Goal: Transaction & Acquisition: Book appointment/travel/reservation

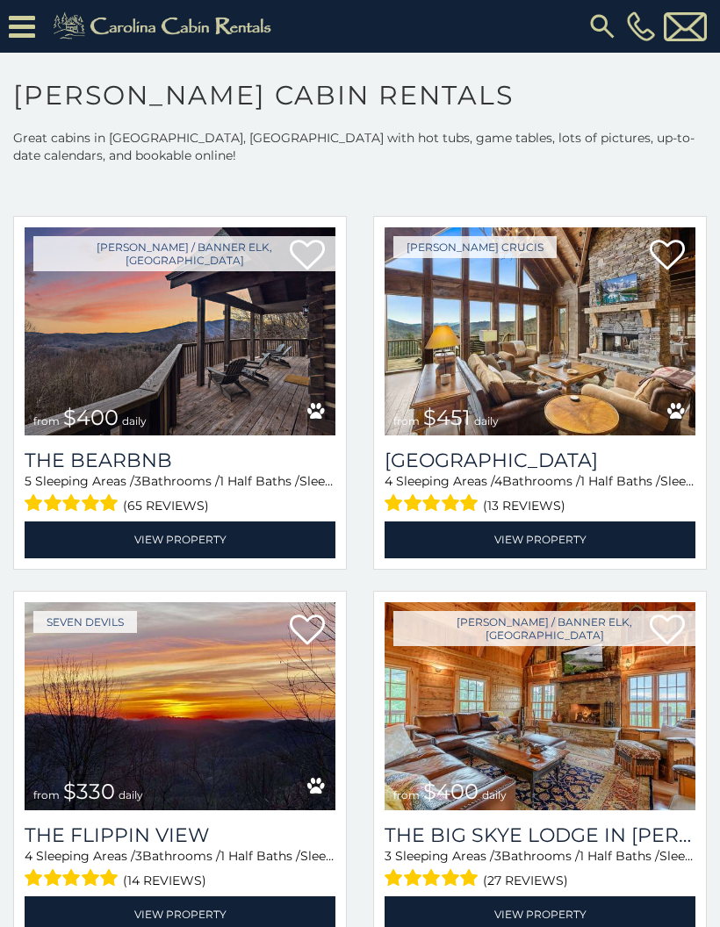
scroll to position [1560, 0]
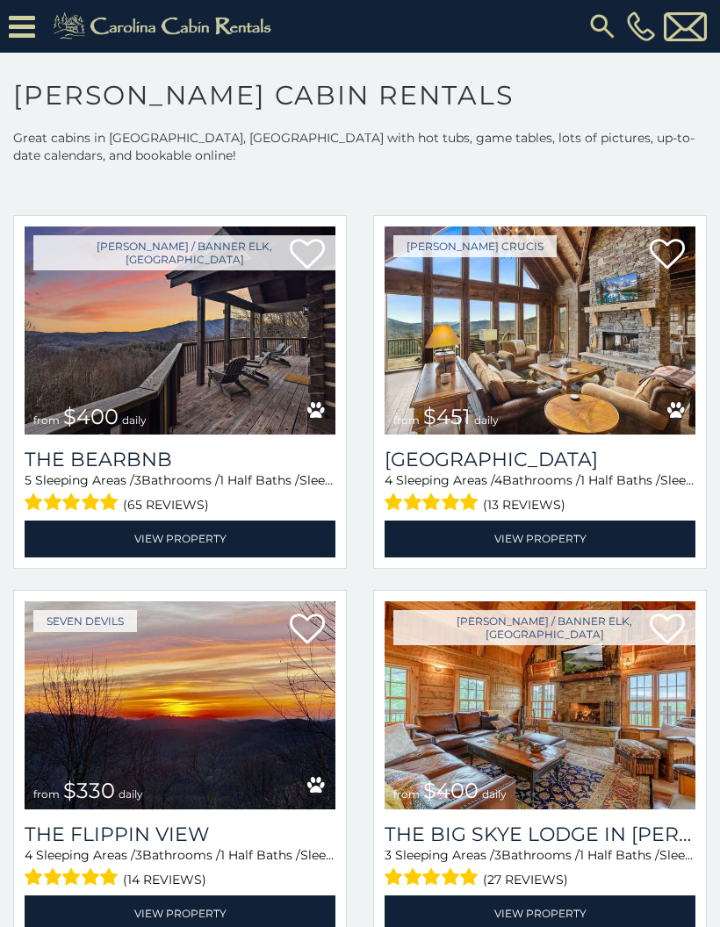
click at [573, 370] on img at bounding box center [540, 331] width 311 height 208
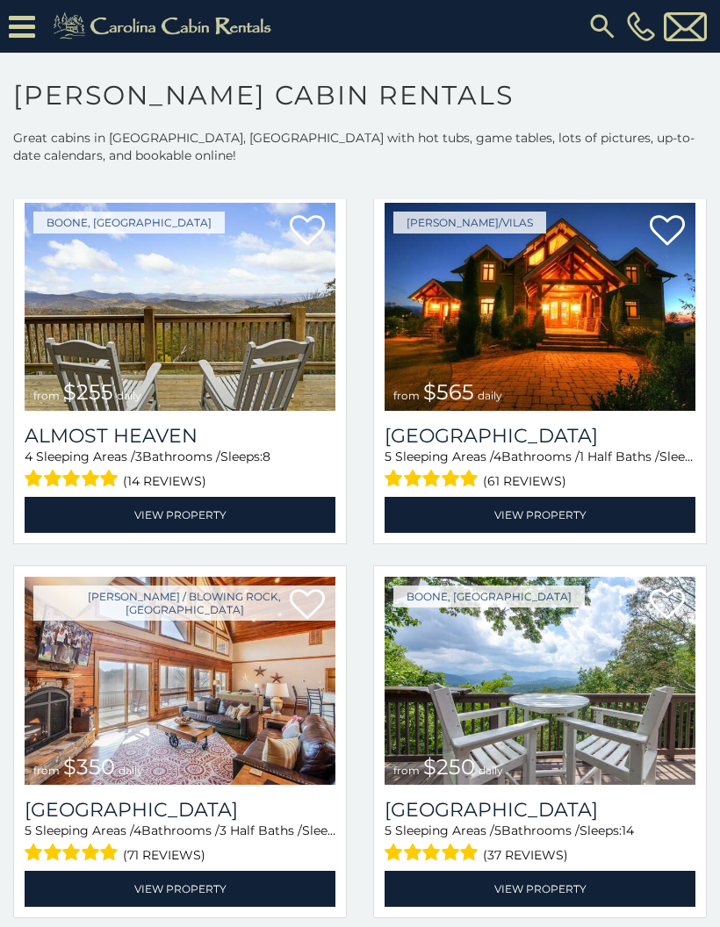
scroll to position [3082, 0]
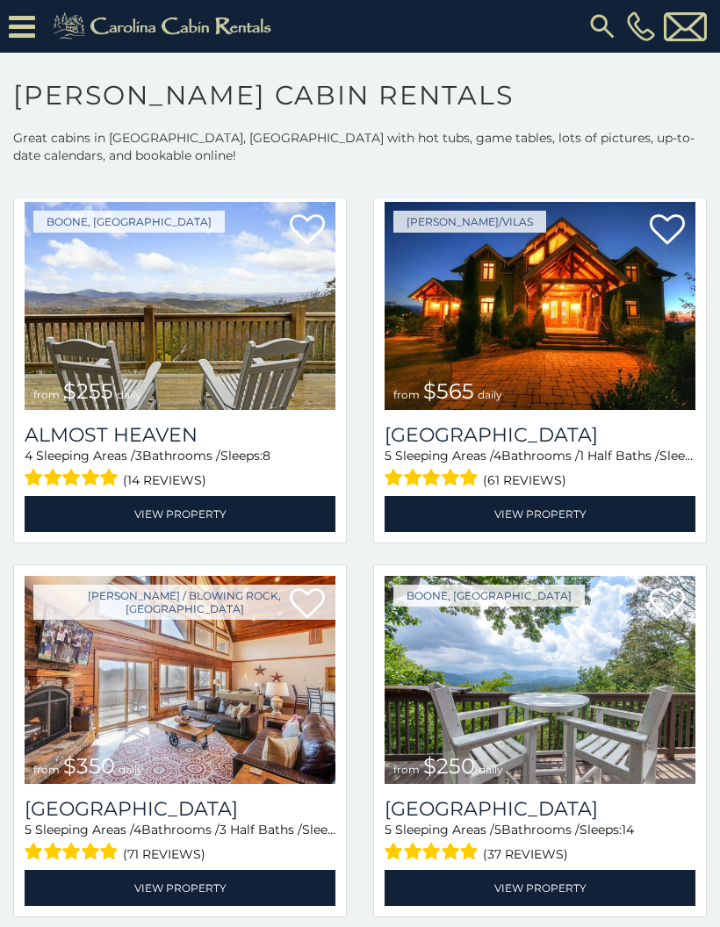
click at [241, 349] on img at bounding box center [180, 306] width 311 height 208
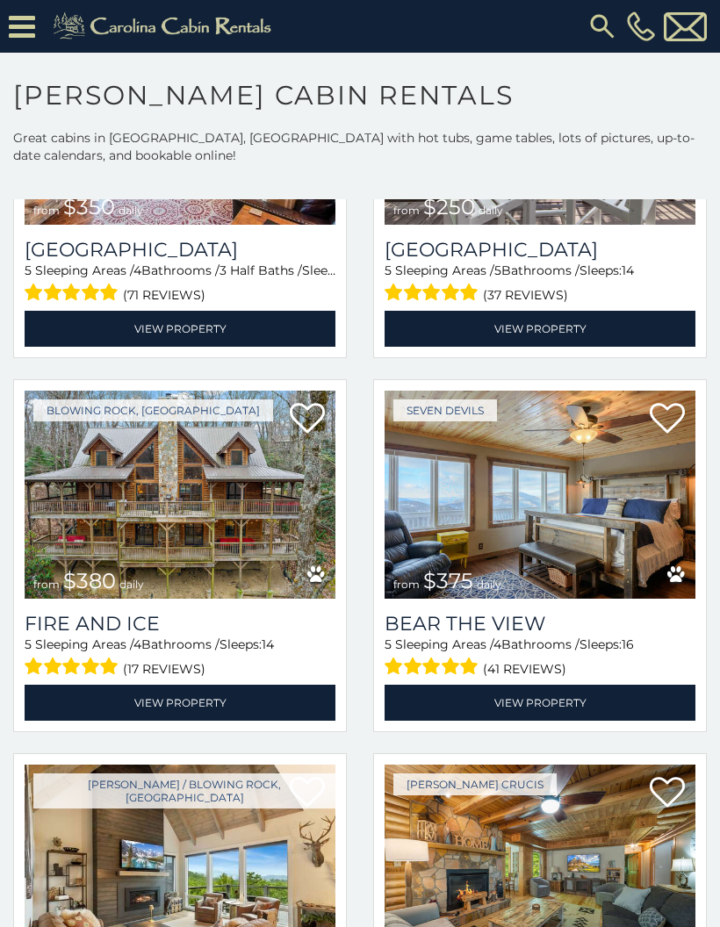
scroll to position [3645, 0]
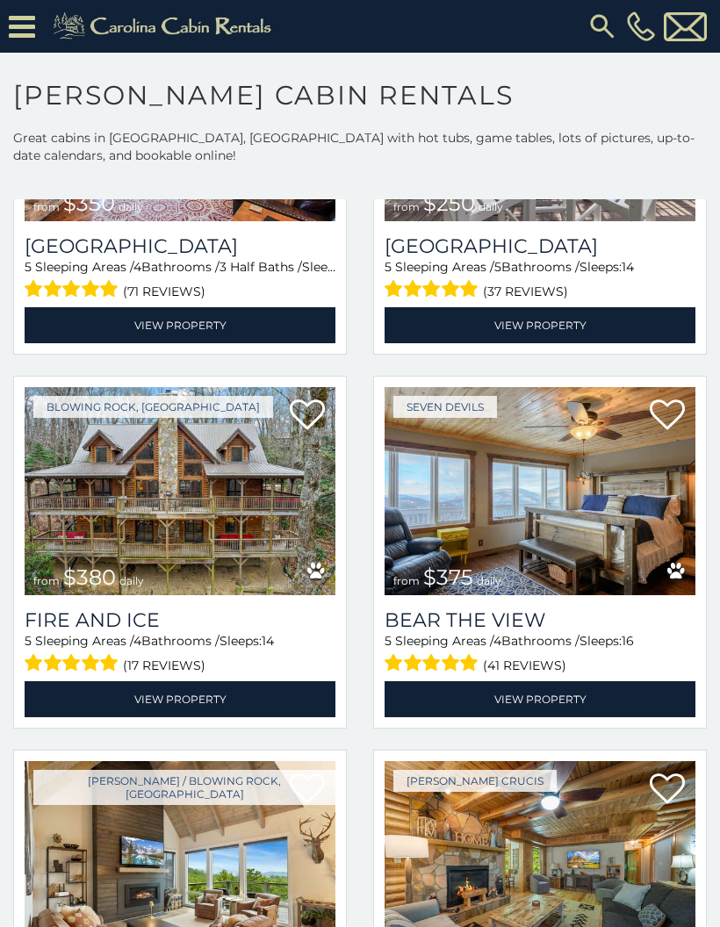
click at [223, 494] on img at bounding box center [180, 491] width 311 height 208
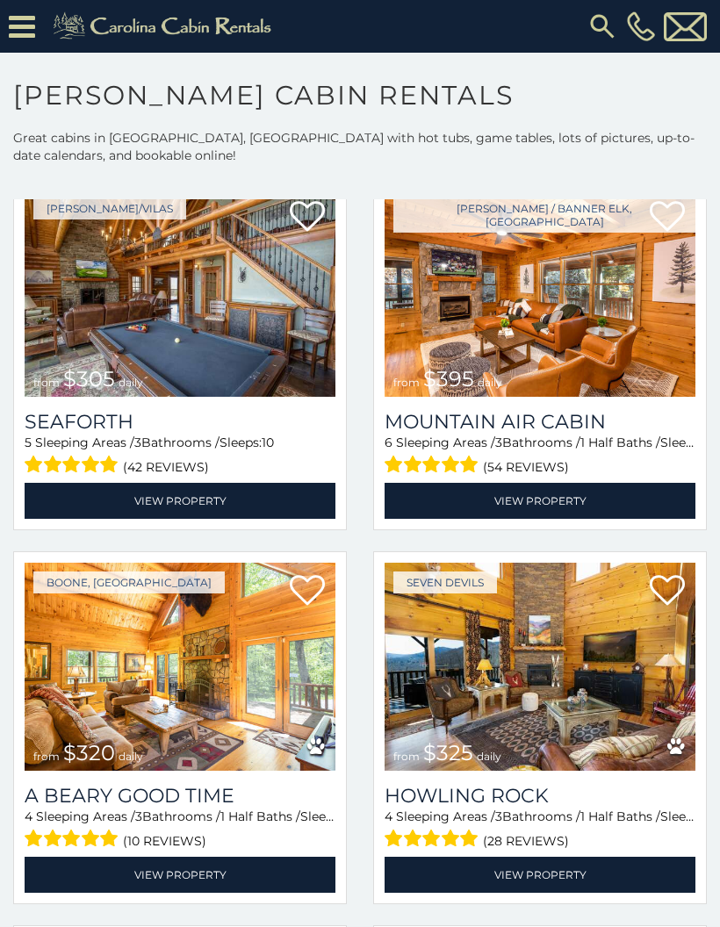
scroll to position [4599, 0]
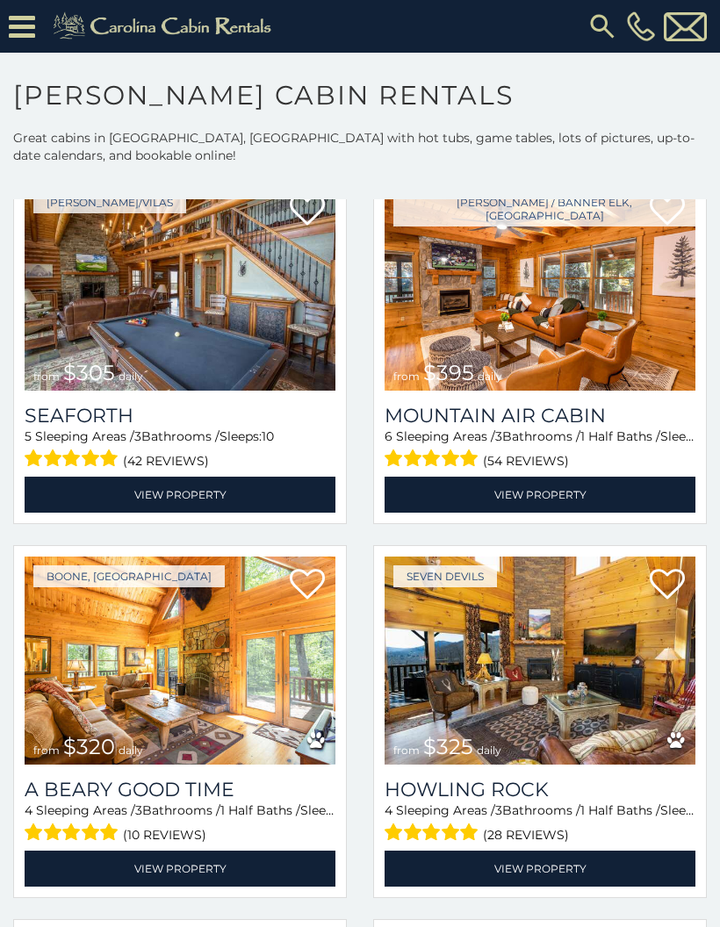
click at [231, 295] on img at bounding box center [180, 287] width 311 height 208
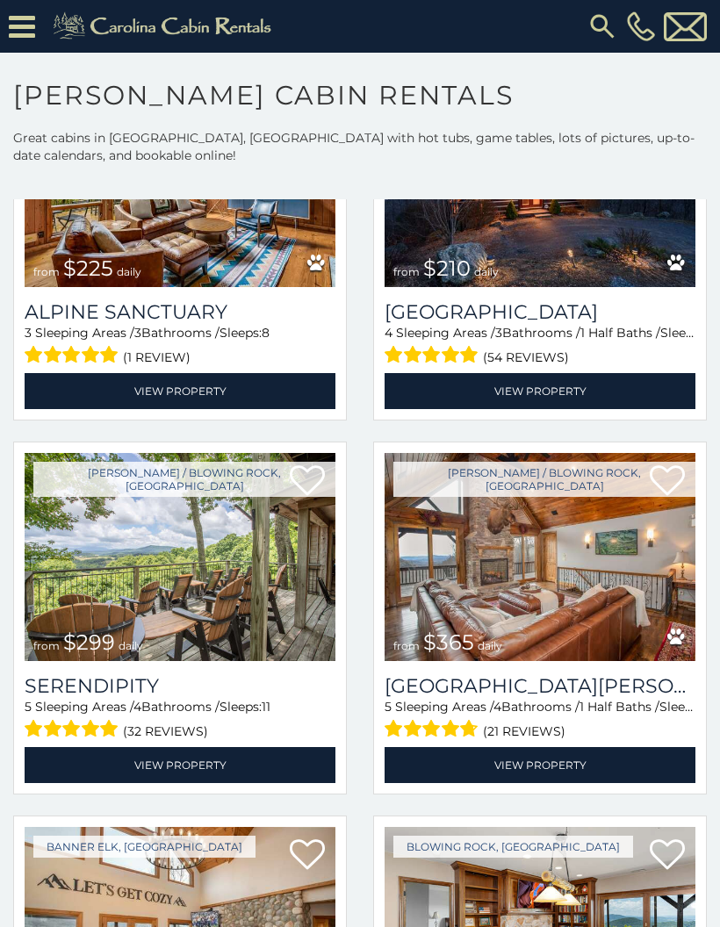
scroll to position [5494, 0]
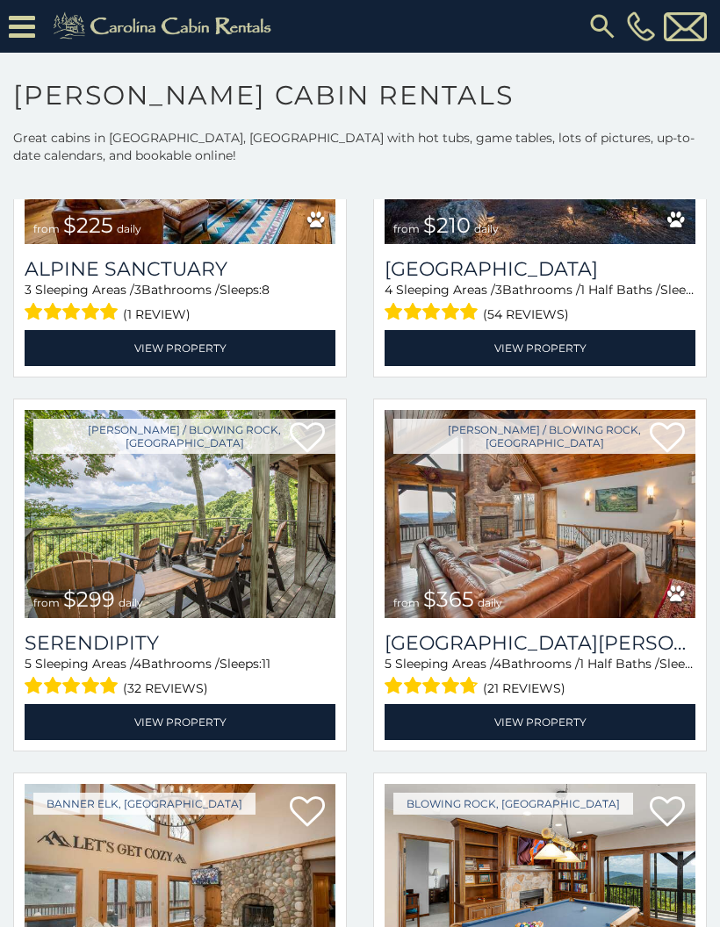
click at [263, 562] on img at bounding box center [180, 514] width 311 height 208
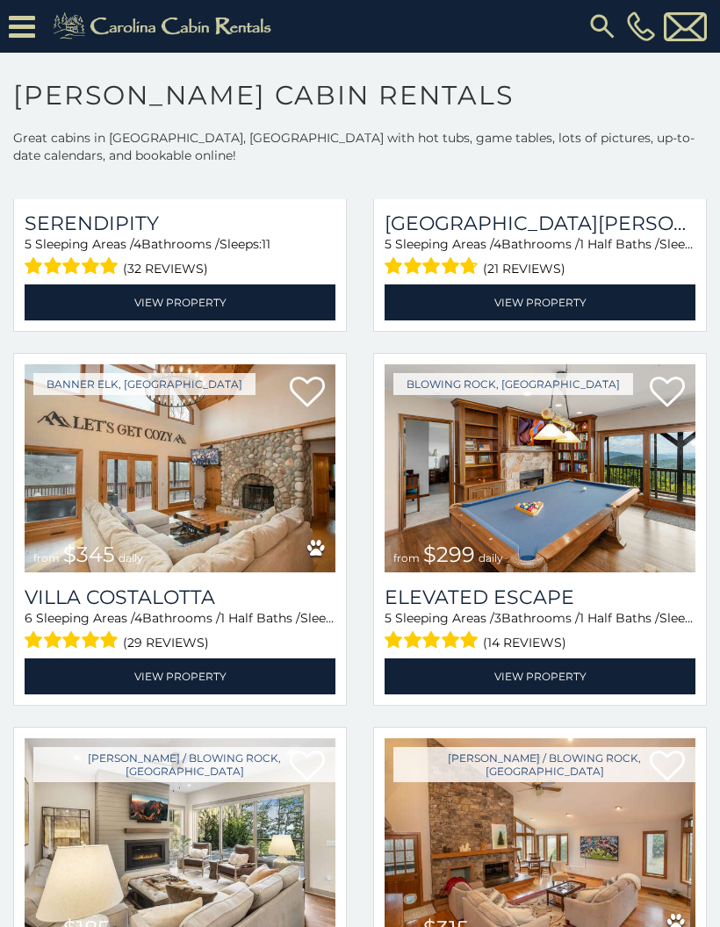
scroll to position [5914, 0]
click at [132, 452] on img at bounding box center [180, 468] width 311 height 208
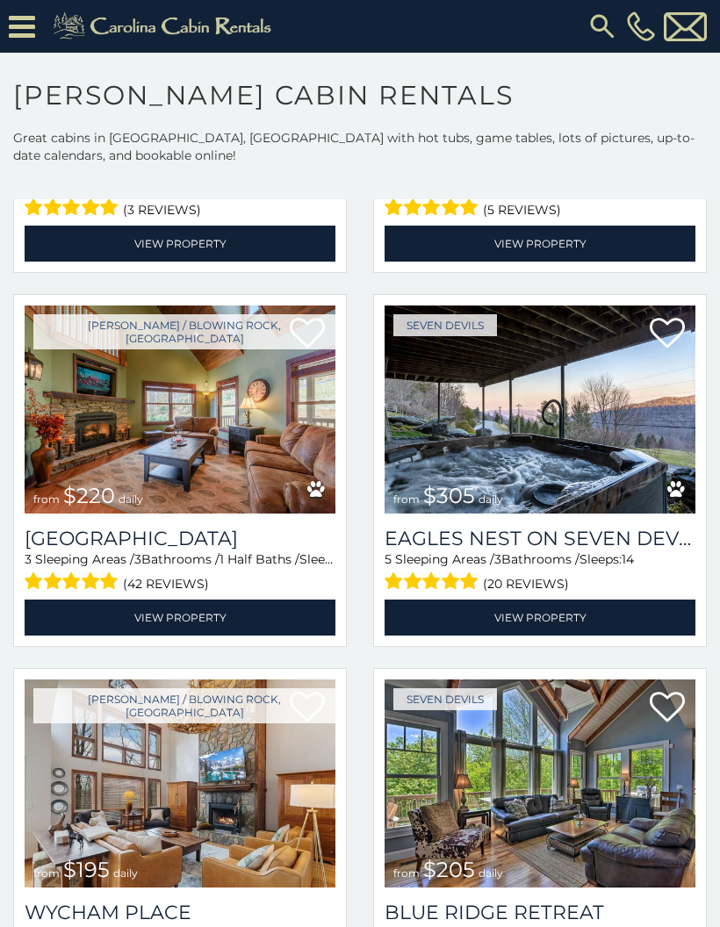
scroll to position [8346, 0]
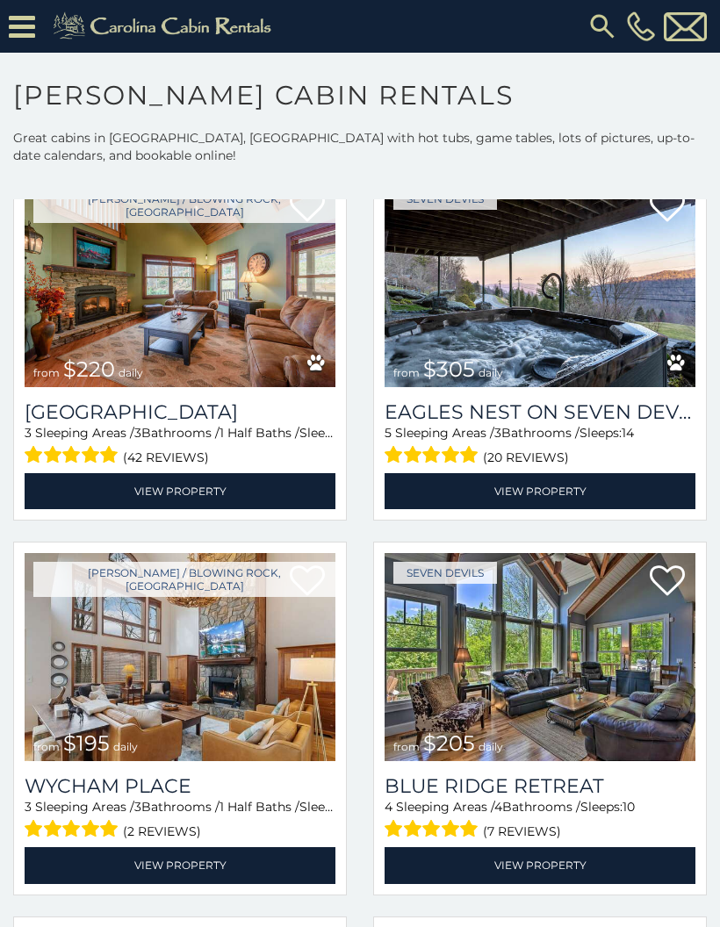
click at [565, 681] on img at bounding box center [540, 657] width 311 height 208
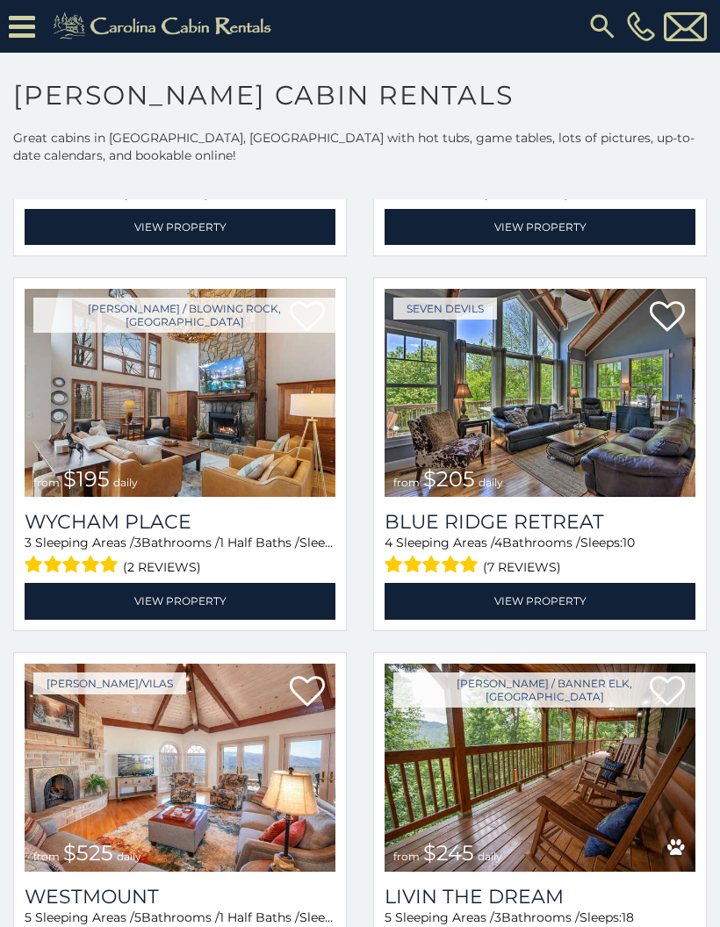
scroll to position [8681, 0]
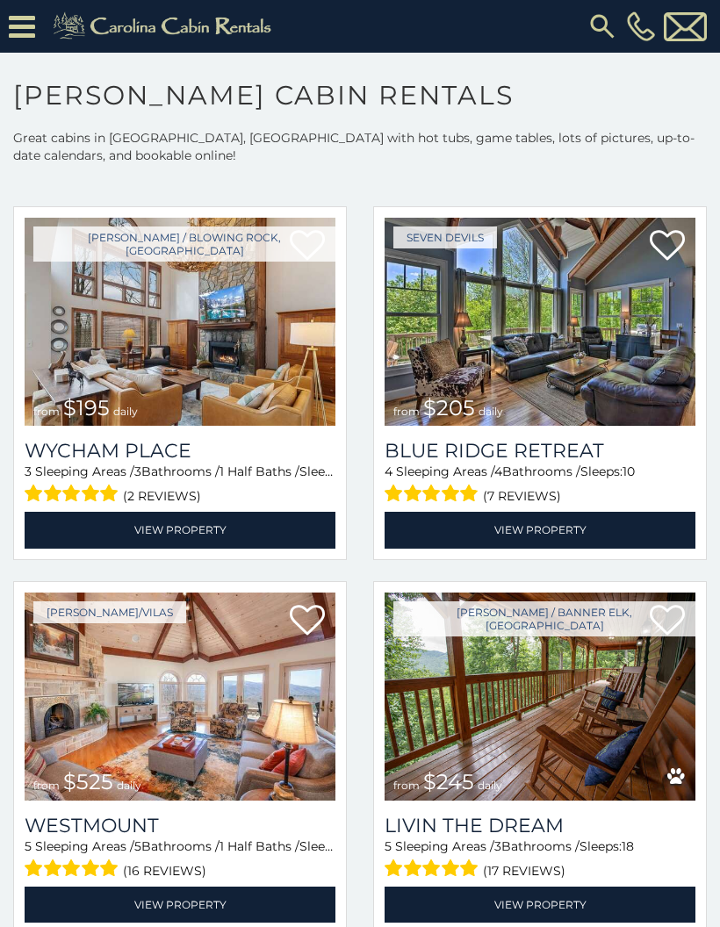
click at [241, 363] on img at bounding box center [180, 322] width 311 height 208
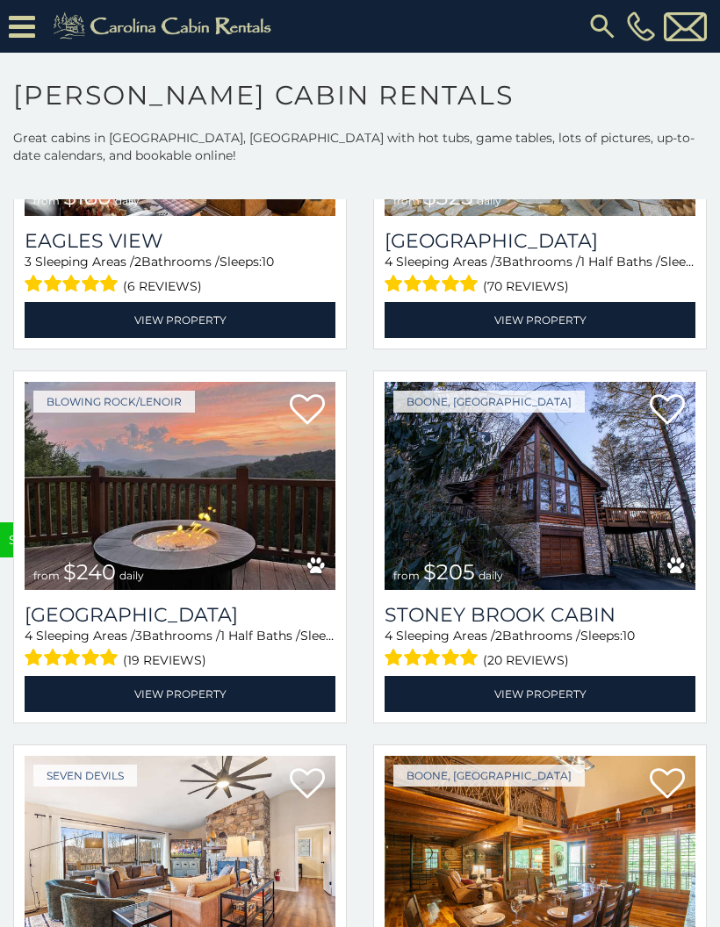
scroll to position [10389, 0]
click at [577, 453] on img at bounding box center [540, 486] width 311 height 208
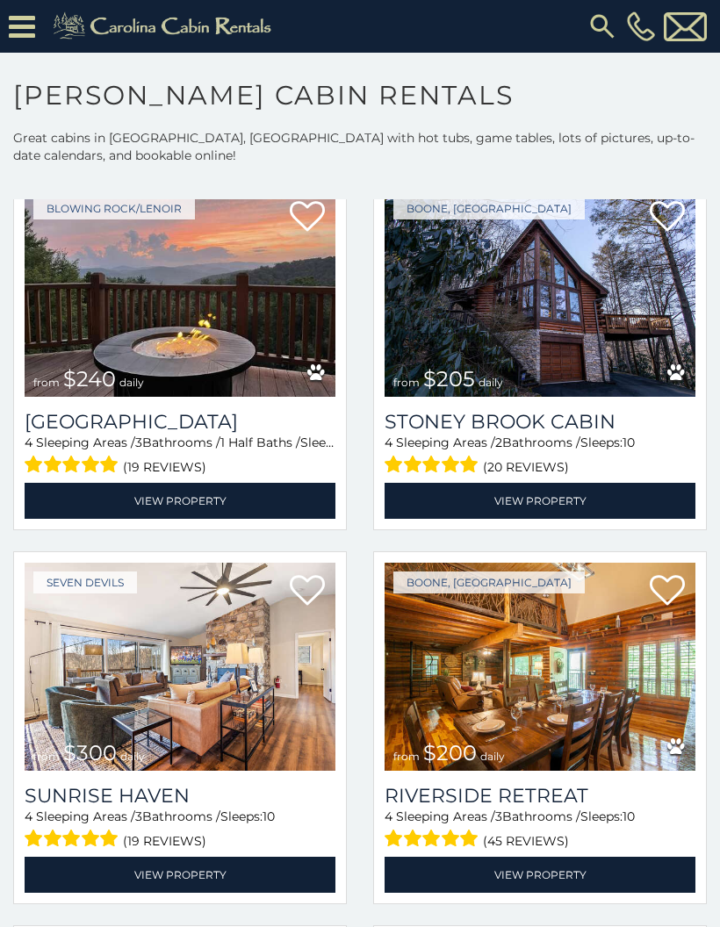
scroll to position [10554, 0]
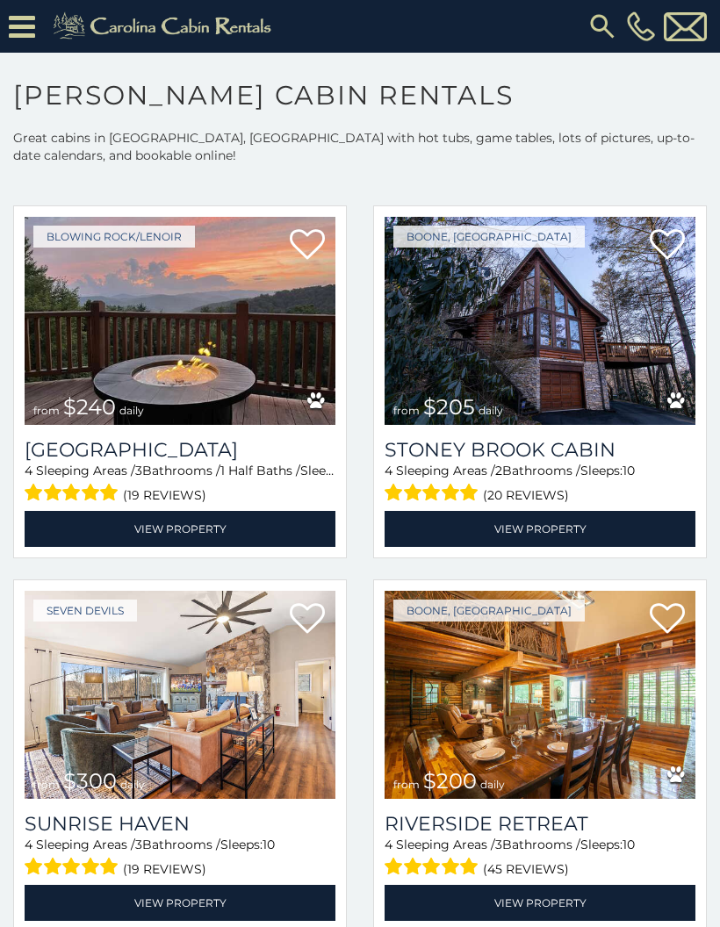
click at [589, 724] on img at bounding box center [540, 695] width 311 height 208
click at [591, 735] on img at bounding box center [540, 695] width 311 height 208
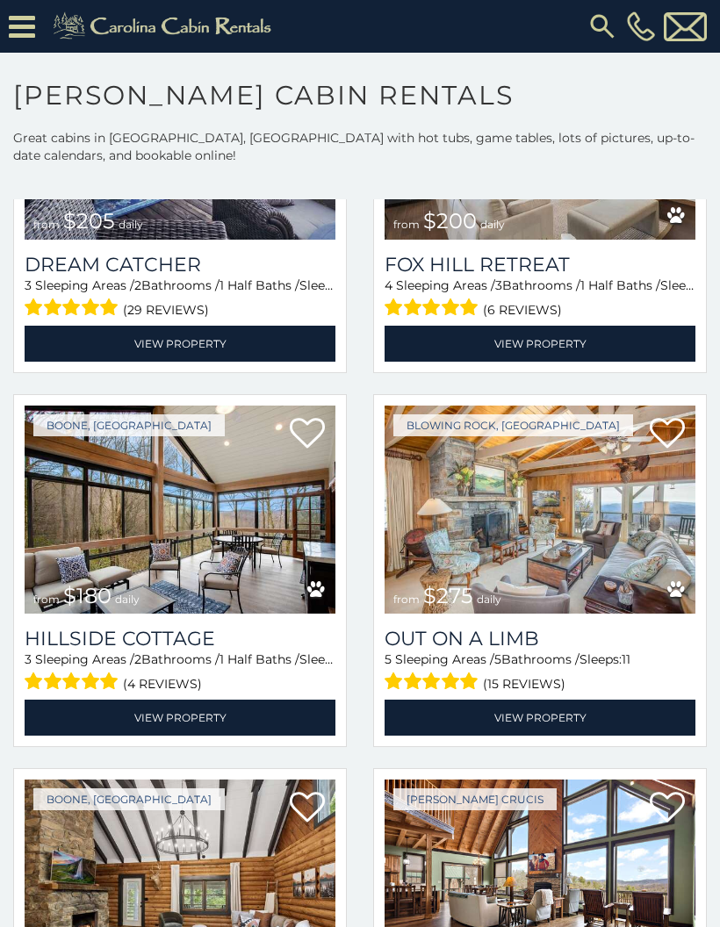
scroll to position [14112, 0]
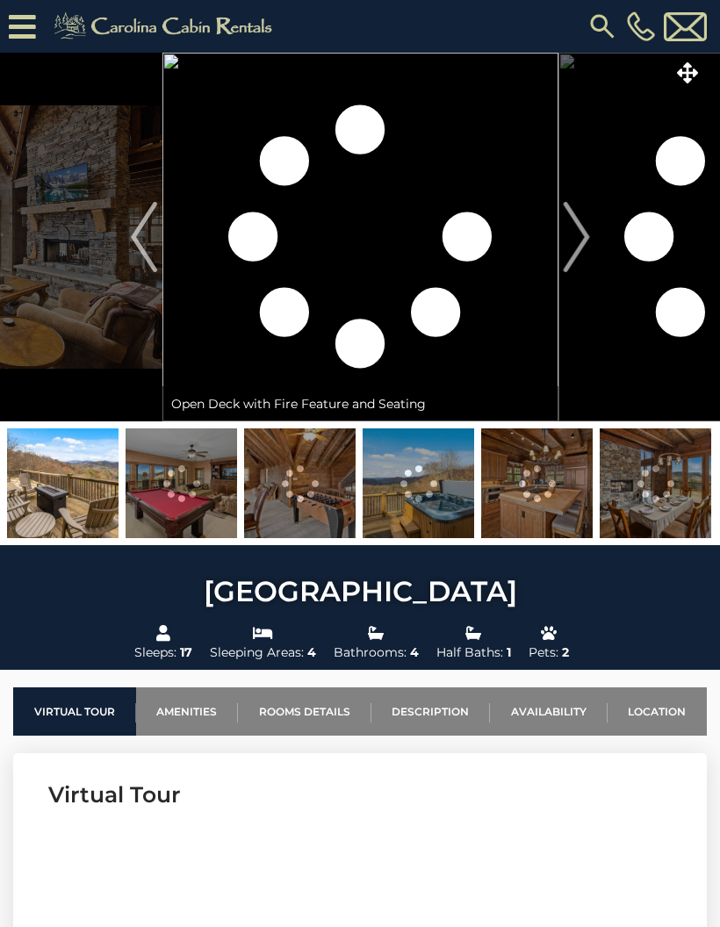
click at [576, 239] on img "Next" at bounding box center [576, 237] width 26 height 70
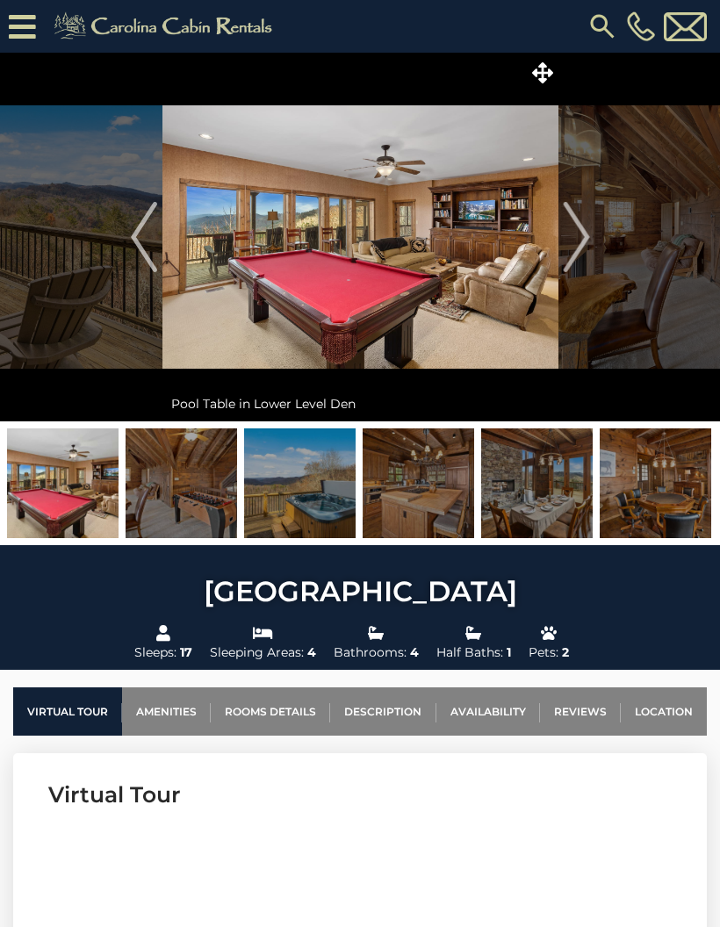
click at [565, 244] on img "Next" at bounding box center [576, 237] width 26 height 70
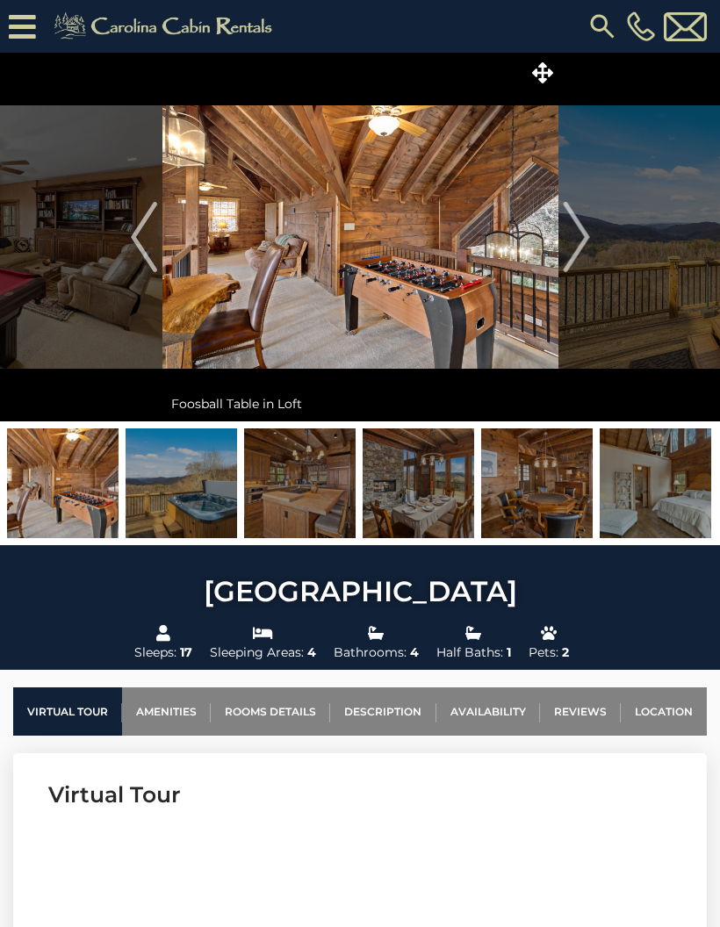
click at [588, 233] on img "Next" at bounding box center [576, 237] width 26 height 70
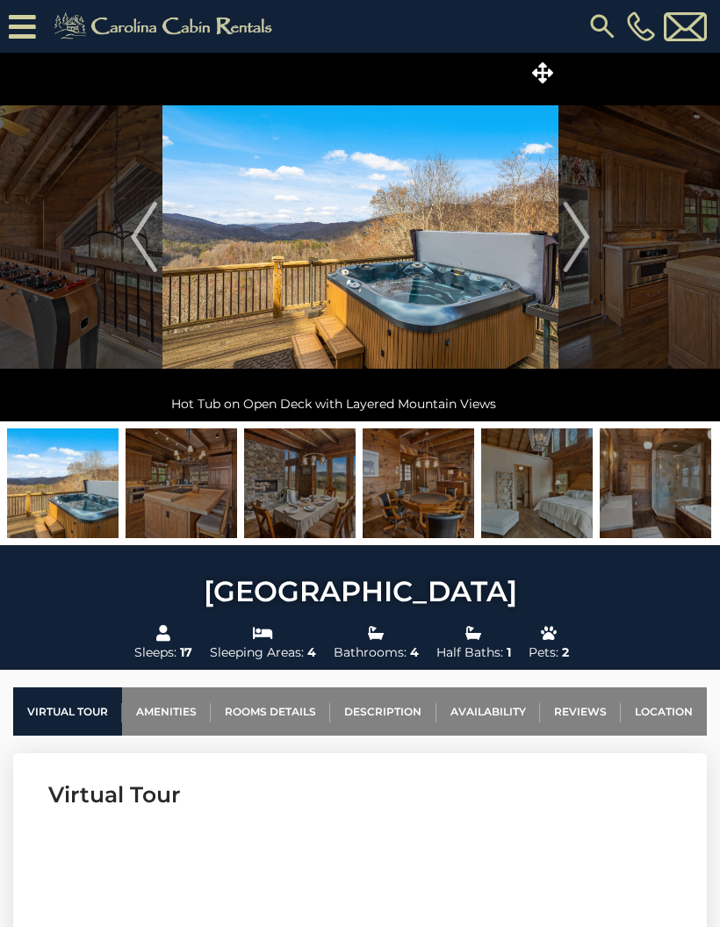
click at [581, 242] on img "Next" at bounding box center [576, 237] width 26 height 70
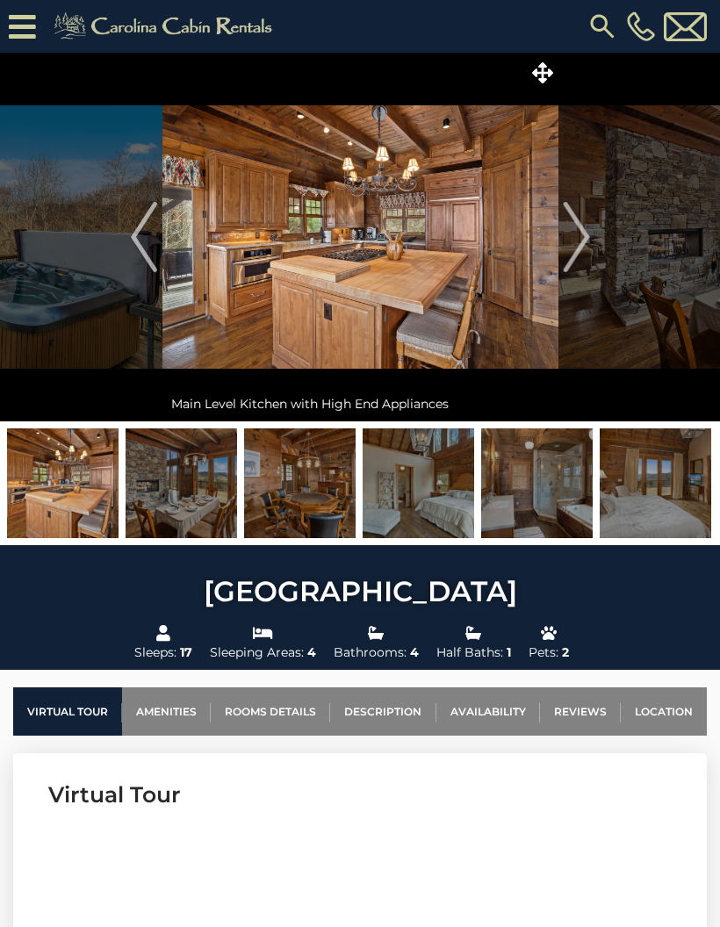
click at [582, 239] on img "Next" at bounding box center [576, 237] width 26 height 70
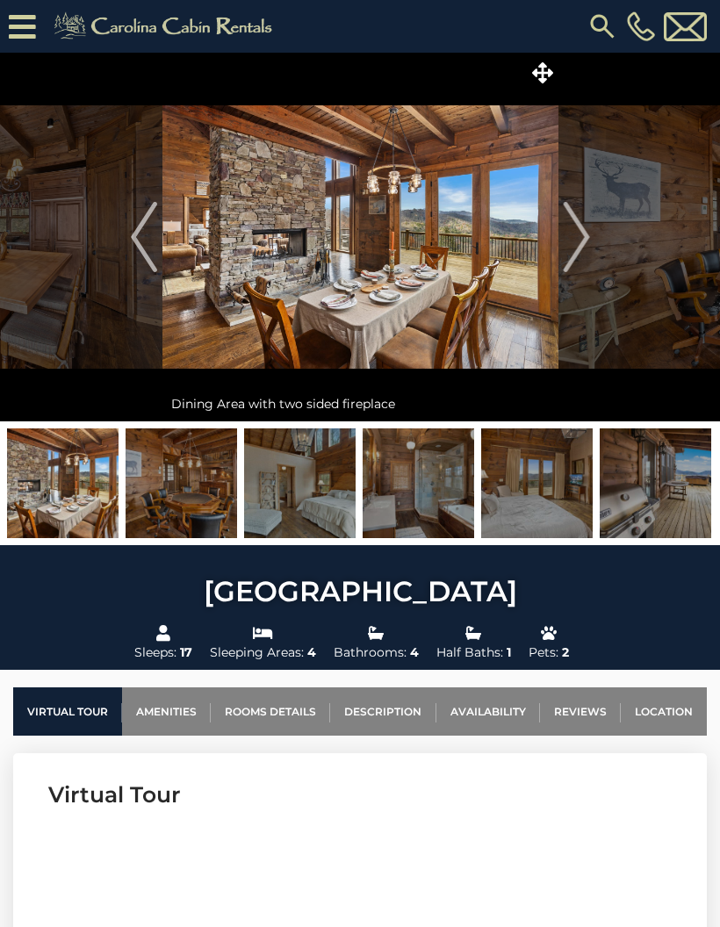
click at [576, 248] on img "Next" at bounding box center [576, 237] width 26 height 70
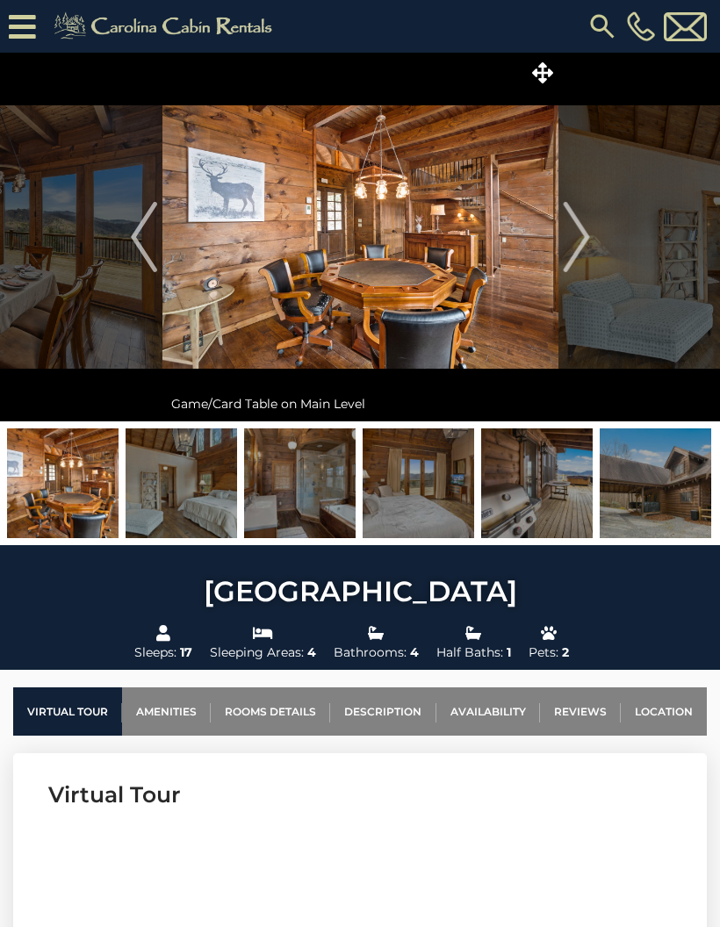
click at [573, 256] on img "Next" at bounding box center [576, 237] width 26 height 70
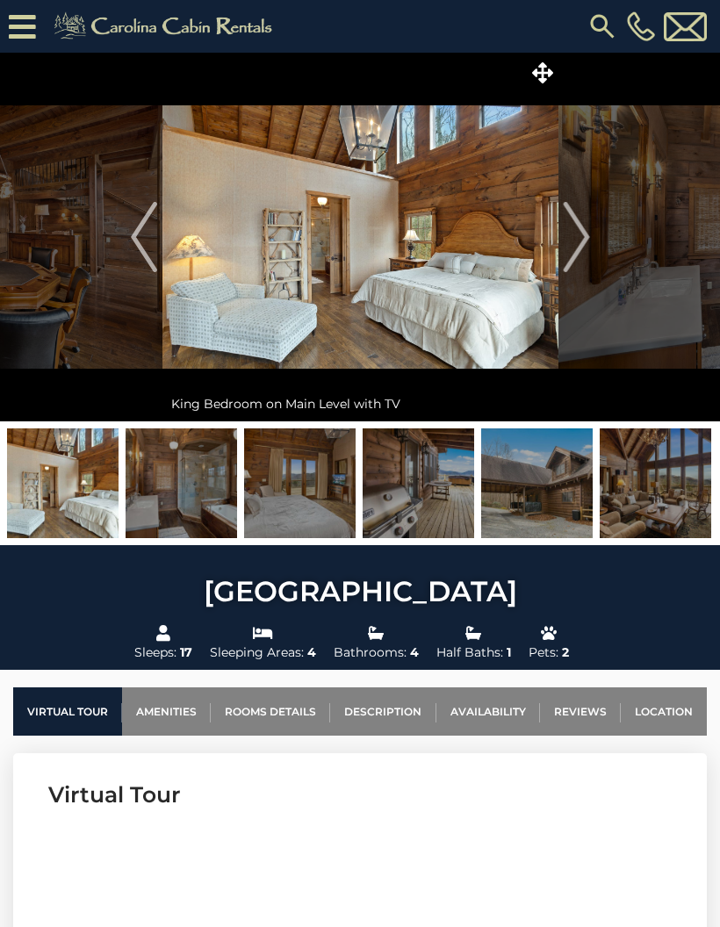
click at [577, 256] on img "Next" at bounding box center [576, 237] width 26 height 70
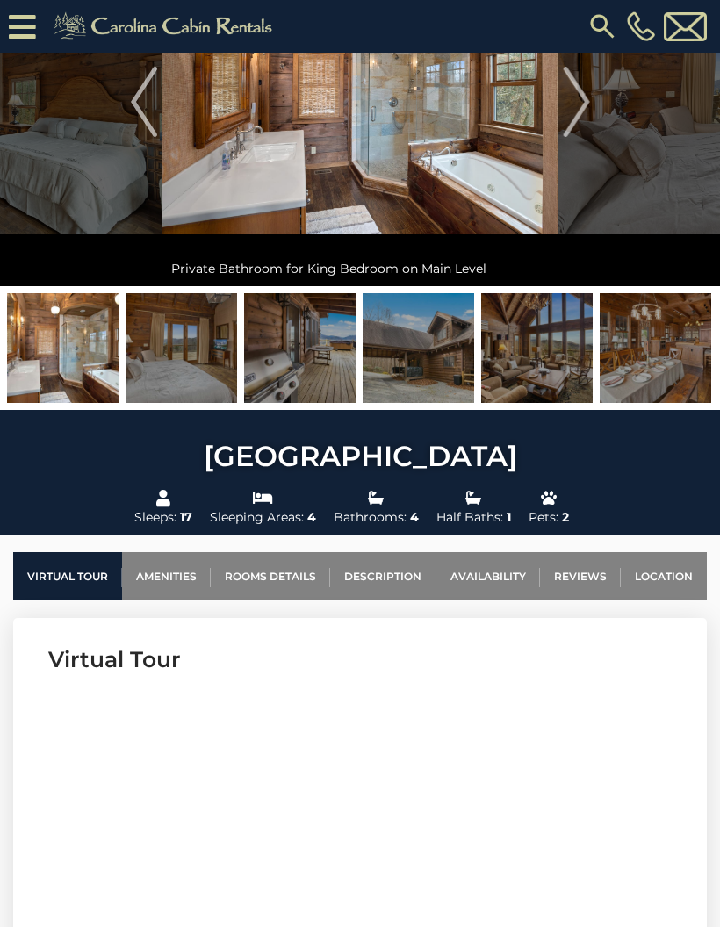
click at [495, 568] on link "Availability" at bounding box center [488, 576] width 104 height 48
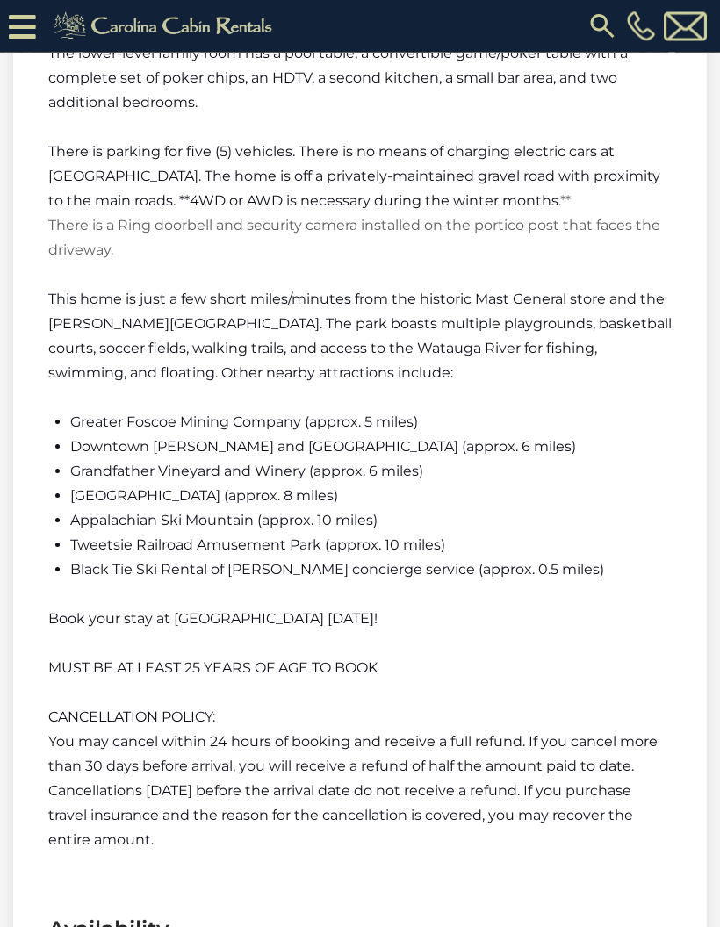
scroll to position [2972, 0]
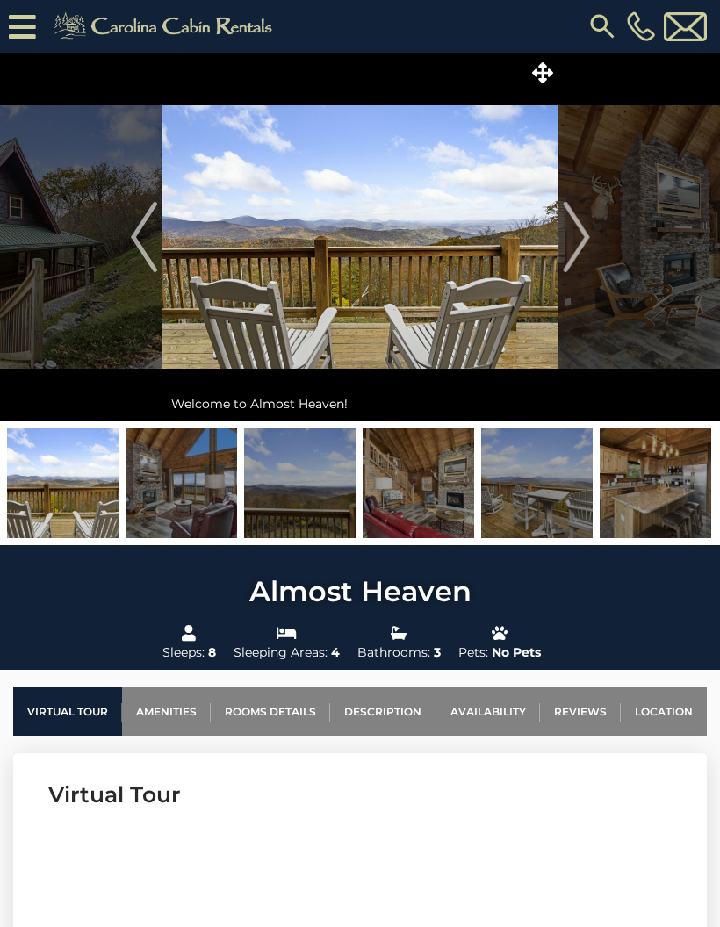
click at [573, 234] on img "Next" at bounding box center [576, 237] width 26 height 70
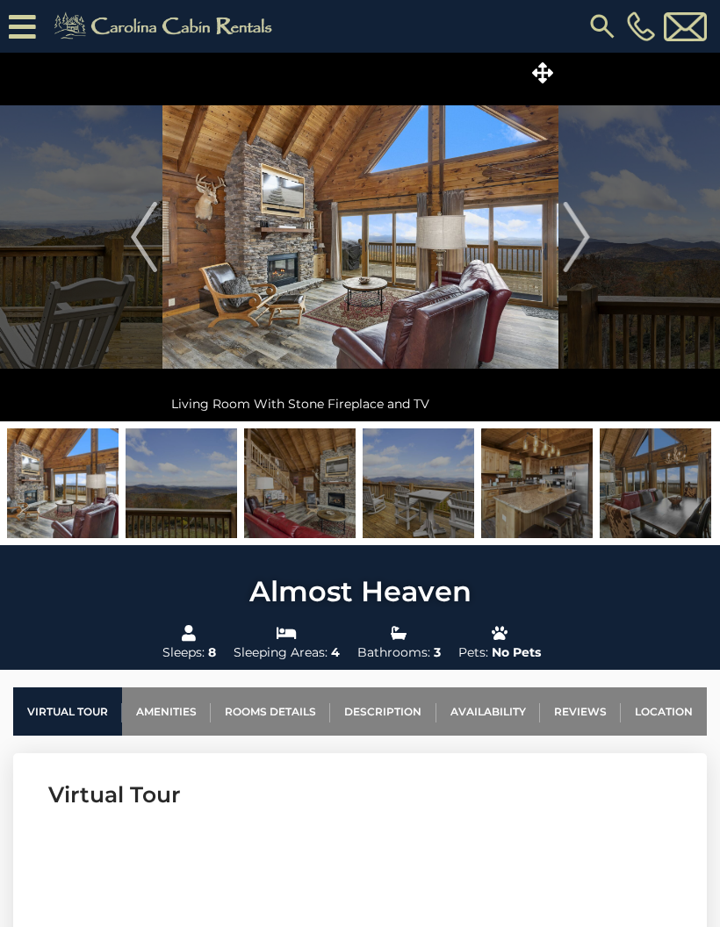
click at [576, 234] on img "Next" at bounding box center [576, 237] width 26 height 70
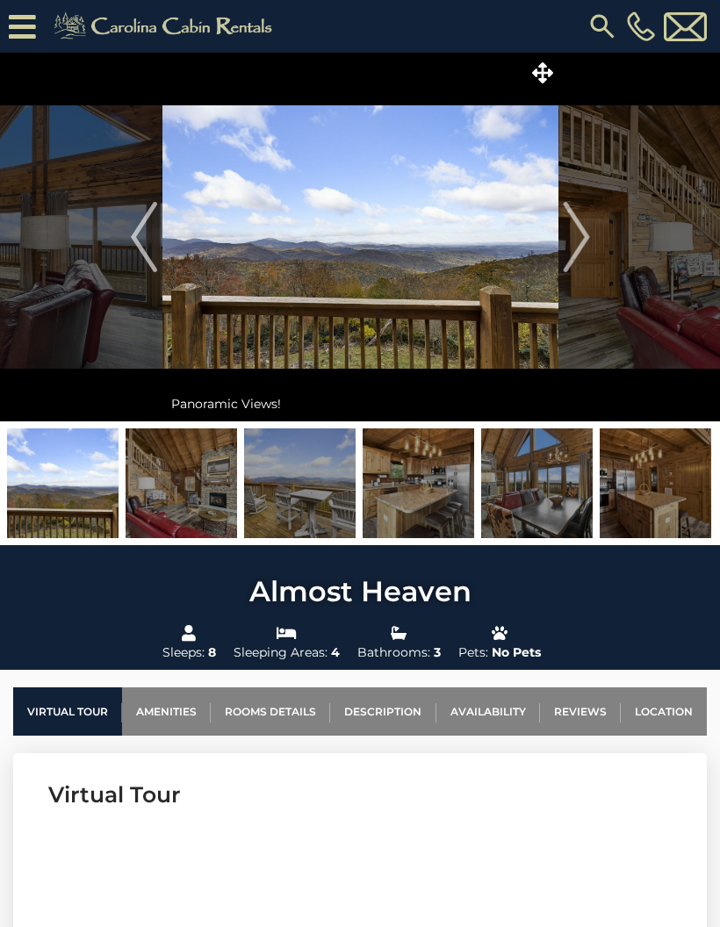
click at [576, 234] on img "Next" at bounding box center [576, 237] width 26 height 70
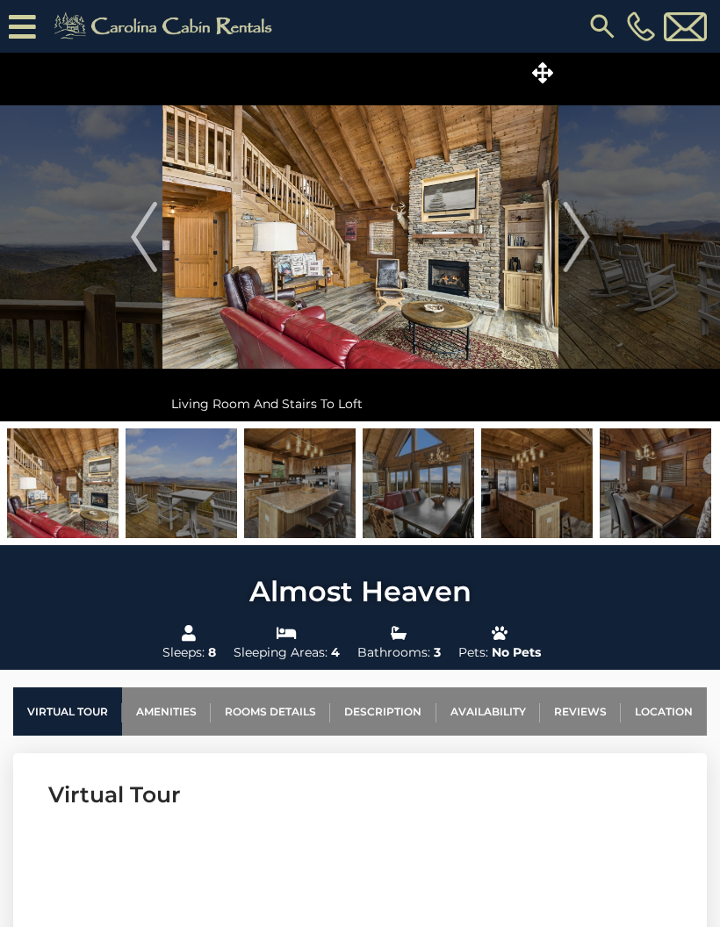
click at [578, 235] on img "Next" at bounding box center [576, 237] width 26 height 70
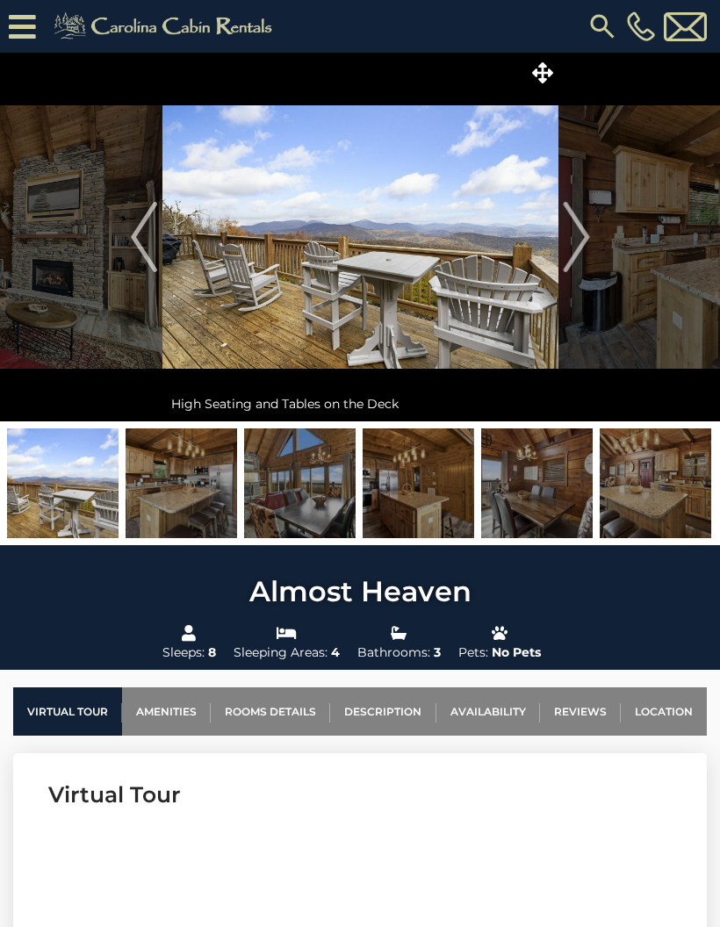
click at [576, 238] on img "Next" at bounding box center [576, 237] width 26 height 70
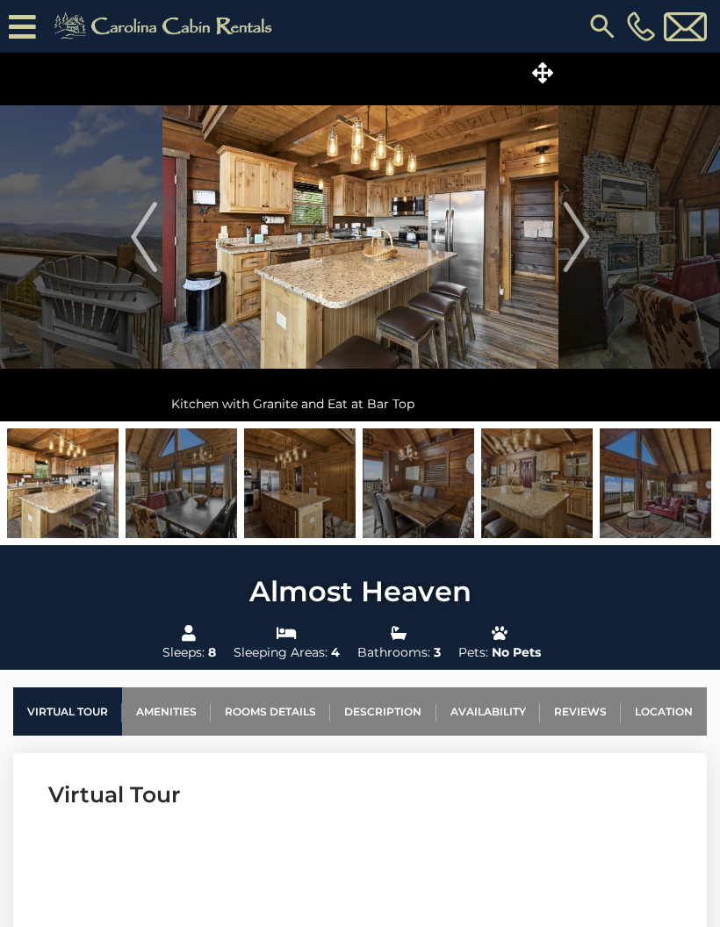
click at [568, 230] on img "Next" at bounding box center [576, 237] width 26 height 70
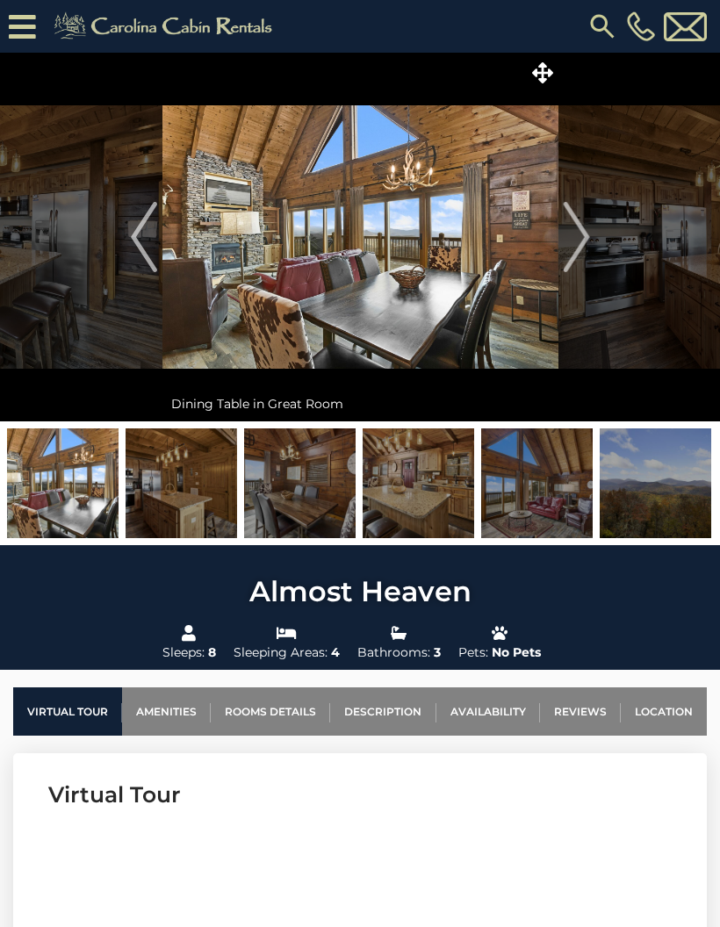
click at [573, 231] on img "Next" at bounding box center [576, 237] width 26 height 70
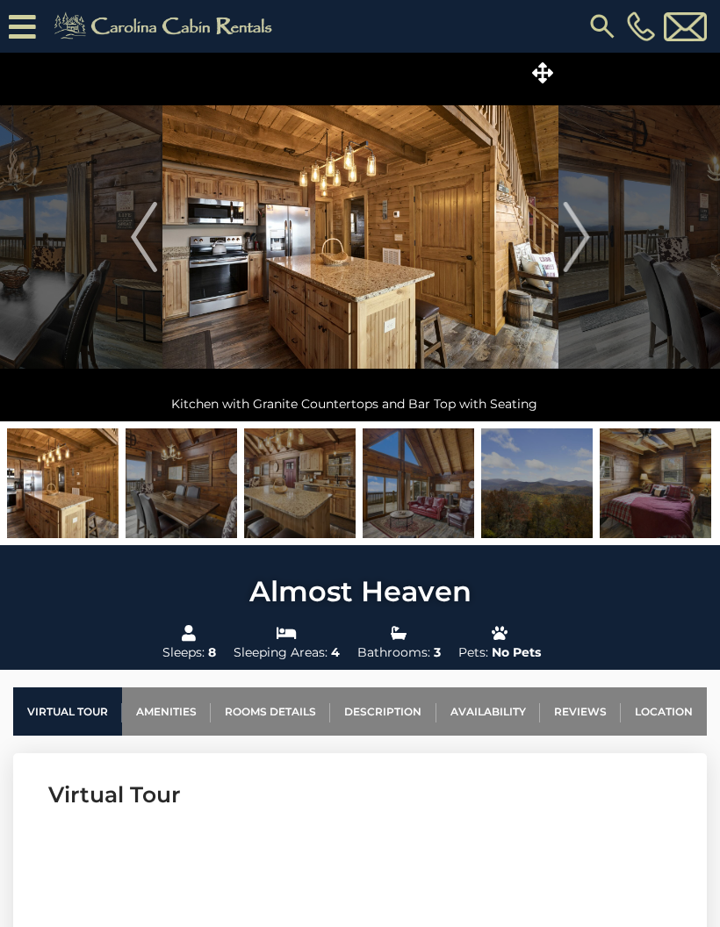
click at [580, 228] on img "Next" at bounding box center [576, 237] width 26 height 70
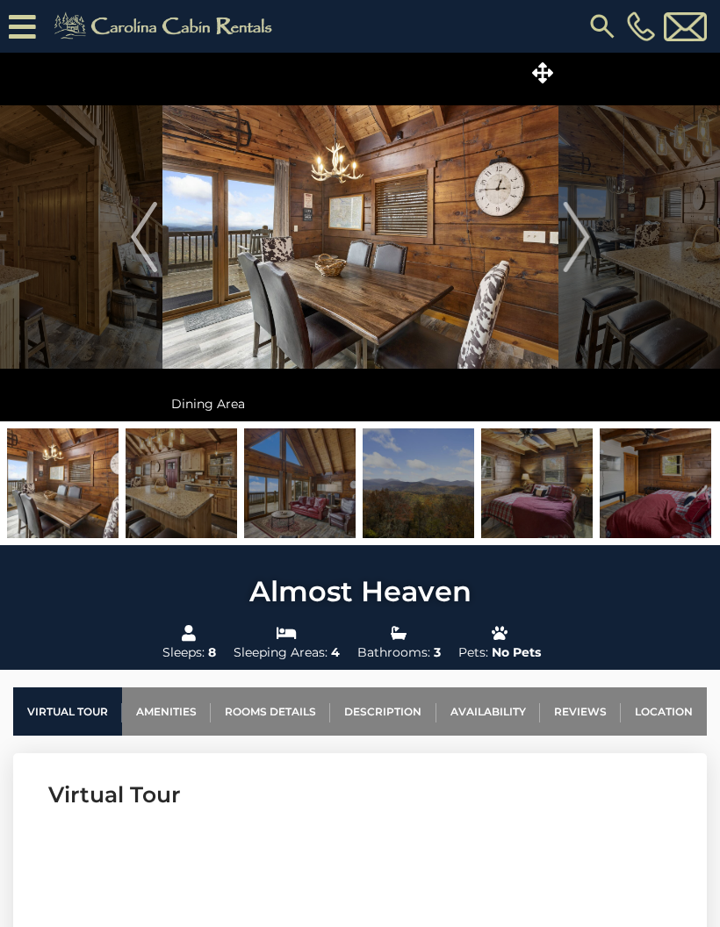
click at [580, 230] on img "Next" at bounding box center [576, 237] width 26 height 70
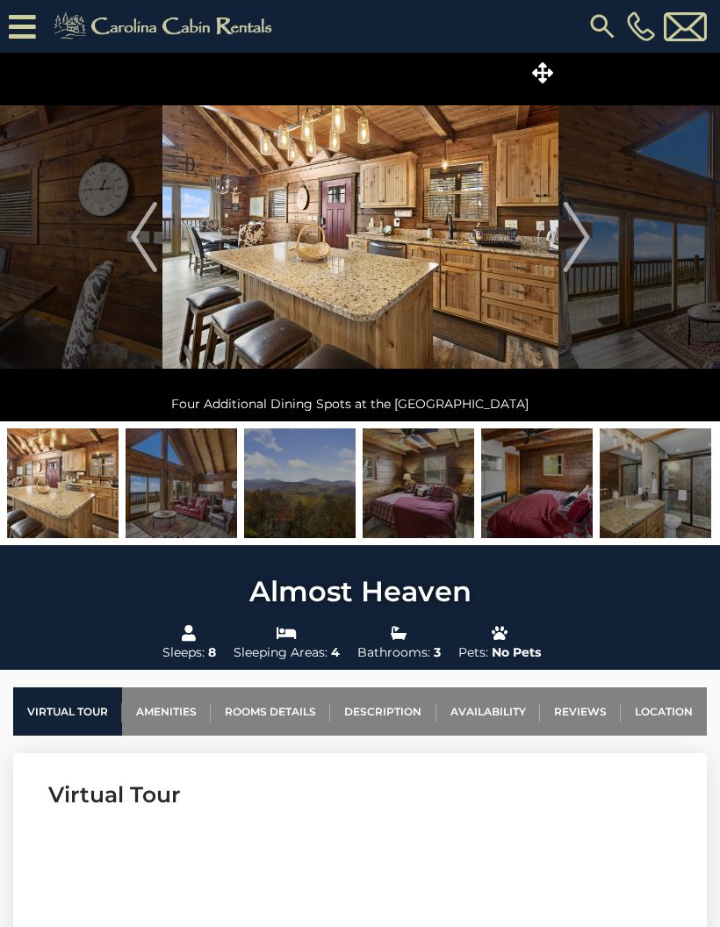
click at [581, 232] on img "Next" at bounding box center [576, 237] width 26 height 70
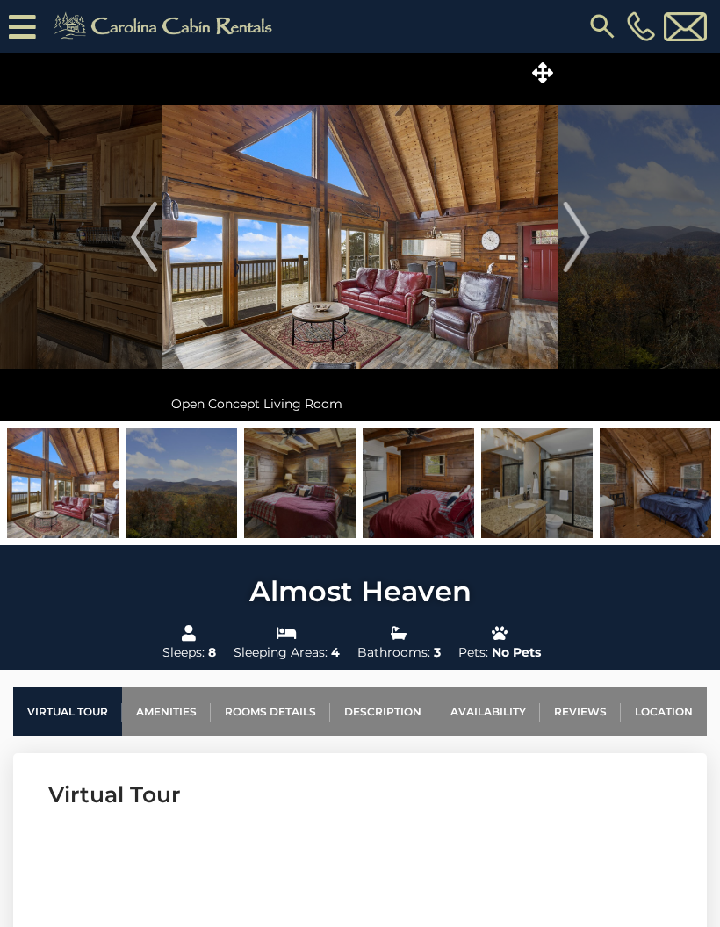
click at [577, 239] on img "Next" at bounding box center [576, 237] width 26 height 70
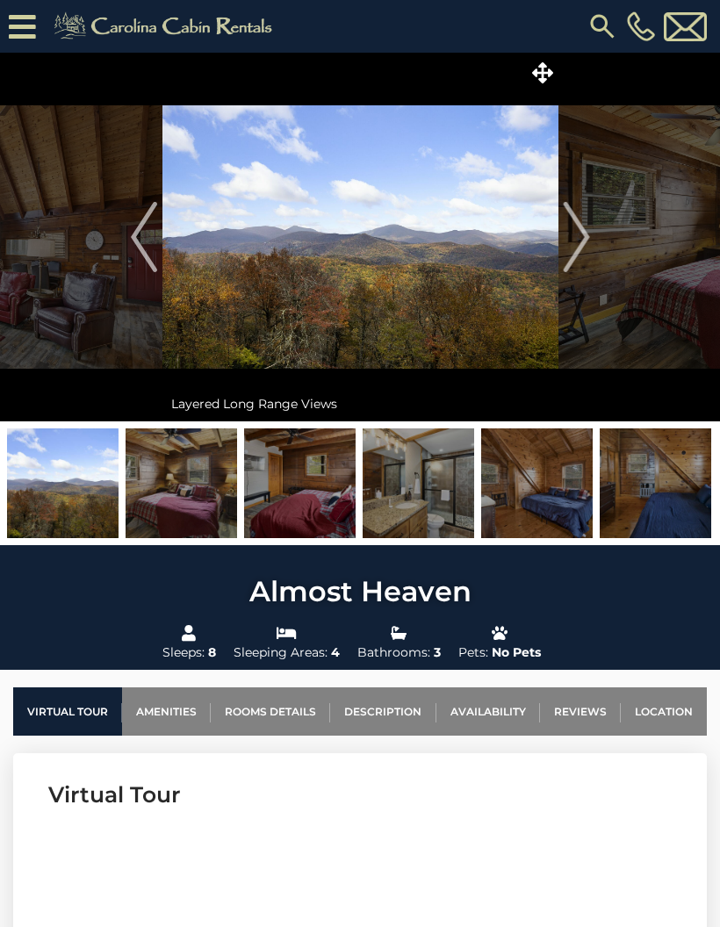
click at [578, 238] on img "Next" at bounding box center [576, 237] width 26 height 70
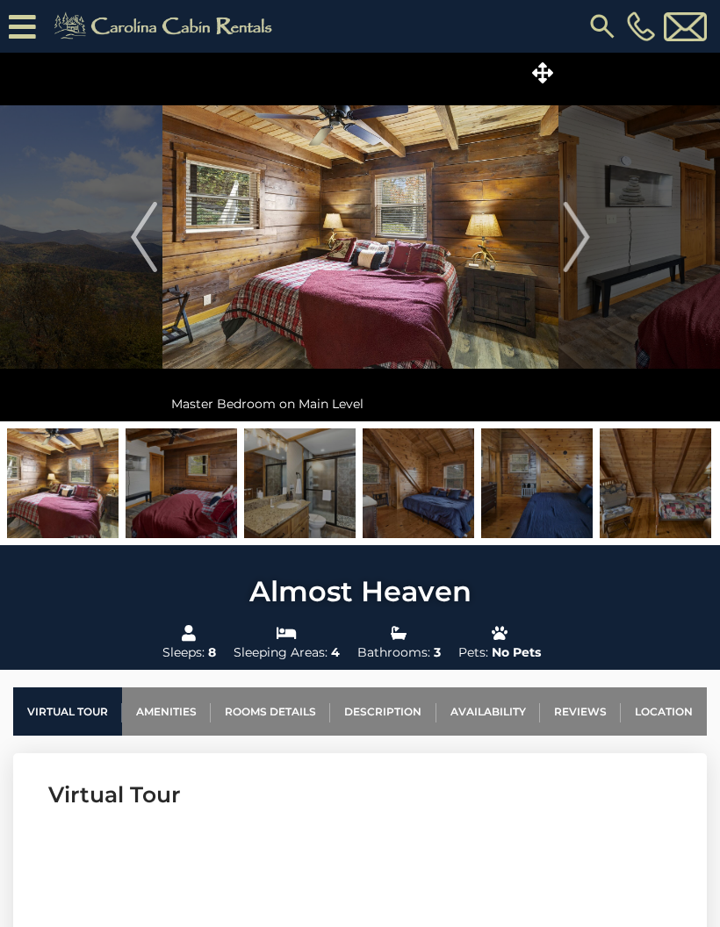
click at [575, 237] on img "Next" at bounding box center [576, 237] width 26 height 70
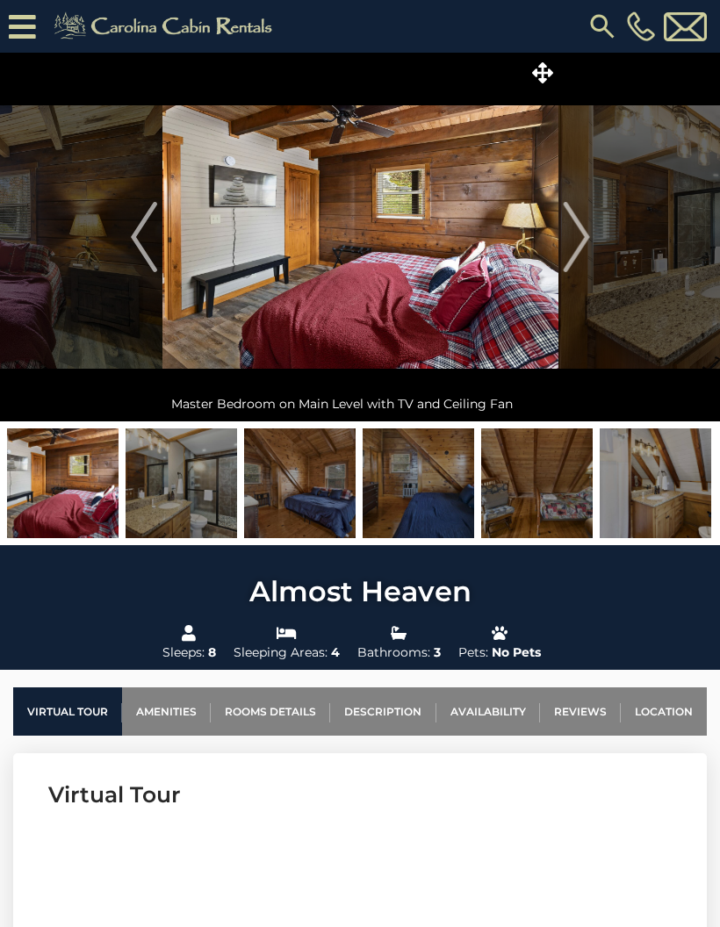
click at [577, 242] on img "Next" at bounding box center [576, 237] width 26 height 70
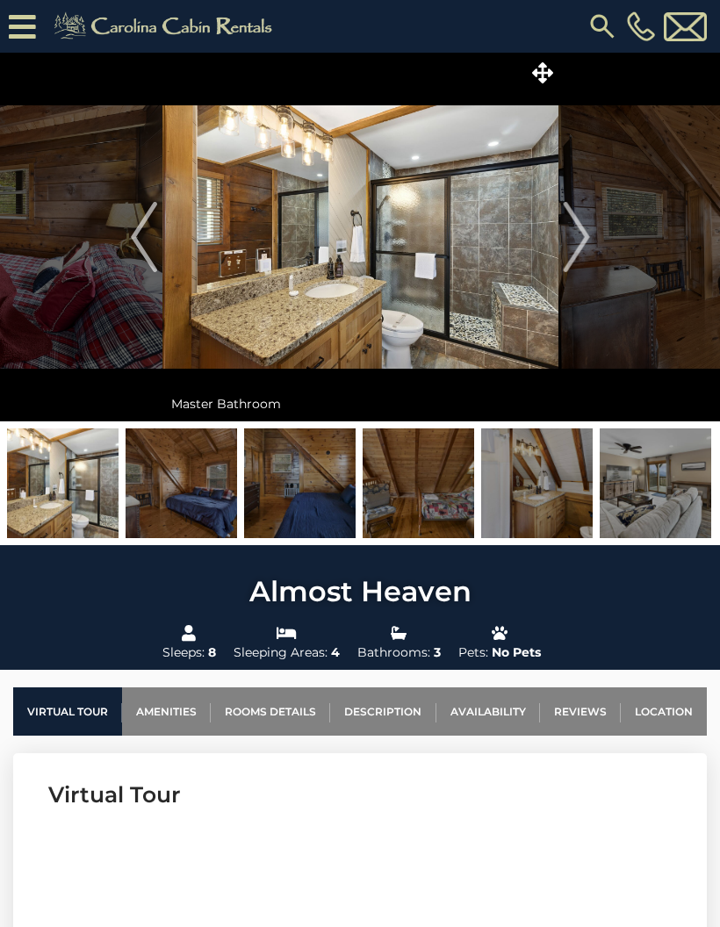
click at [579, 237] on img "Next" at bounding box center [576, 237] width 26 height 70
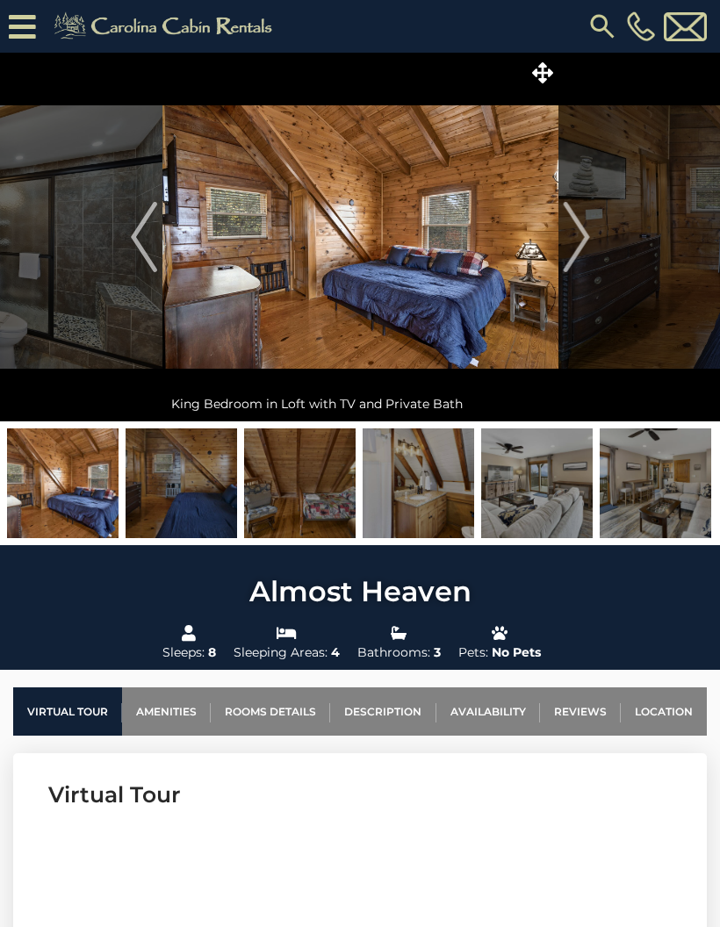
click at [582, 237] on img "Next" at bounding box center [576, 237] width 26 height 70
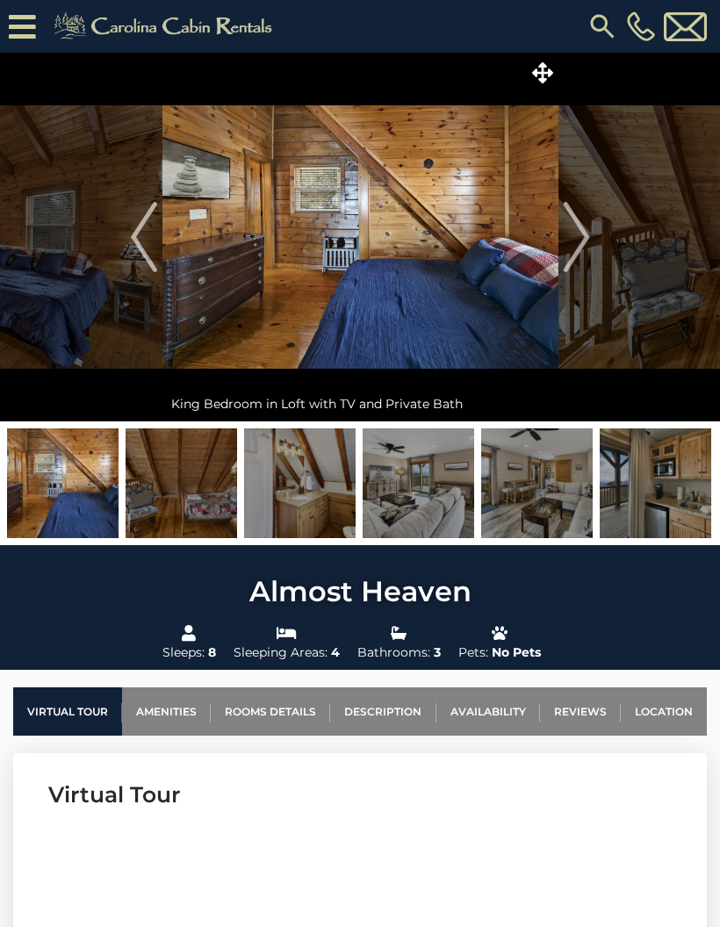
click at [583, 250] on img "Next" at bounding box center [576, 237] width 26 height 70
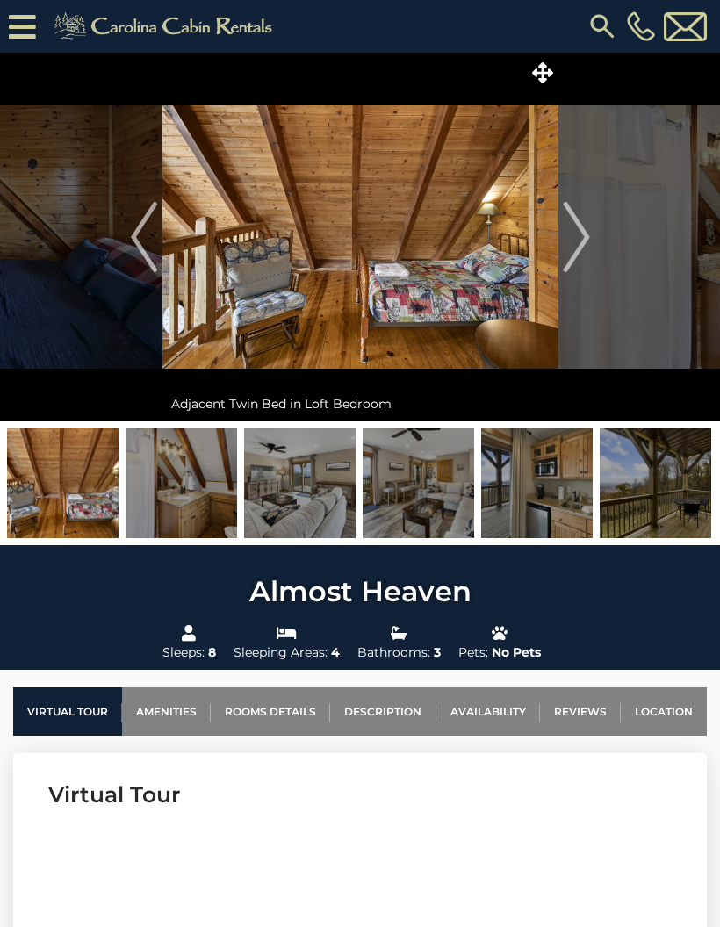
click at [570, 256] on img "Next" at bounding box center [576, 237] width 26 height 70
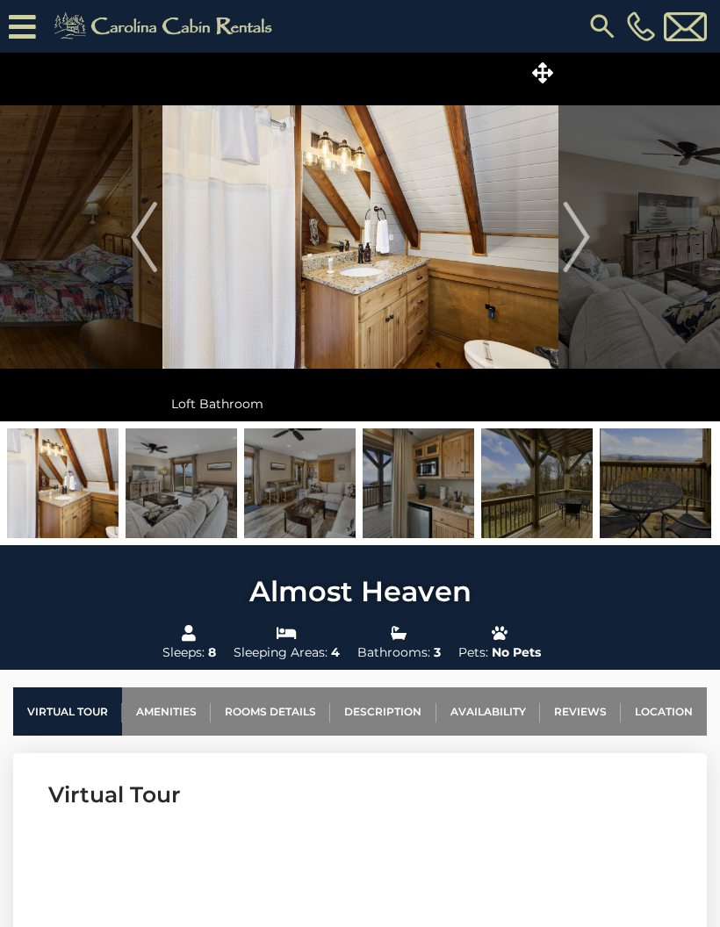
click at [583, 248] on img "Next" at bounding box center [576, 237] width 26 height 70
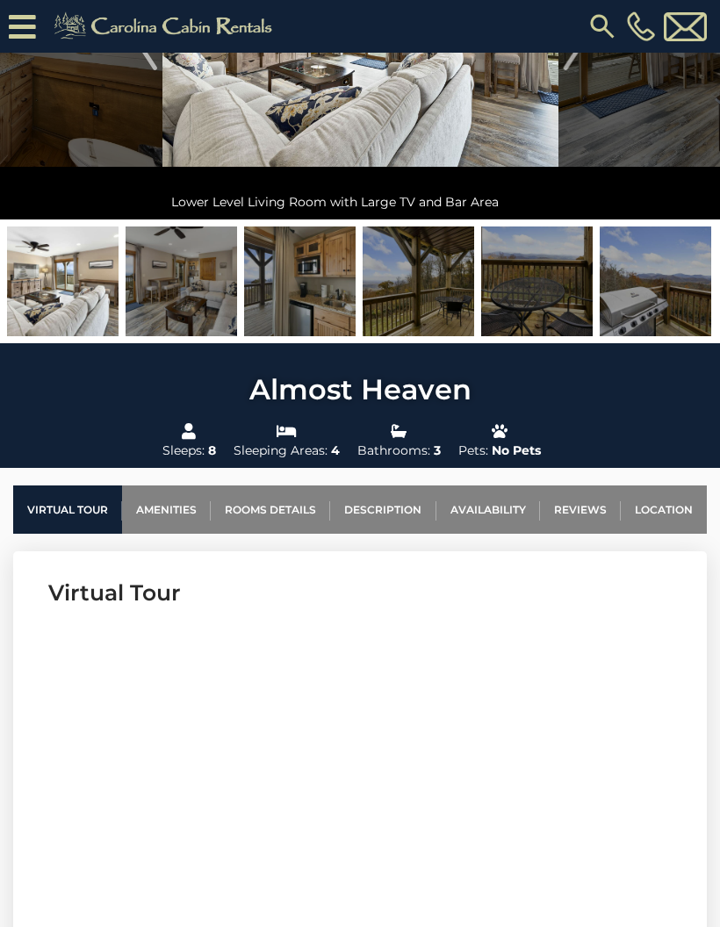
click at [498, 502] on link "Availability" at bounding box center [488, 510] width 104 height 48
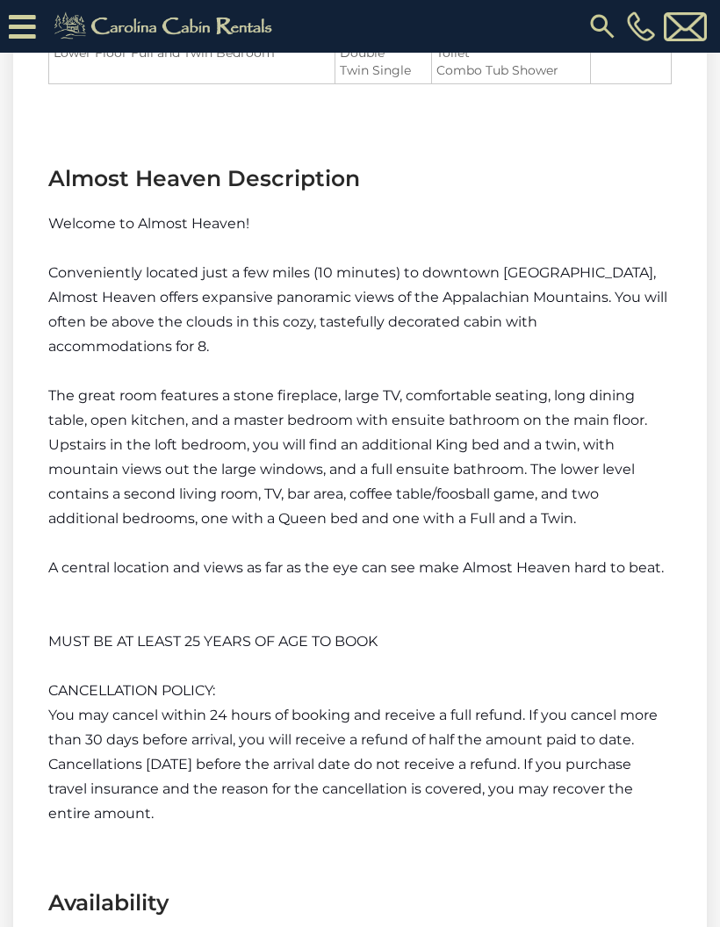
scroll to position [3051, 0]
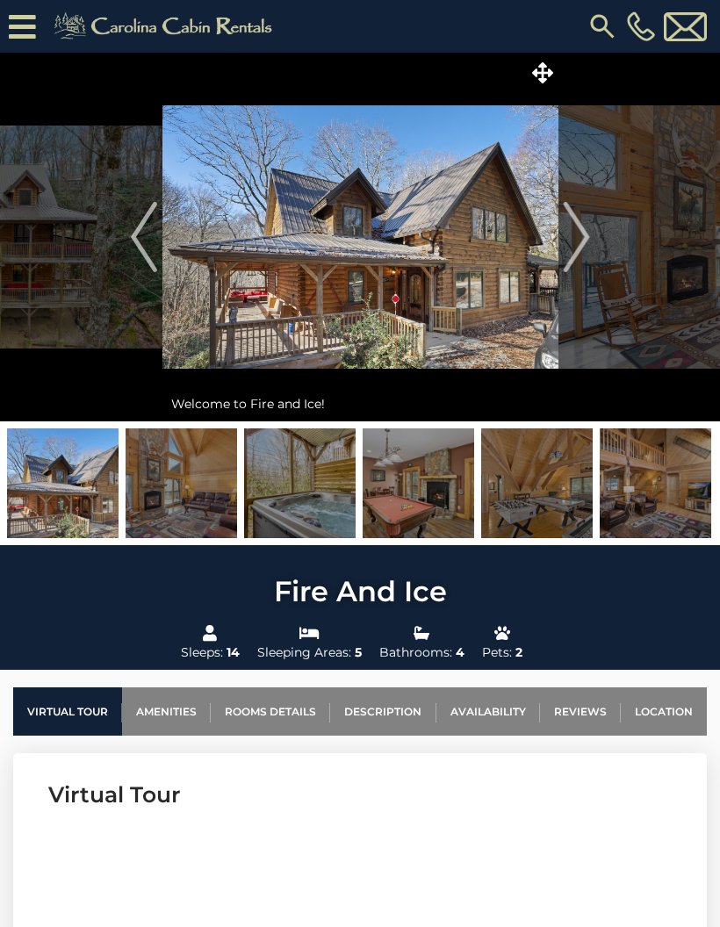
click at [585, 238] on img "Next" at bounding box center [576, 237] width 26 height 70
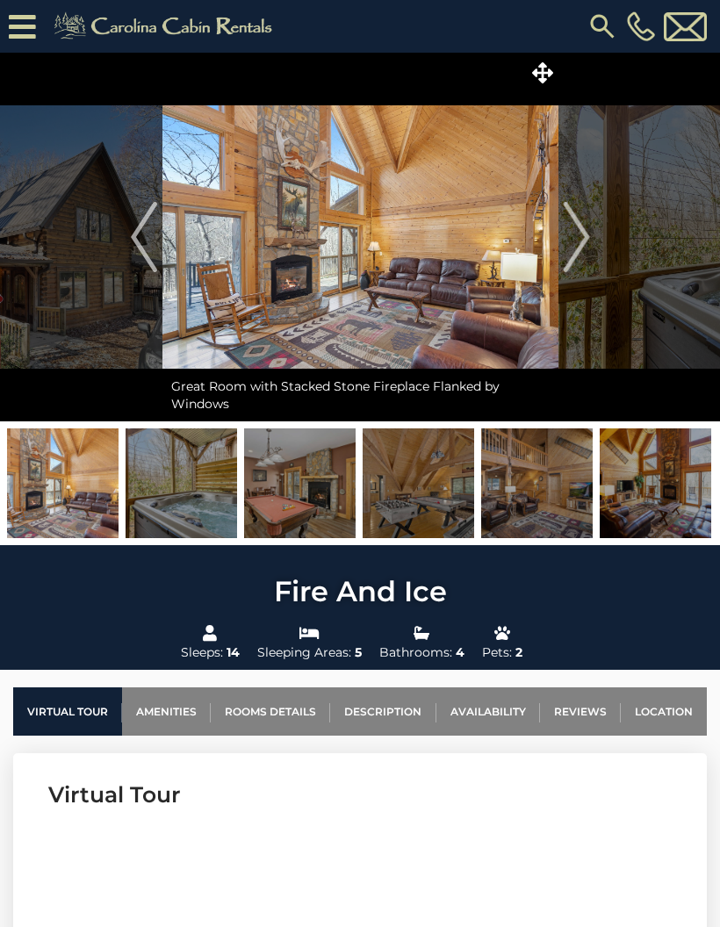
click at [589, 236] on img "Next" at bounding box center [576, 237] width 26 height 70
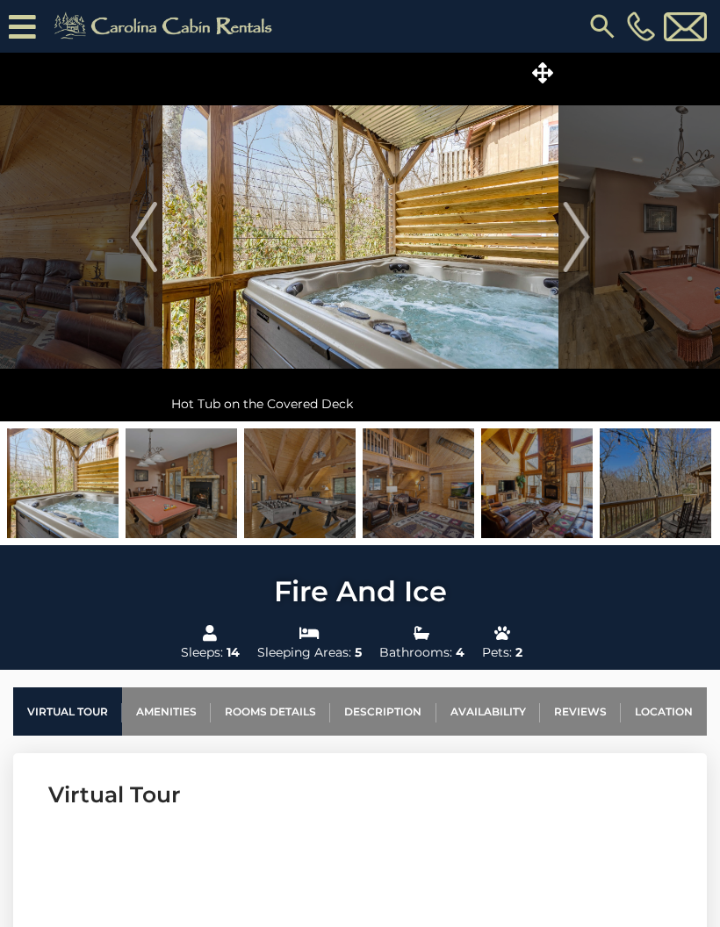
click at [570, 238] on img "Next" at bounding box center [576, 237] width 26 height 70
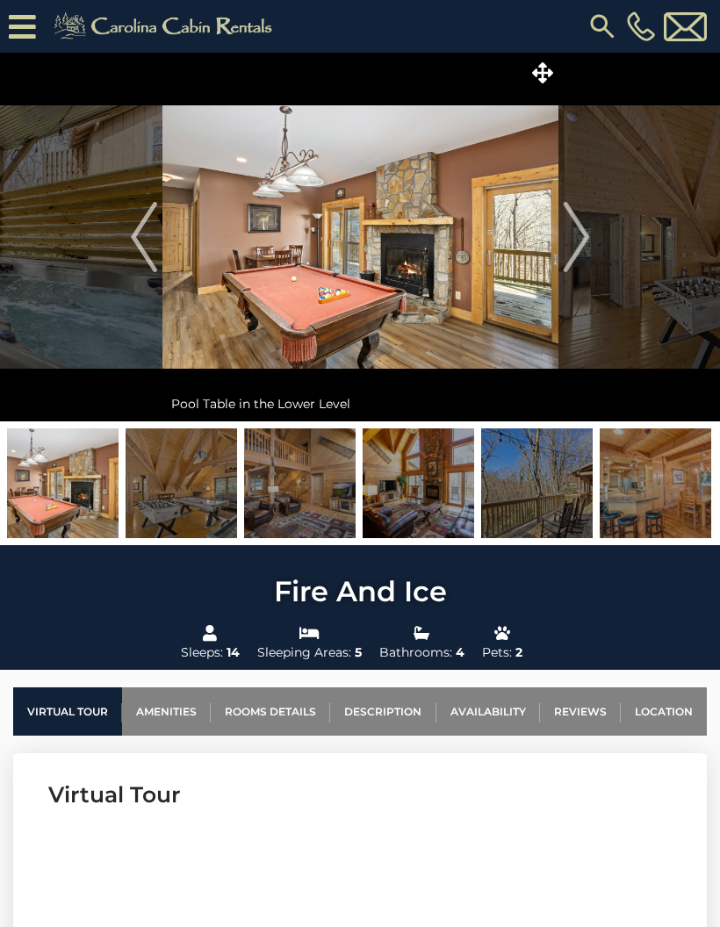
click at [585, 224] on img "Next" at bounding box center [576, 237] width 26 height 70
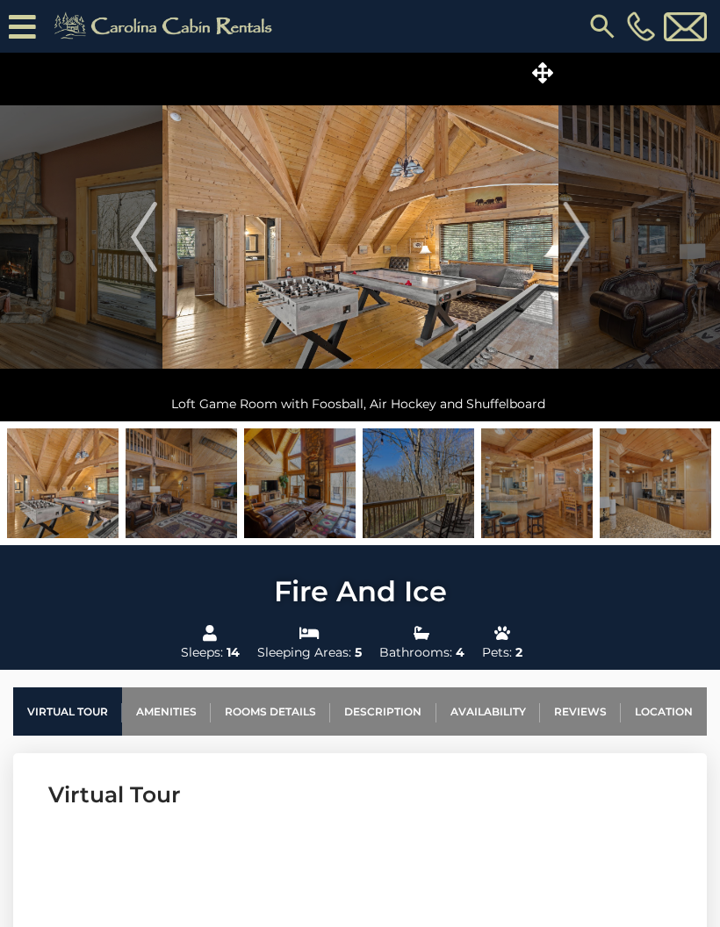
click at [581, 232] on img "Next" at bounding box center [576, 237] width 26 height 70
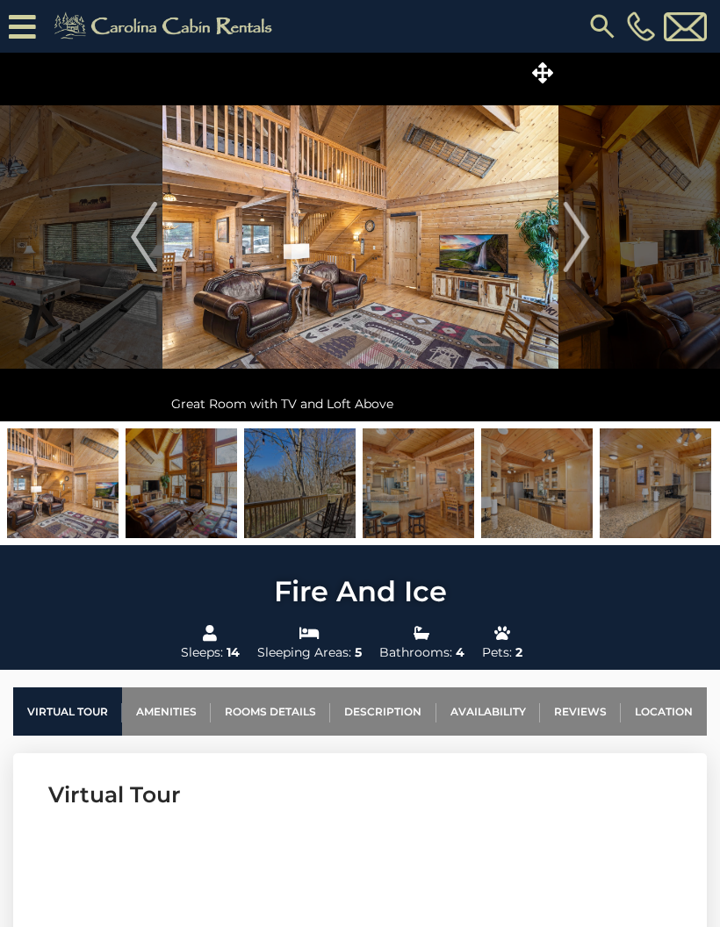
click at [575, 235] on img "Next" at bounding box center [576, 237] width 26 height 70
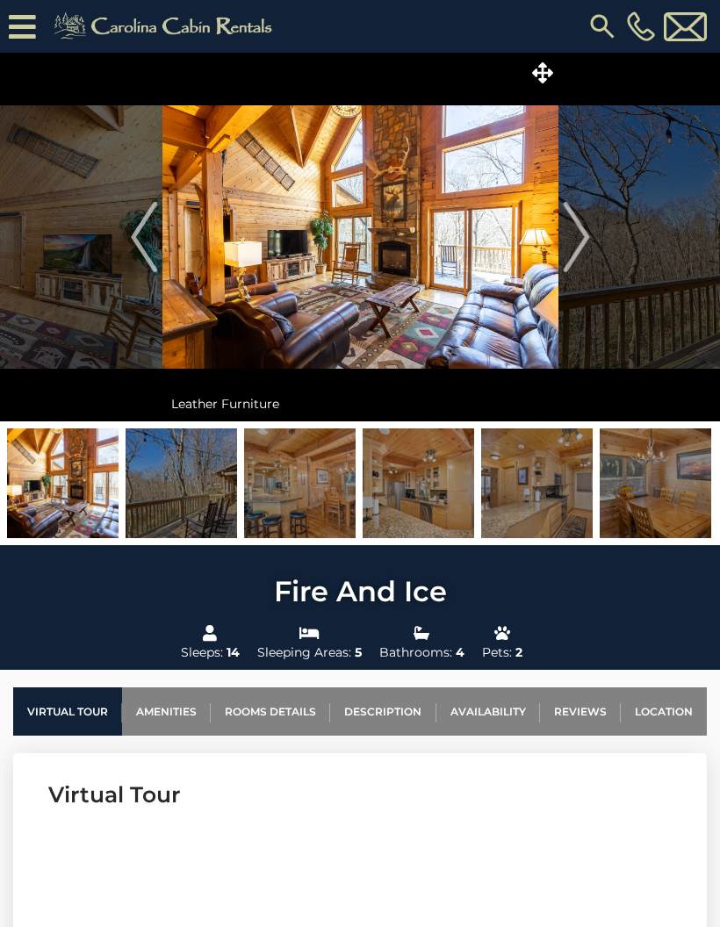
click at [569, 240] on img "Next" at bounding box center [576, 237] width 26 height 70
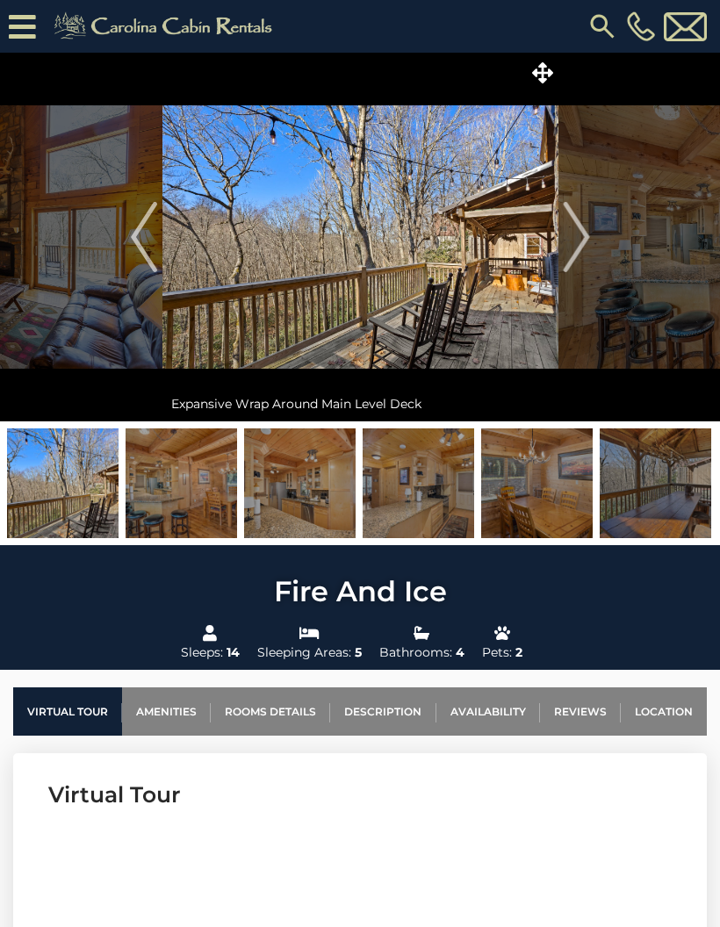
click at [586, 223] on img "Next" at bounding box center [576, 237] width 26 height 70
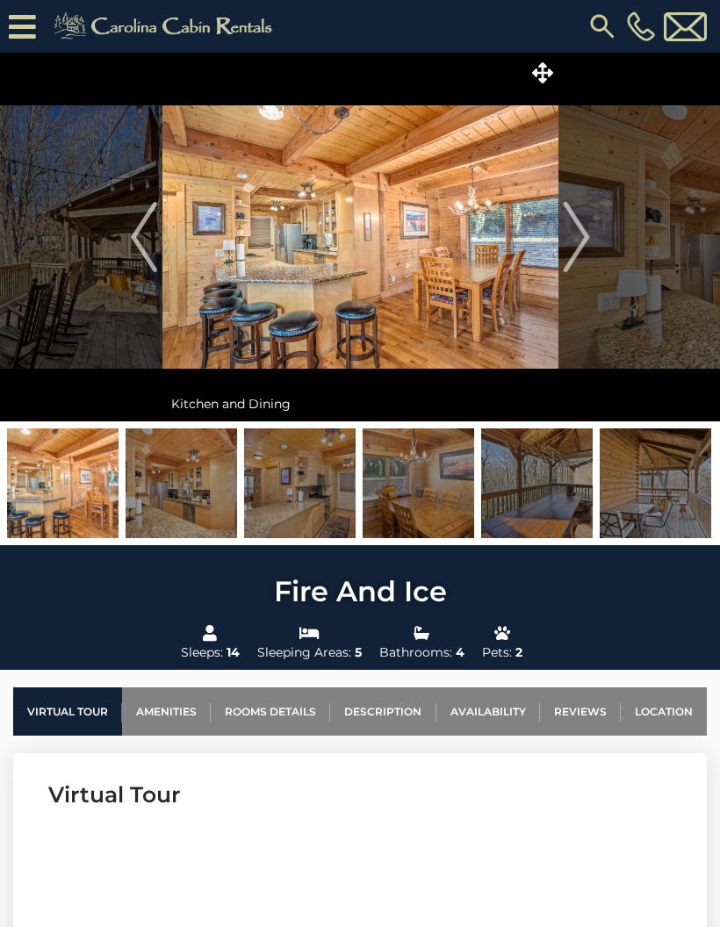
click at [572, 237] on img "Next" at bounding box center [576, 237] width 26 height 70
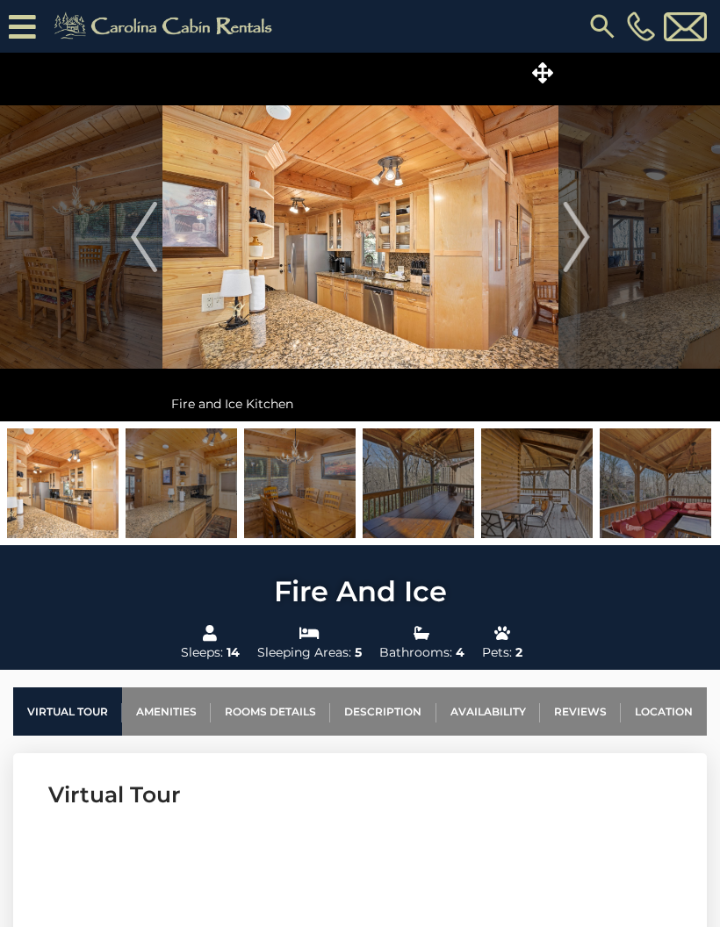
click at [580, 223] on img "Next" at bounding box center [576, 237] width 26 height 70
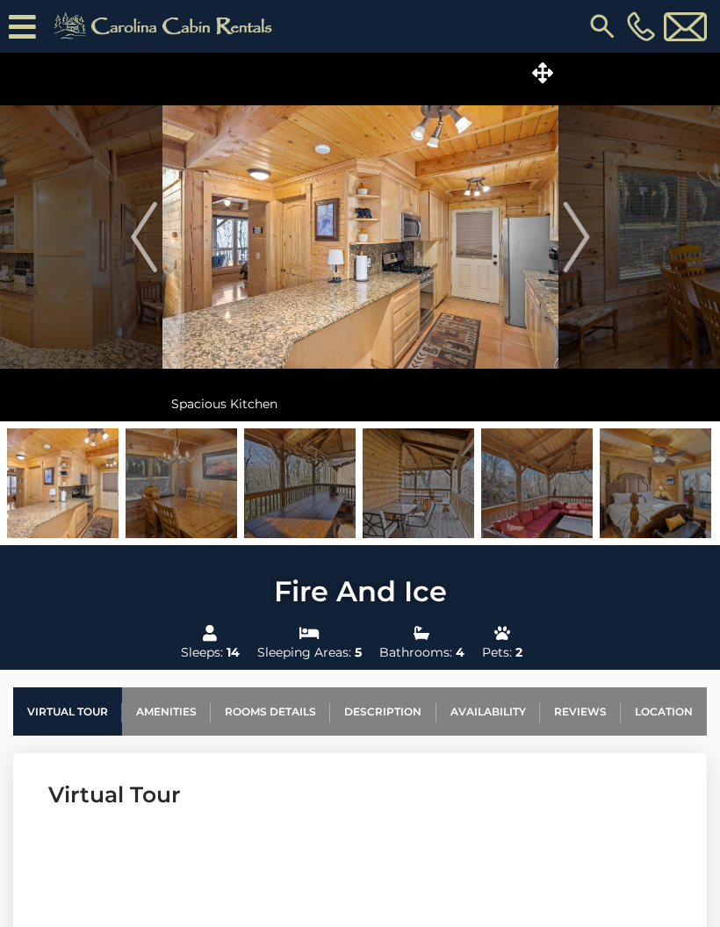
click at [588, 233] on img "Next" at bounding box center [576, 237] width 26 height 70
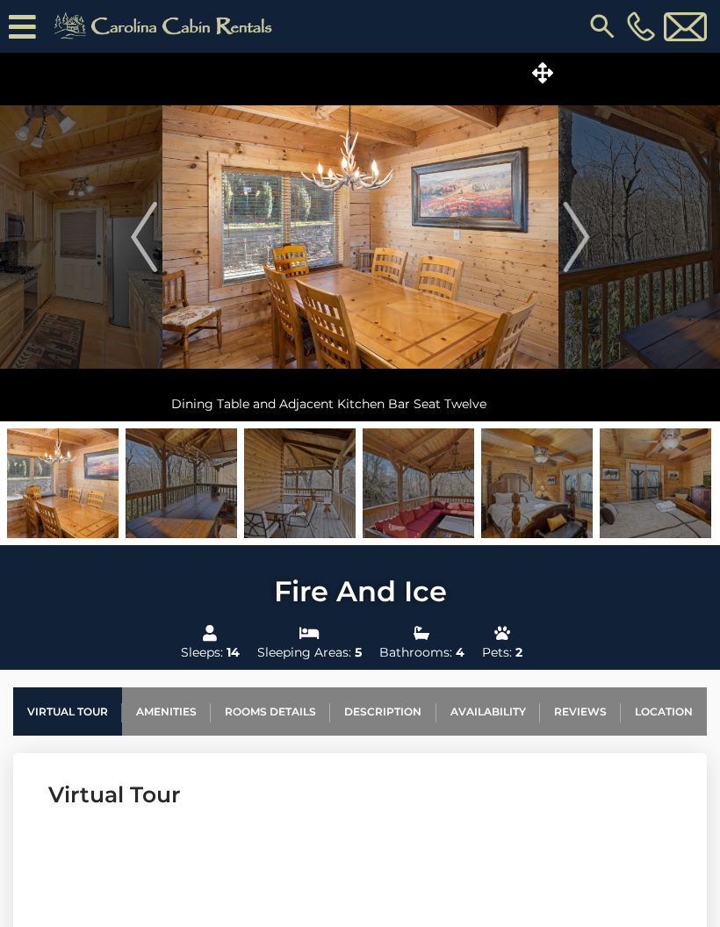
click at [573, 240] on img "Next" at bounding box center [576, 237] width 26 height 70
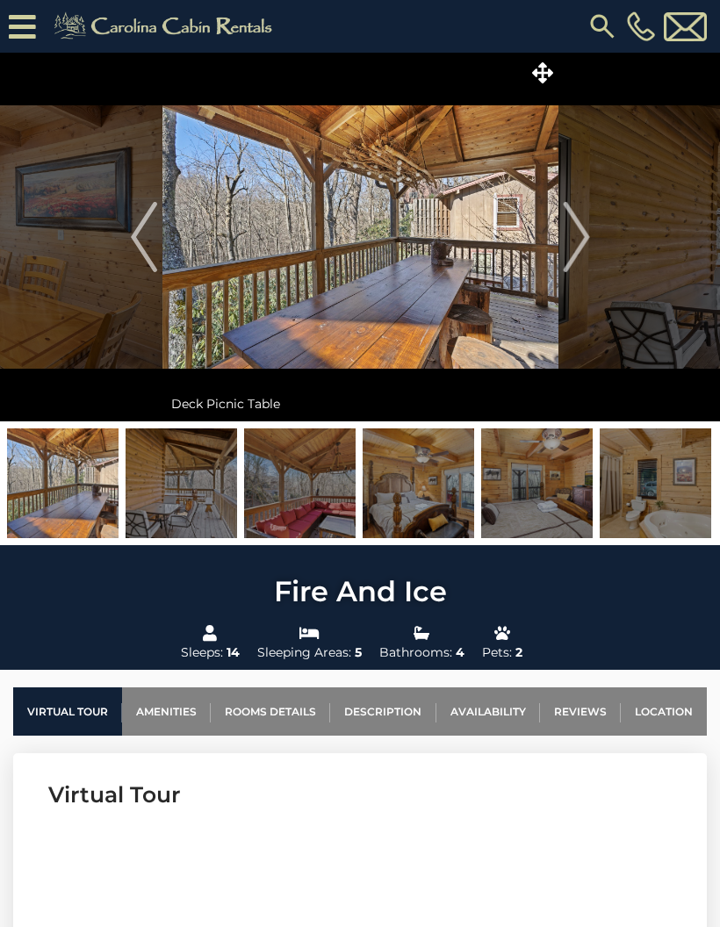
click at [584, 227] on img "Next" at bounding box center [576, 237] width 26 height 70
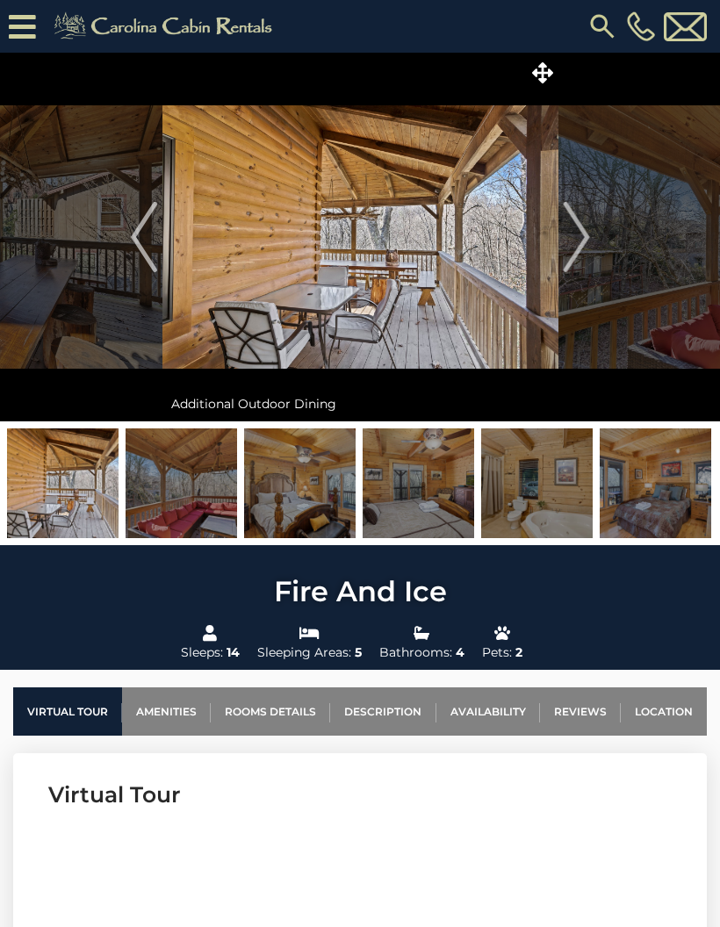
click at [587, 227] on img "Next" at bounding box center [576, 237] width 26 height 70
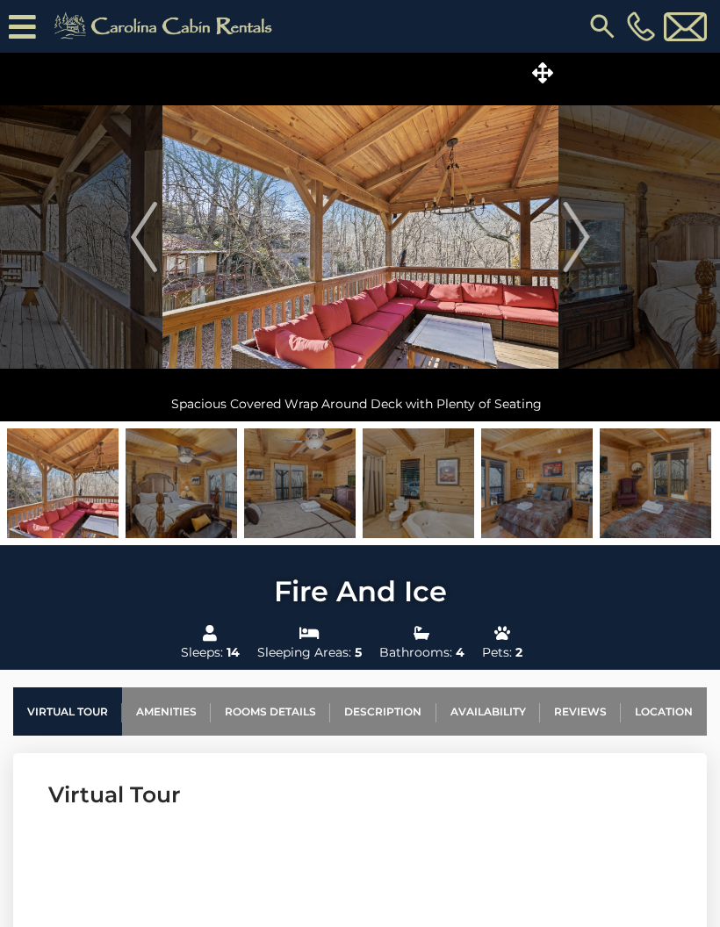
click at [580, 237] on img "Next" at bounding box center [576, 237] width 26 height 70
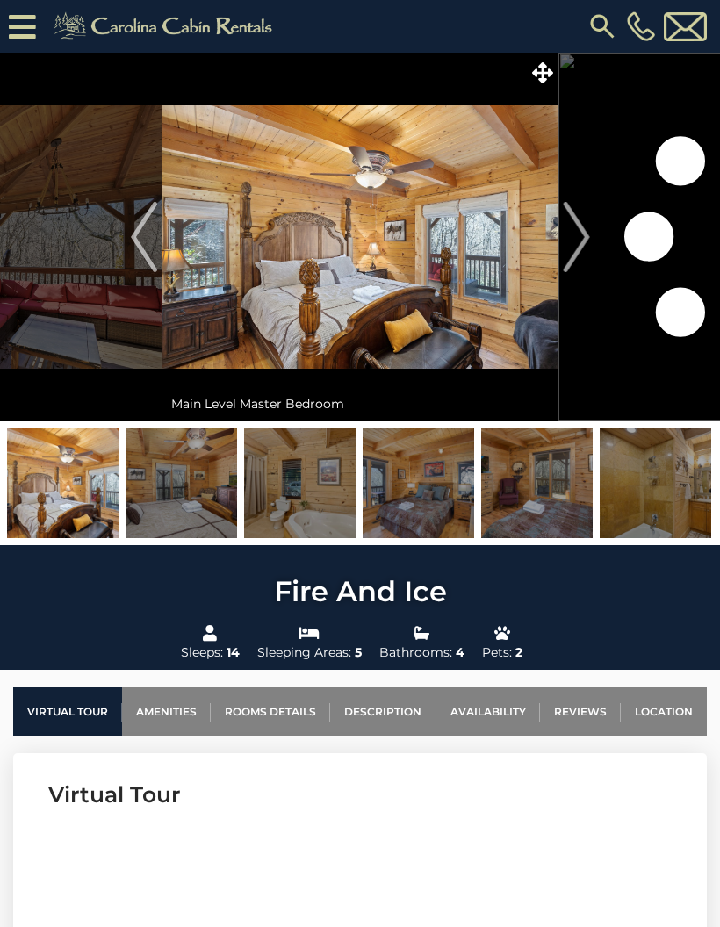
click at [574, 241] on img "Next" at bounding box center [576, 237] width 26 height 70
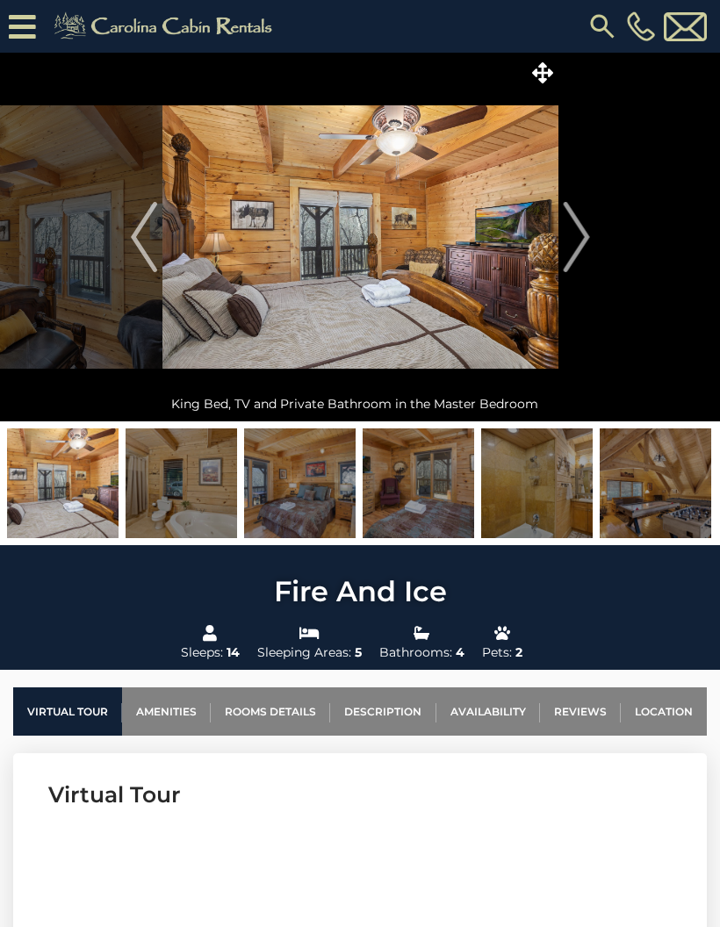
click at [577, 248] on img "Next" at bounding box center [576, 237] width 26 height 70
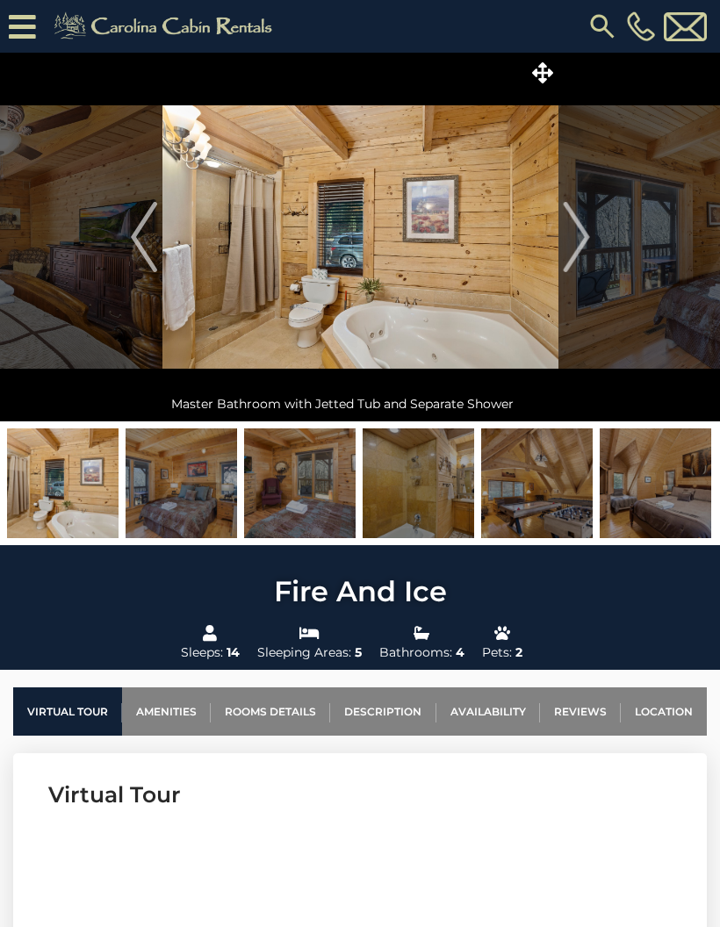
click at [574, 245] on img "Next" at bounding box center [576, 237] width 26 height 70
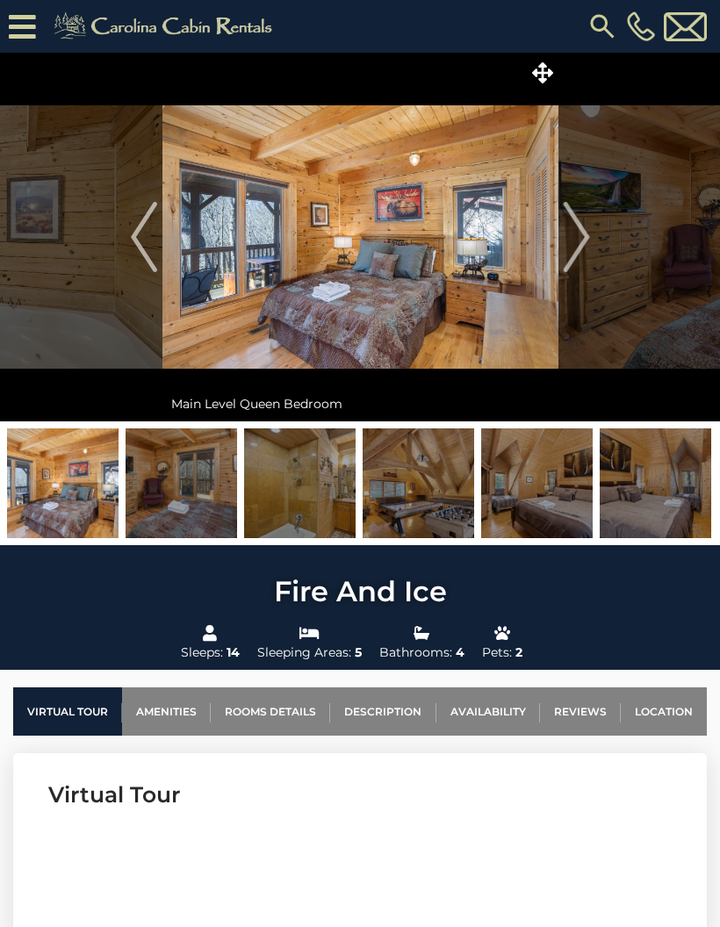
click at [564, 260] on img "Next" at bounding box center [576, 237] width 26 height 70
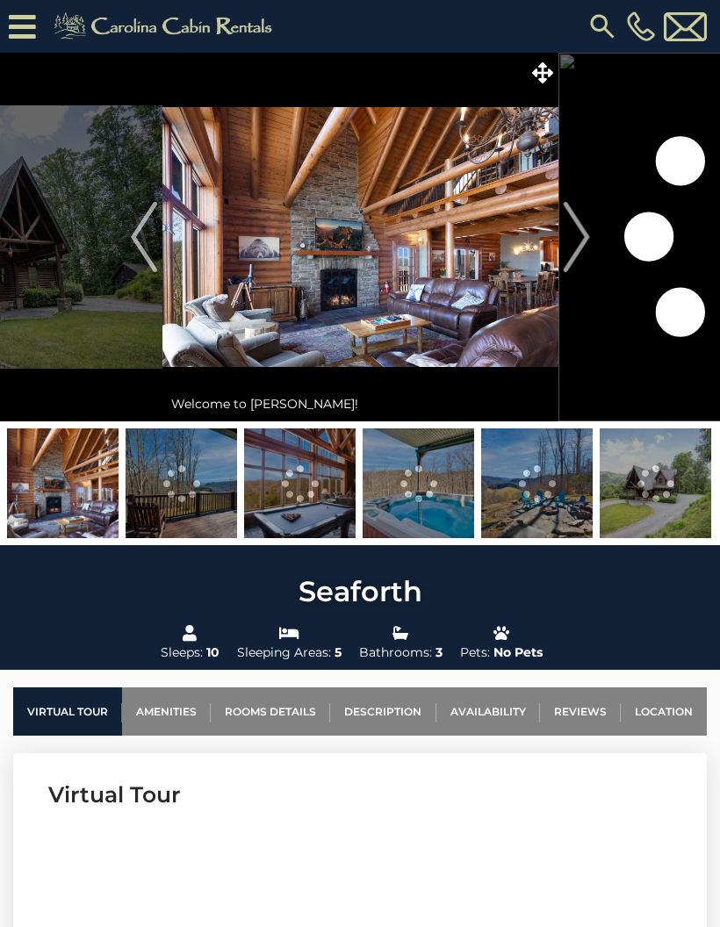
click at [564, 229] on img "Next" at bounding box center [576, 237] width 26 height 70
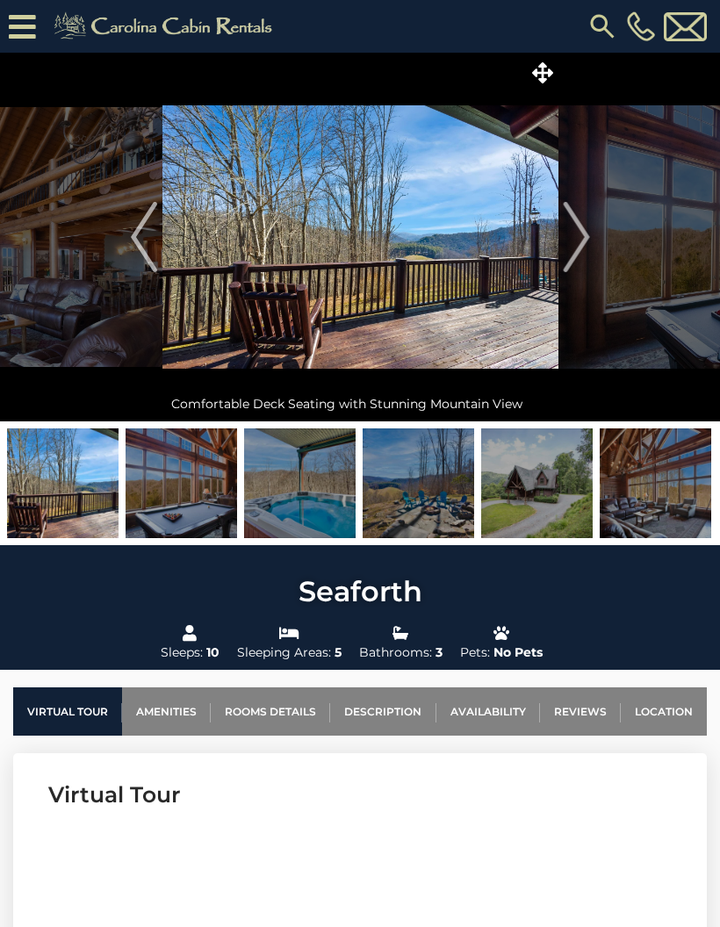
click at [577, 235] on img "Next" at bounding box center [576, 237] width 26 height 70
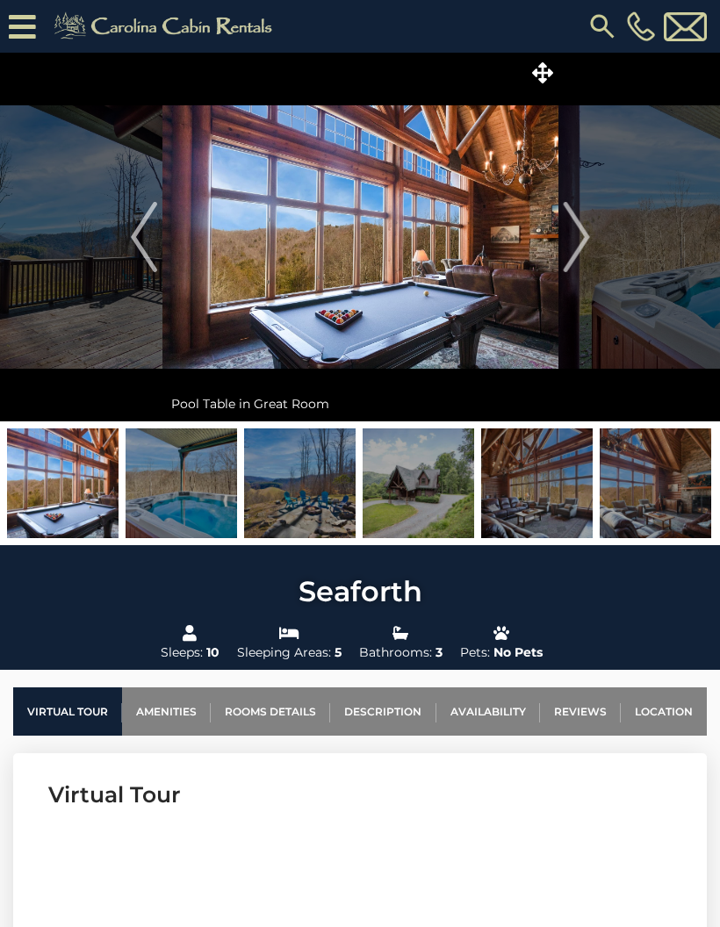
click at [580, 217] on img "Next" at bounding box center [576, 237] width 26 height 70
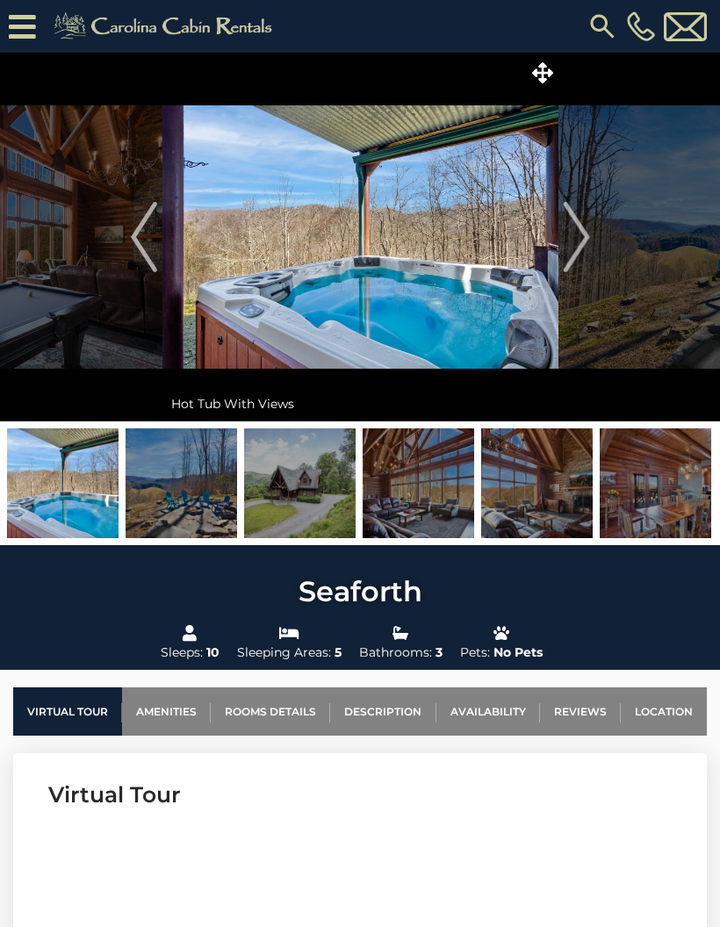
click at [577, 234] on img "Next" at bounding box center [576, 237] width 26 height 70
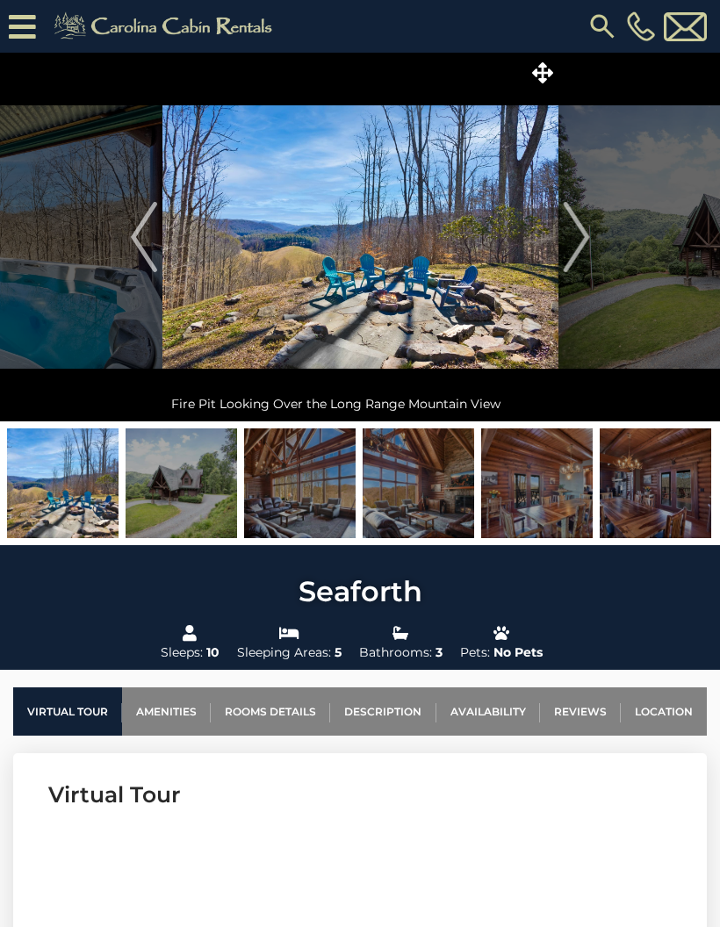
click at [583, 232] on img "Next" at bounding box center [576, 237] width 26 height 70
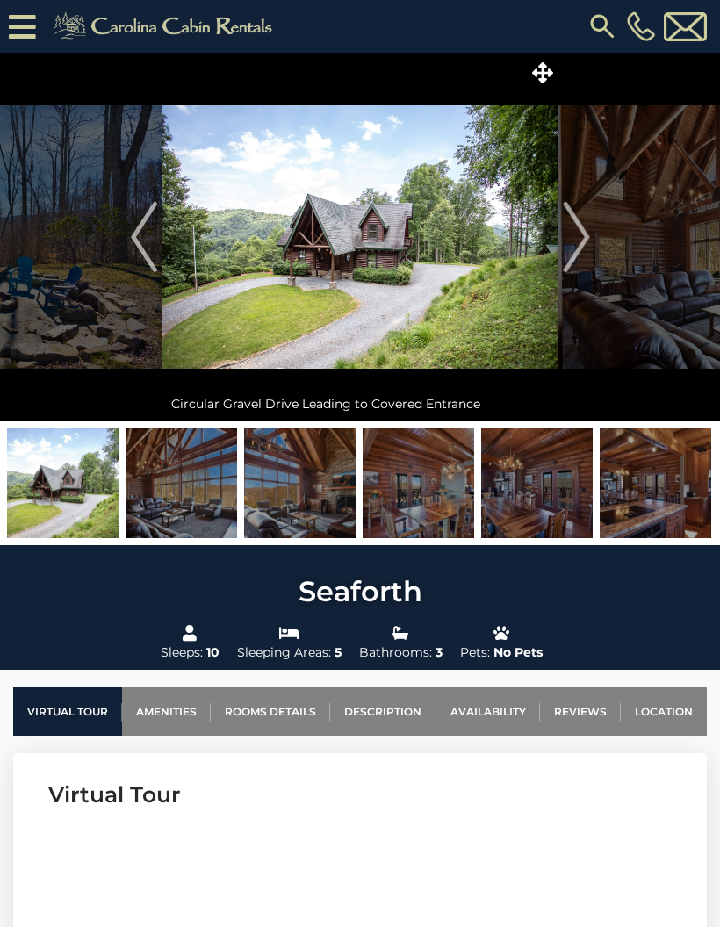
click at [578, 241] on img "Next" at bounding box center [576, 237] width 26 height 70
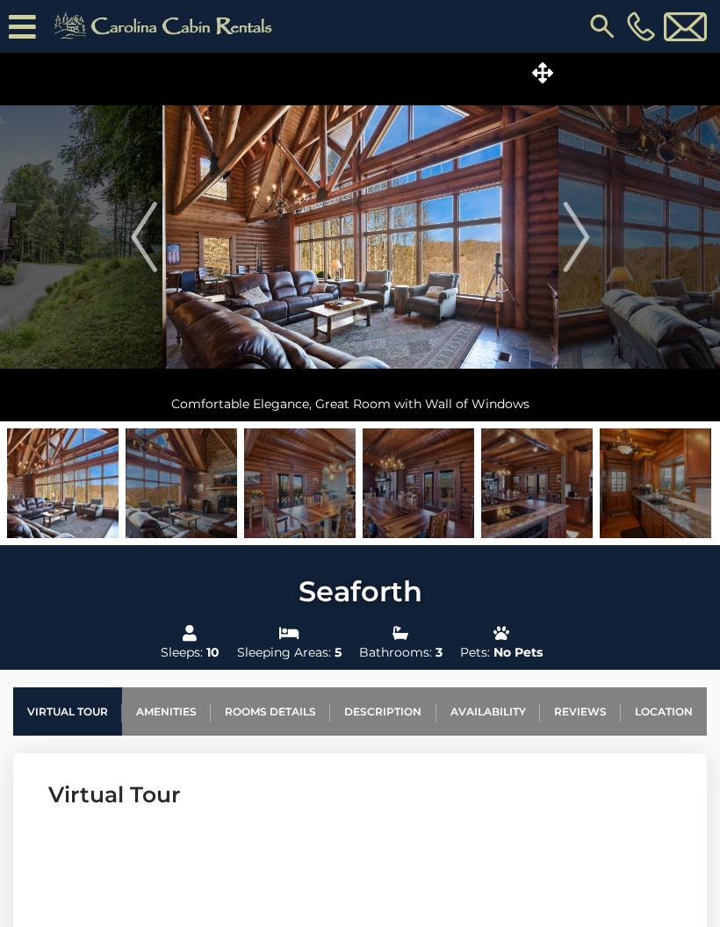
click at [578, 234] on img "Next" at bounding box center [576, 237] width 26 height 70
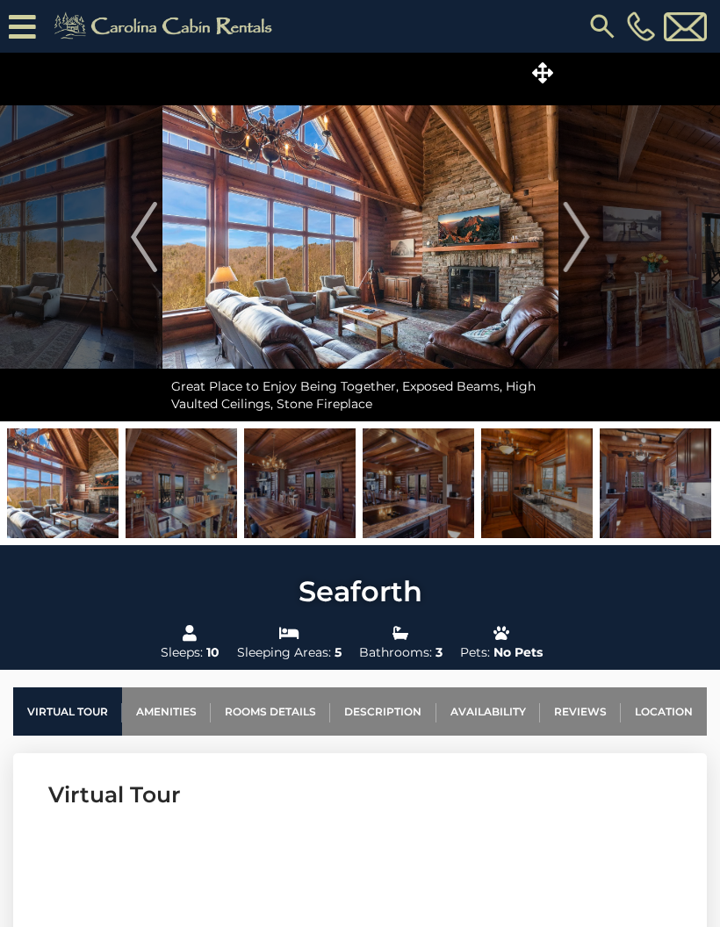
click at [575, 241] on img "Next" at bounding box center [576, 237] width 26 height 70
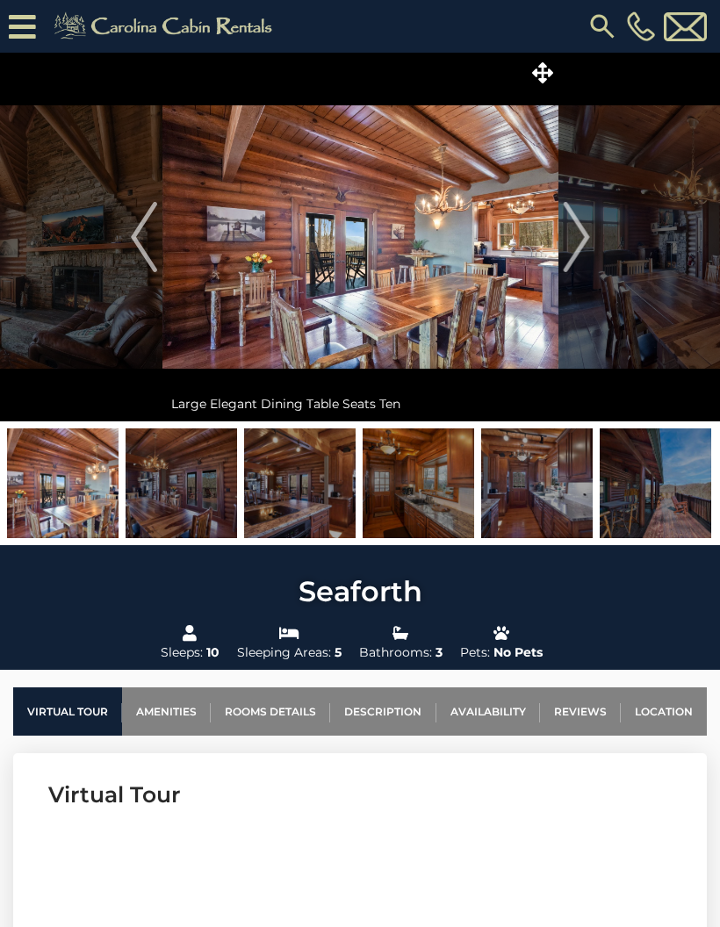
click at [575, 236] on img "Next" at bounding box center [576, 237] width 26 height 70
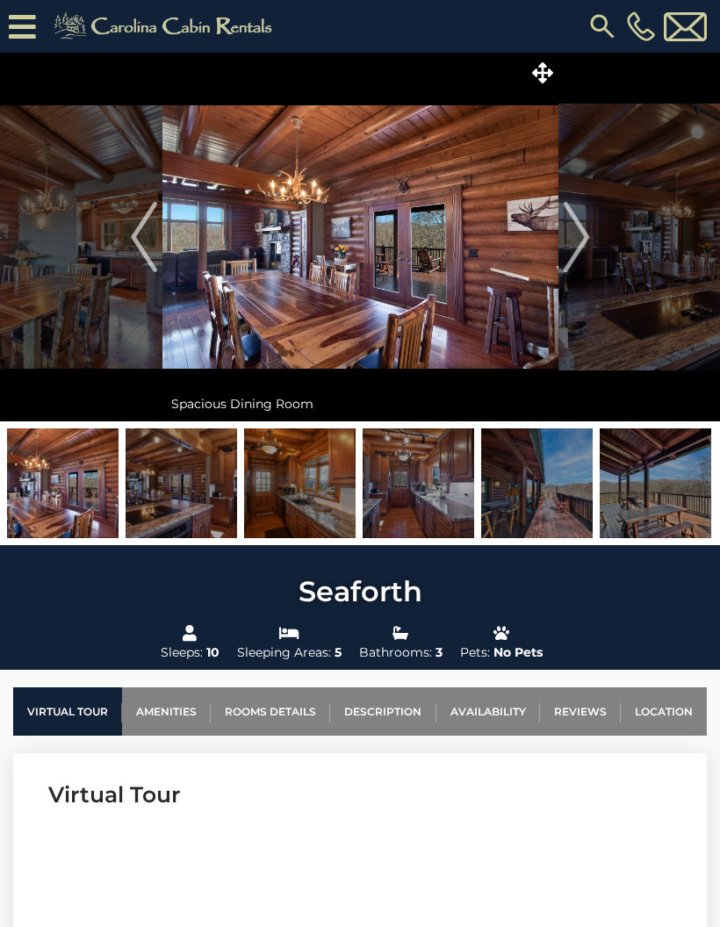
click at [580, 239] on img "Next" at bounding box center [576, 237] width 26 height 70
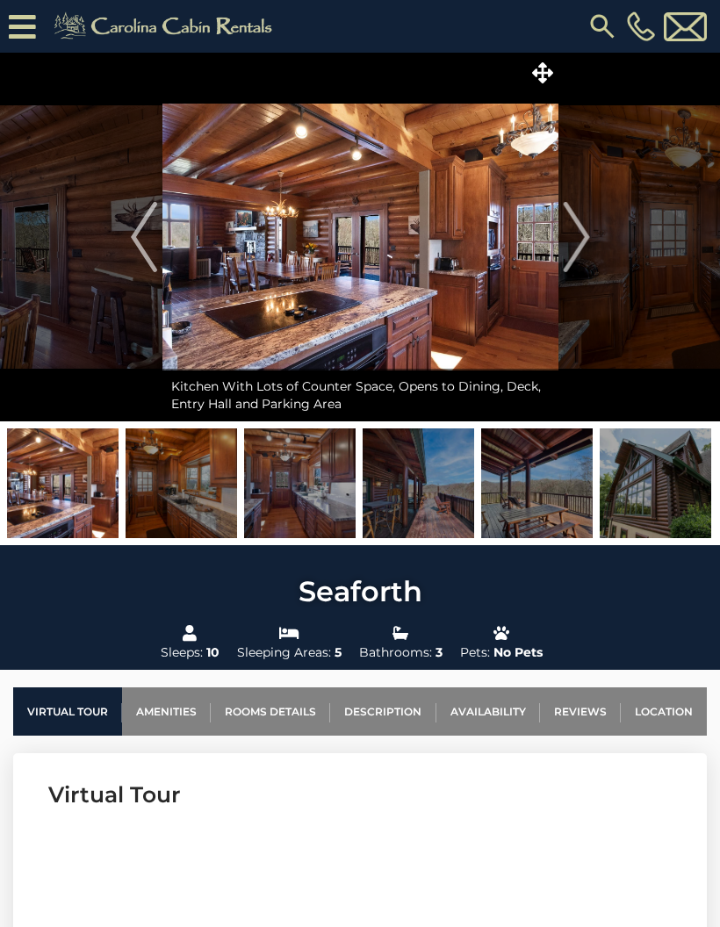
click at [575, 240] on img "Next" at bounding box center [576, 237] width 26 height 70
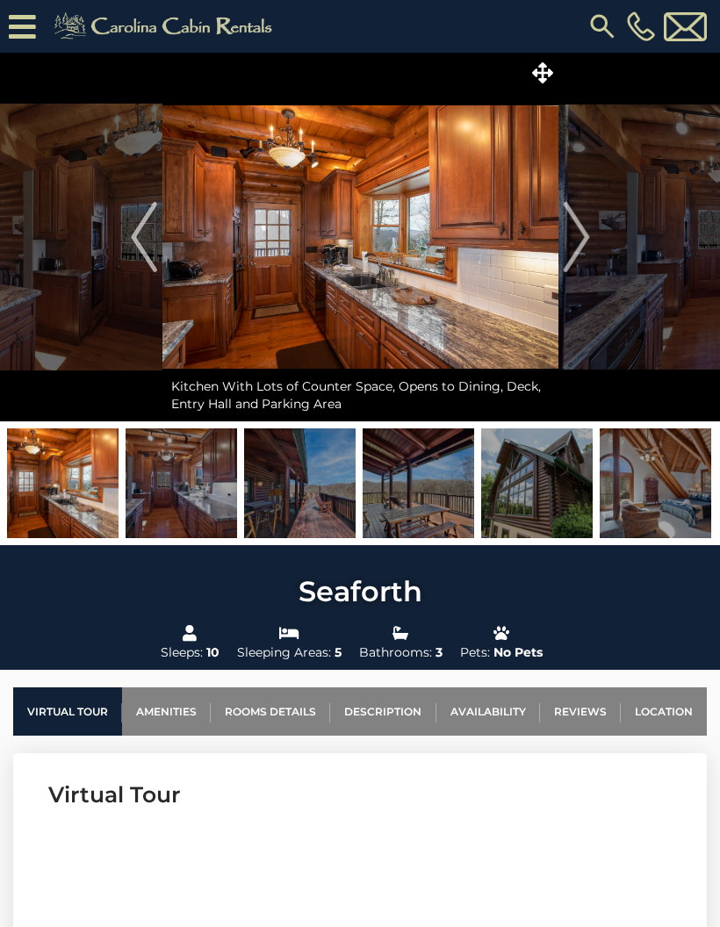
click at [579, 234] on img "Next" at bounding box center [576, 237] width 26 height 70
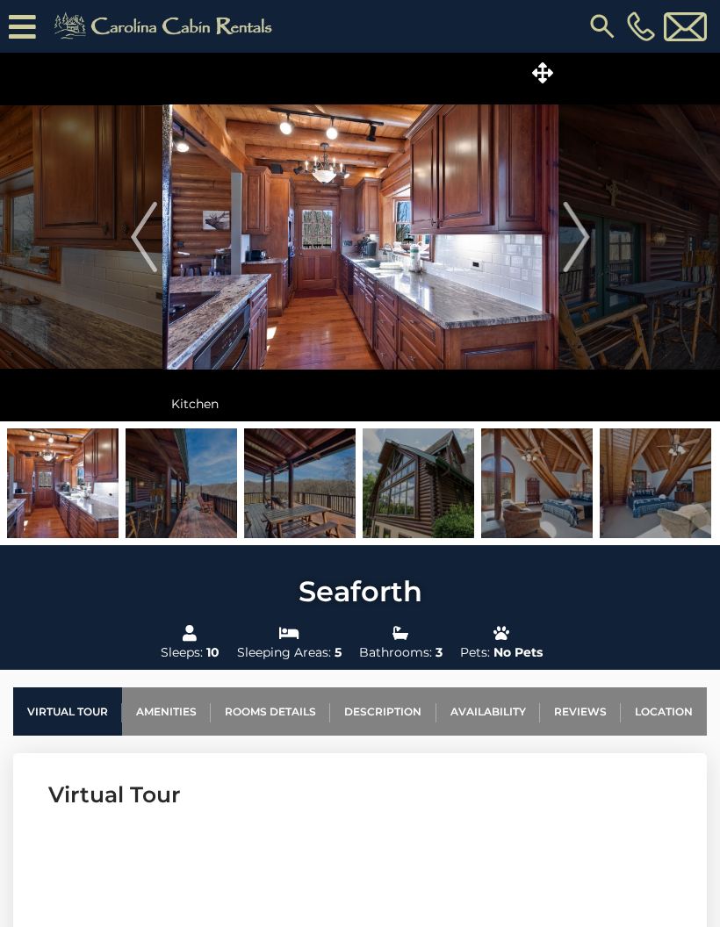
click at [574, 235] on img "Next" at bounding box center [576, 237] width 26 height 70
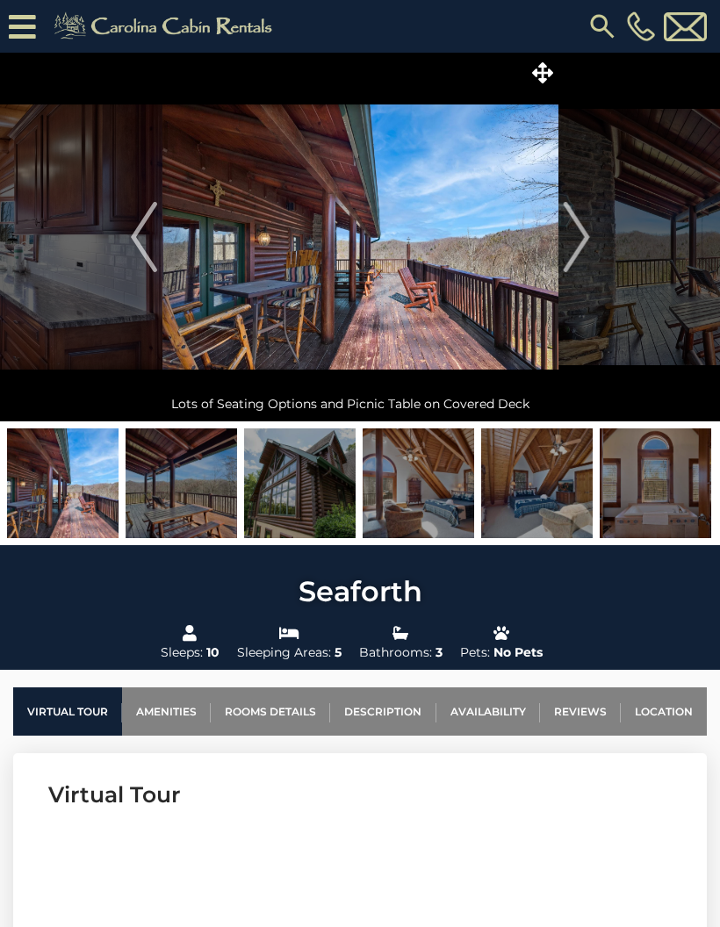
click at [582, 232] on img "Next" at bounding box center [576, 237] width 26 height 70
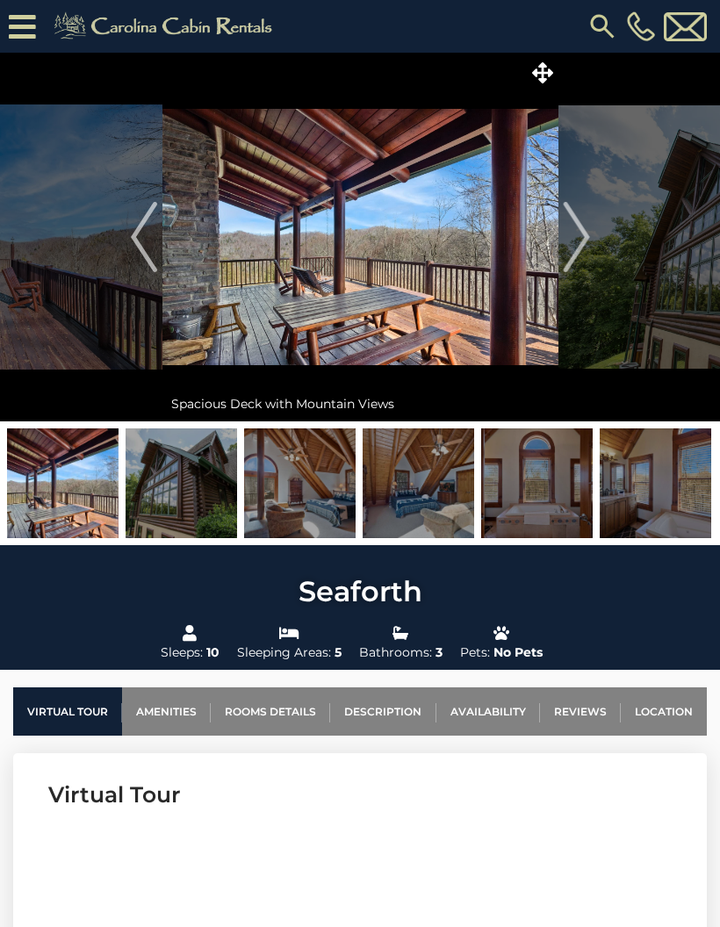
click at [578, 234] on img "Next" at bounding box center [576, 237] width 26 height 70
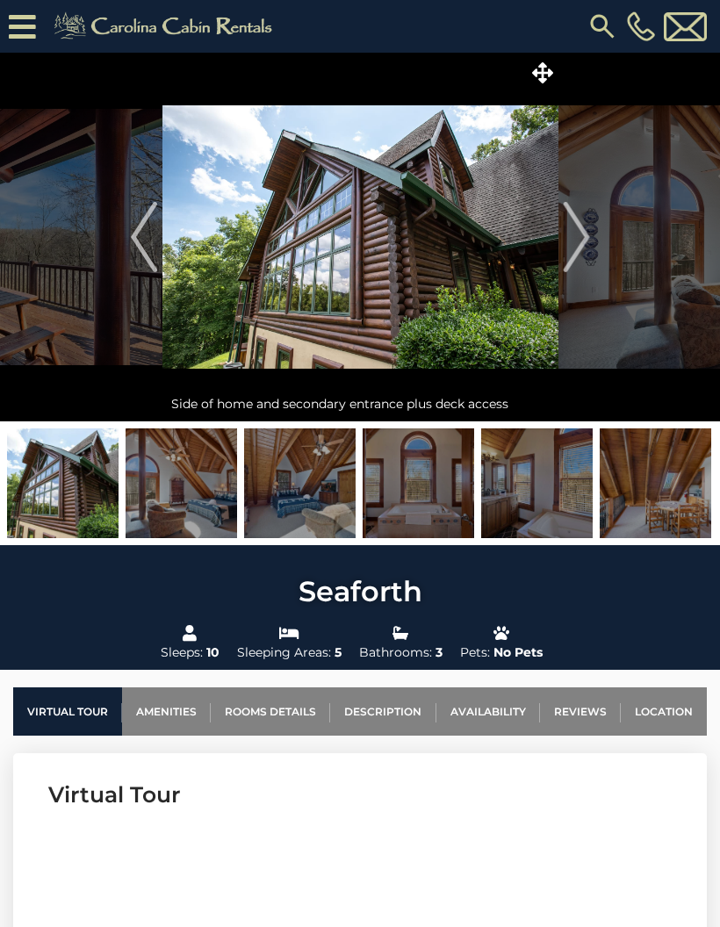
click at [579, 229] on img "Next" at bounding box center [576, 237] width 26 height 70
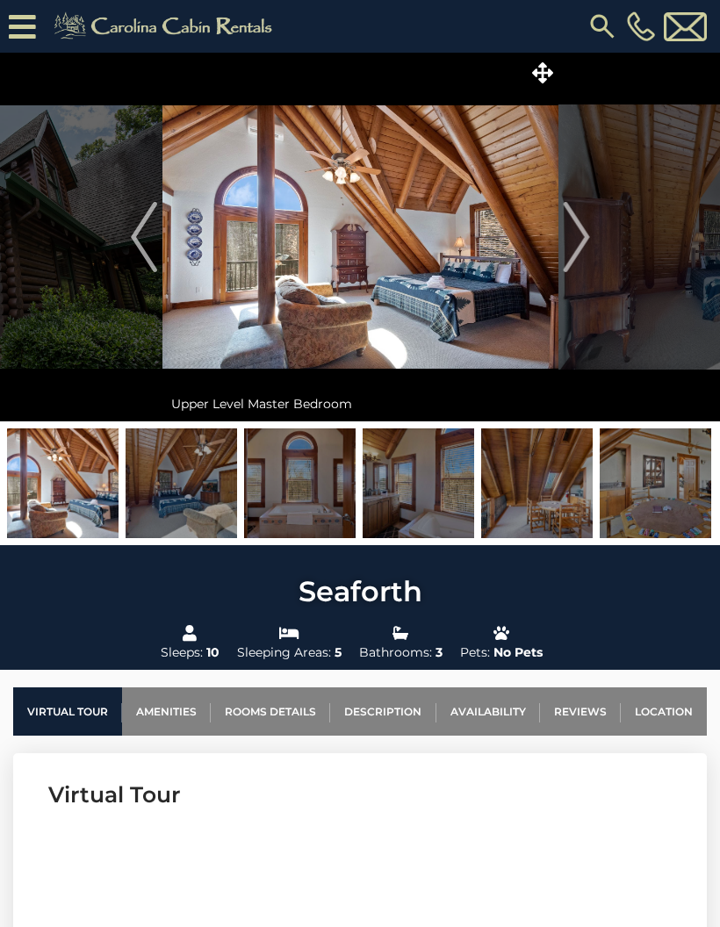
click at [570, 241] on img "Next" at bounding box center [576, 237] width 26 height 70
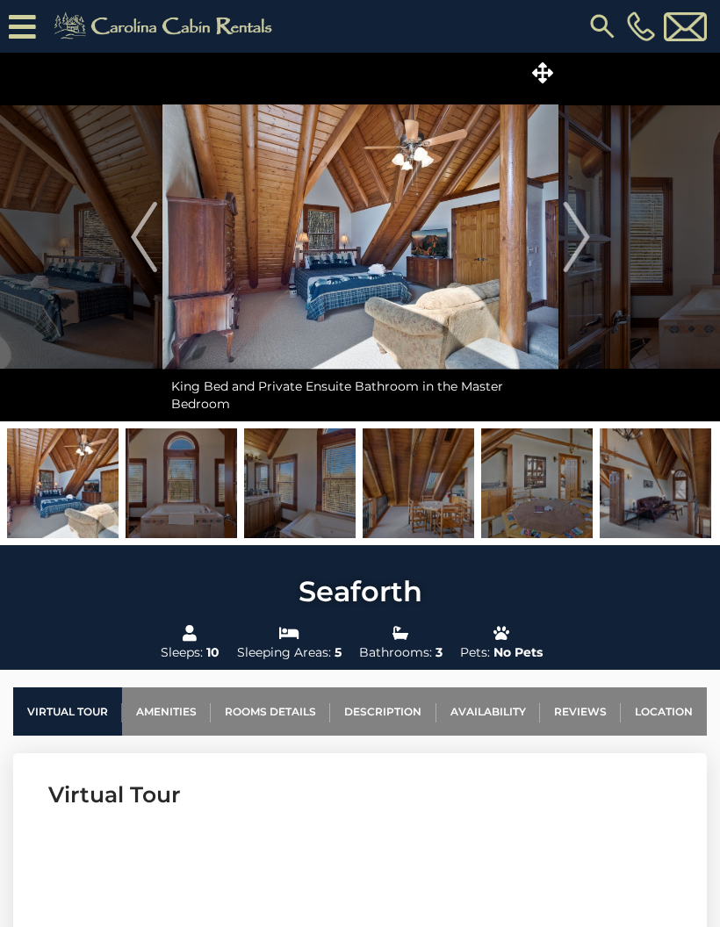
click at [139, 234] on img "Previous" at bounding box center [144, 237] width 26 height 70
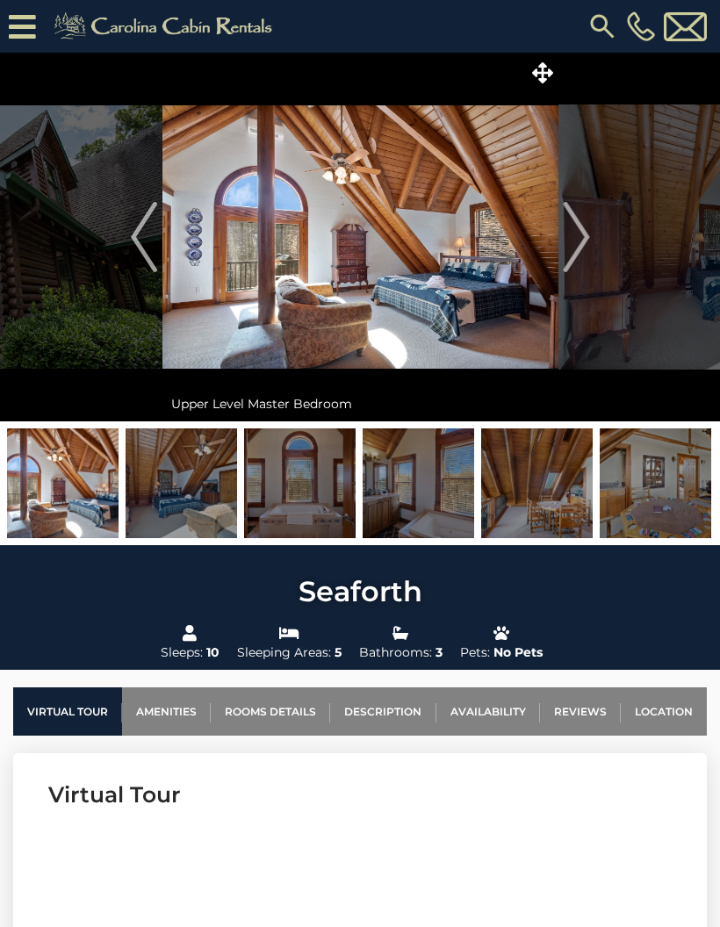
click at [580, 247] on img "Next" at bounding box center [576, 237] width 26 height 70
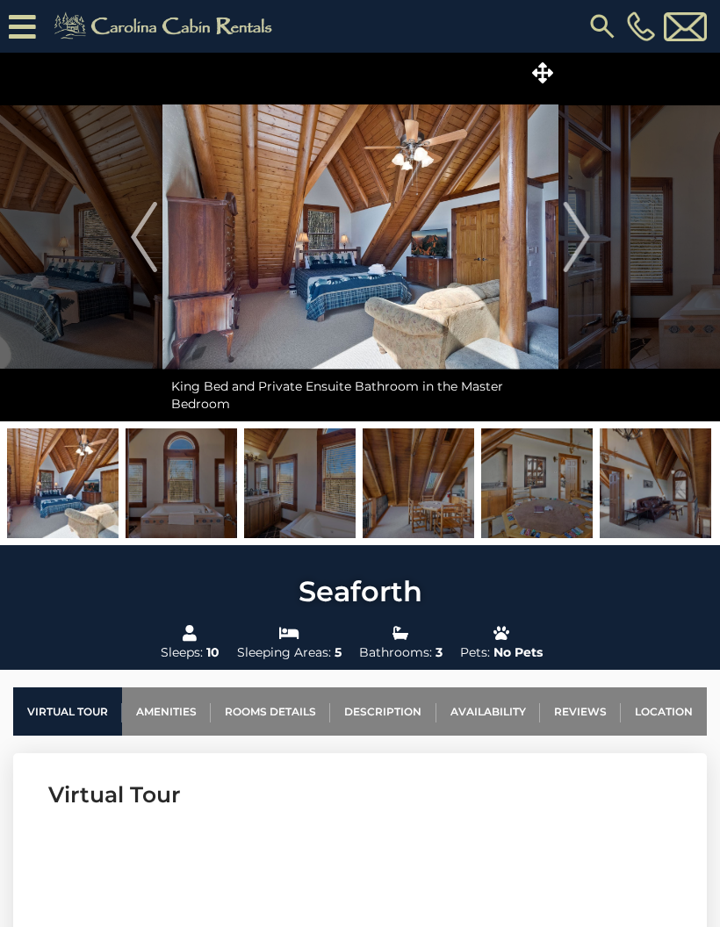
click at [591, 243] on button "Next" at bounding box center [576, 237] width 36 height 369
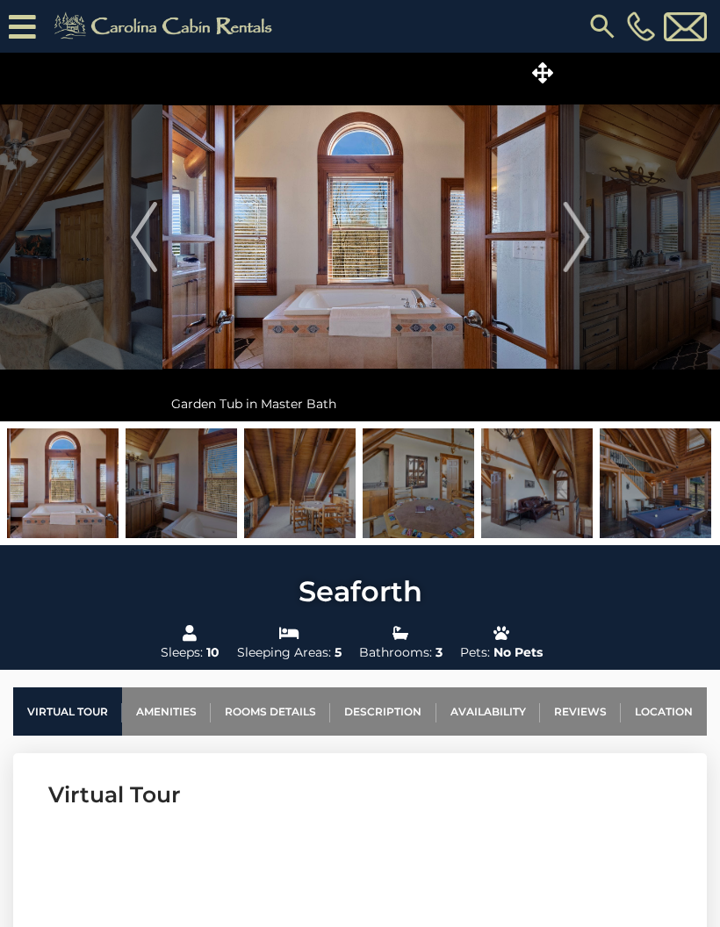
click at [586, 242] on img "Next" at bounding box center [576, 237] width 26 height 70
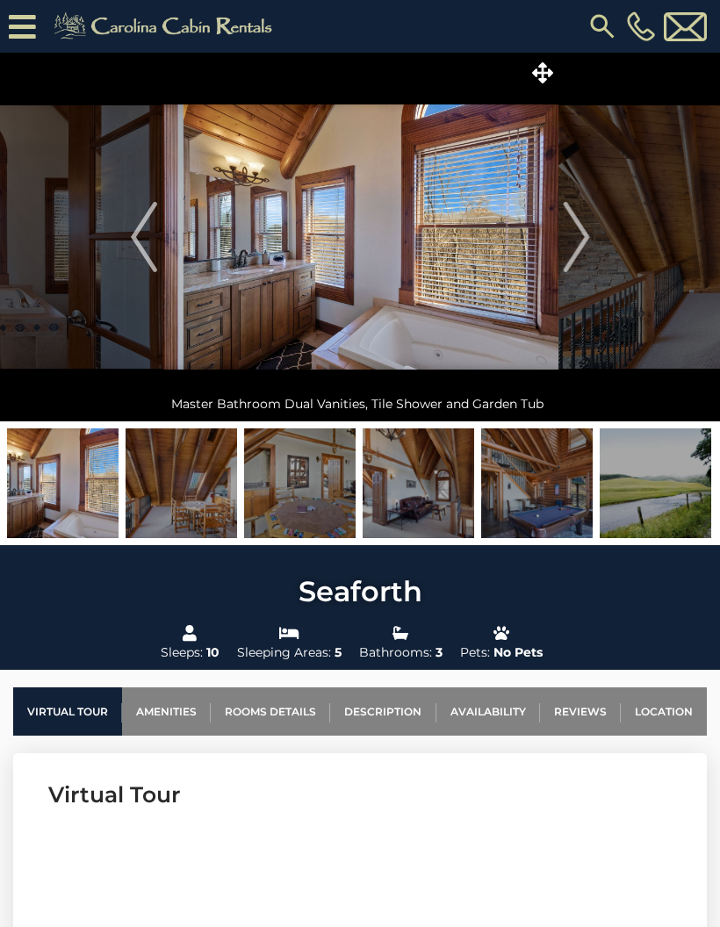
click at [578, 252] on img "Next" at bounding box center [576, 237] width 26 height 70
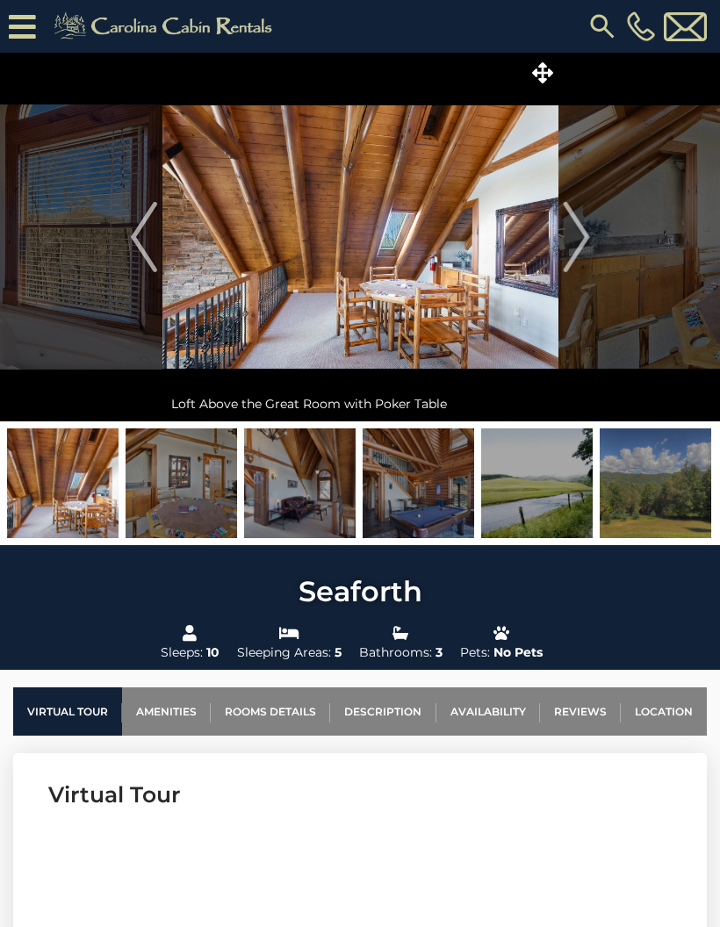
click at [587, 242] on img "Next" at bounding box center [576, 237] width 26 height 70
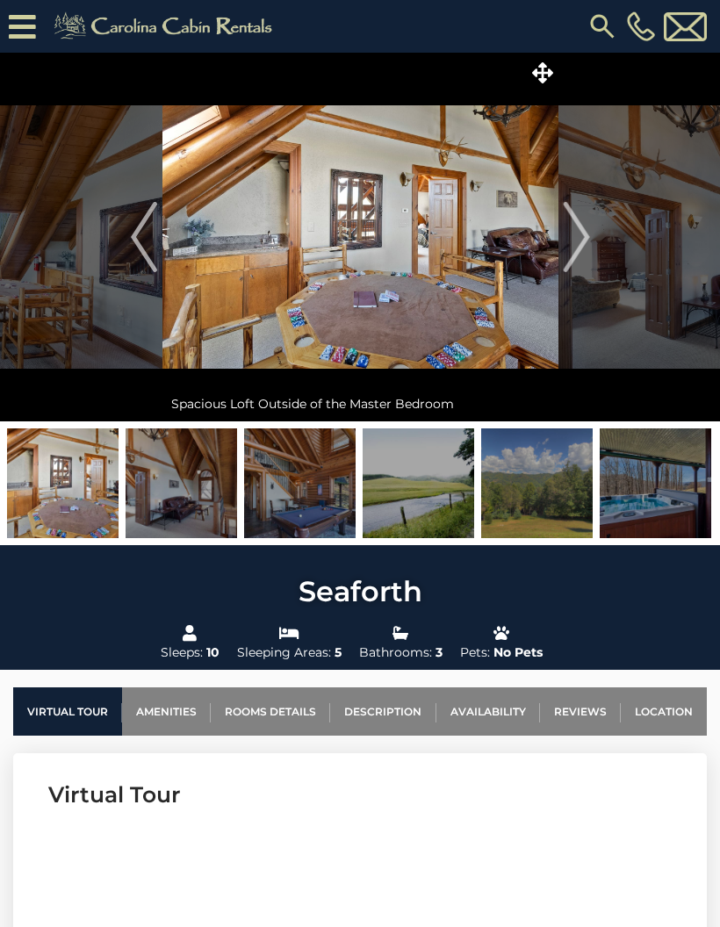
click at [579, 238] on img "Next" at bounding box center [576, 237] width 26 height 70
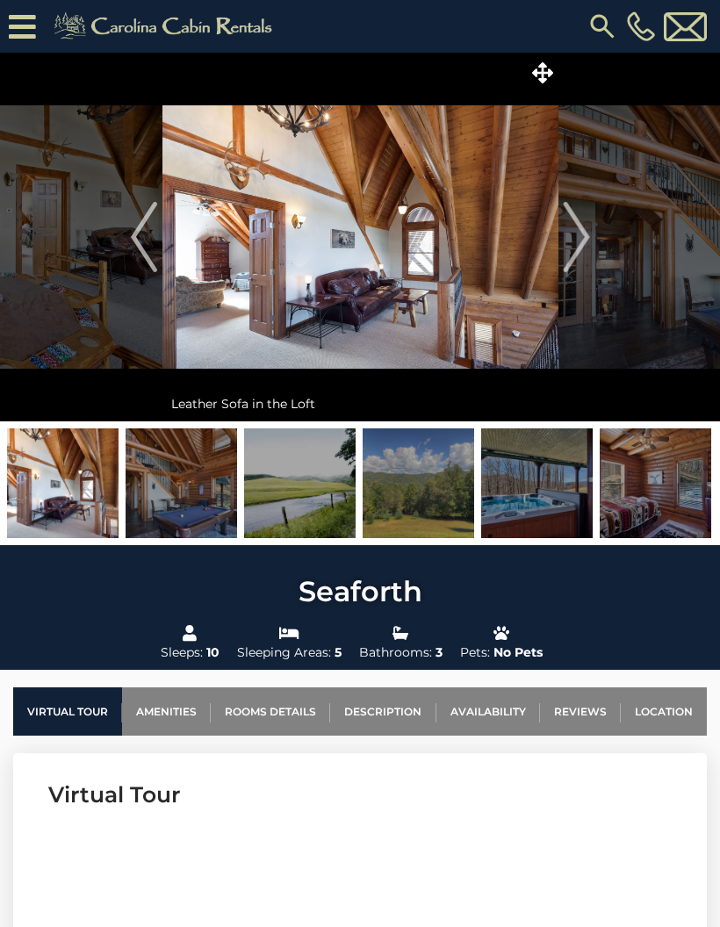
click at [577, 246] on img "Next" at bounding box center [576, 237] width 26 height 70
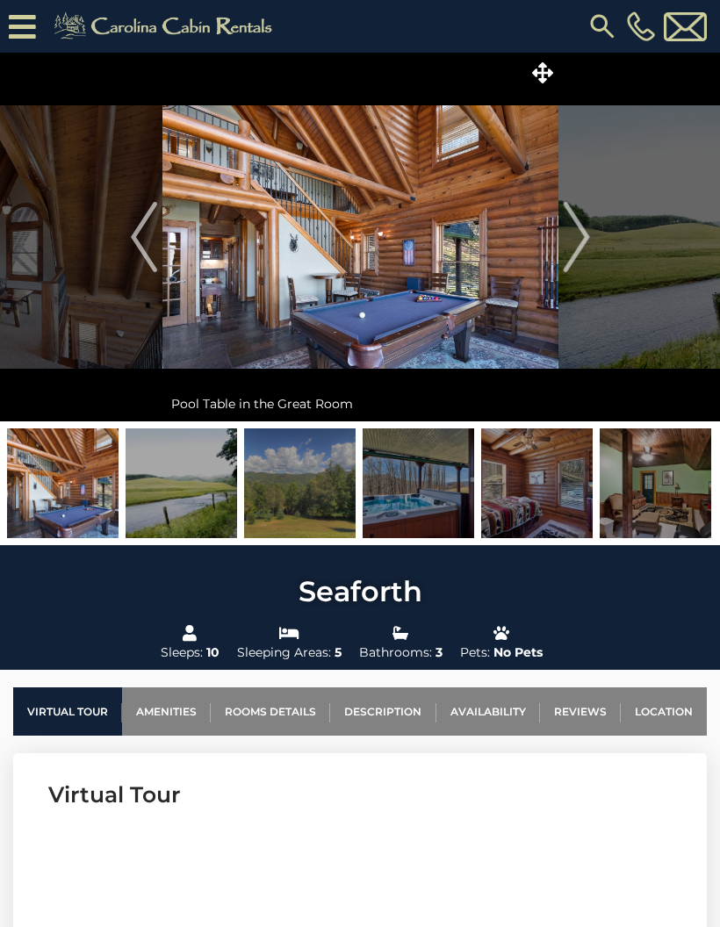
click at [586, 244] on img "Next" at bounding box center [576, 237] width 26 height 70
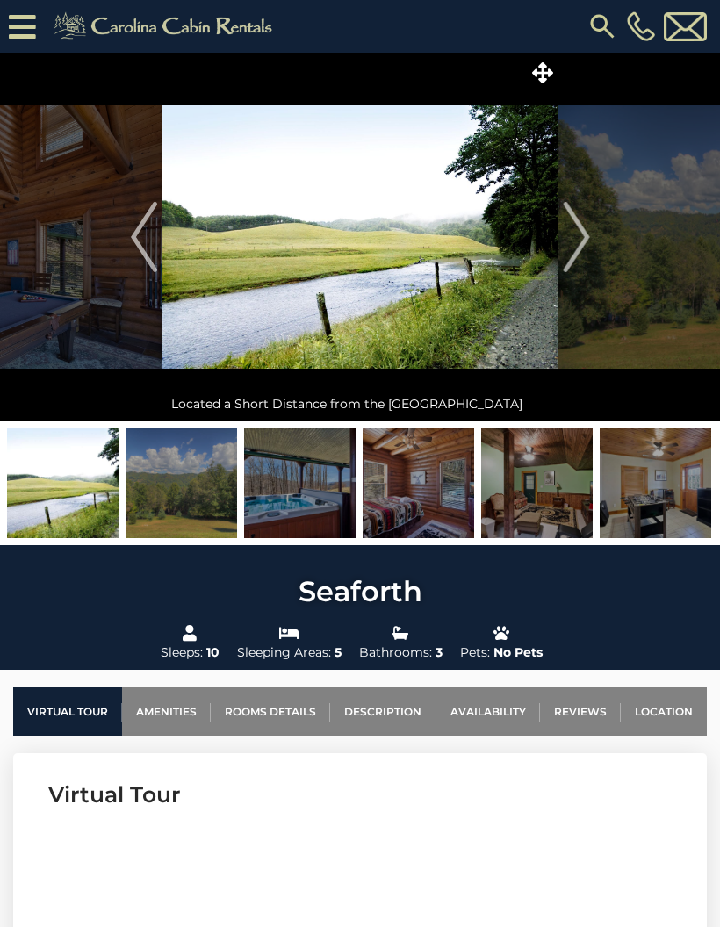
click at [586, 247] on img "Next" at bounding box center [576, 237] width 26 height 70
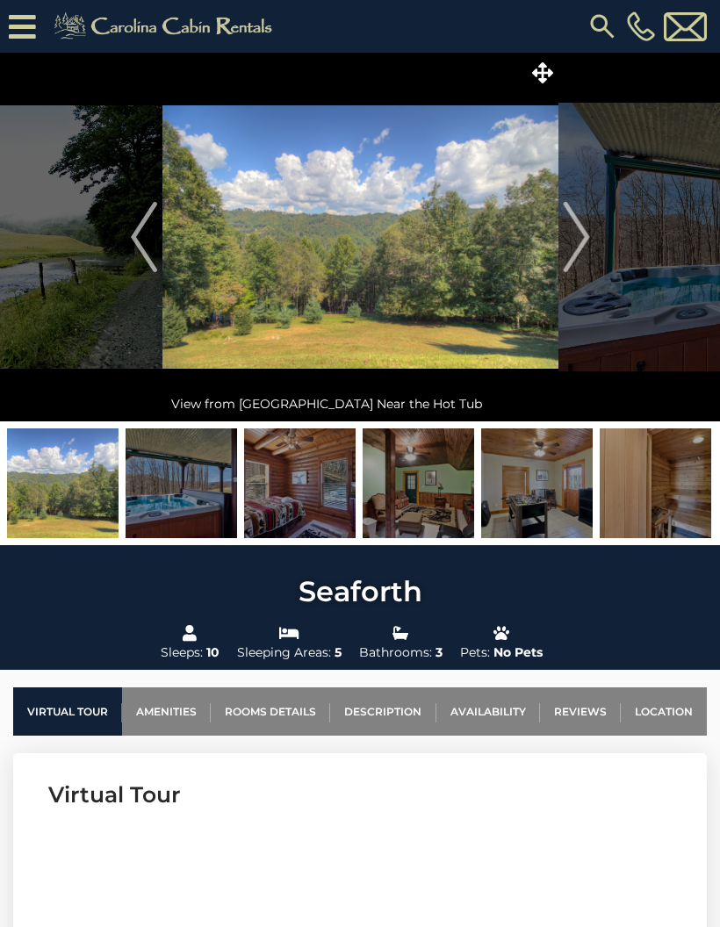
click at [583, 241] on img "Next" at bounding box center [576, 237] width 26 height 70
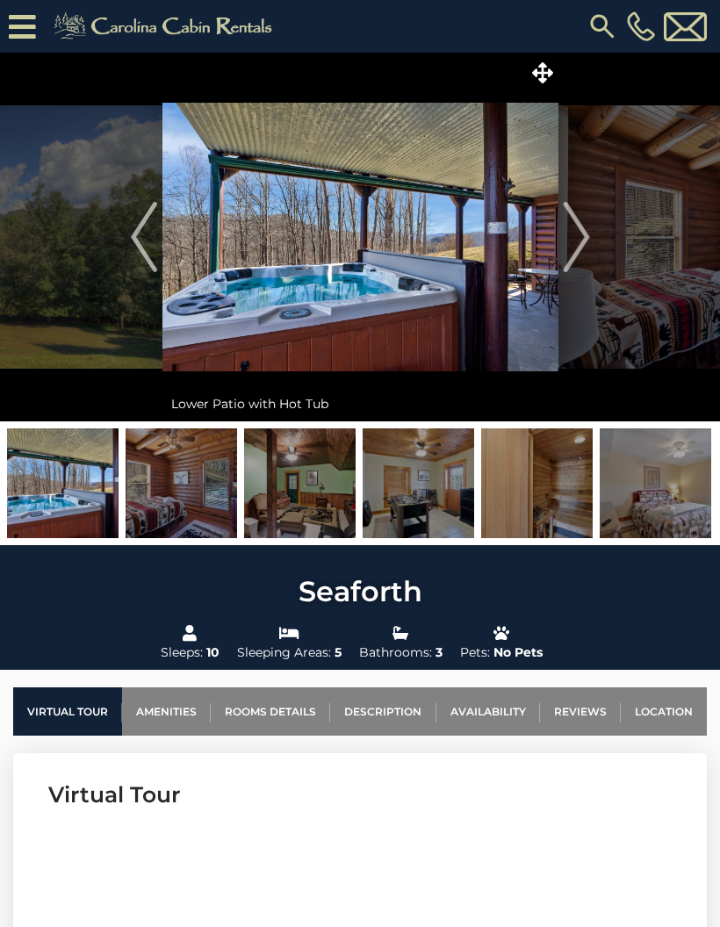
click at [585, 240] on img "Next" at bounding box center [576, 237] width 26 height 70
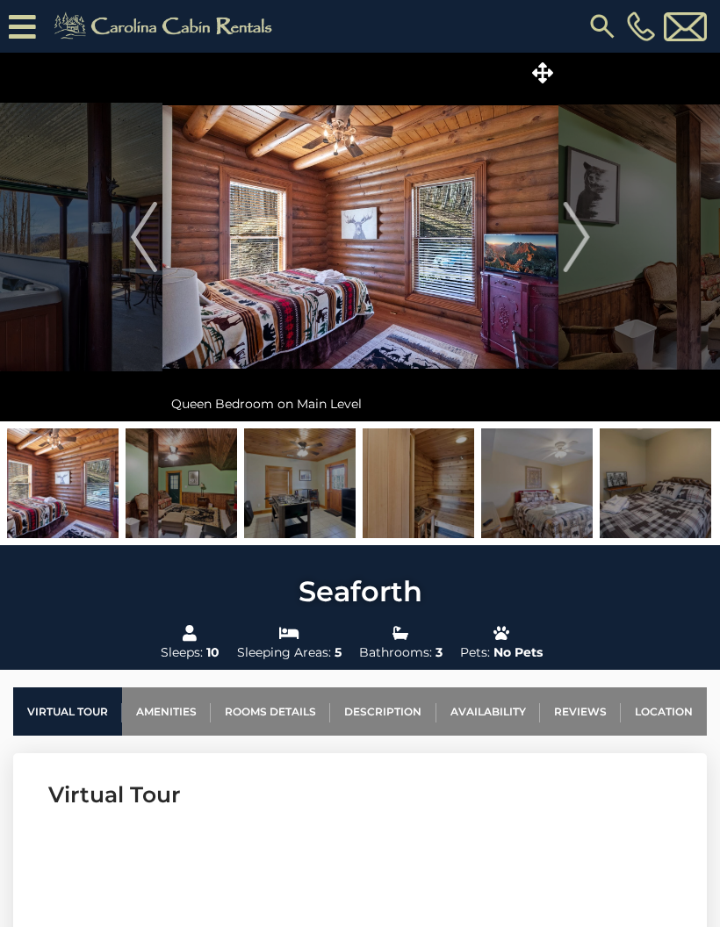
click at [576, 245] on img "Next" at bounding box center [576, 237] width 26 height 70
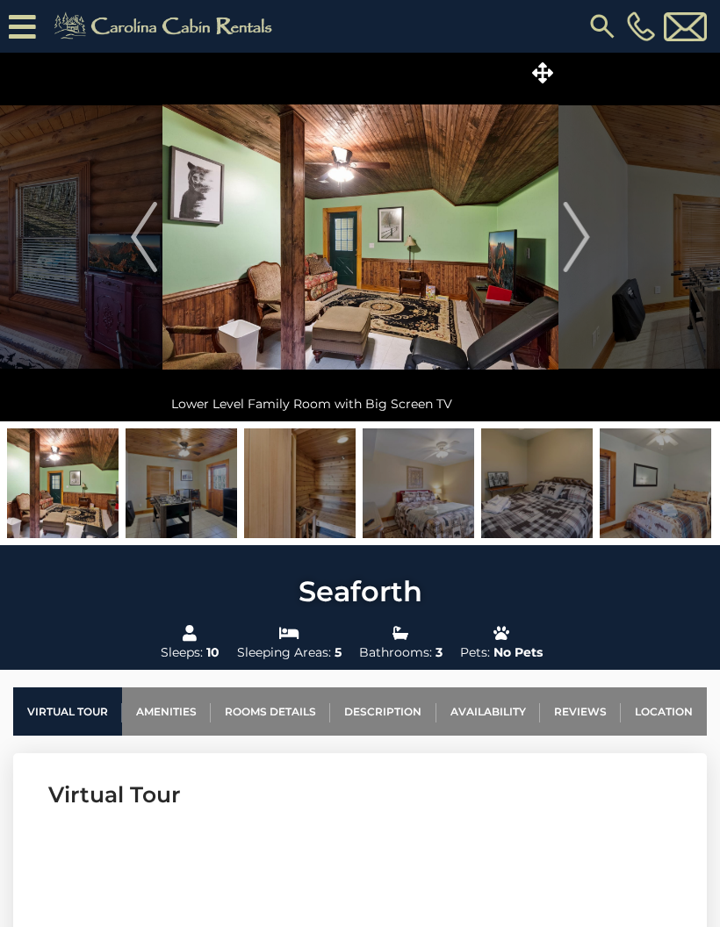
click at [573, 251] on img "Next" at bounding box center [576, 237] width 26 height 70
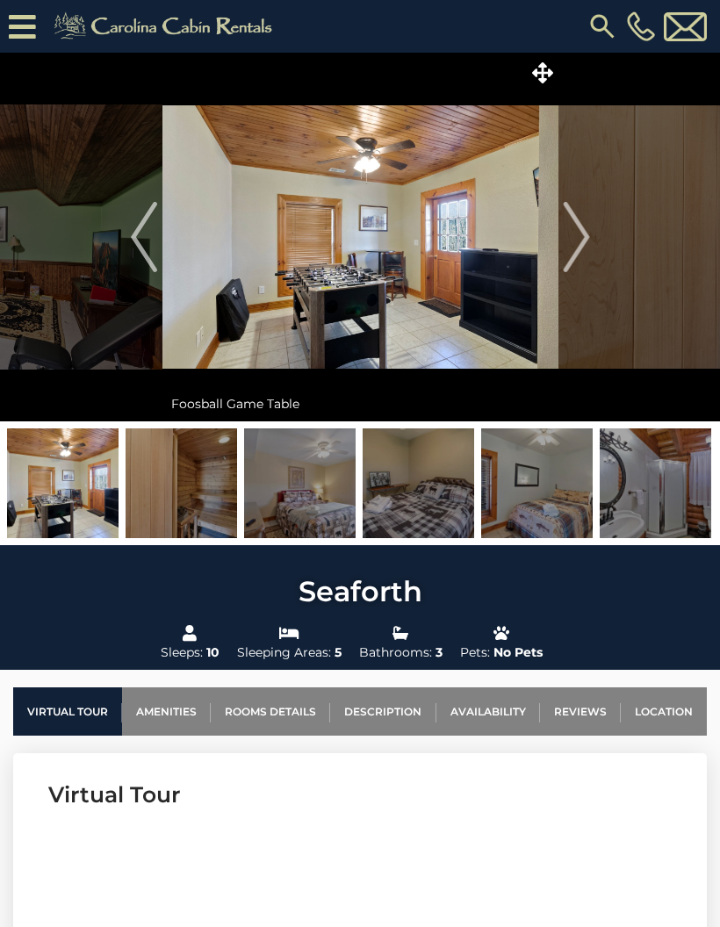
click at [579, 243] on img "Next" at bounding box center [576, 237] width 26 height 70
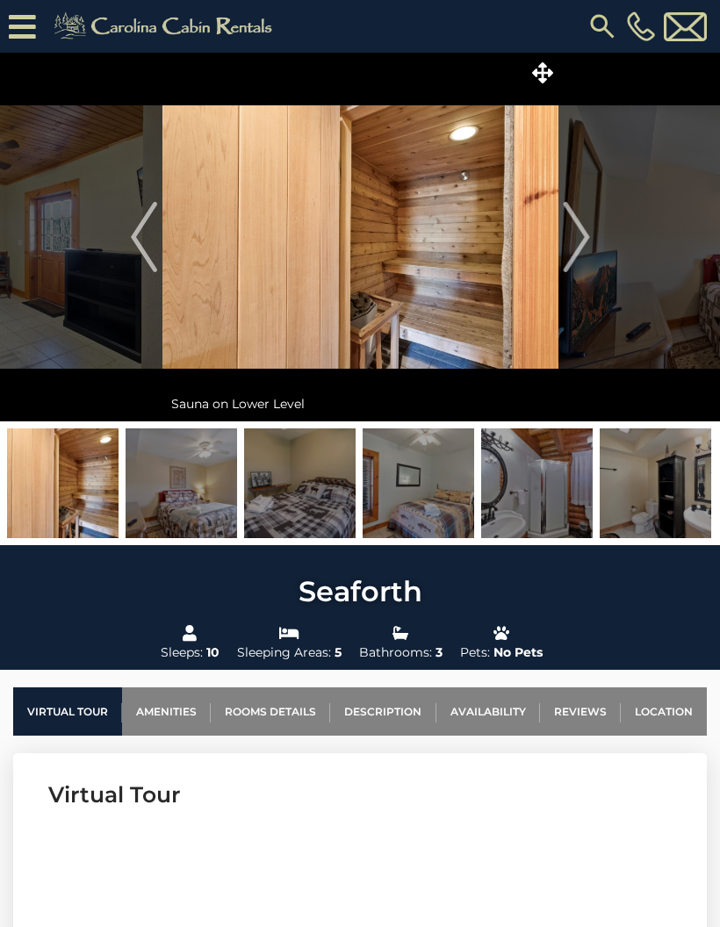
click at [564, 235] on img "Next" at bounding box center [576, 237] width 26 height 70
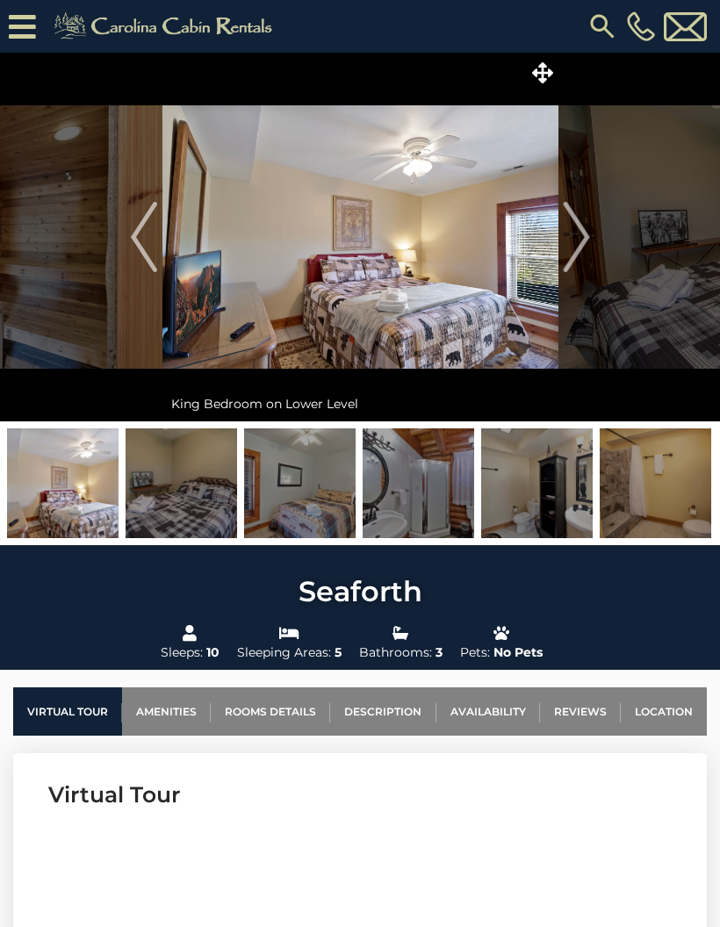
click at [569, 255] on img "Next" at bounding box center [576, 237] width 26 height 70
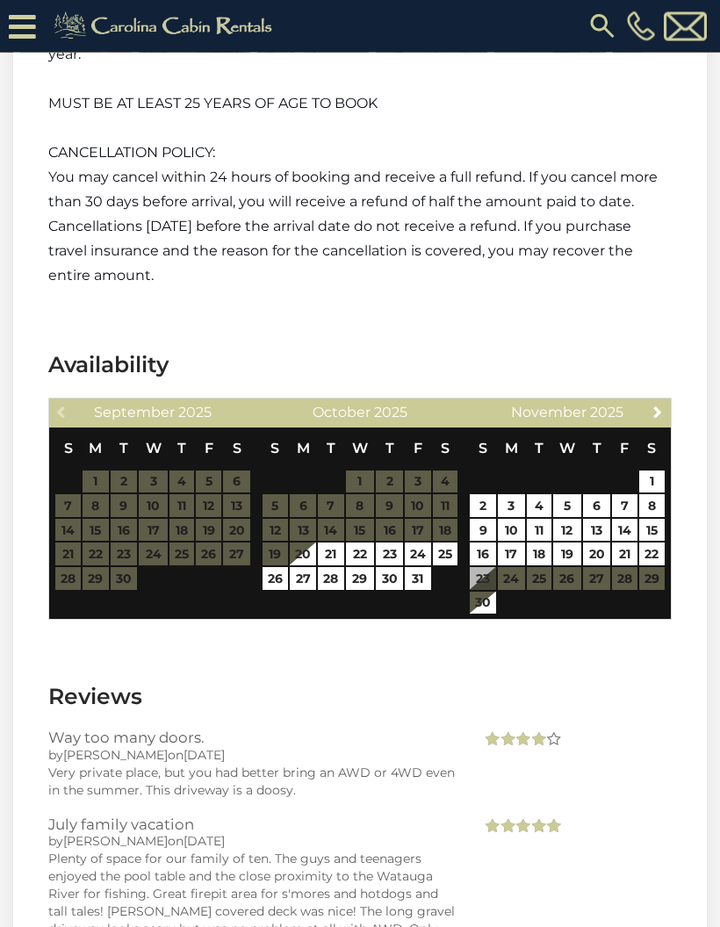
scroll to position [3471, 0]
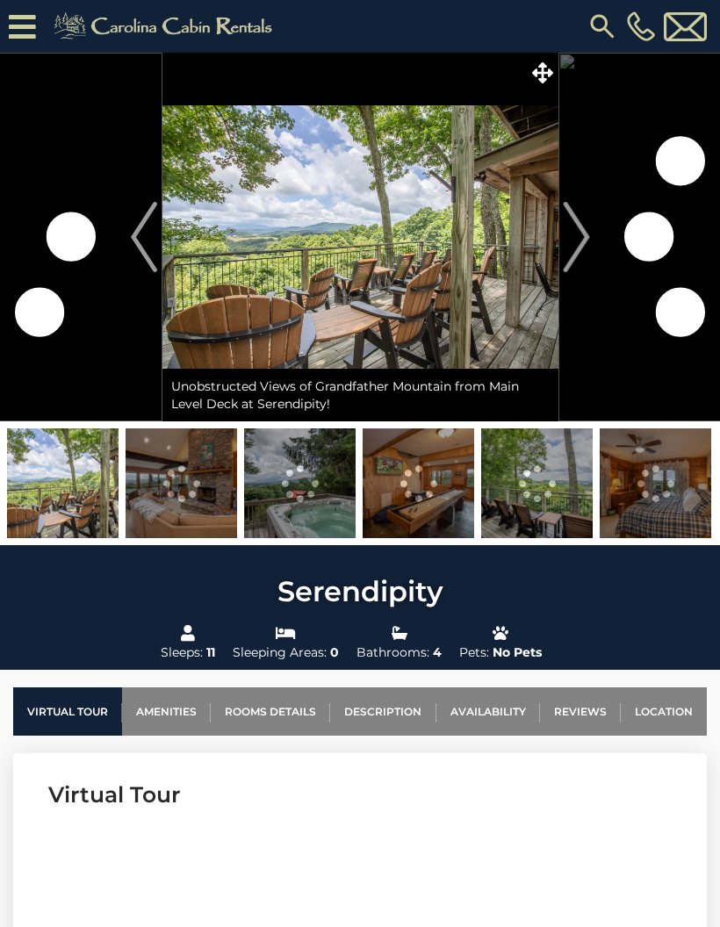
click at [572, 249] on img "Next" at bounding box center [576, 237] width 26 height 70
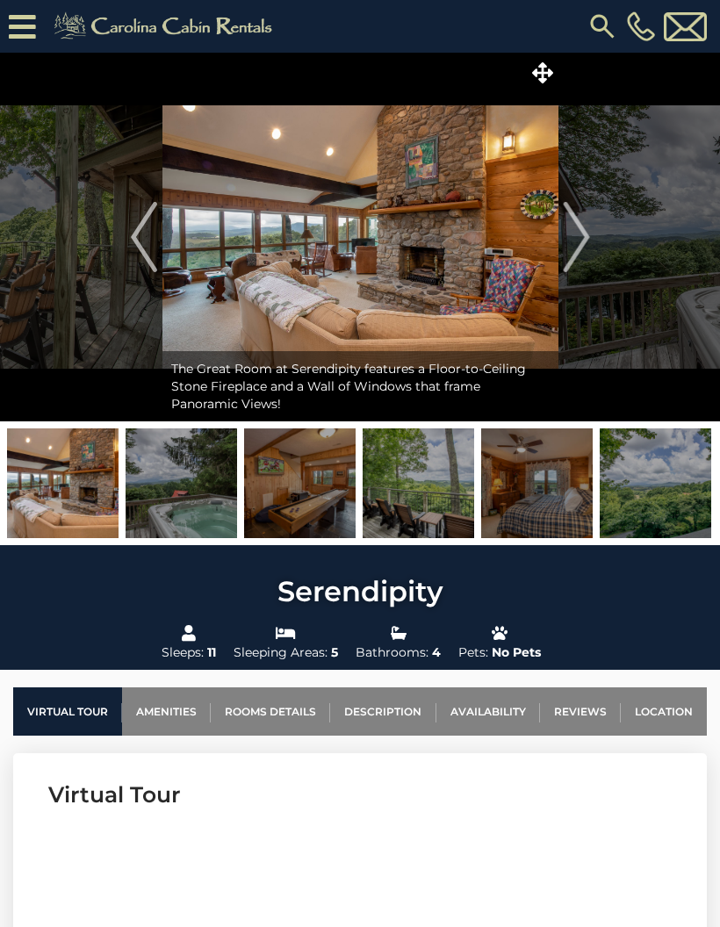
click at [581, 228] on img "Next" at bounding box center [576, 237] width 26 height 70
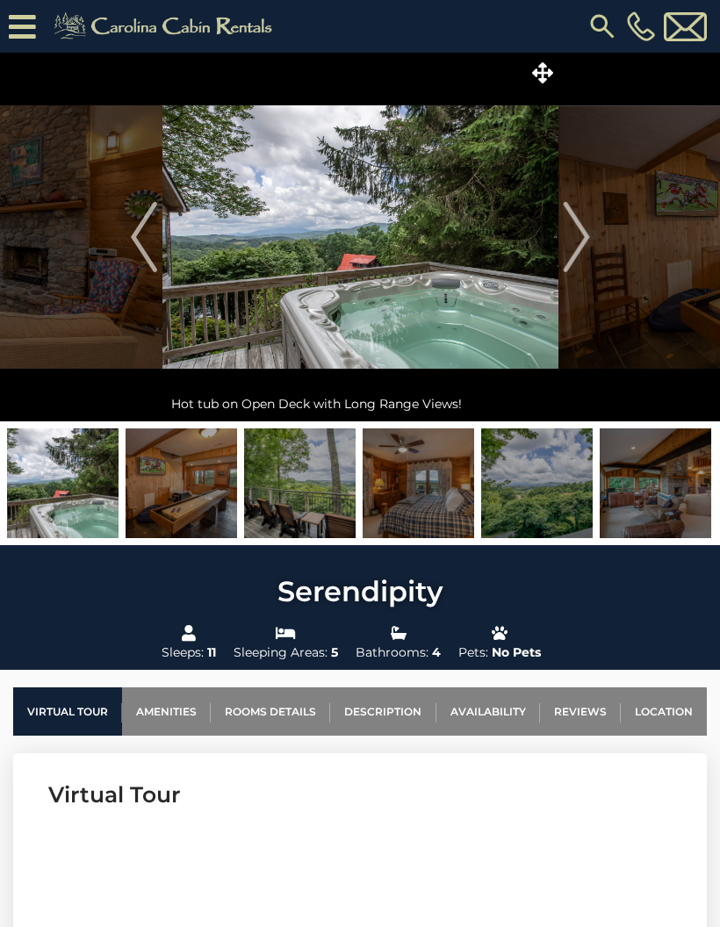
click at [577, 230] on img "Next" at bounding box center [576, 237] width 26 height 70
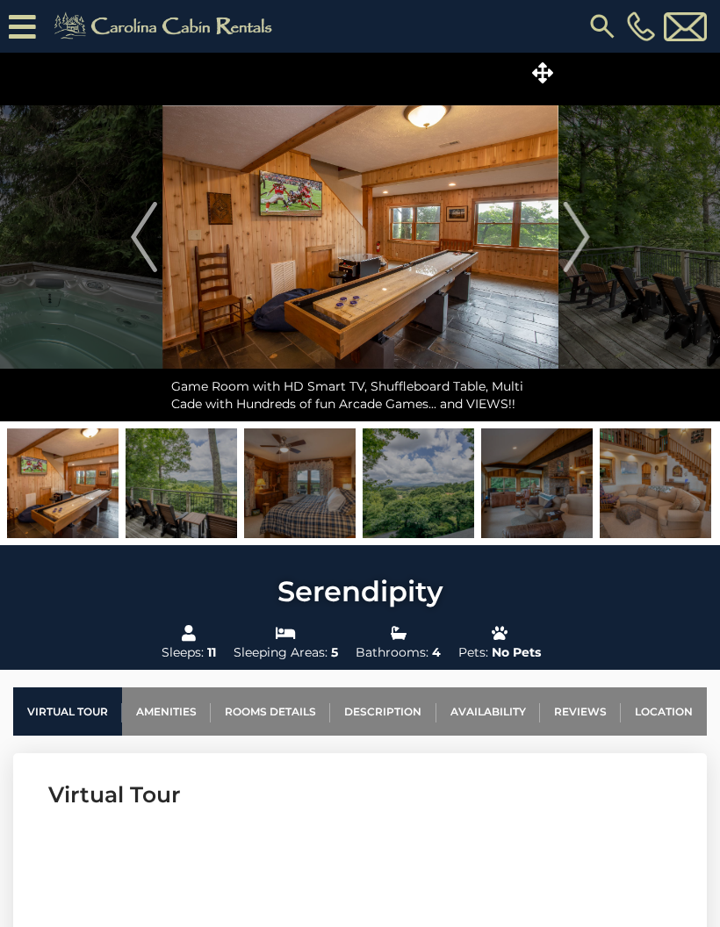
click at [573, 232] on img "Next" at bounding box center [576, 237] width 26 height 70
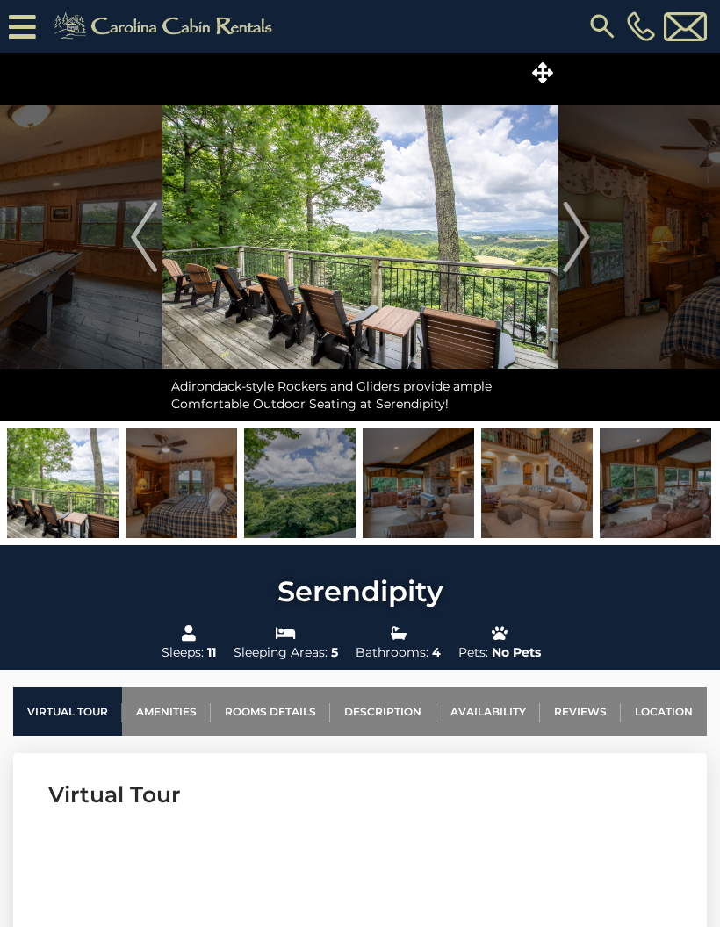
click at [575, 235] on img "Next" at bounding box center [576, 237] width 26 height 70
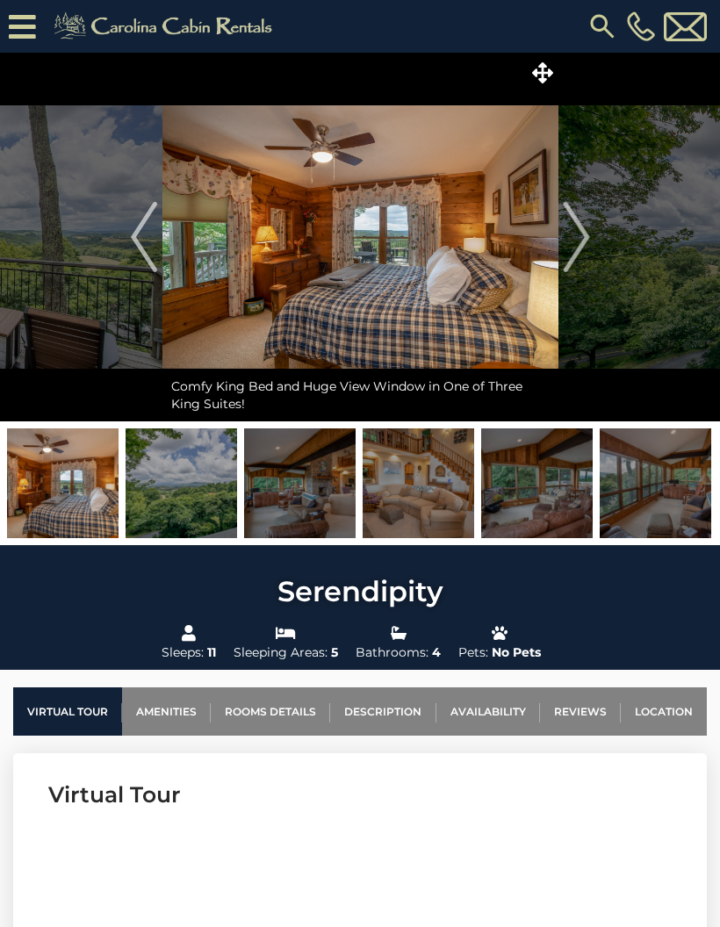
click at [573, 239] on img "Next" at bounding box center [576, 237] width 26 height 70
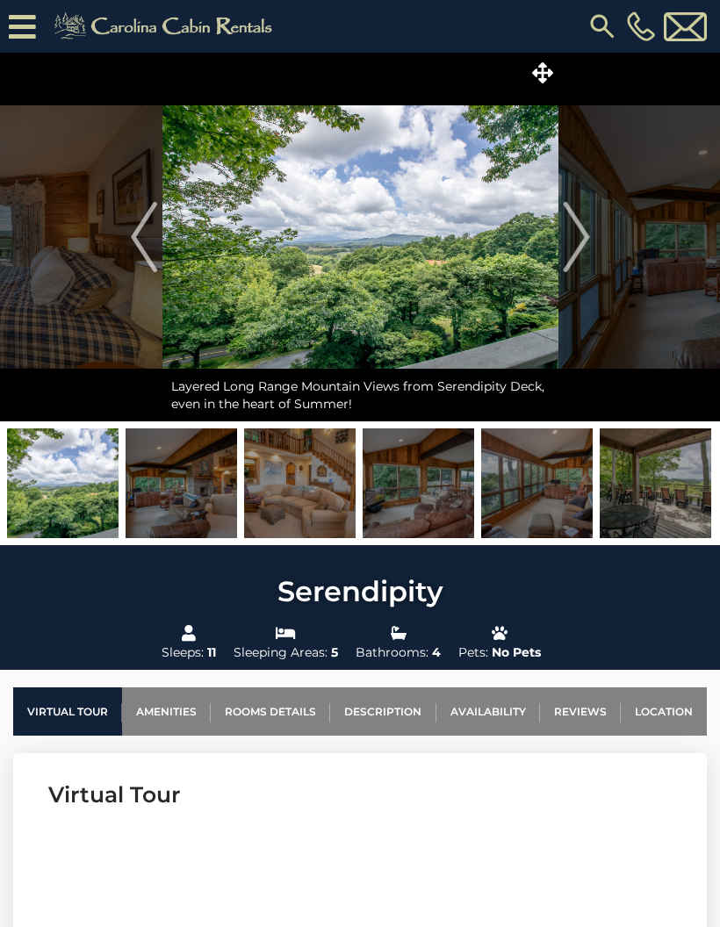
click at [570, 237] on img "Next" at bounding box center [576, 237] width 26 height 70
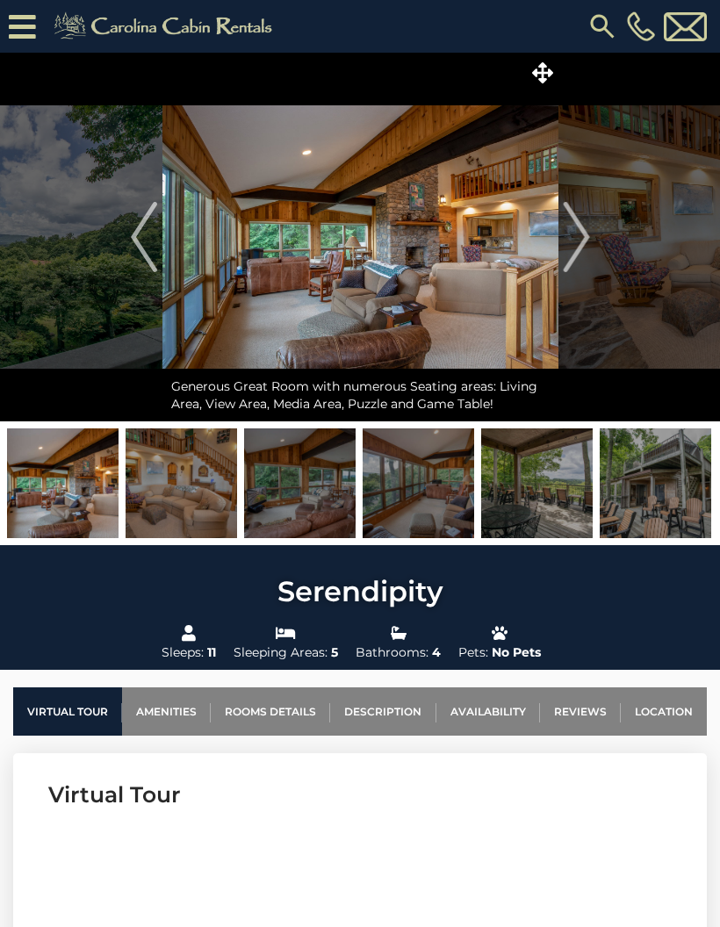
click at [574, 241] on img "Next" at bounding box center [576, 237] width 26 height 70
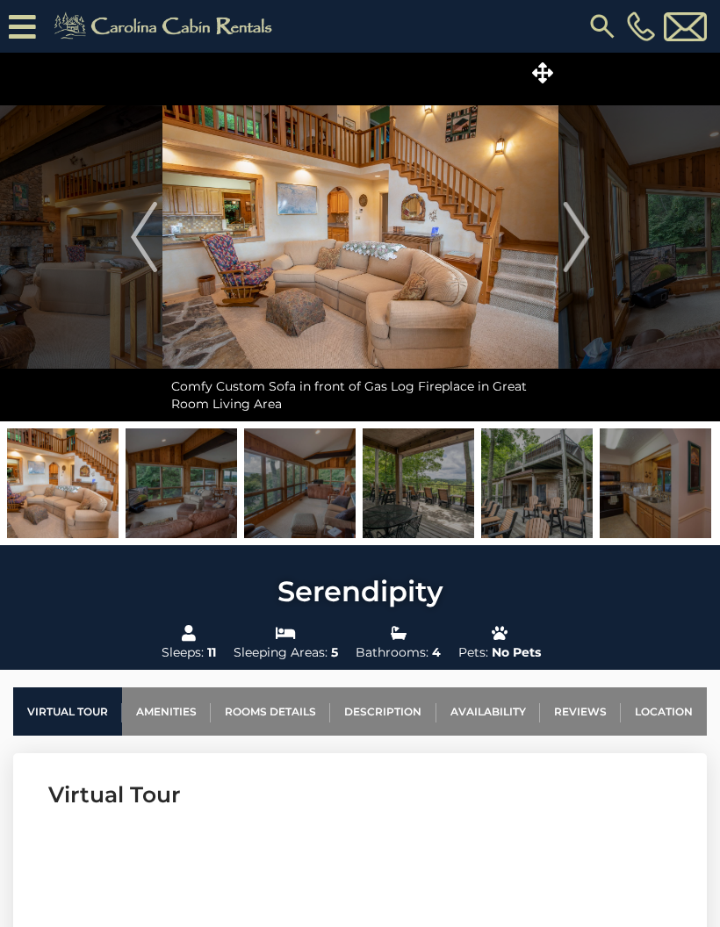
click at [575, 242] on img "Next" at bounding box center [576, 237] width 26 height 70
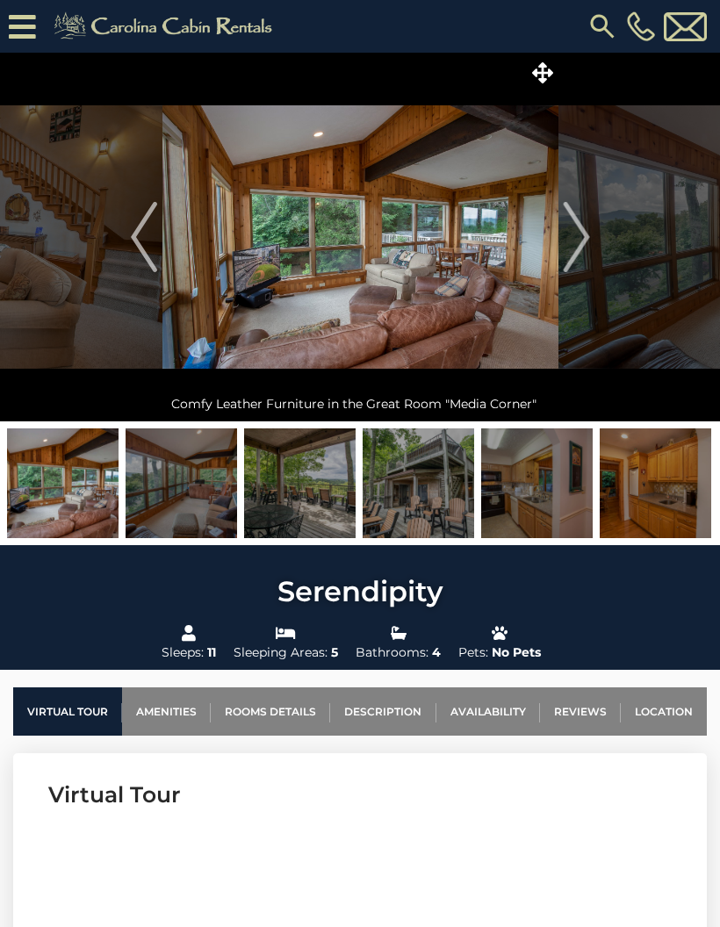
click at [574, 244] on img "Next" at bounding box center [576, 237] width 26 height 70
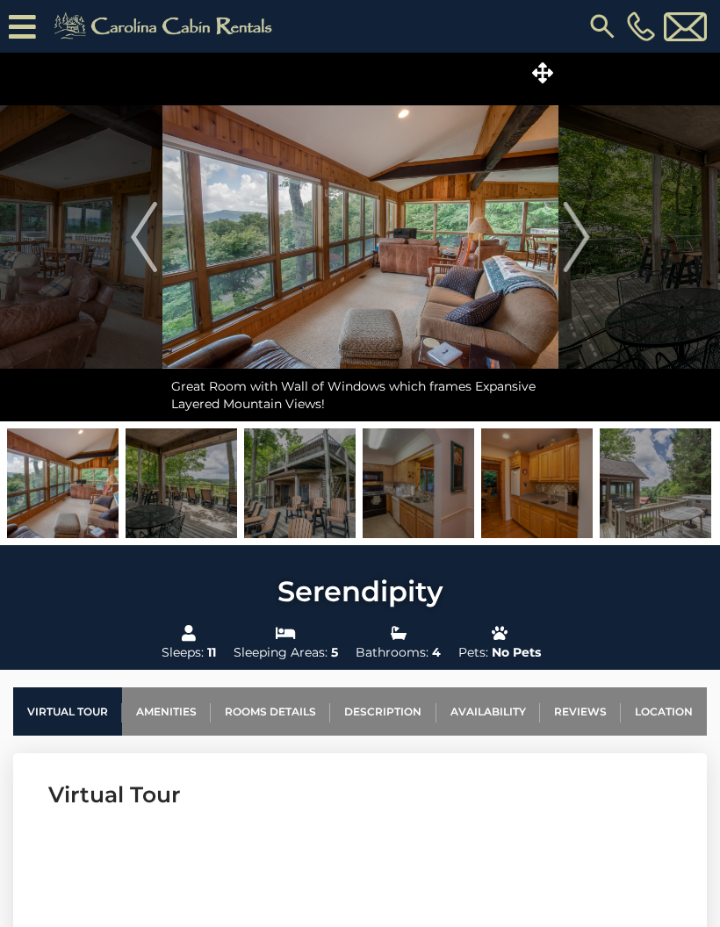
click at [578, 237] on img "Next" at bounding box center [576, 237] width 26 height 70
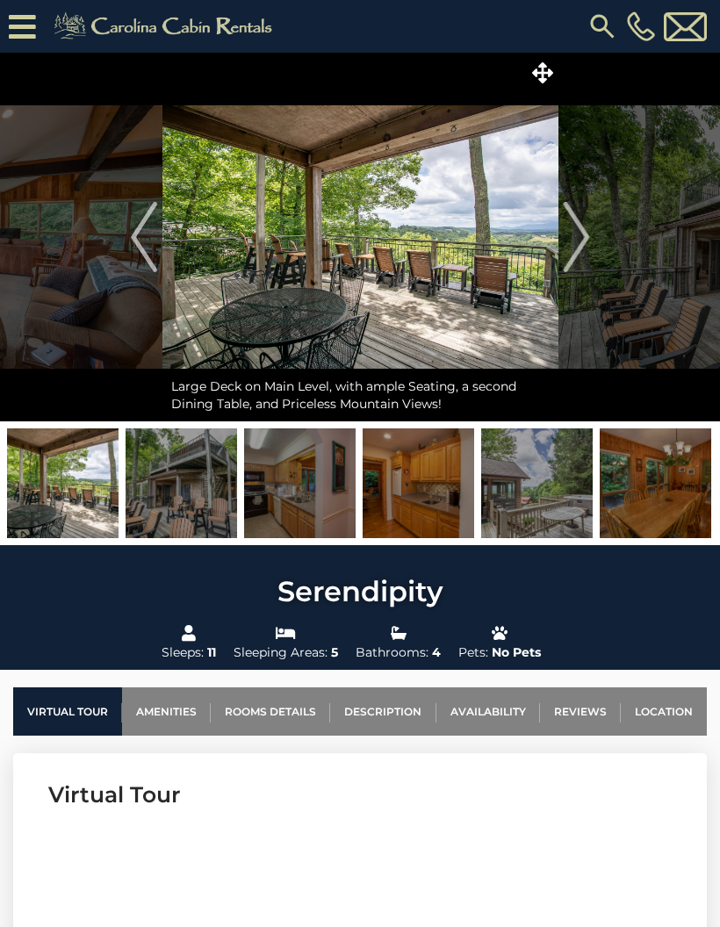
click at [576, 243] on img "Next" at bounding box center [576, 237] width 26 height 70
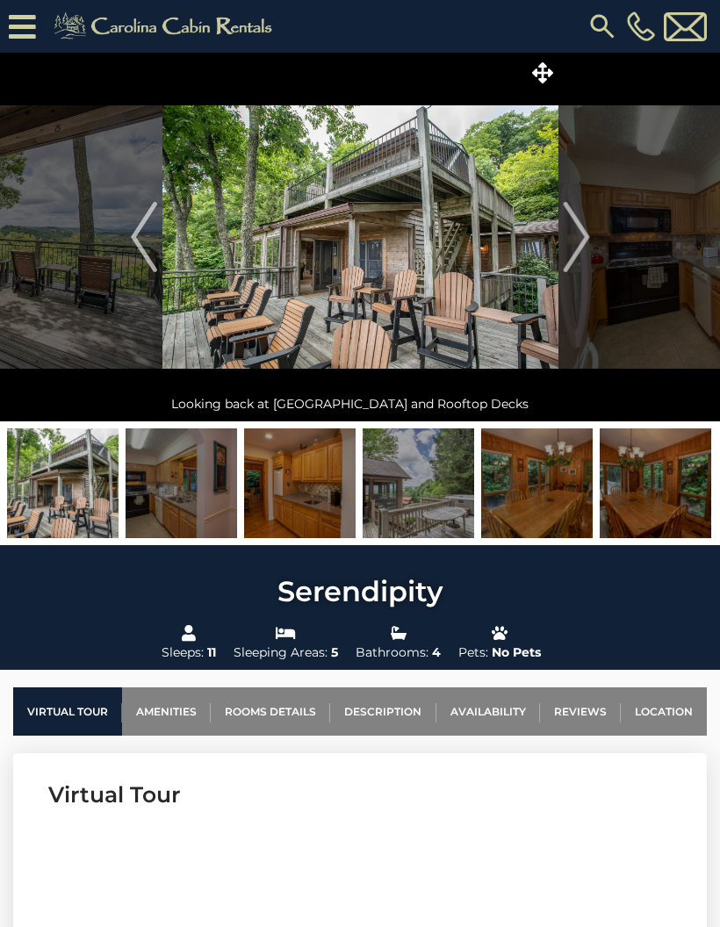
click at [576, 235] on img "Next" at bounding box center [576, 237] width 26 height 70
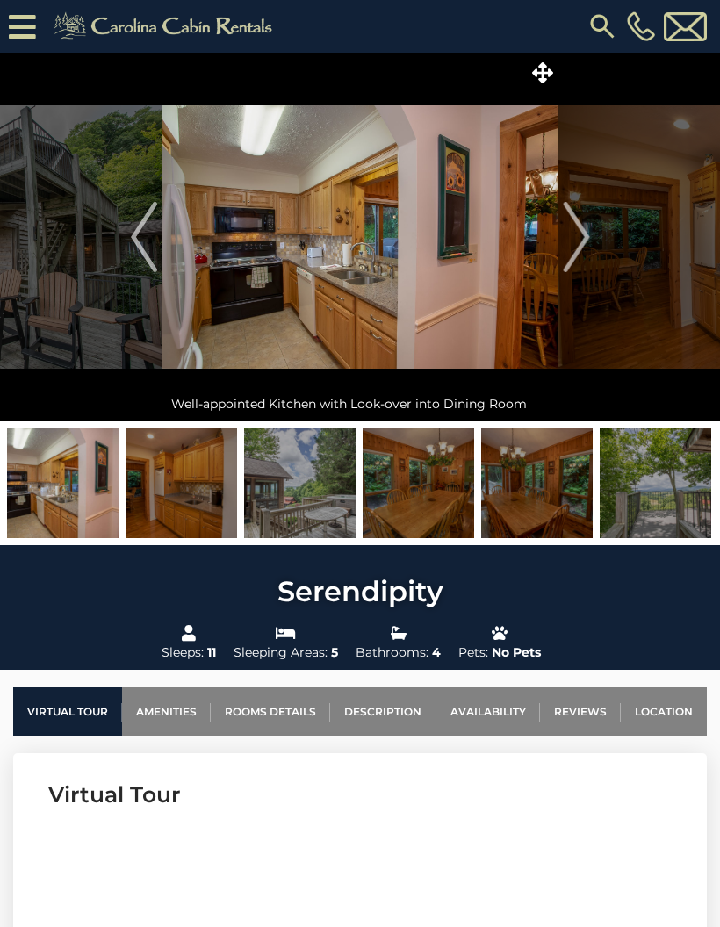
click at [574, 238] on img "Next" at bounding box center [576, 237] width 26 height 70
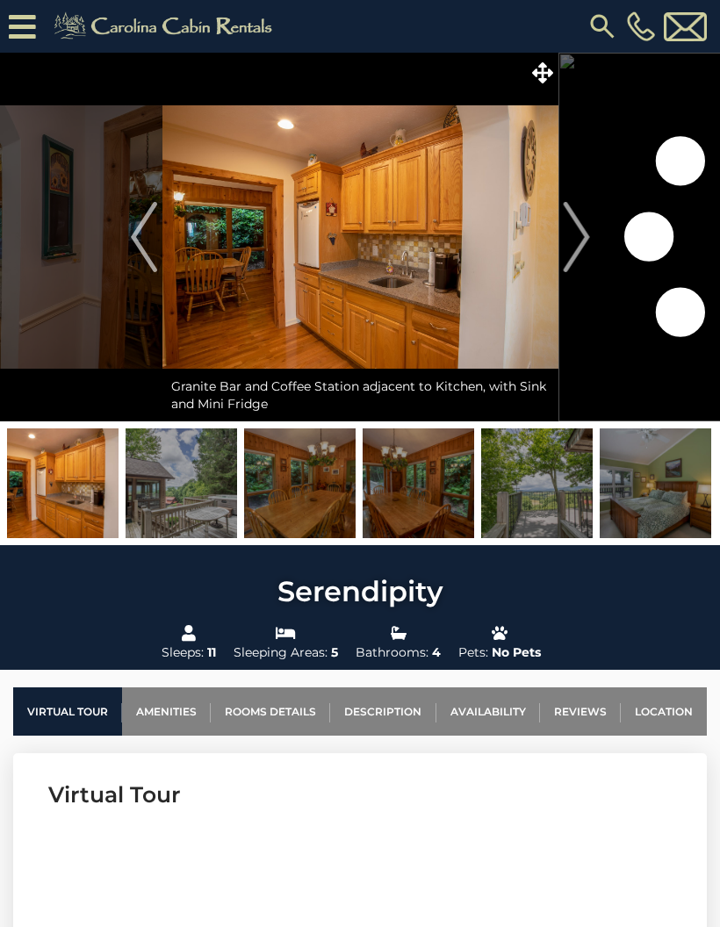
click at [571, 243] on img "Next" at bounding box center [576, 237] width 26 height 70
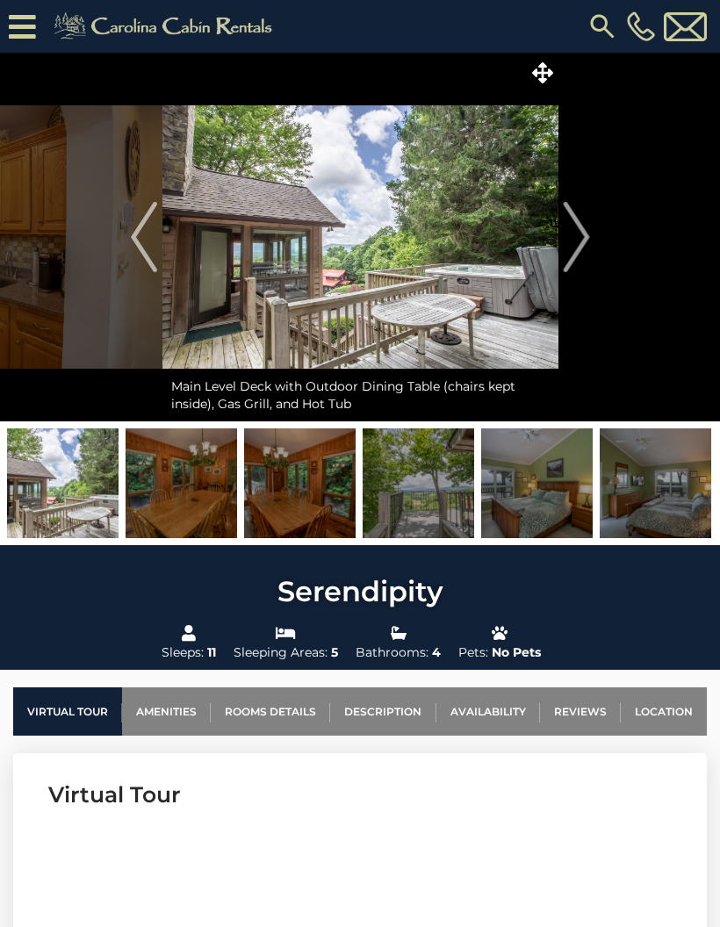
click at [570, 247] on img "Next" at bounding box center [576, 237] width 26 height 70
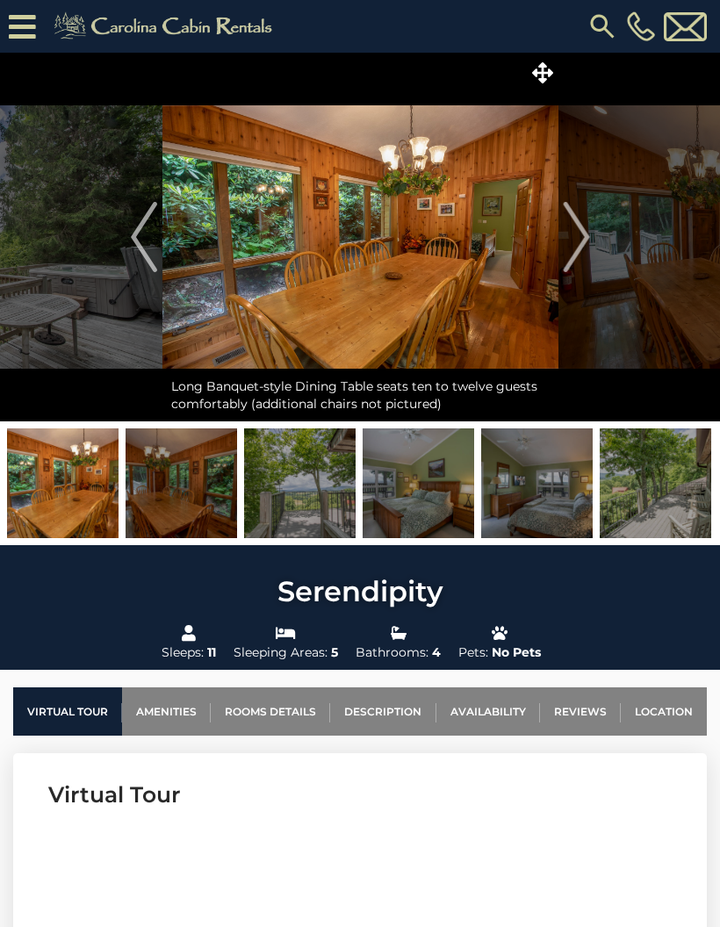
click at [561, 249] on button "Next" at bounding box center [576, 237] width 36 height 369
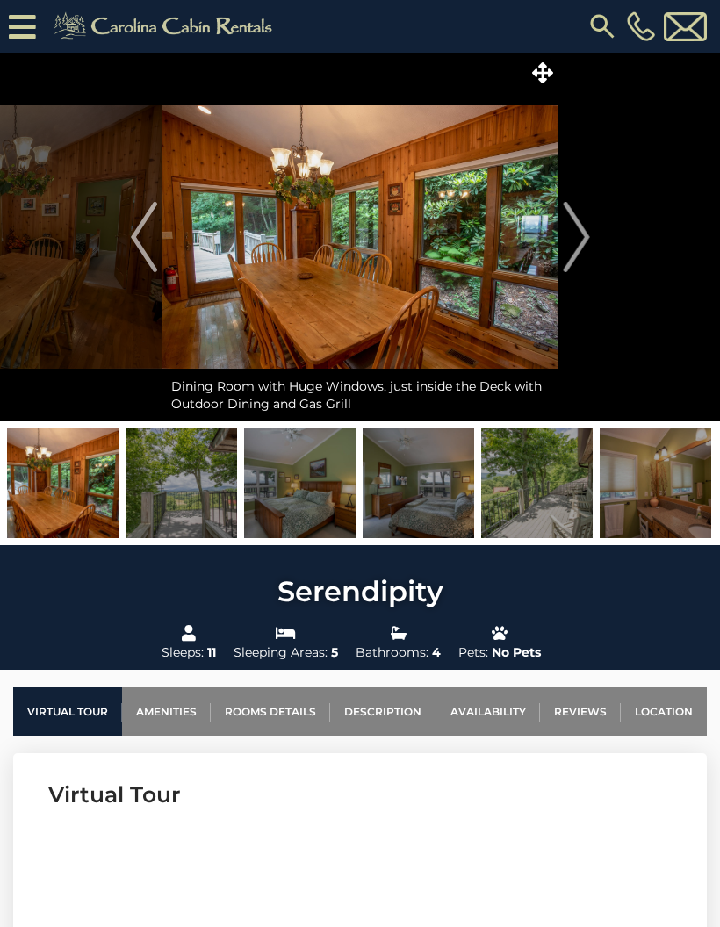
click at [573, 240] on img "Next" at bounding box center [576, 237] width 26 height 70
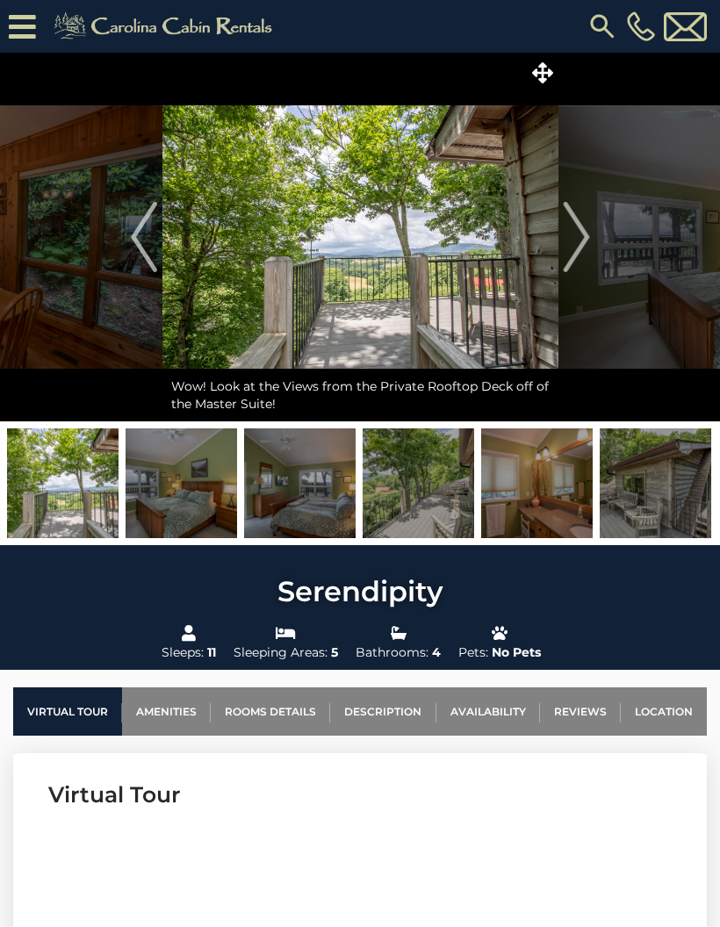
click at [583, 232] on img "Next" at bounding box center [576, 237] width 26 height 70
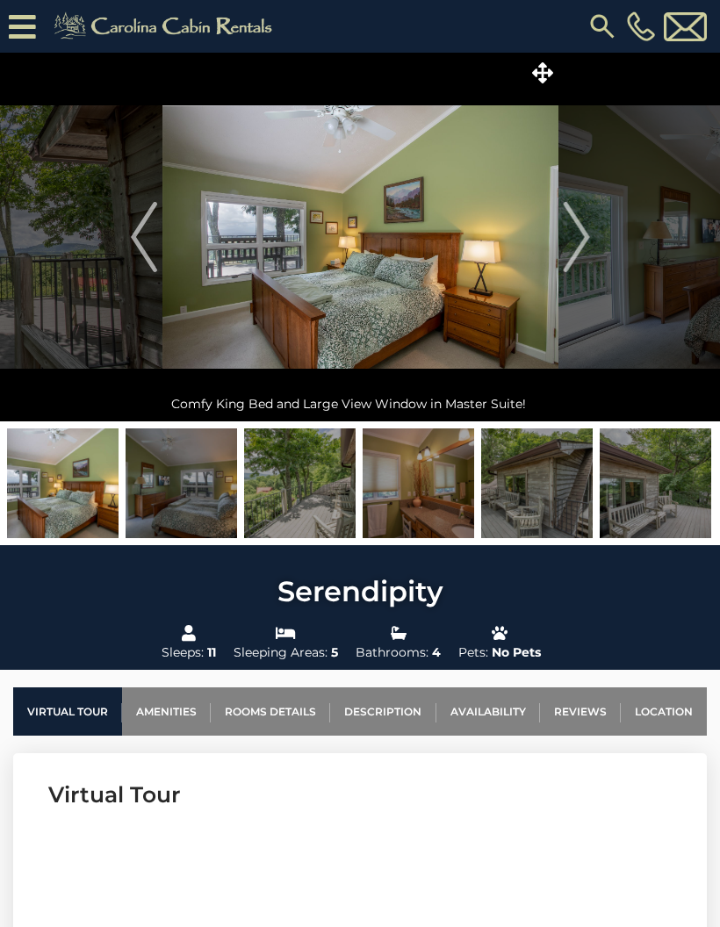
click at [581, 235] on img "Next" at bounding box center [576, 237] width 26 height 70
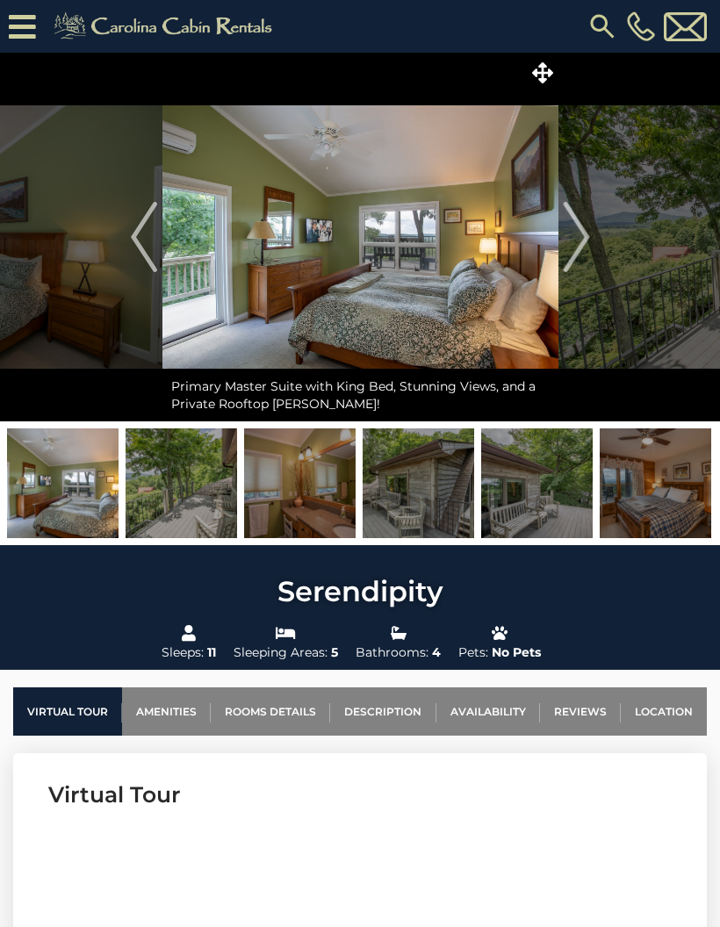
click at [578, 237] on img "Next" at bounding box center [576, 237] width 26 height 70
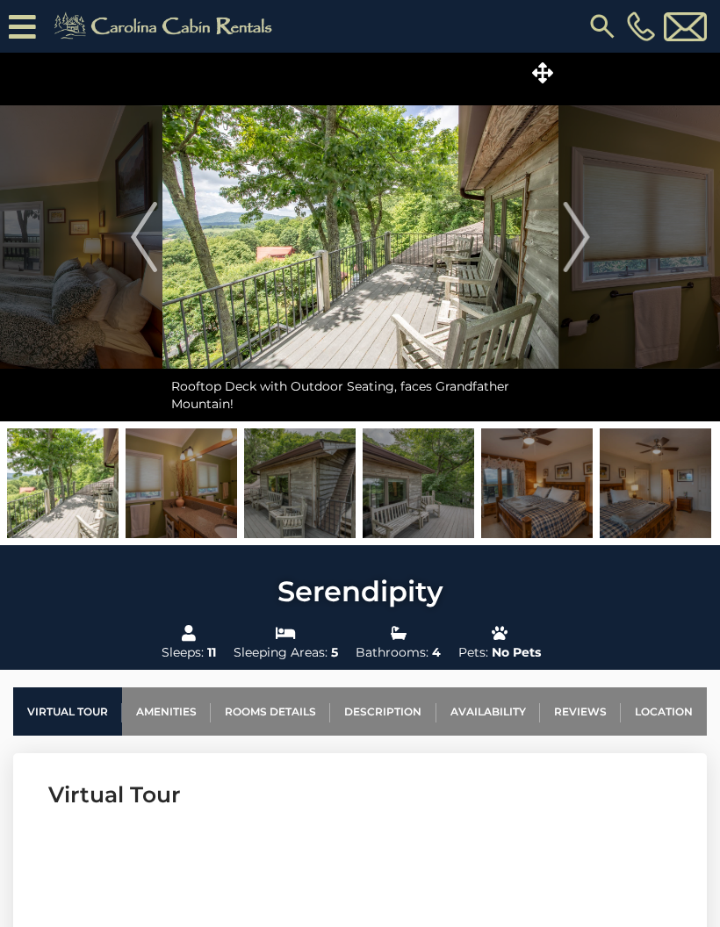
click at [580, 242] on img "Next" at bounding box center [576, 237] width 26 height 70
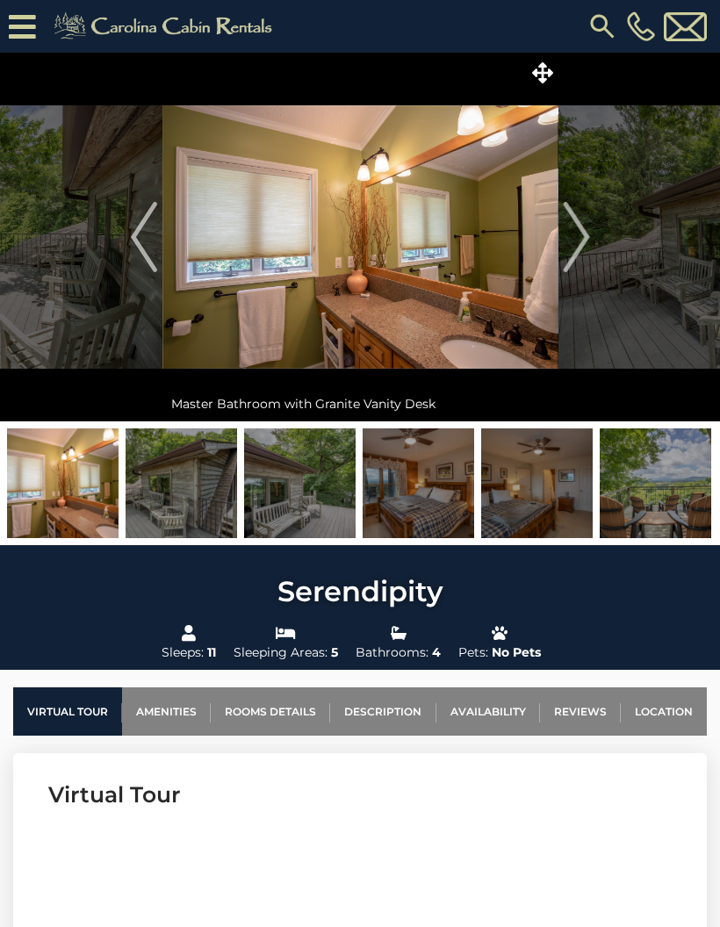
click at [590, 220] on button "Next" at bounding box center [576, 237] width 36 height 369
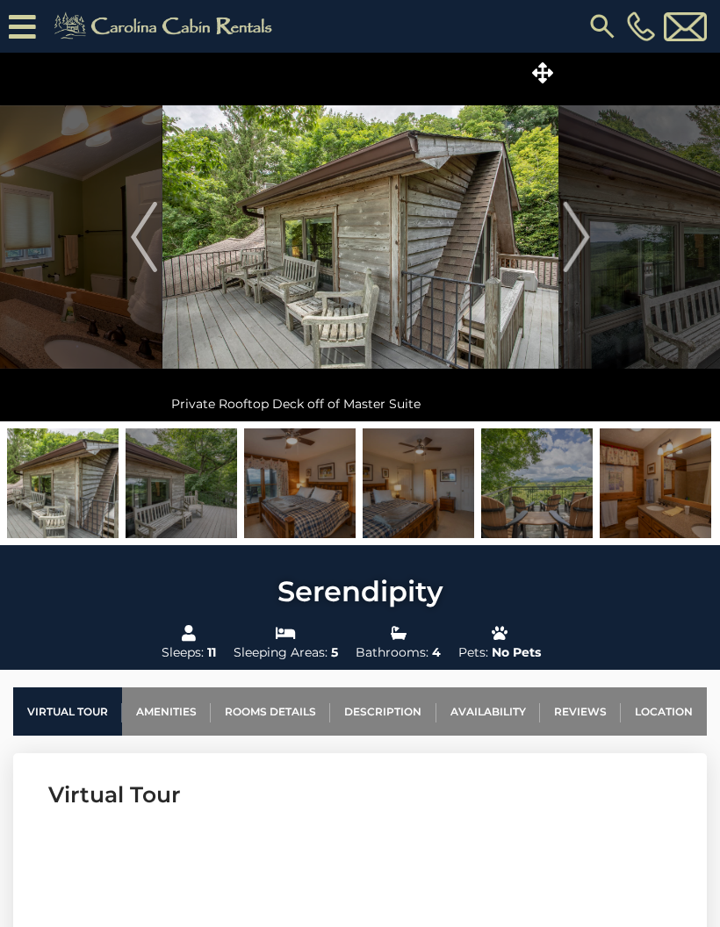
click at [575, 249] on img "Next" at bounding box center [576, 237] width 26 height 70
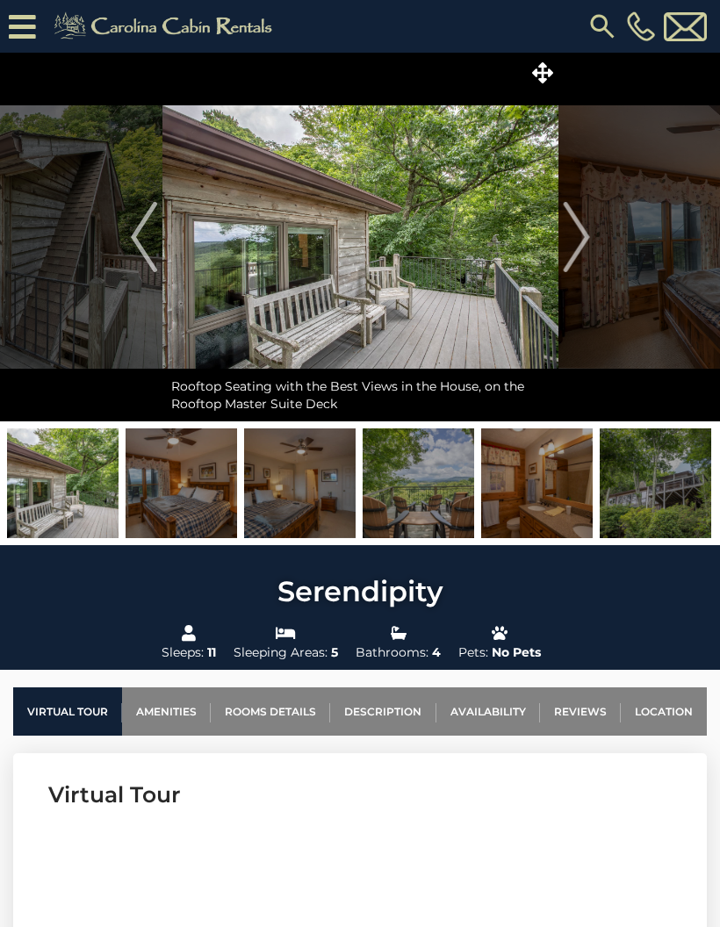
click at [580, 242] on img "Next" at bounding box center [576, 237] width 26 height 70
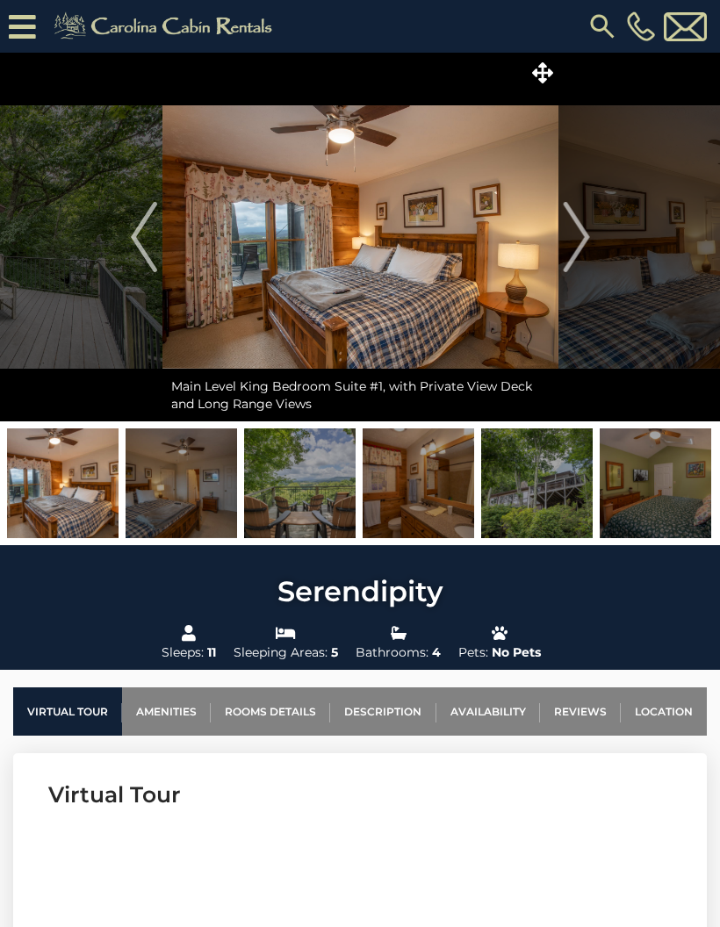
click at [583, 238] on img "Next" at bounding box center [576, 237] width 26 height 70
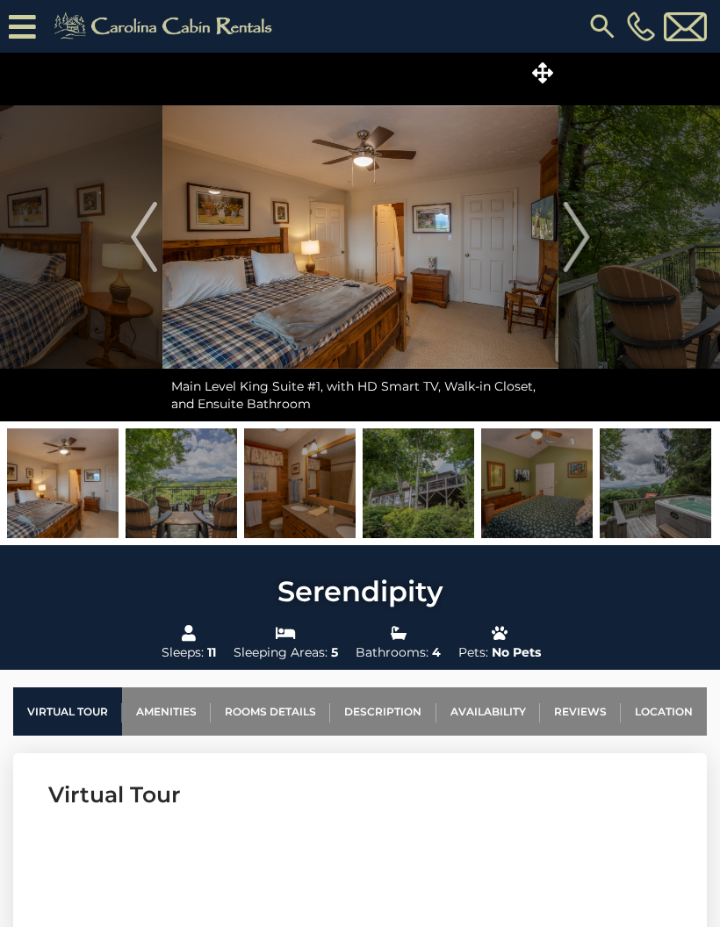
click at [589, 249] on img "Next" at bounding box center [576, 237] width 26 height 70
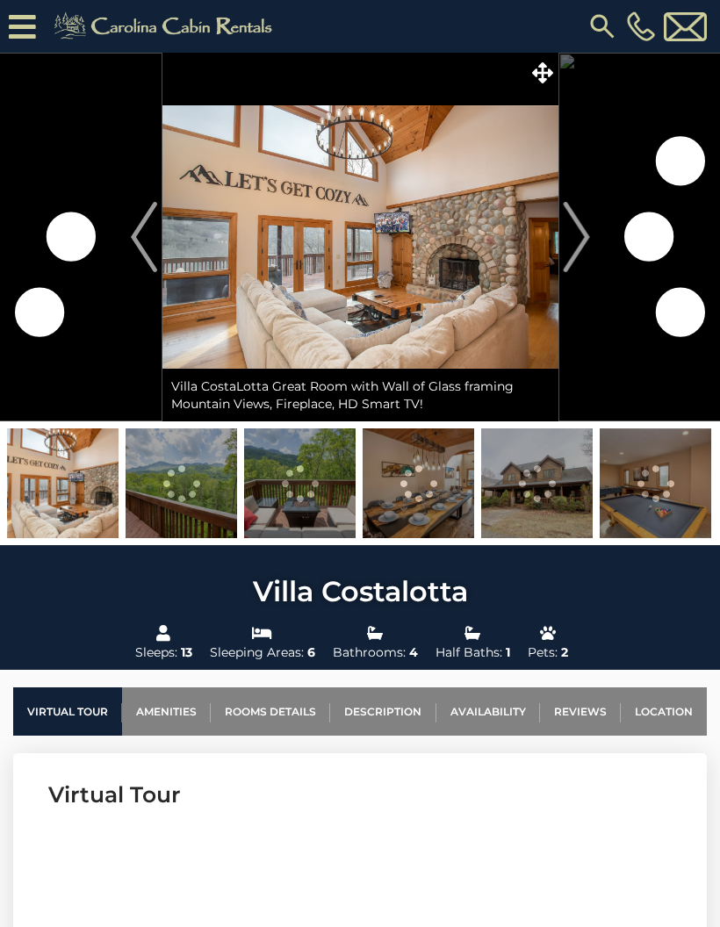
click at [575, 241] on img "Next" at bounding box center [576, 237] width 26 height 70
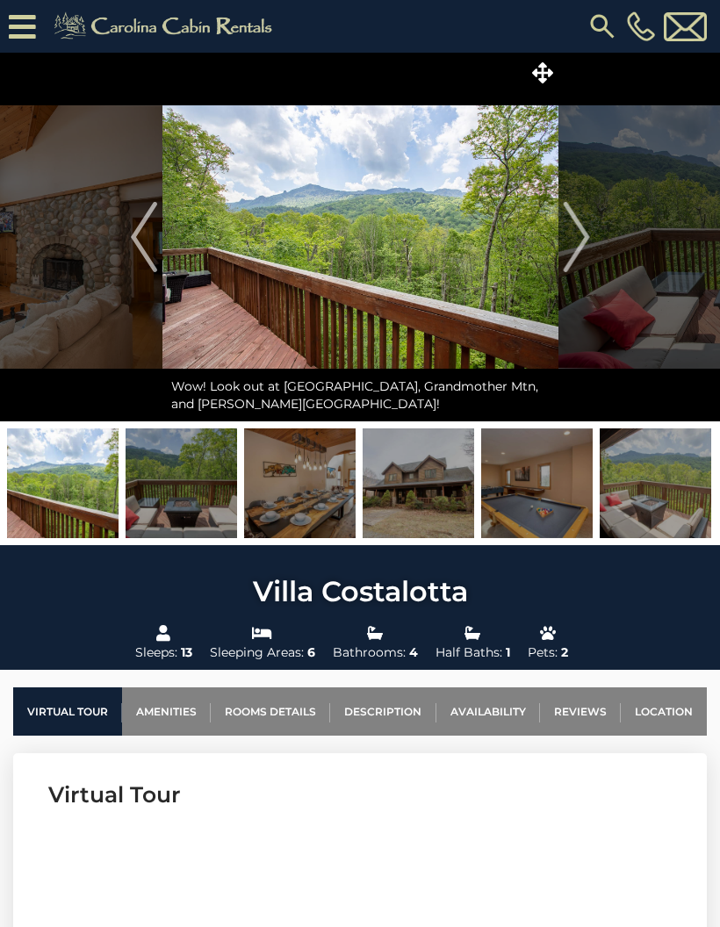
click at [586, 238] on img "Next" at bounding box center [576, 237] width 26 height 70
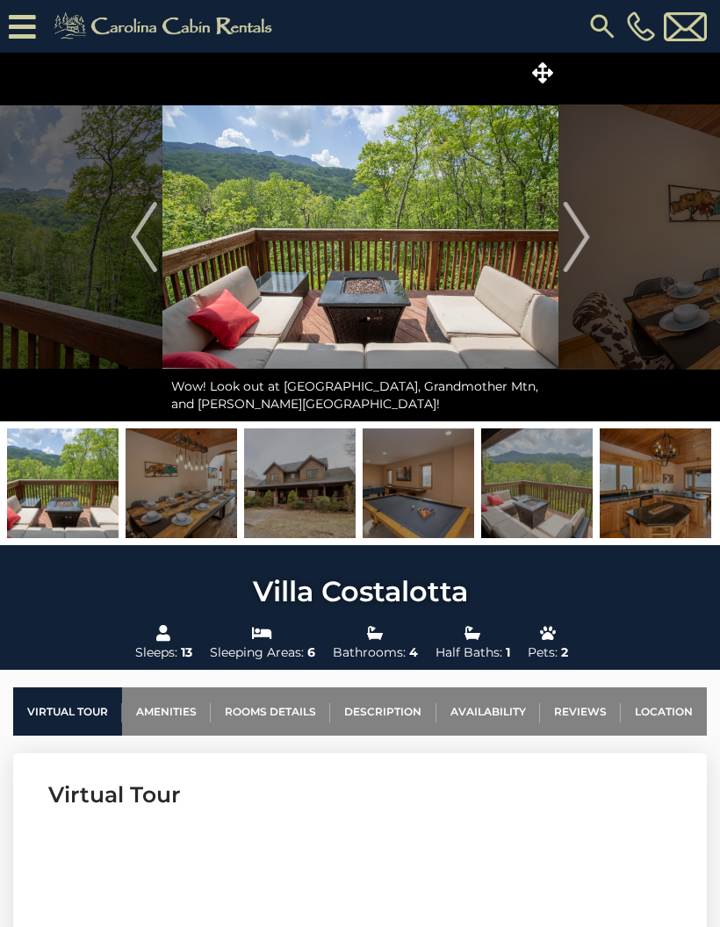
click at [590, 241] on button "Next" at bounding box center [576, 237] width 36 height 369
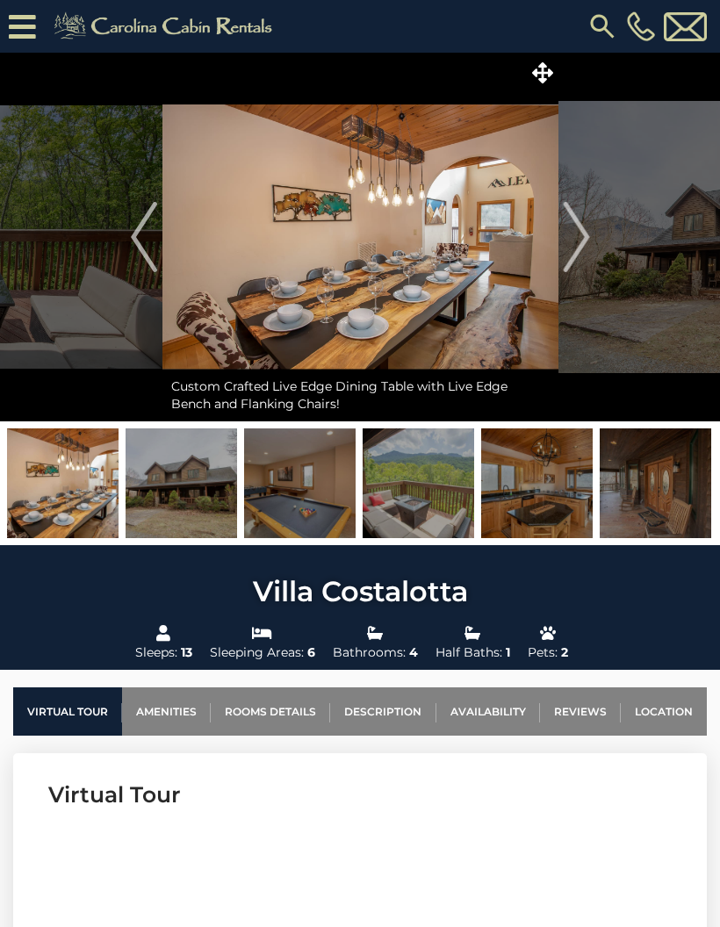
click at [585, 238] on img "Next" at bounding box center [576, 237] width 26 height 70
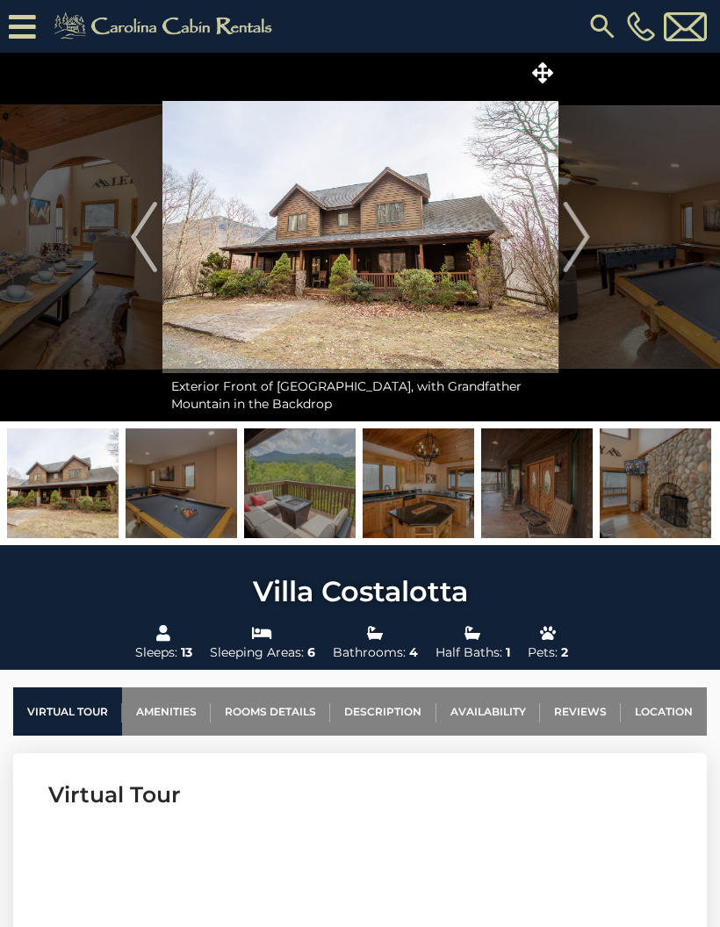
click at [583, 251] on img "Next" at bounding box center [576, 237] width 26 height 70
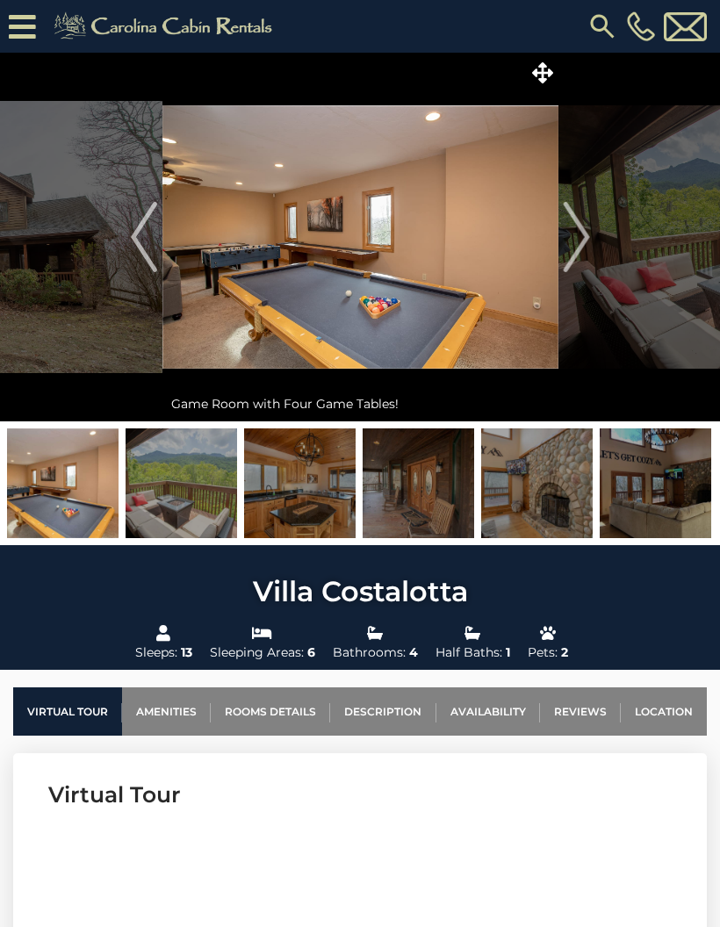
click at [581, 247] on img "Next" at bounding box center [576, 237] width 26 height 70
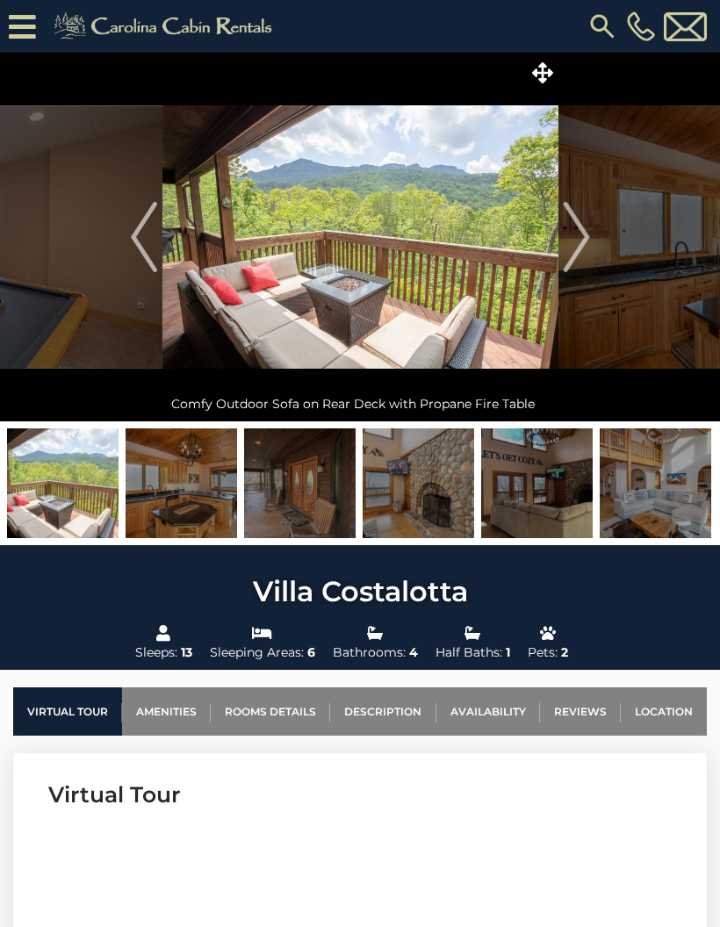
click at [586, 239] on img "Next" at bounding box center [576, 237] width 26 height 70
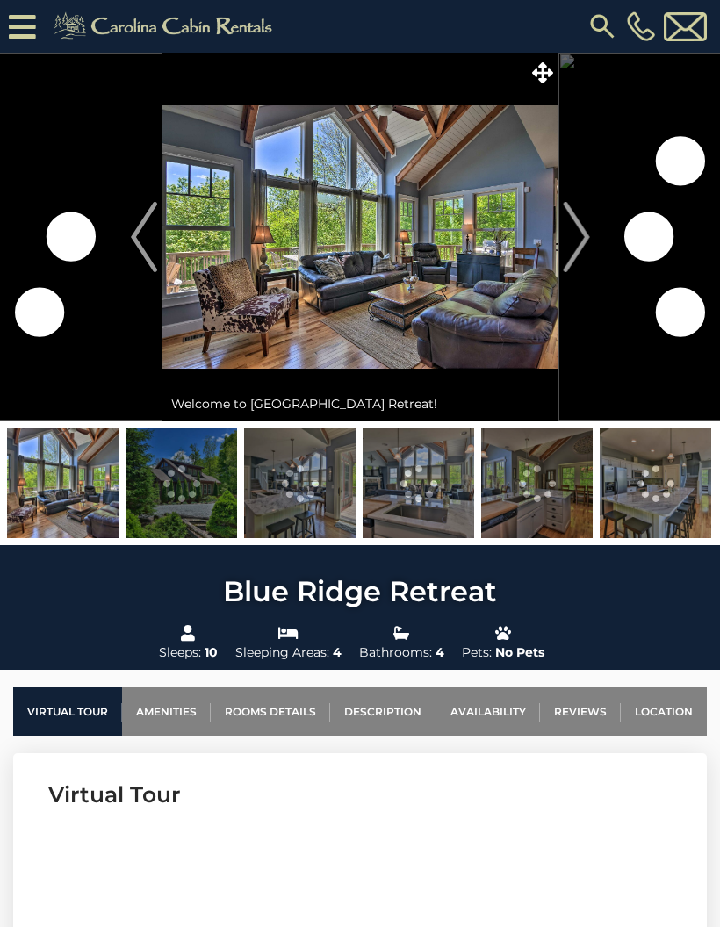
click at [587, 254] on img "Next" at bounding box center [576, 237] width 26 height 70
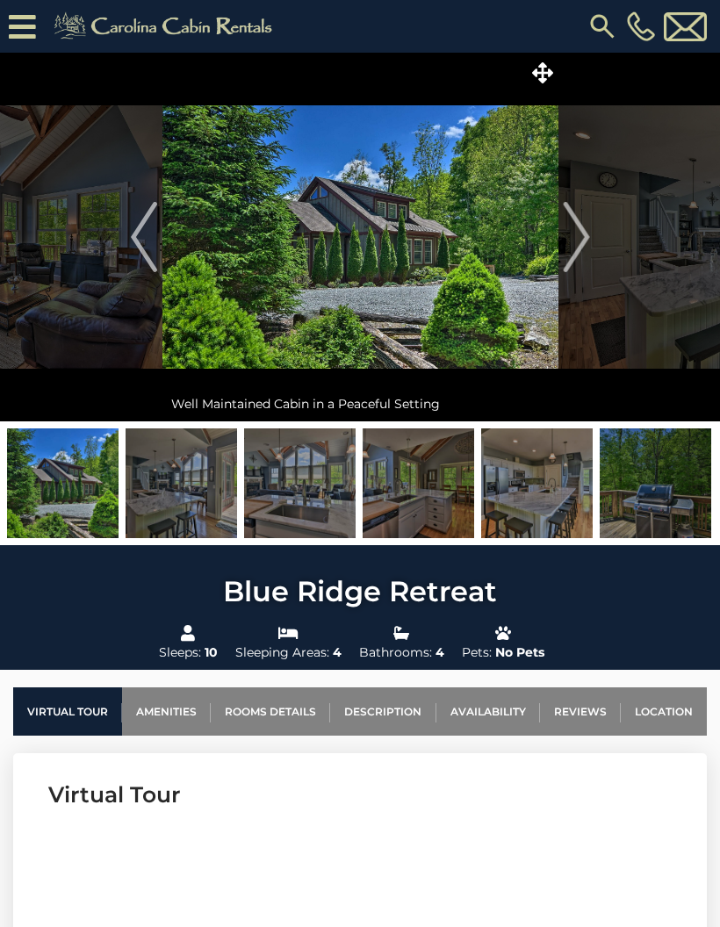
click at [585, 247] on img "Next" at bounding box center [576, 237] width 26 height 70
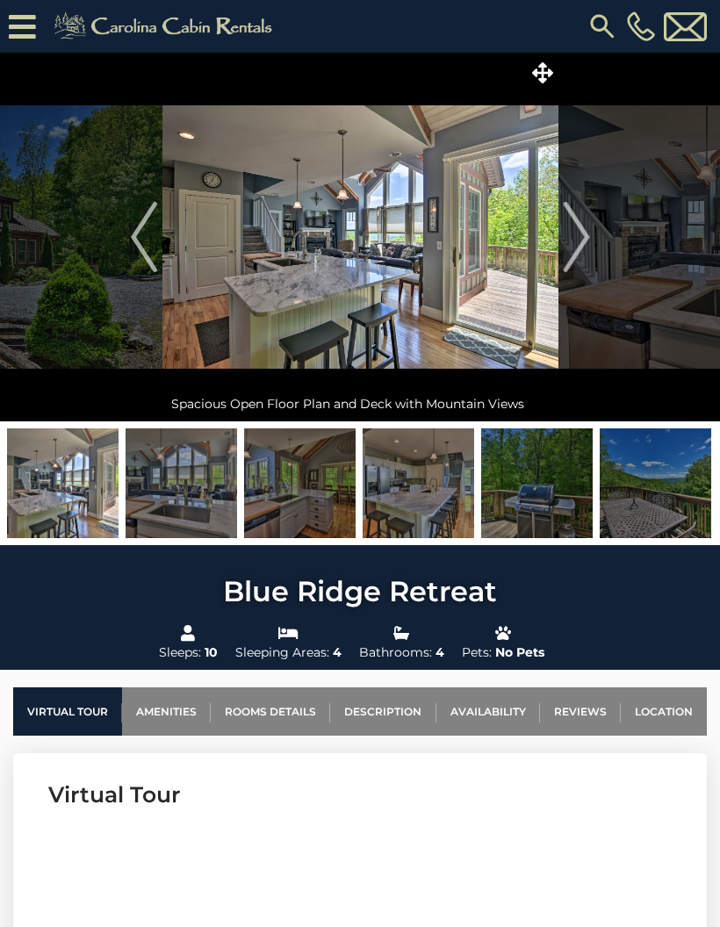
click at [580, 241] on img "Next" at bounding box center [576, 237] width 26 height 70
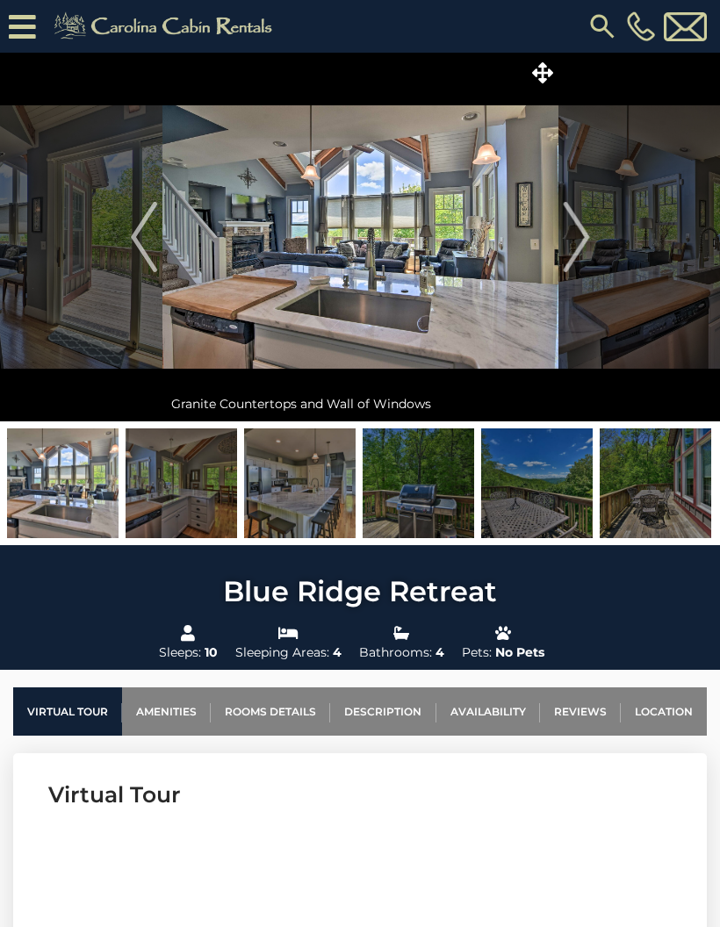
click at [582, 238] on img "Next" at bounding box center [576, 237] width 26 height 70
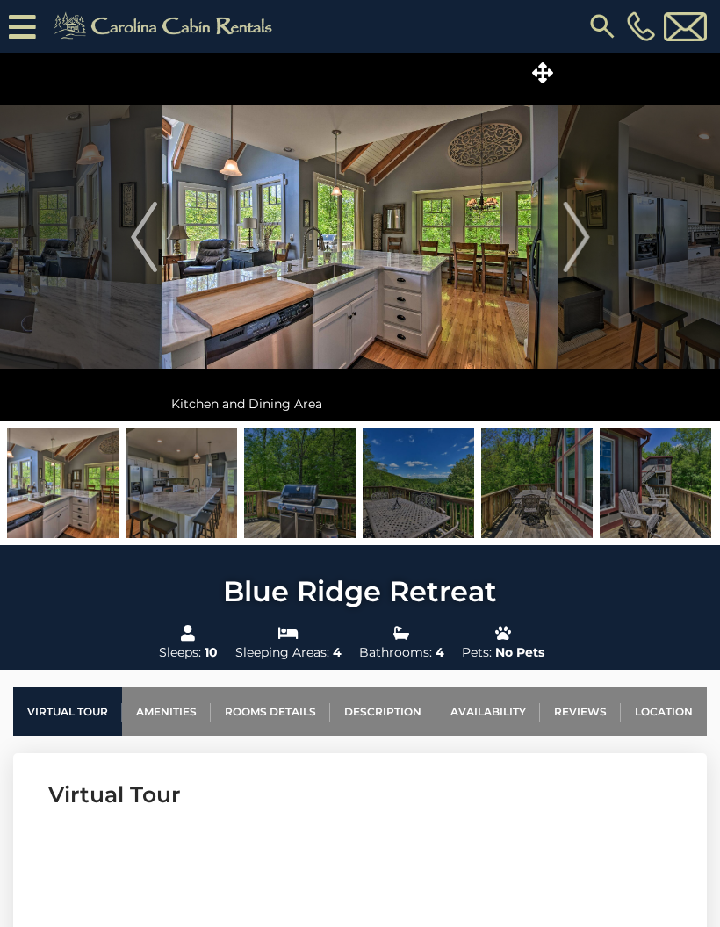
click at [586, 235] on img "Next" at bounding box center [576, 237] width 26 height 70
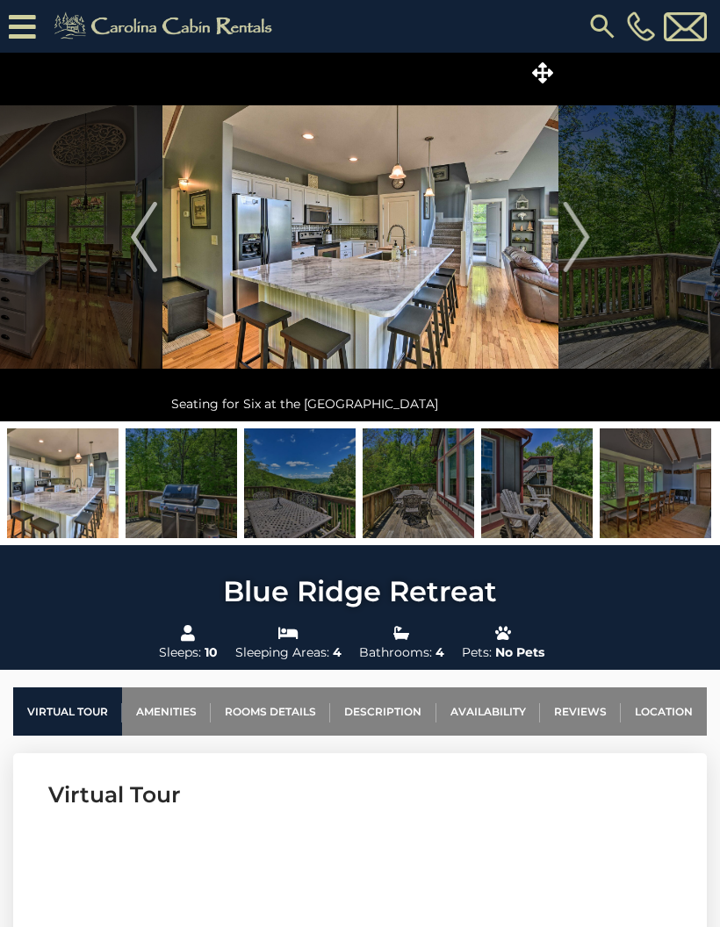
click at [580, 241] on img "Next" at bounding box center [576, 237] width 26 height 70
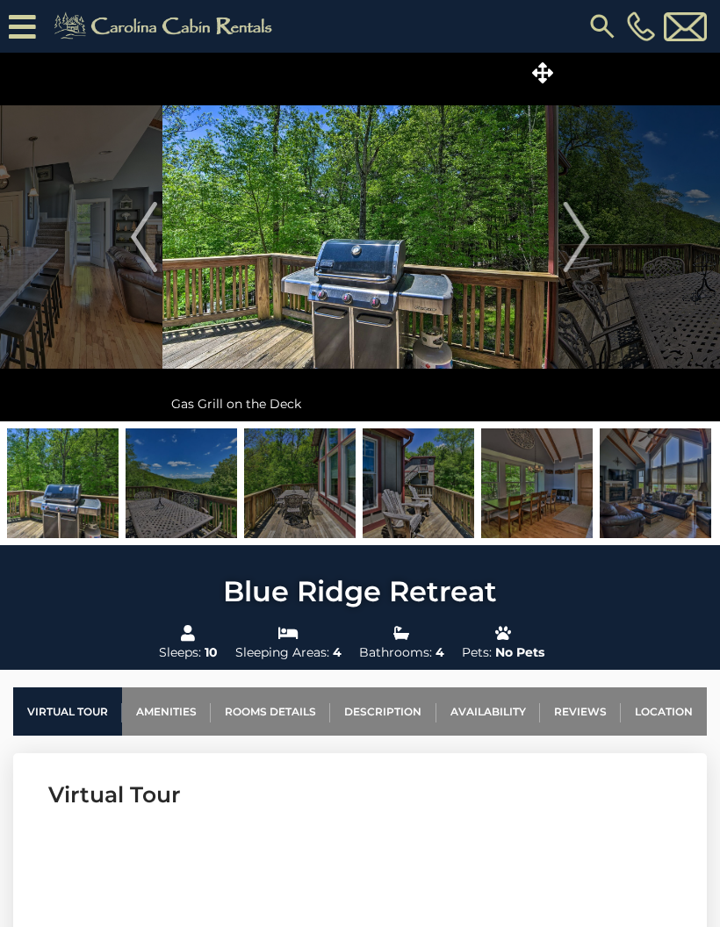
click at [582, 239] on img "Next" at bounding box center [576, 237] width 26 height 70
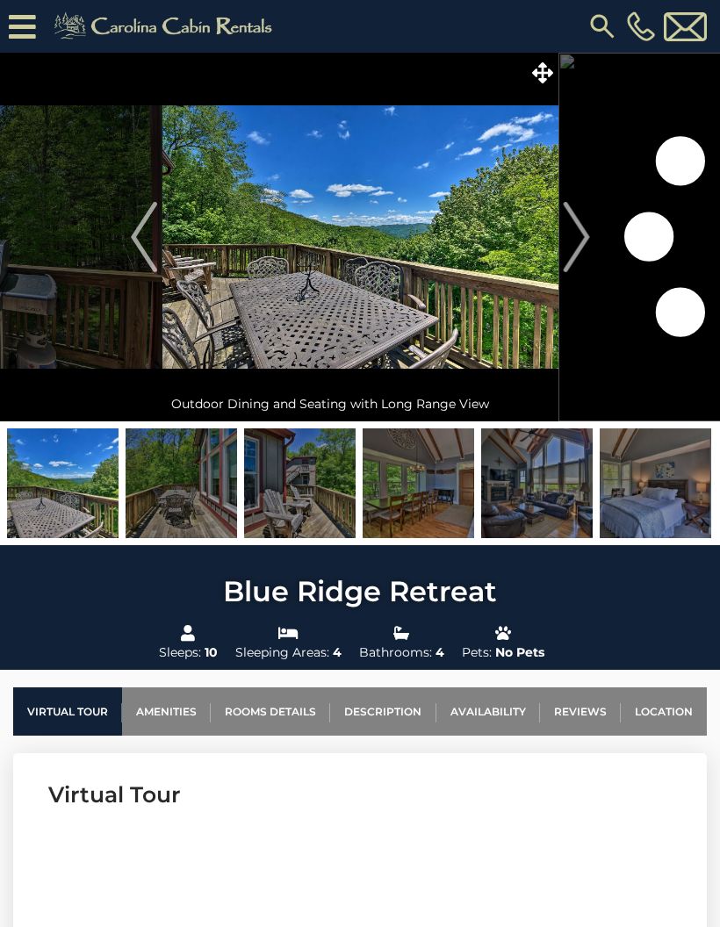
click at [575, 247] on img "Next" at bounding box center [576, 237] width 26 height 70
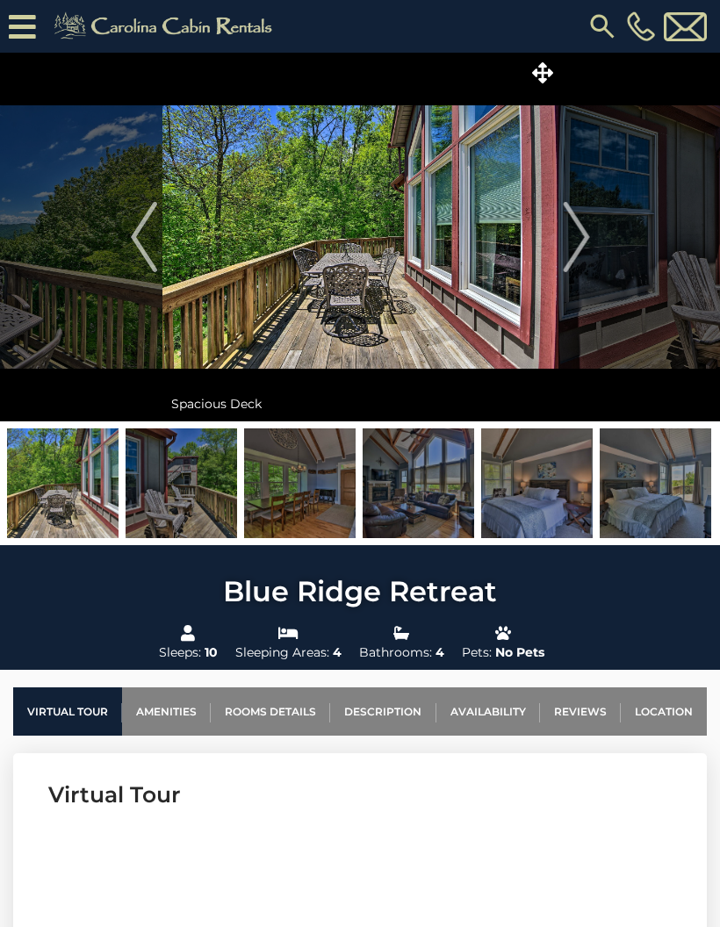
click at [581, 241] on img "Next" at bounding box center [576, 237] width 26 height 70
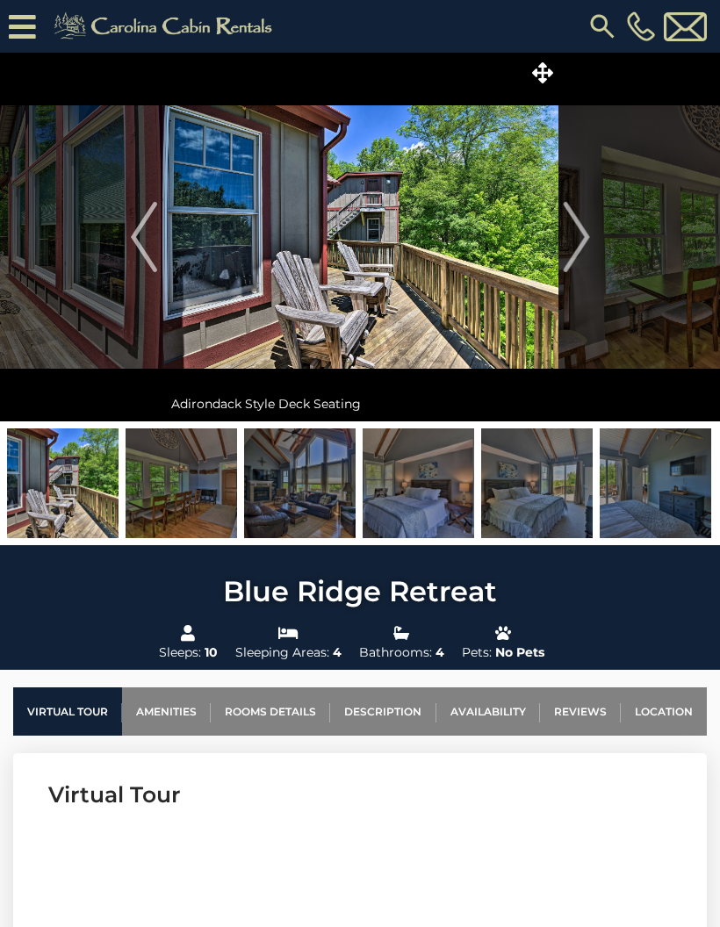
click at [579, 242] on img "Next" at bounding box center [576, 237] width 26 height 70
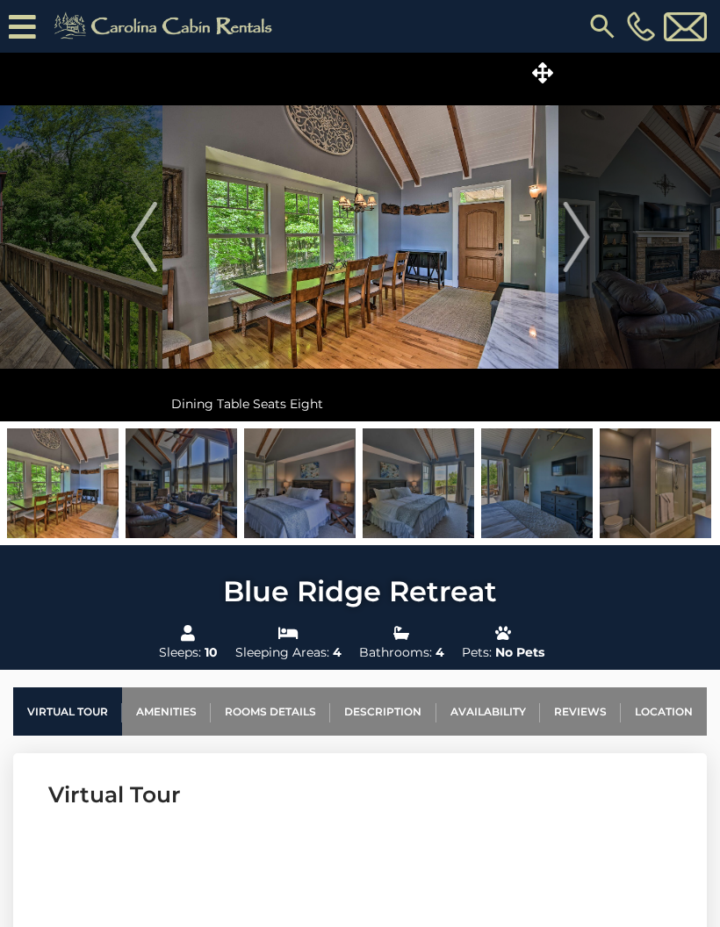
click at [578, 245] on img "Next" at bounding box center [576, 237] width 26 height 70
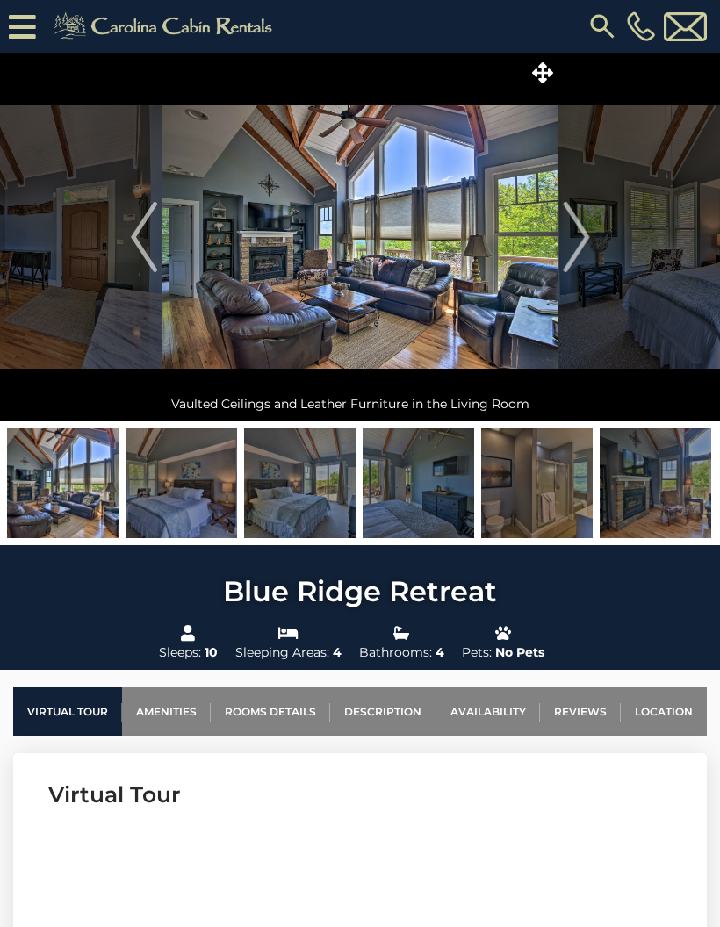
click at [582, 241] on img "Next" at bounding box center [576, 237] width 26 height 70
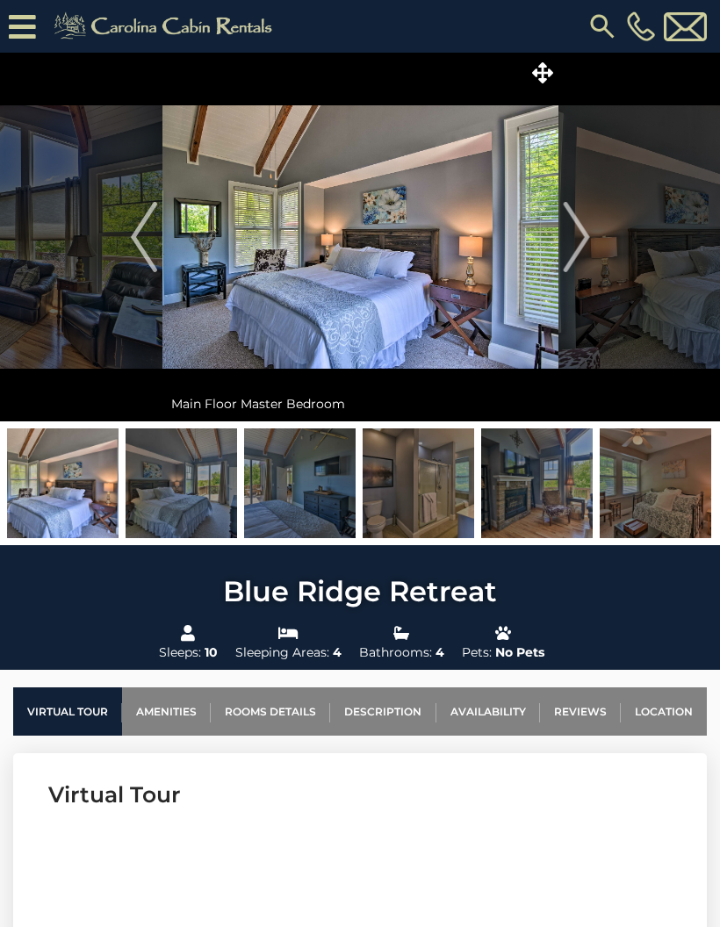
click at [581, 241] on img "Next" at bounding box center [576, 237] width 26 height 70
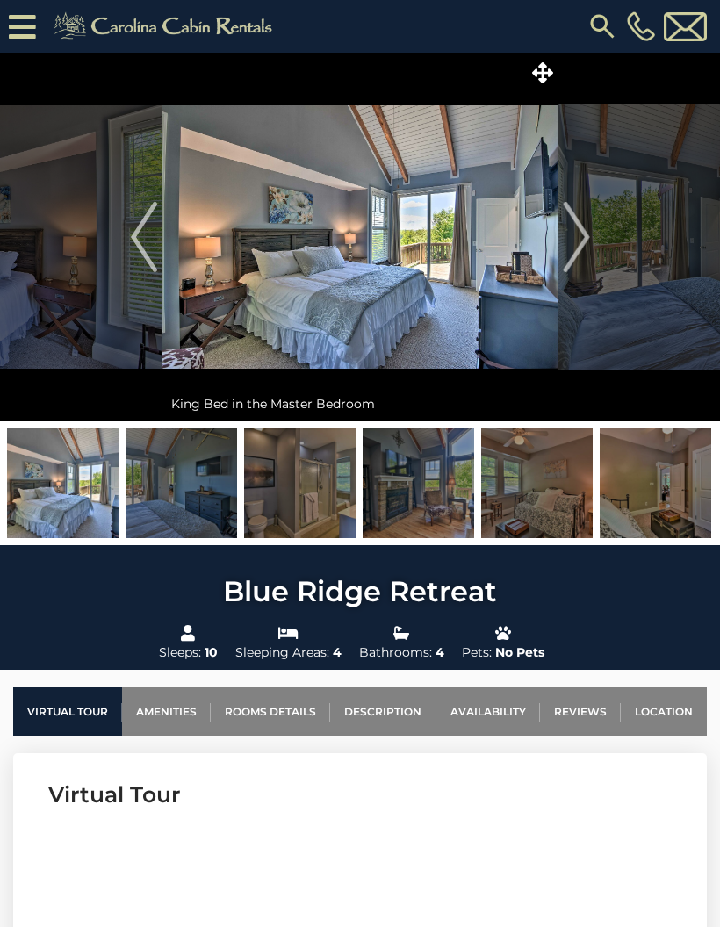
click at [579, 244] on img "Next" at bounding box center [576, 237] width 26 height 70
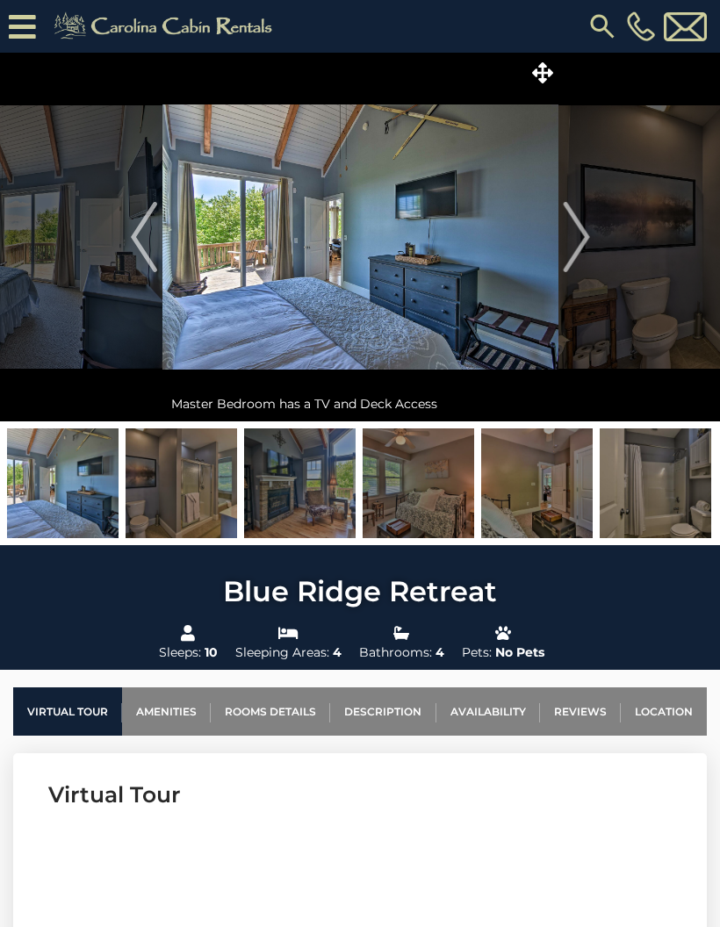
click at [582, 242] on img "Next" at bounding box center [576, 237] width 26 height 70
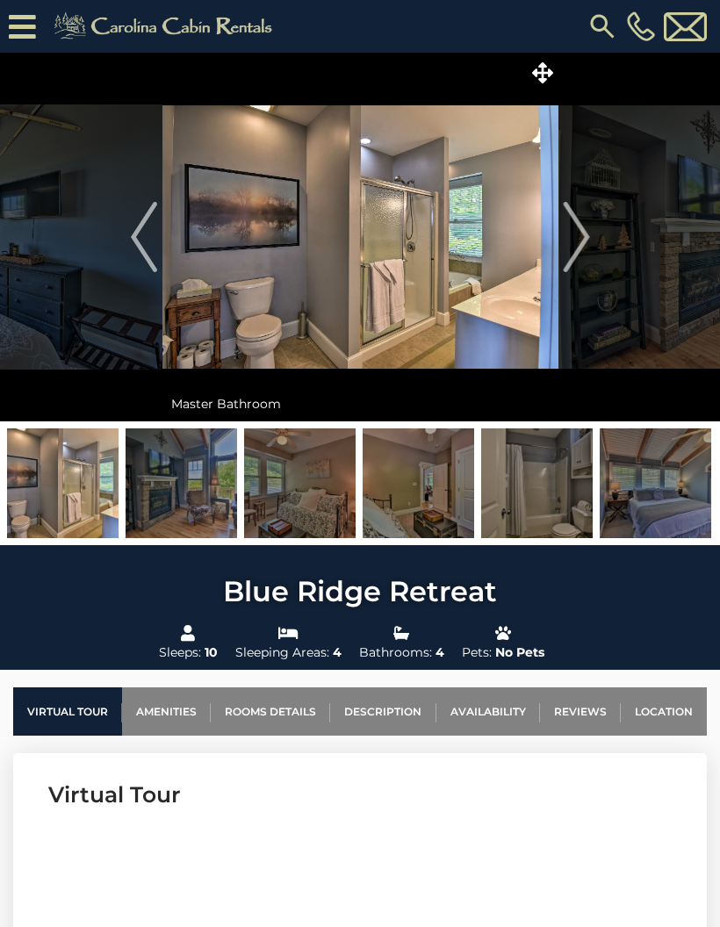
click at [587, 238] on img "Next" at bounding box center [576, 237] width 26 height 70
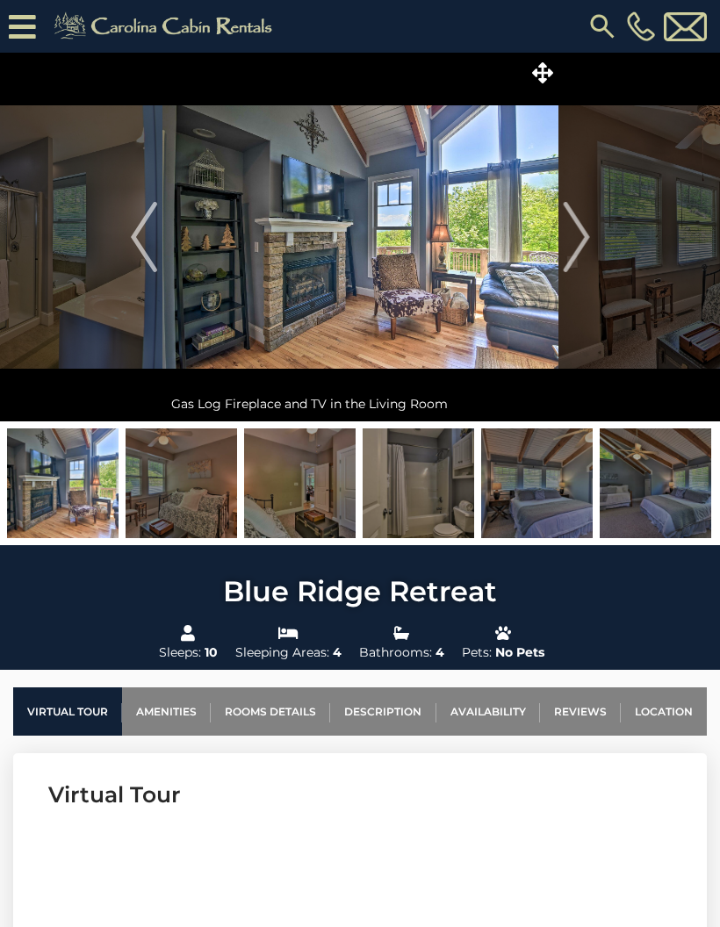
click at [579, 244] on img "Next" at bounding box center [576, 237] width 26 height 70
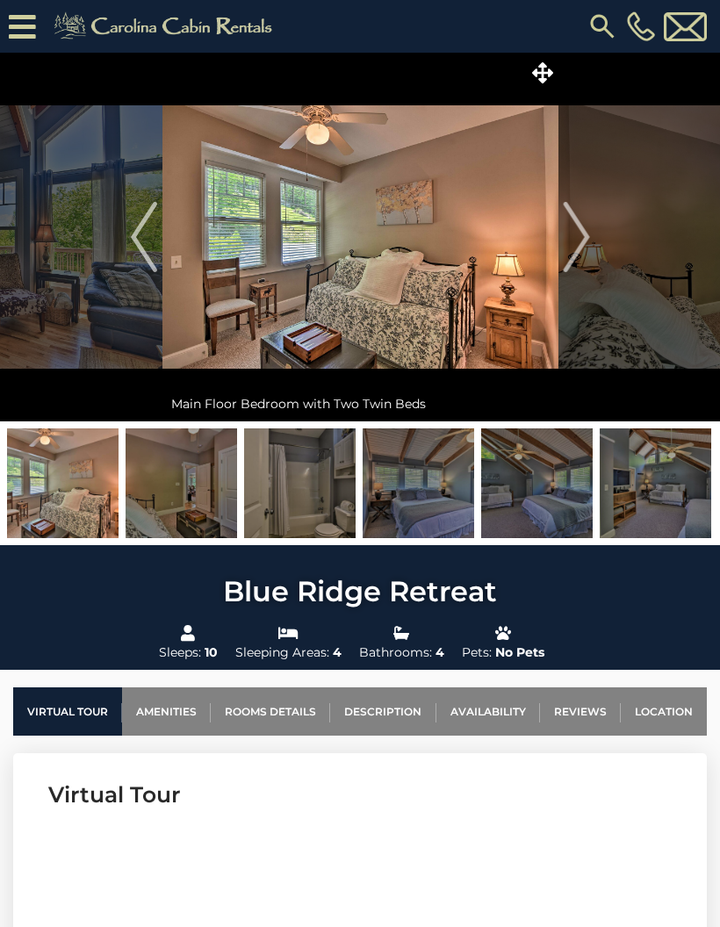
click at [575, 246] on img "Next" at bounding box center [576, 237] width 26 height 70
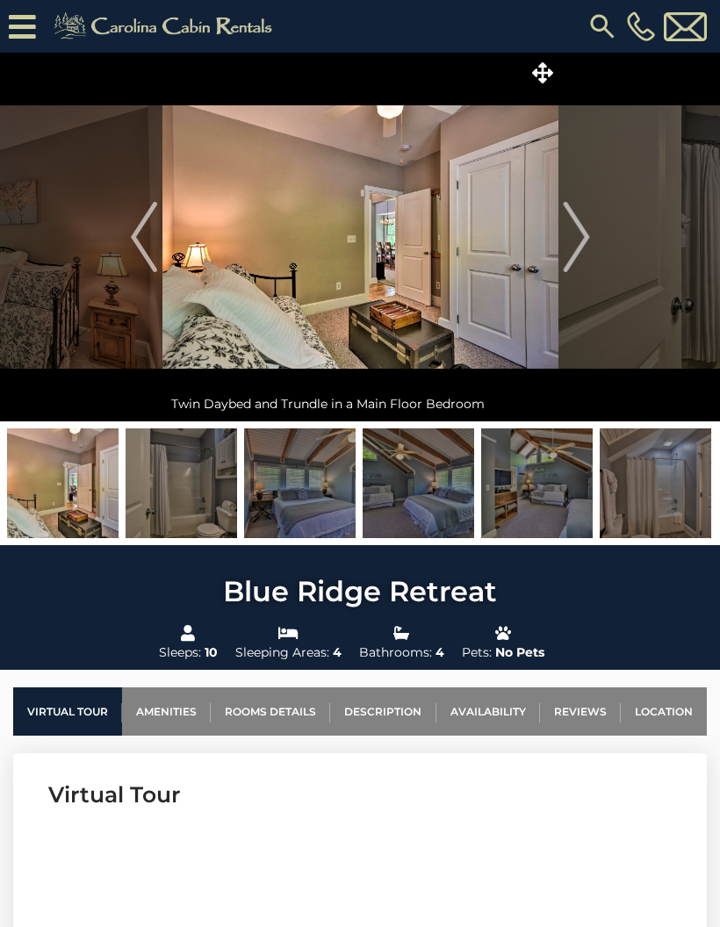
click at [585, 237] on img "Next" at bounding box center [576, 237] width 26 height 70
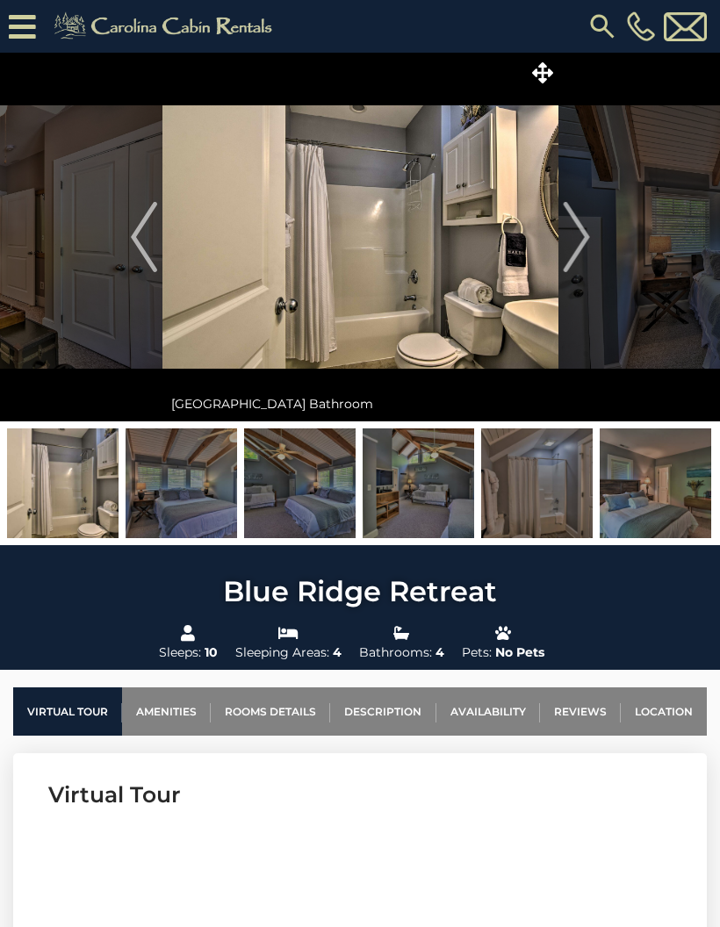
click at [580, 242] on img "Next" at bounding box center [576, 237] width 26 height 70
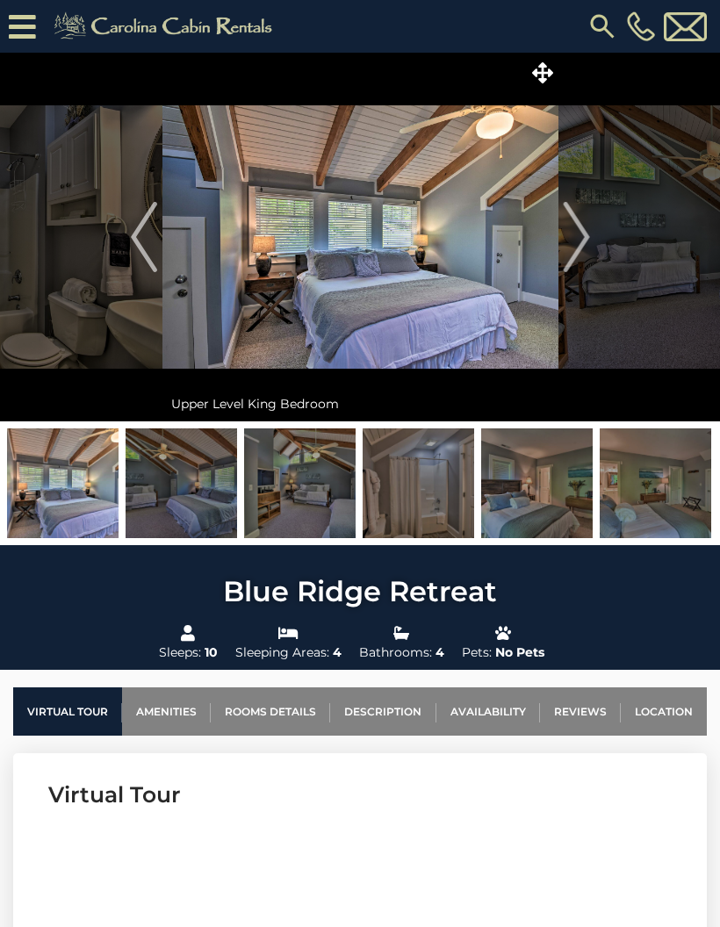
click at [579, 245] on img "Next" at bounding box center [576, 237] width 26 height 70
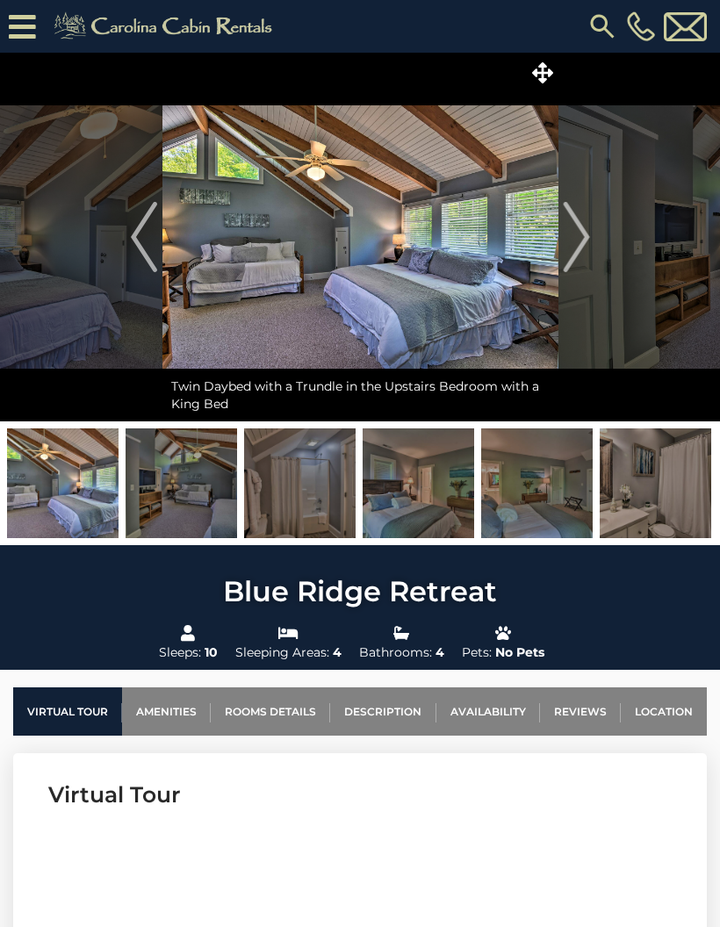
click at [579, 245] on img "Next" at bounding box center [576, 237] width 26 height 70
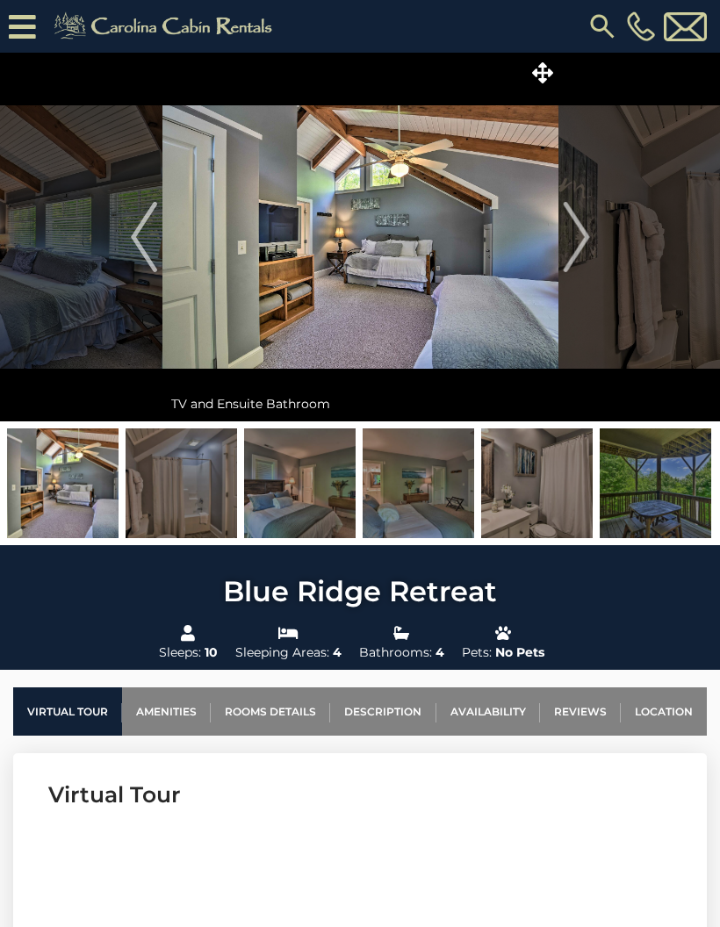
click at [578, 246] on img "Next" at bounding box center [576, 237] width 26 height 70
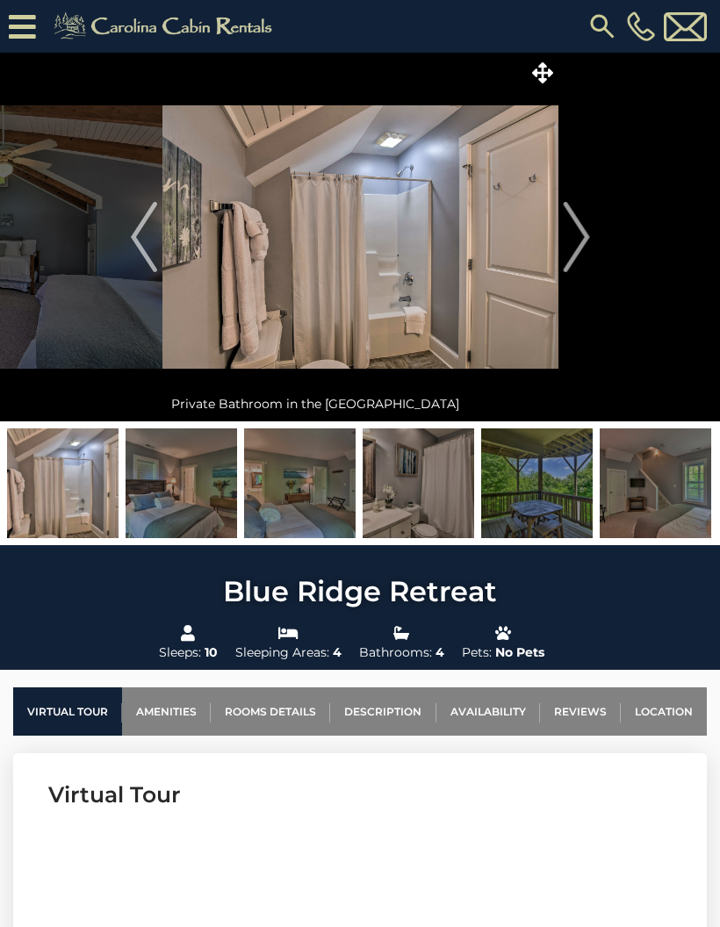
click at [574, 248] on img "Next" at bounding box center [576, 237] width 26 height 70
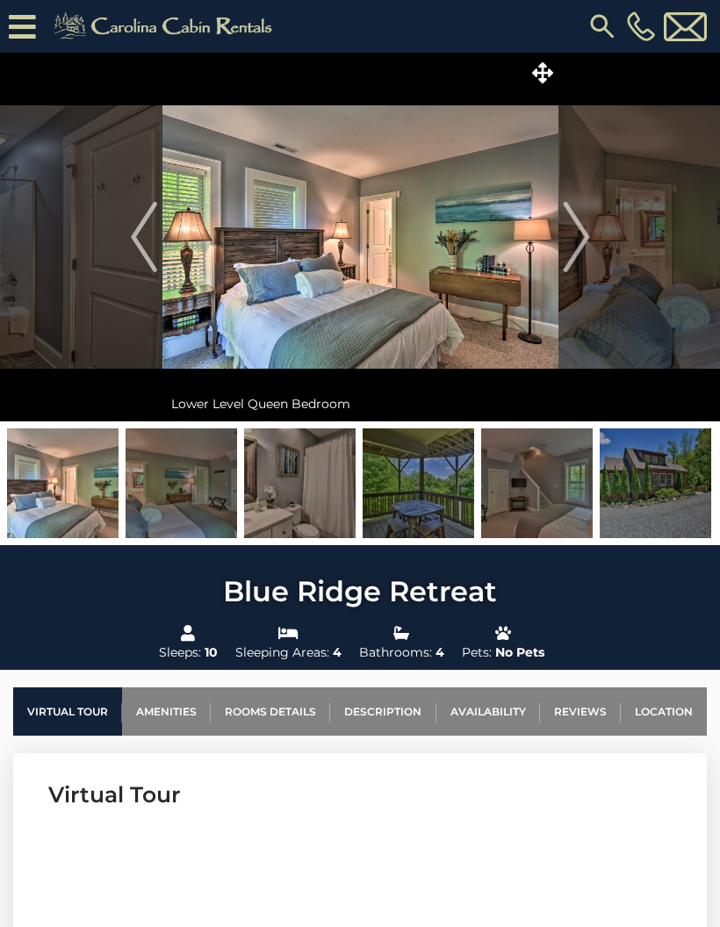
click at [655, 501] on img at bounding box center [656, 484] width 112 height 110
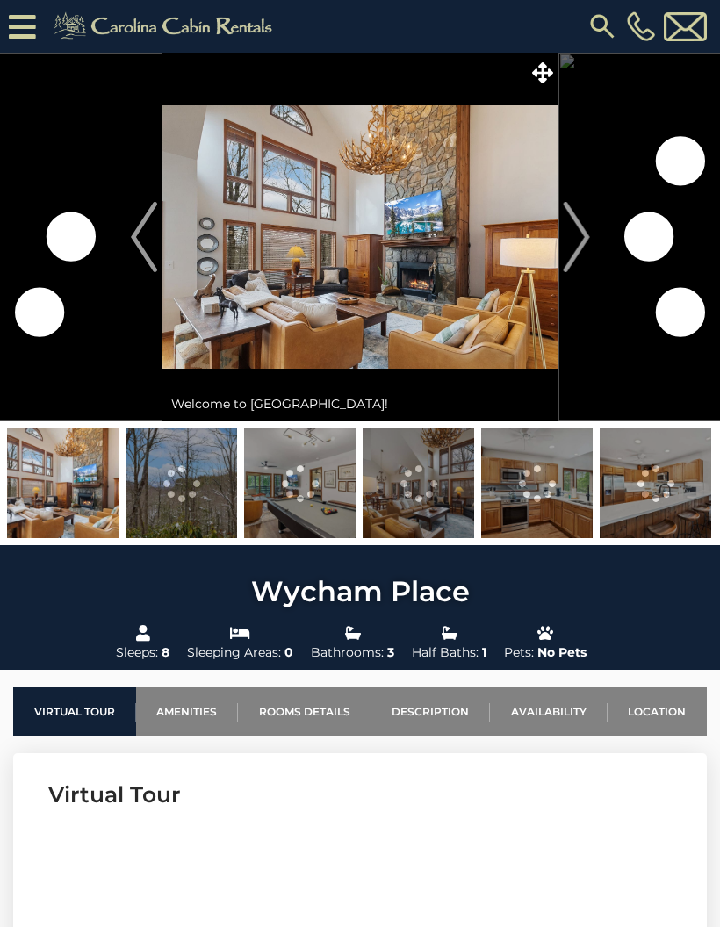
click at [591, 239] on button "Next" at bounding box center [576, 237] width 36 height 369
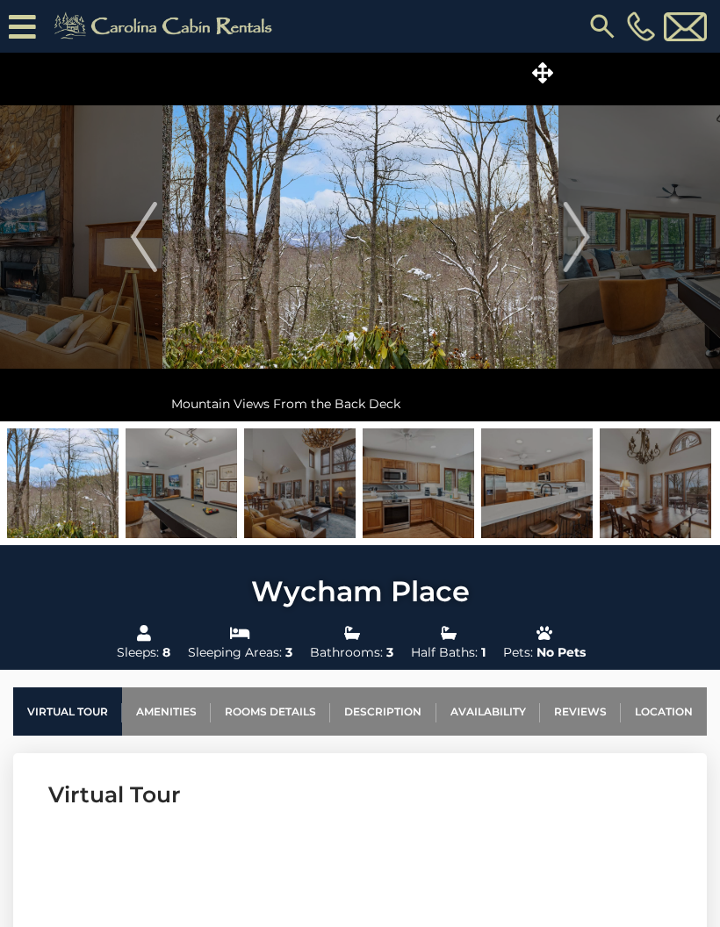
click at [587, 234] on img "Next" at bounding box center [576, 237] width 26 height 70
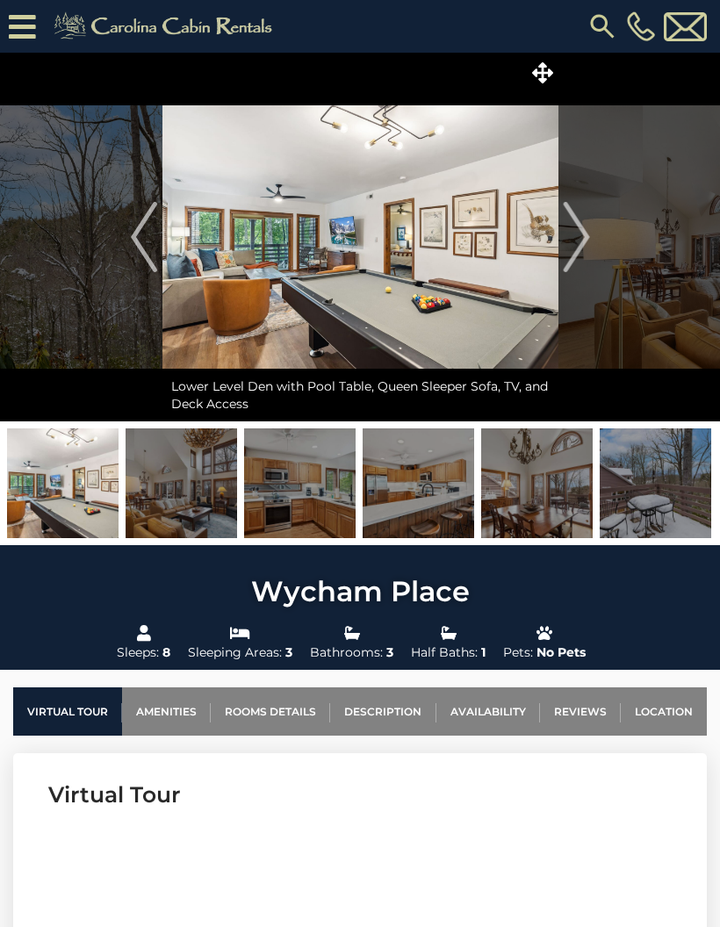
click at [585, 234] on img "Next" at bounding box center [576, 237] width 26 height 70
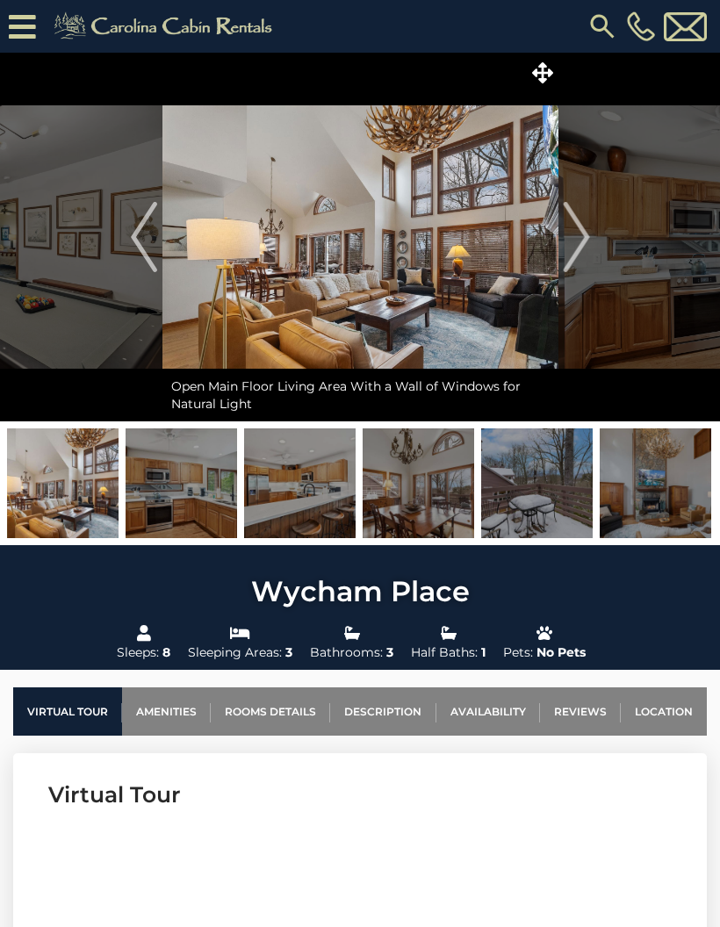
click at [583, 234] on img "Next" at bounding box center [576, 237] width 26 height 70
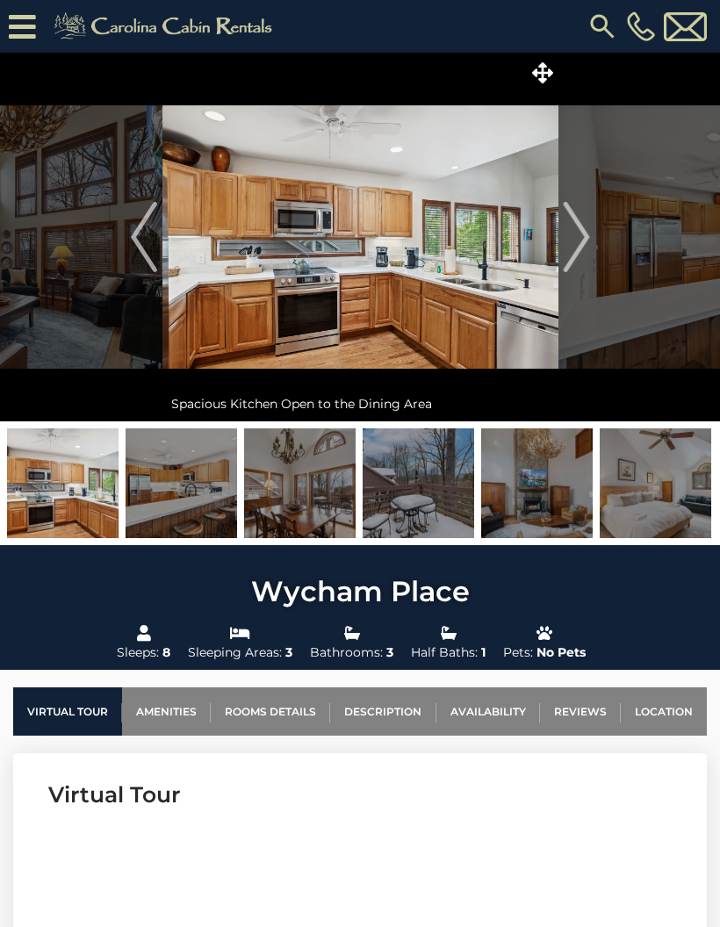
click at [580, 237] on img "Next" at bounding box center [576, 237] width 26 height 70
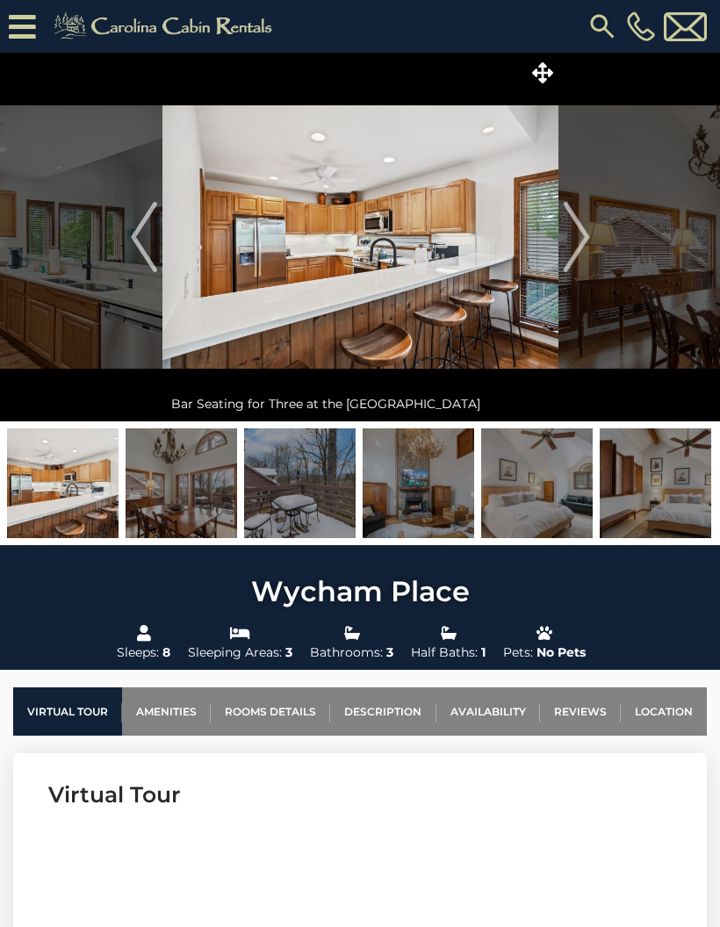
click at [578, 241] on img "Next" at bounding box center [576, 237] width 26 height 70
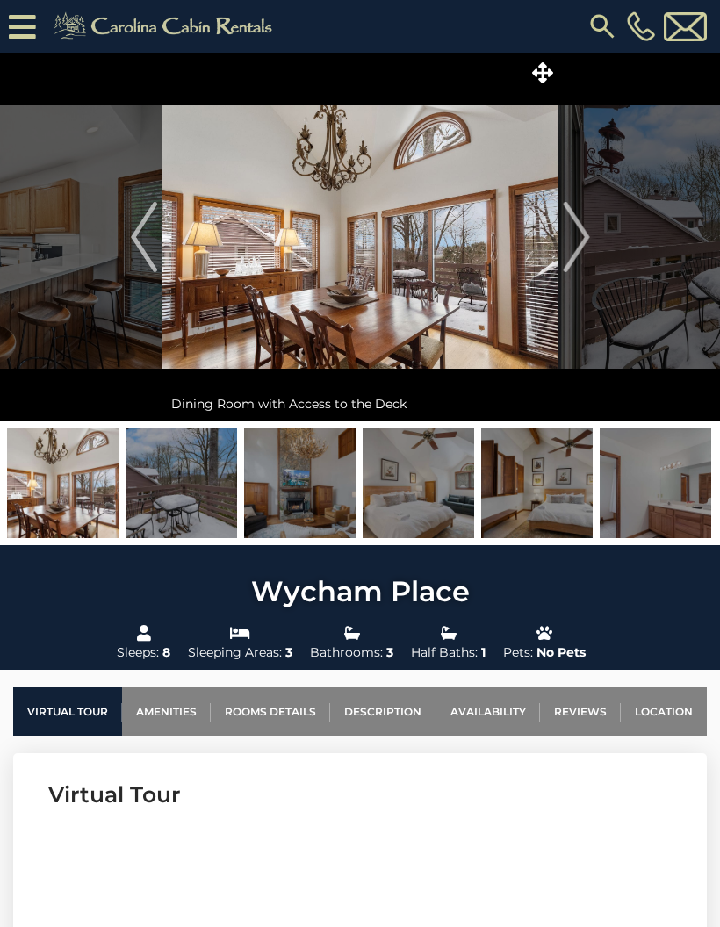
click at [582, 240] on img "Next" at bounding box center [576, 237] width 26 height 70
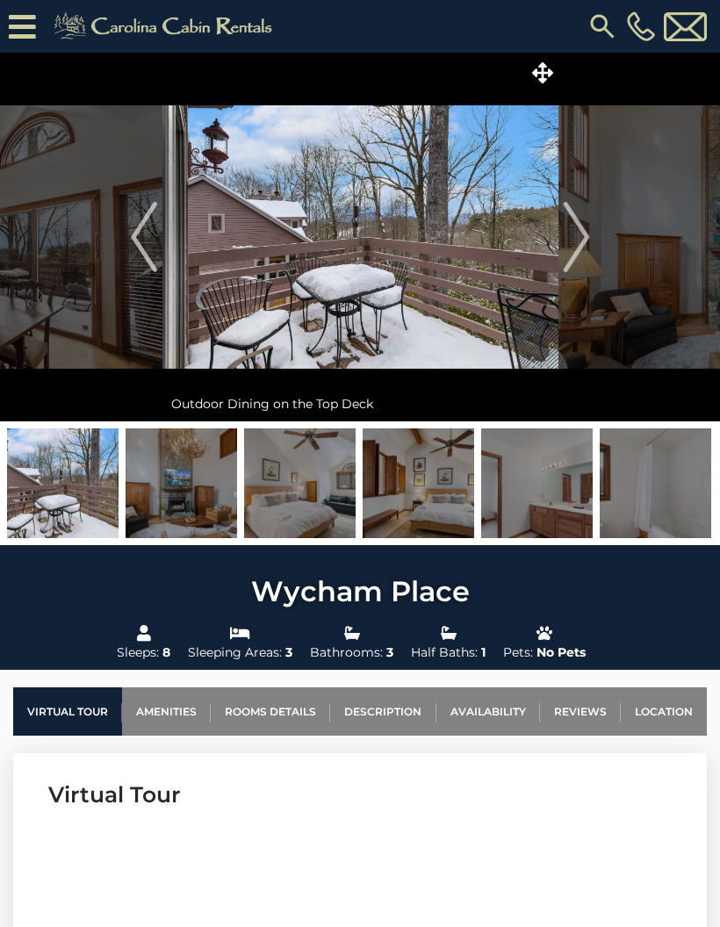
click at [589, 230] on img "Next" at bounding box center [576, 237] width 26 height 70
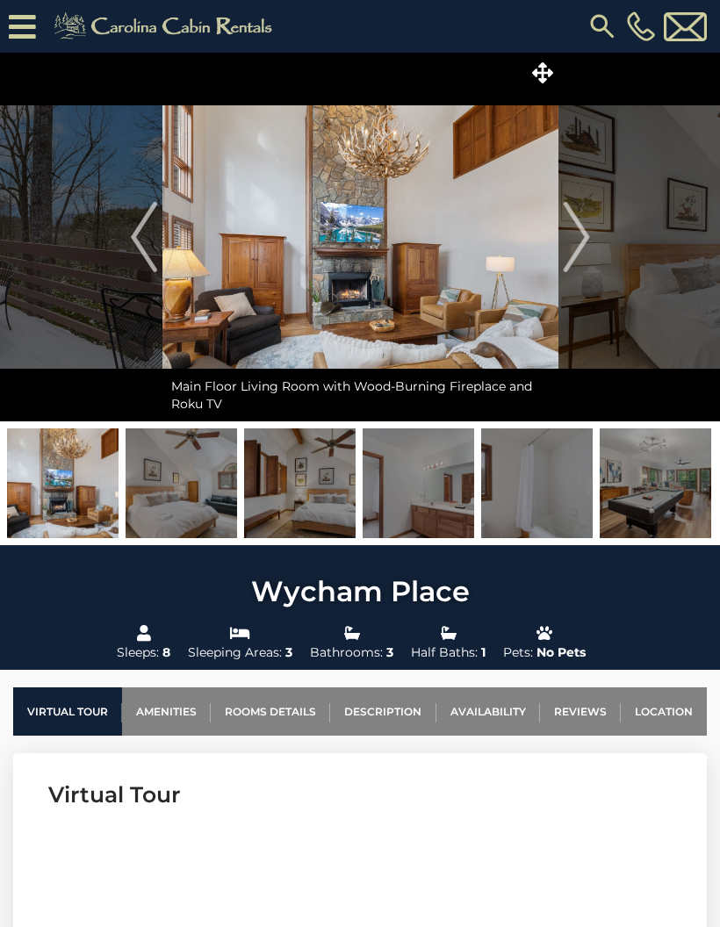
click at [580, 241] on img "Next" at bounding box center [576, 237] width 26 height 70
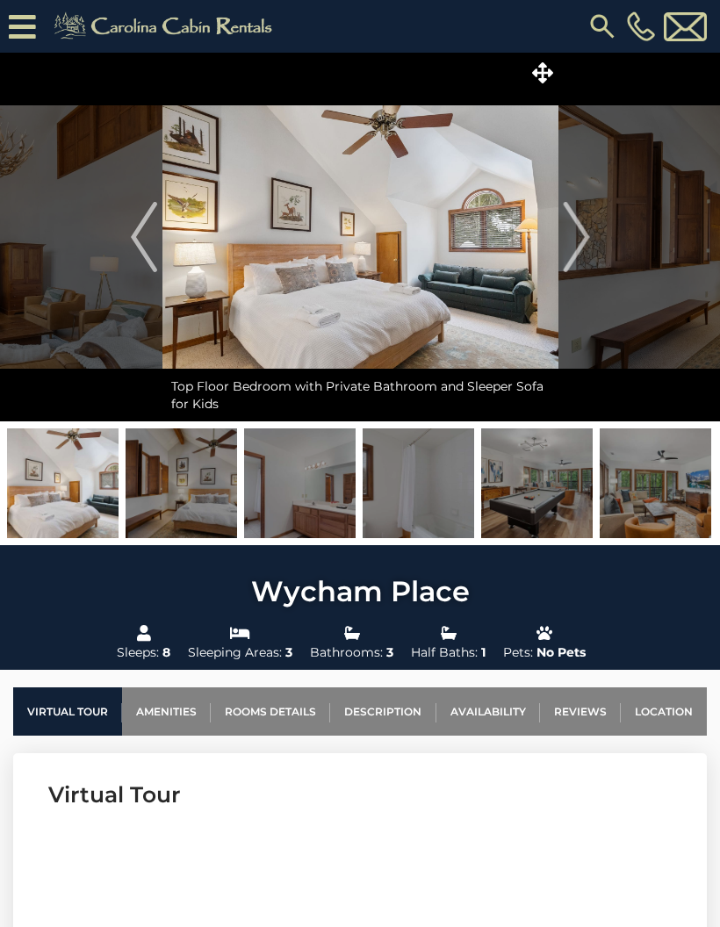
click at [588, 233] on img "Next" at bounding box center [576, 237] width 26 height 70
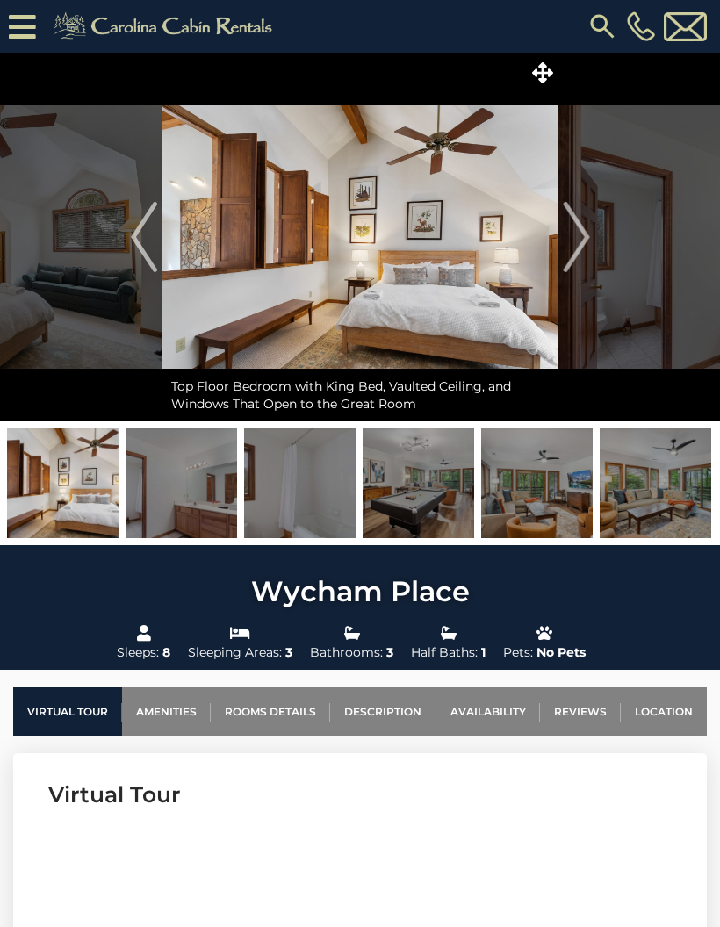
click at [580, 238] on img "Next" at bounding box center [576, 237] width 26 height 70
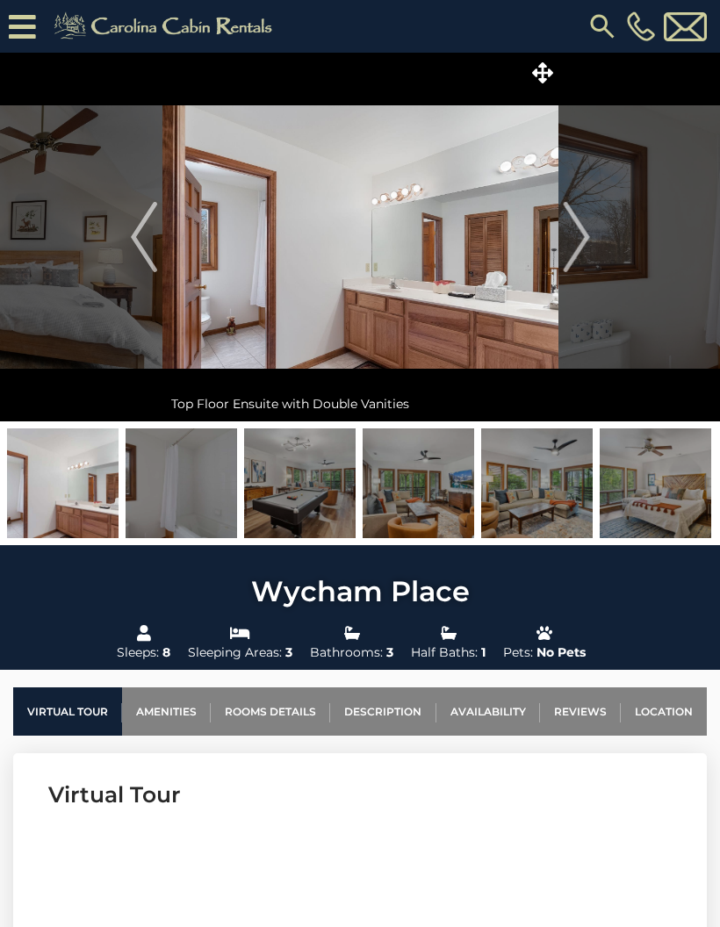
click at [580, 240] on img "Next" at bounding box center [576, 237] width 26 height 70
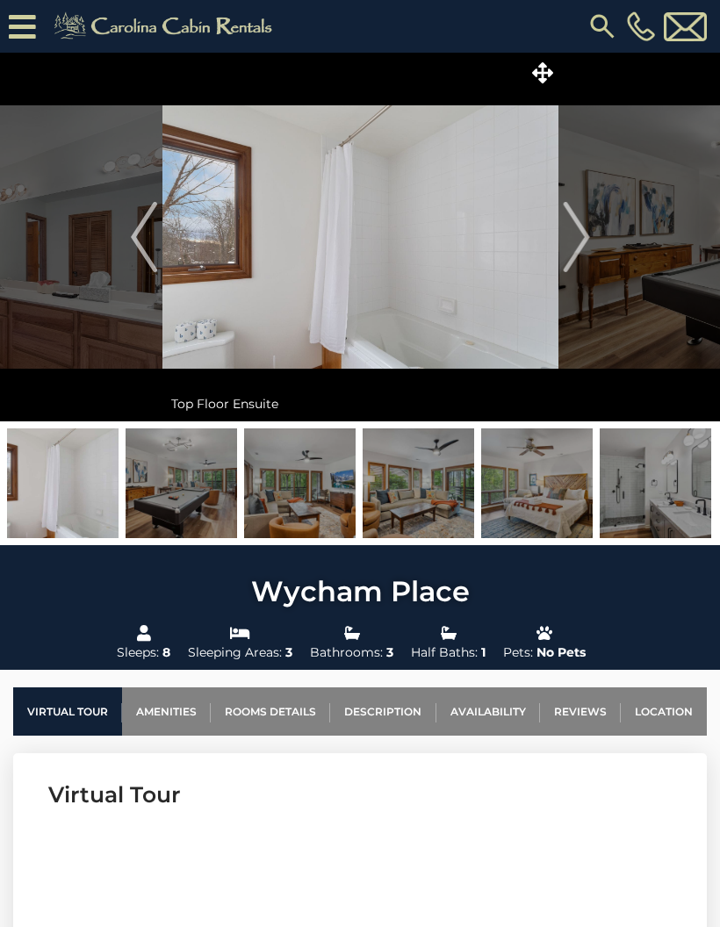
click at [583, 237] on img "Next" at bounding box center [576, 237] width 26 height 70
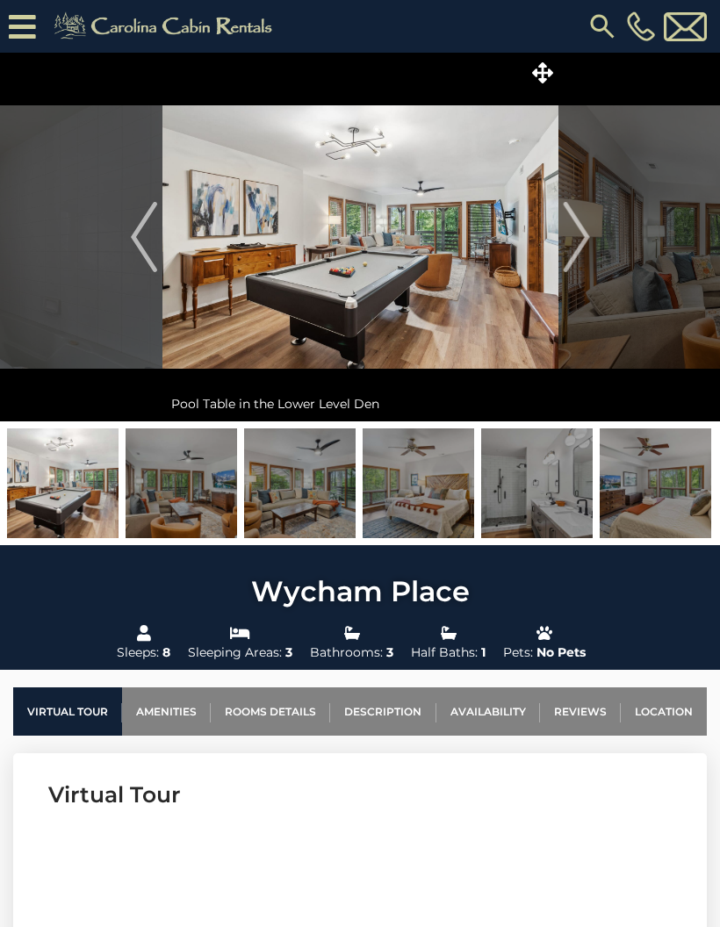
click at [589, 231] on img "Next" at bounding box center [576, 237] width 26 height 70
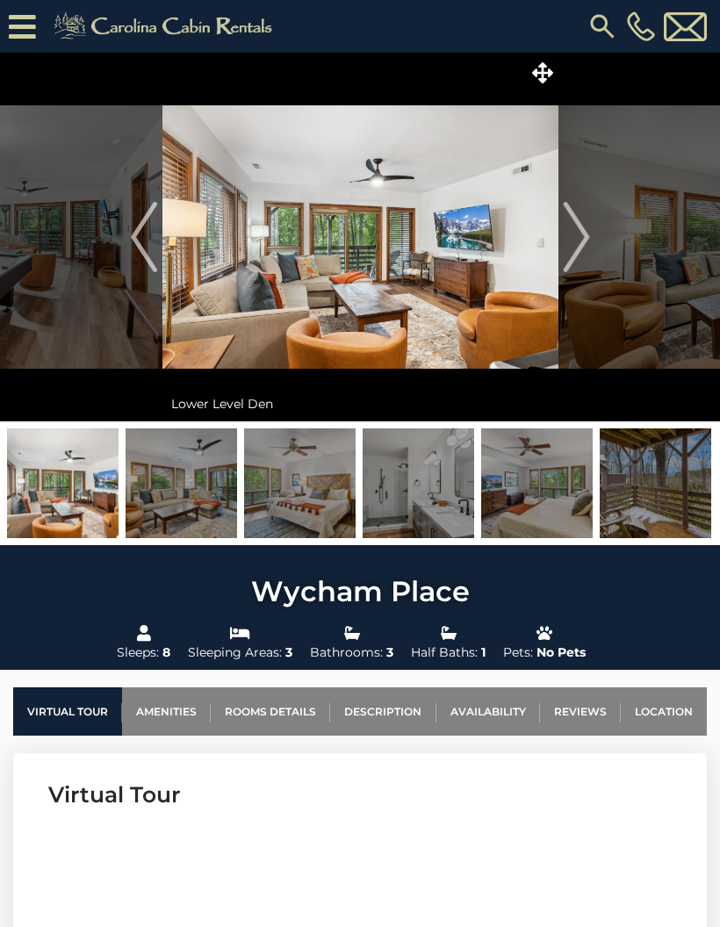
click at [587, 234] on img "Next" at bounding box center [576, 237] width 26 height 70
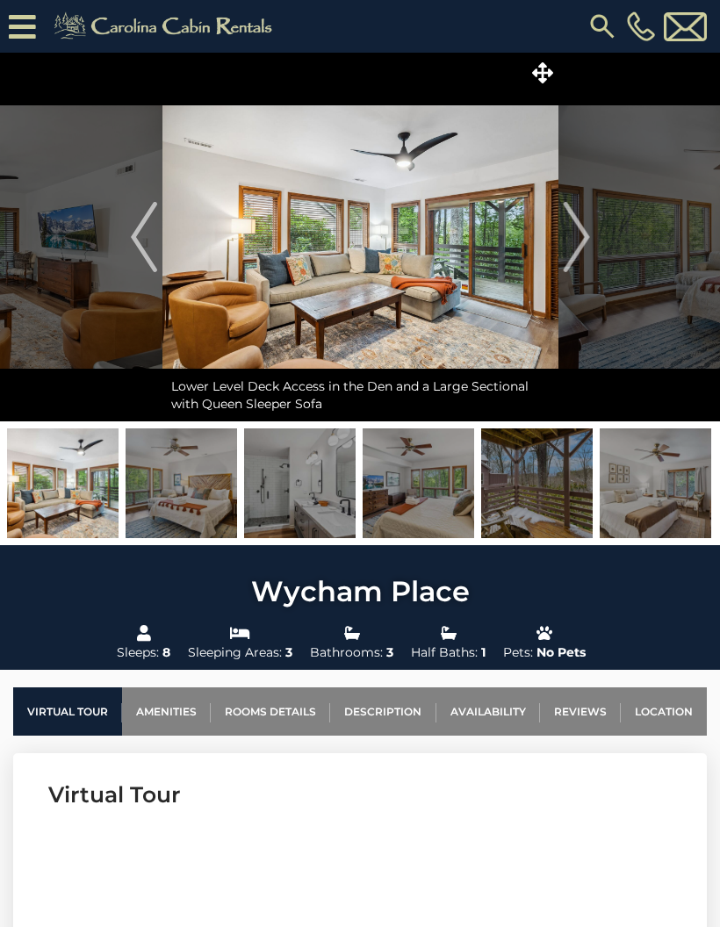
click at [585, 234] on img "Next" at bounding box center [576, 237] width 26 height 70
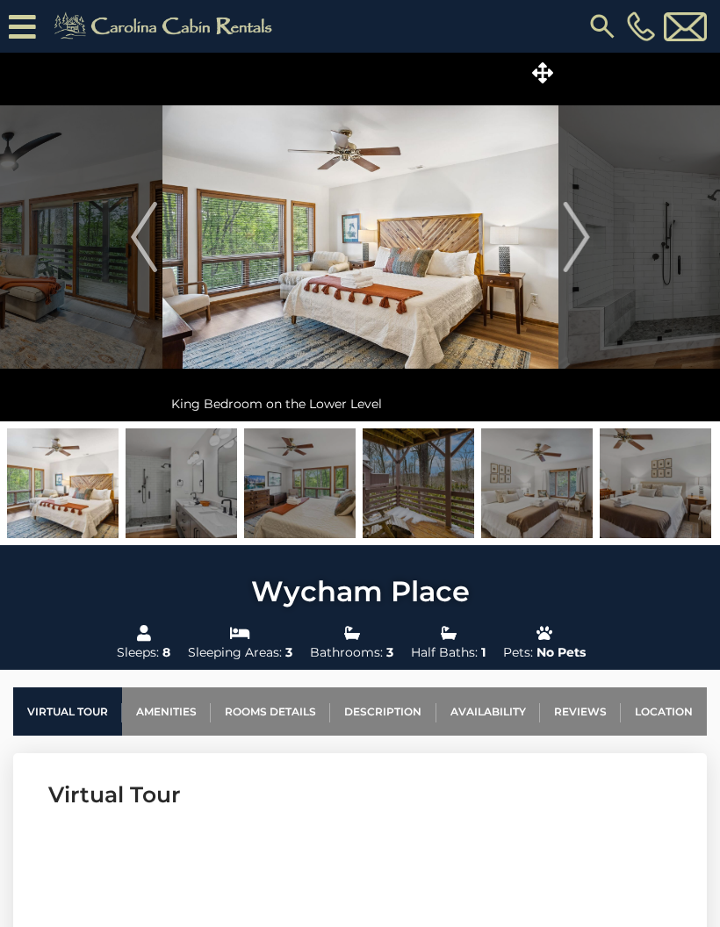
click at [583, 239] on img "Next" at bounding box center [576, 237] width 26 height 70
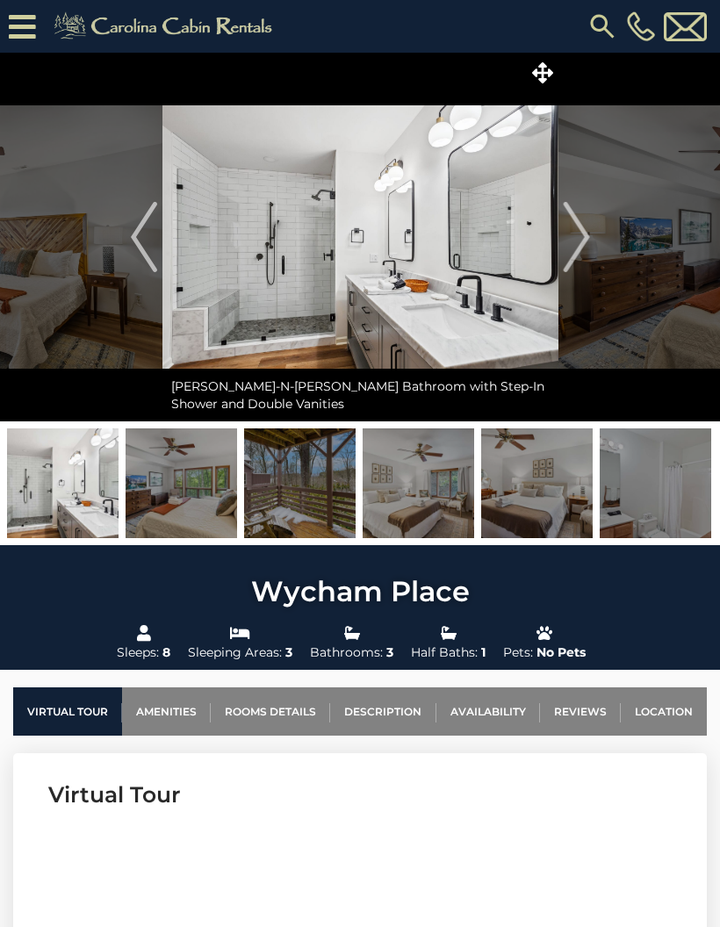
click at [591, 229] on button "Next" at bounding box center [576, 237] width 36 height 369
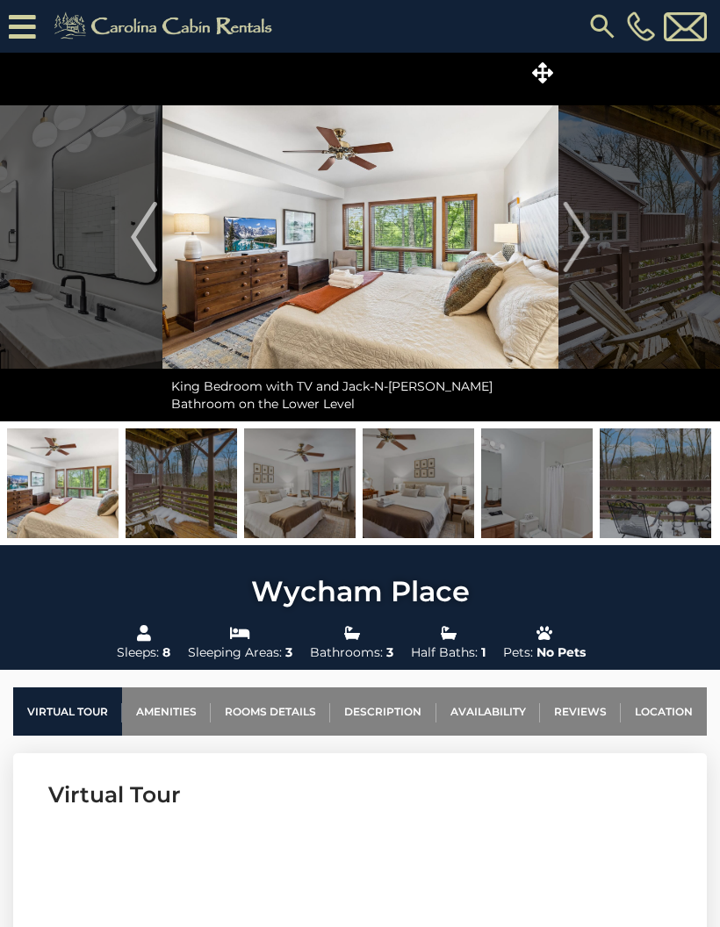
click at [587, 234] on img "Next" at bounding box center [576, 237] width 26 height 70
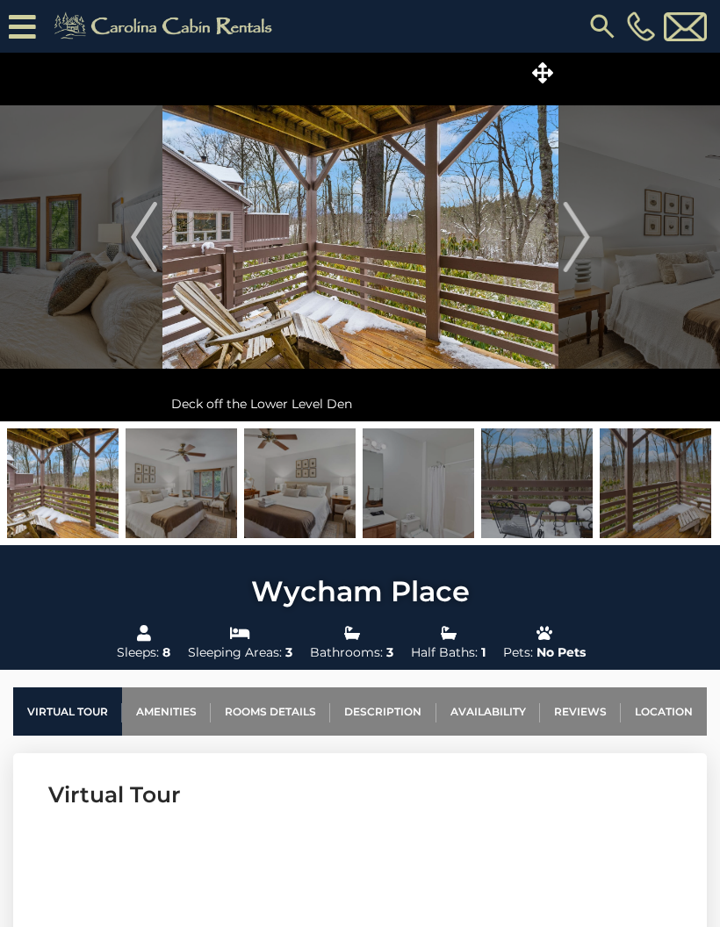
click at [586, 235] on img "Next" at bounding box center [576, 237] width 26 height 70
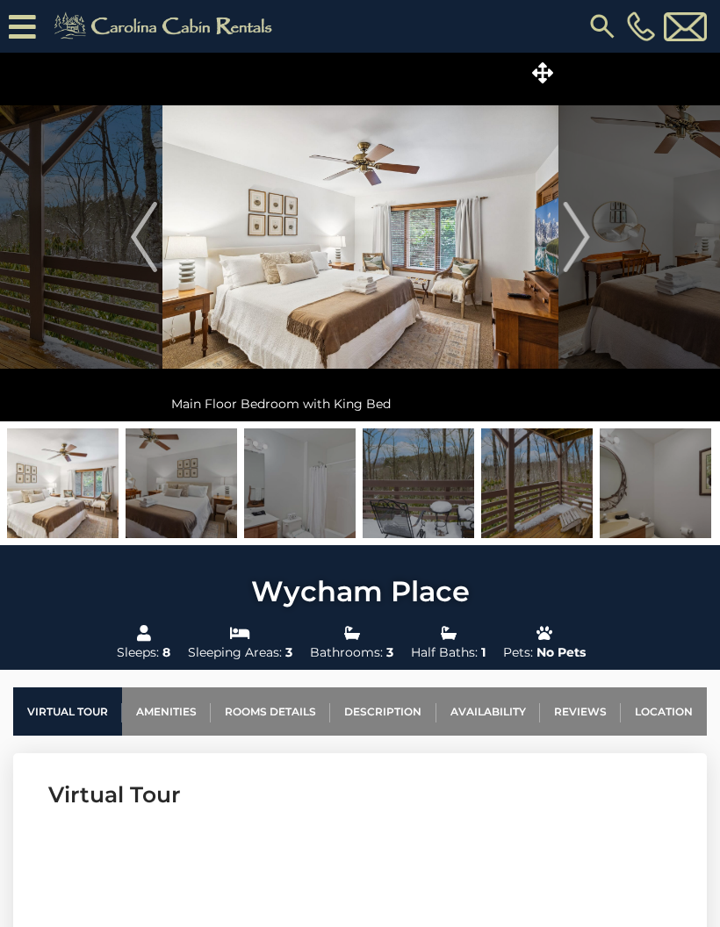
click at [591, 234] on button "Next" at bounding box center [576, 237] width 36 height 369
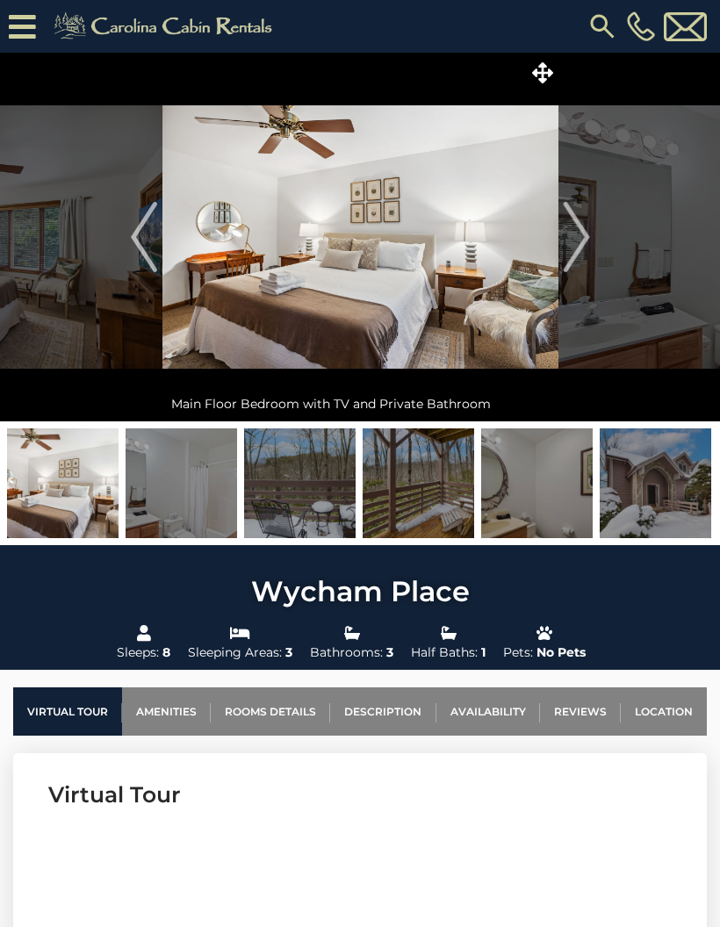
click at [586, 235] on img "Next" at bounding box center [576, 237] width 26 height 70
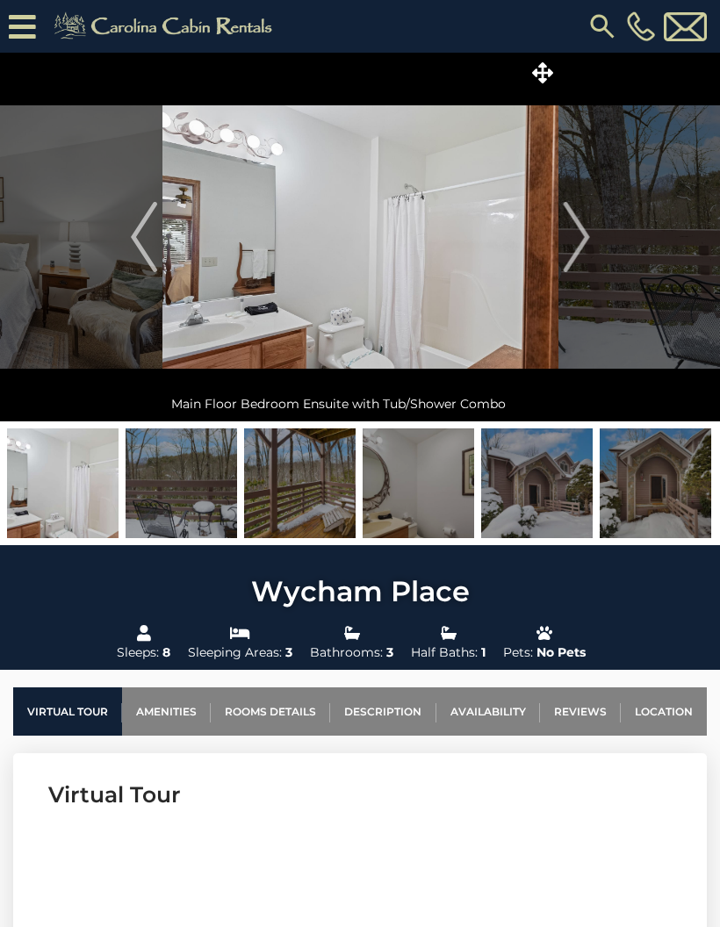
click at [586, 249] on img "Next" at bounding box center [576, 237] width 26 height 70
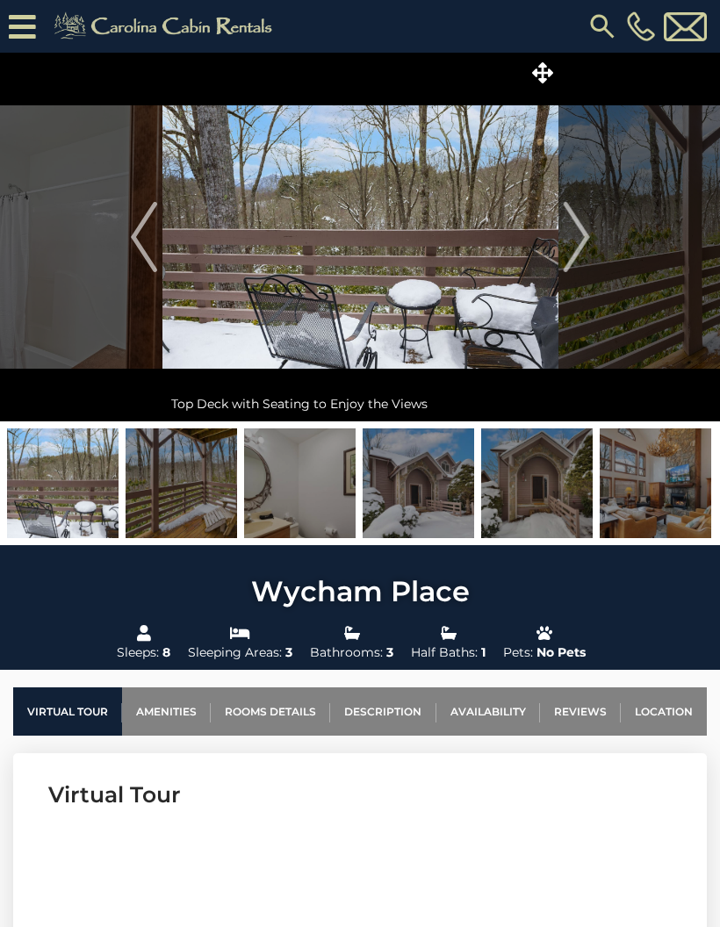
click at [589, 249] on img "Next" at bounding box center [576, 237] width 26 height 70
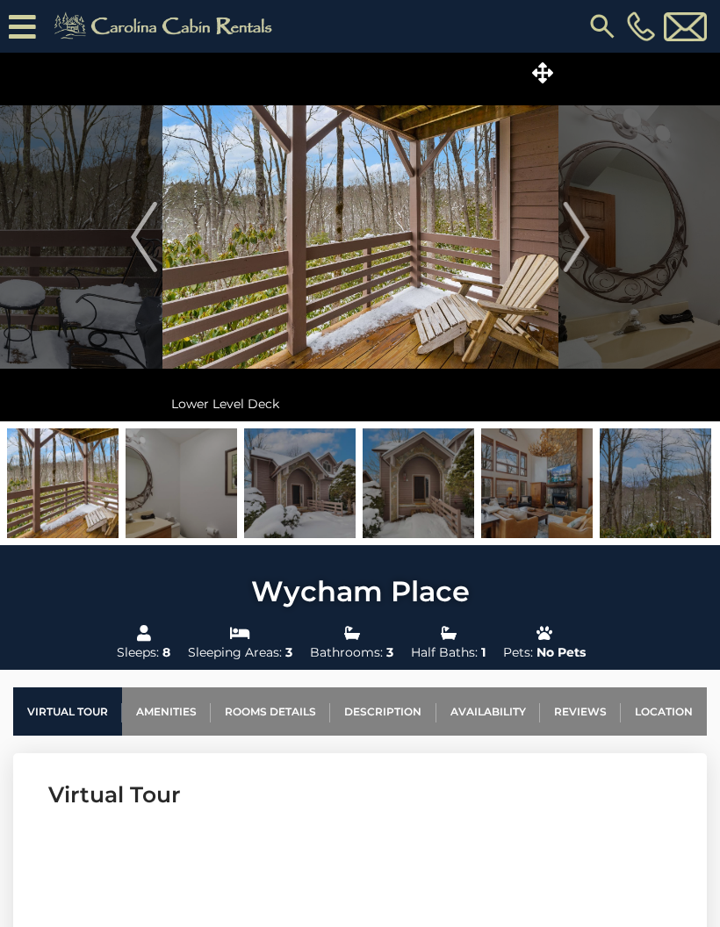
click at [582, 249] on img "Next" at bounding box center [576, 237] width 26 height 70
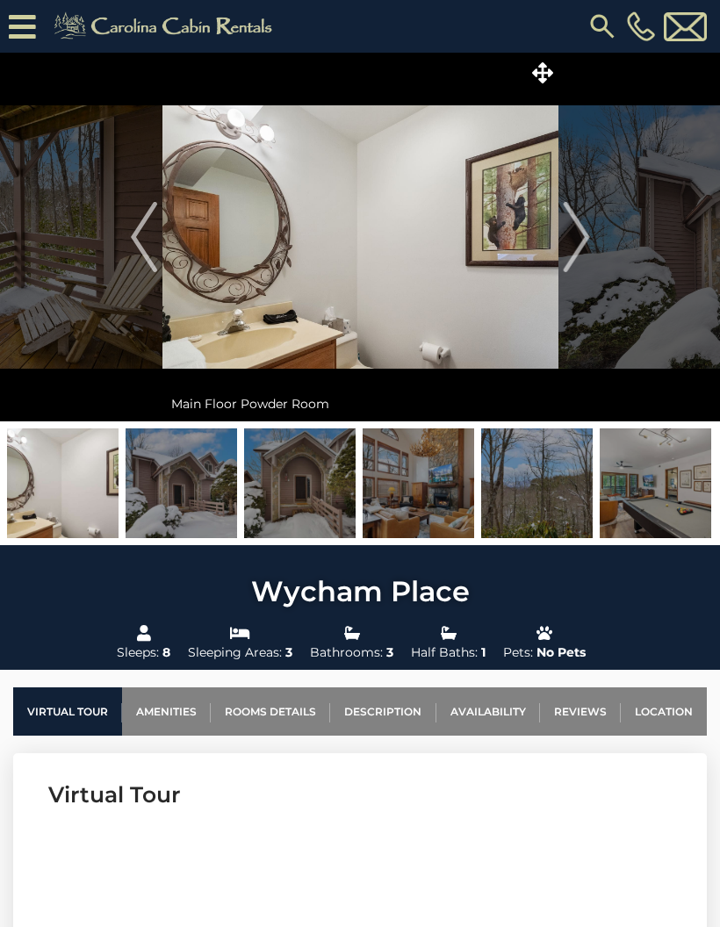
click at [584, 242] on img "Next" at bounding box center [576, 237] width 26 height 70
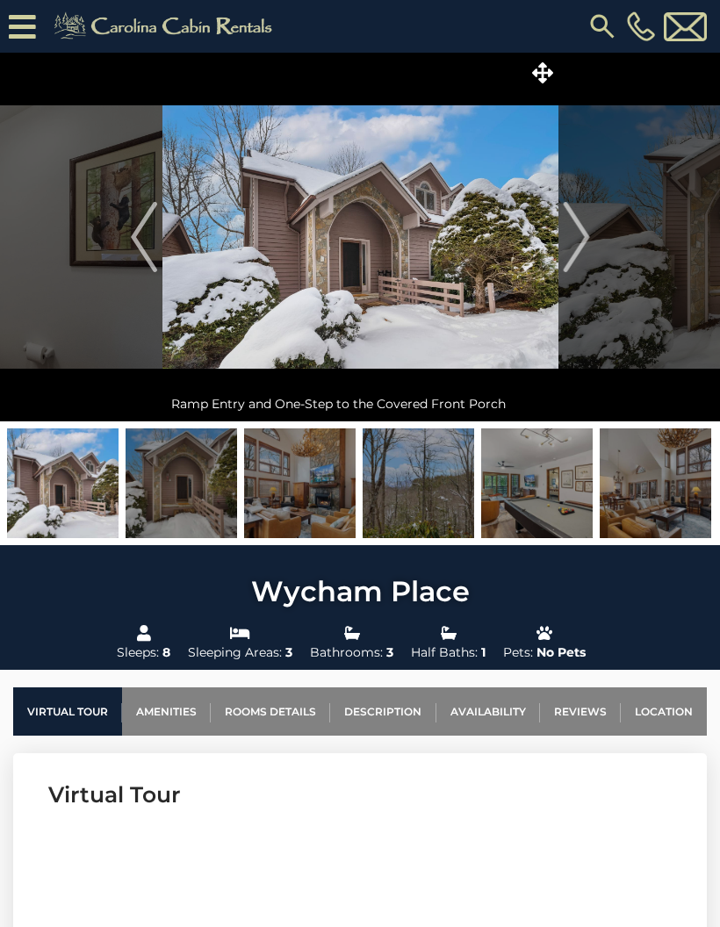
click at [585, 242] on img "Next" at bounding box center [576, 237] width 26 height 70
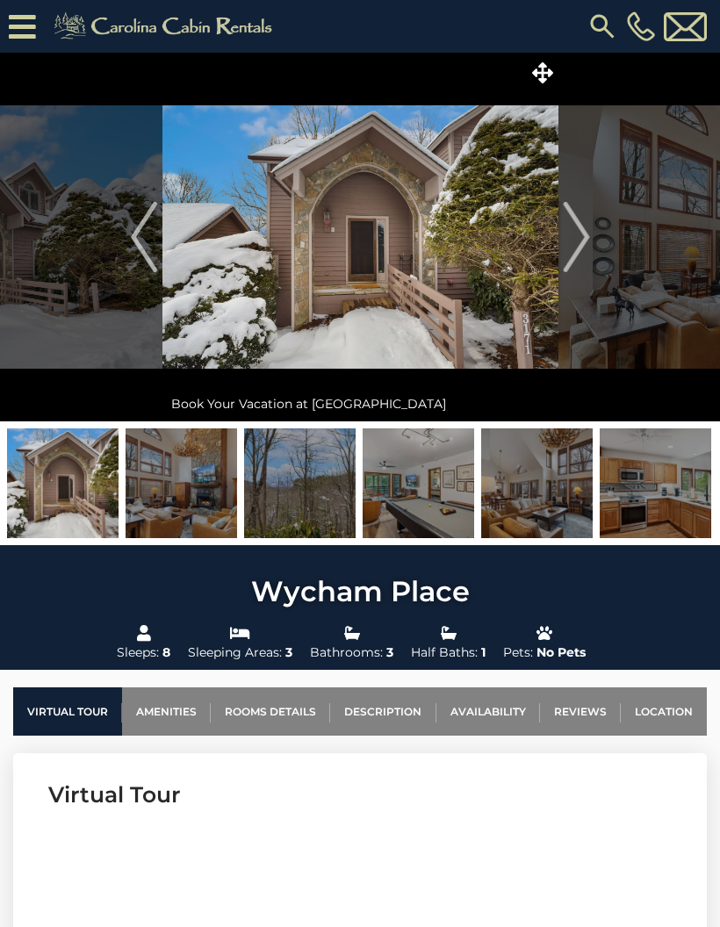
click at [580, 234] on img "Next" at bounding box center [576, 237] width 26 height 70
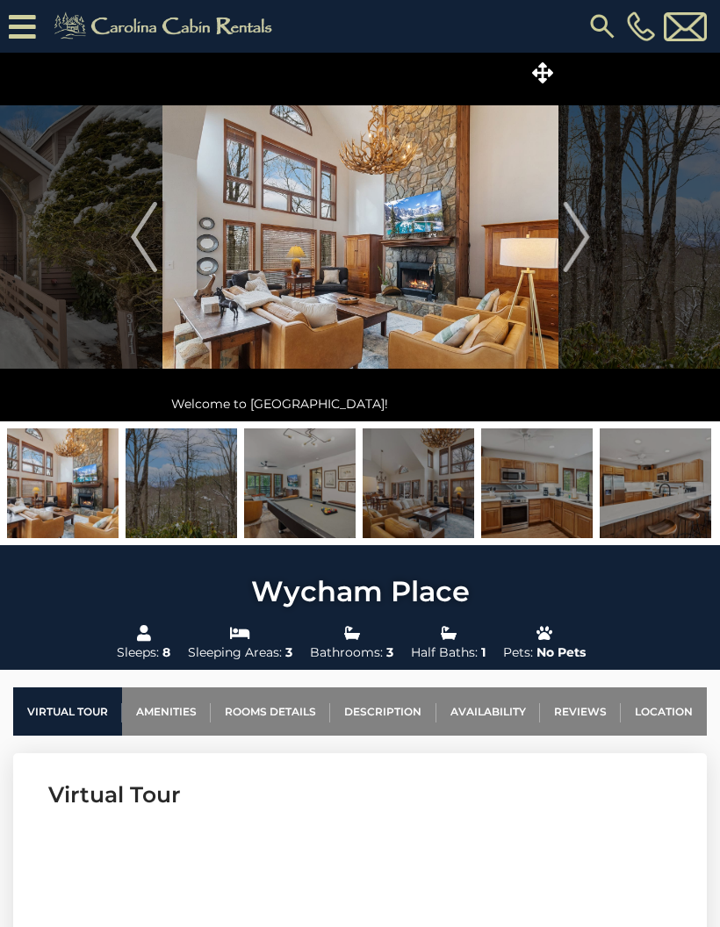
click at [582, 233] on img "Next" at bounding box center [576, 237] width 26 height 70
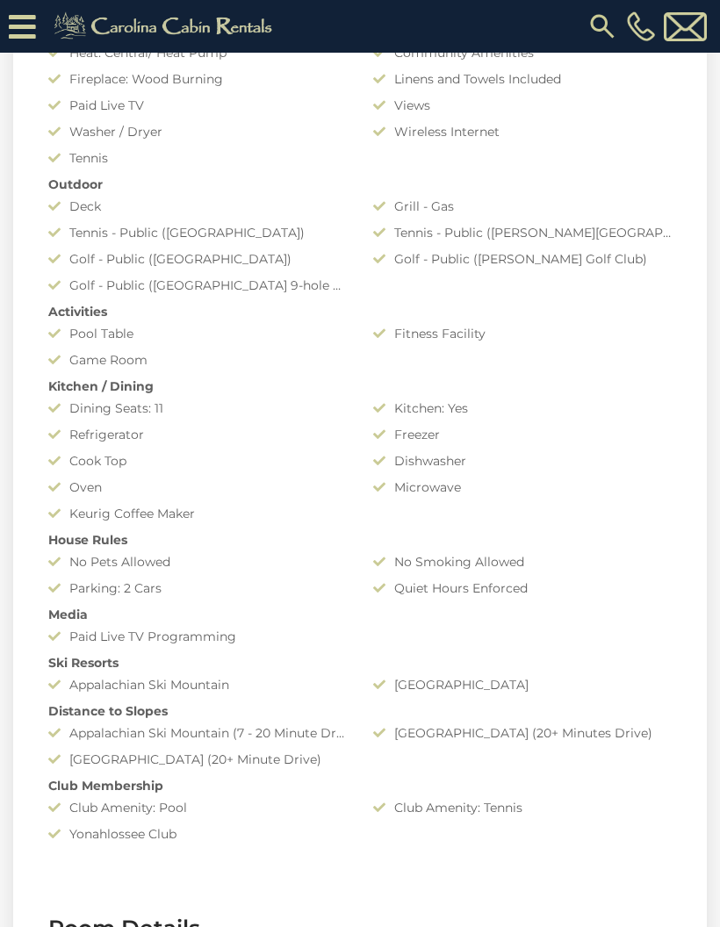
scroll to position [1397, 0]
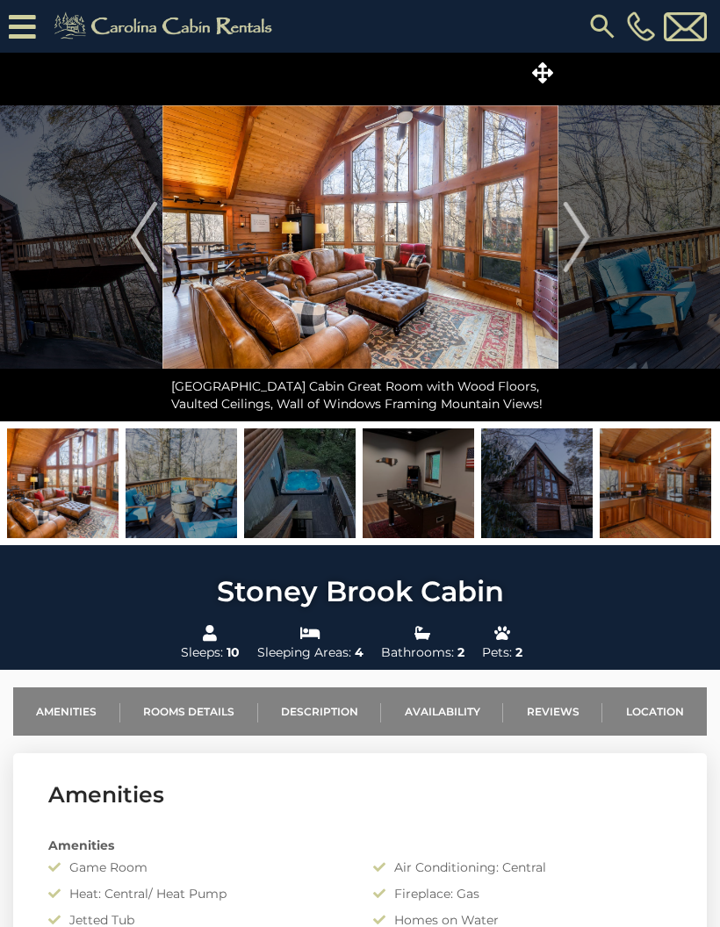
click at [318, 479] on img at bounding box center [300, 484] width 112 height 110
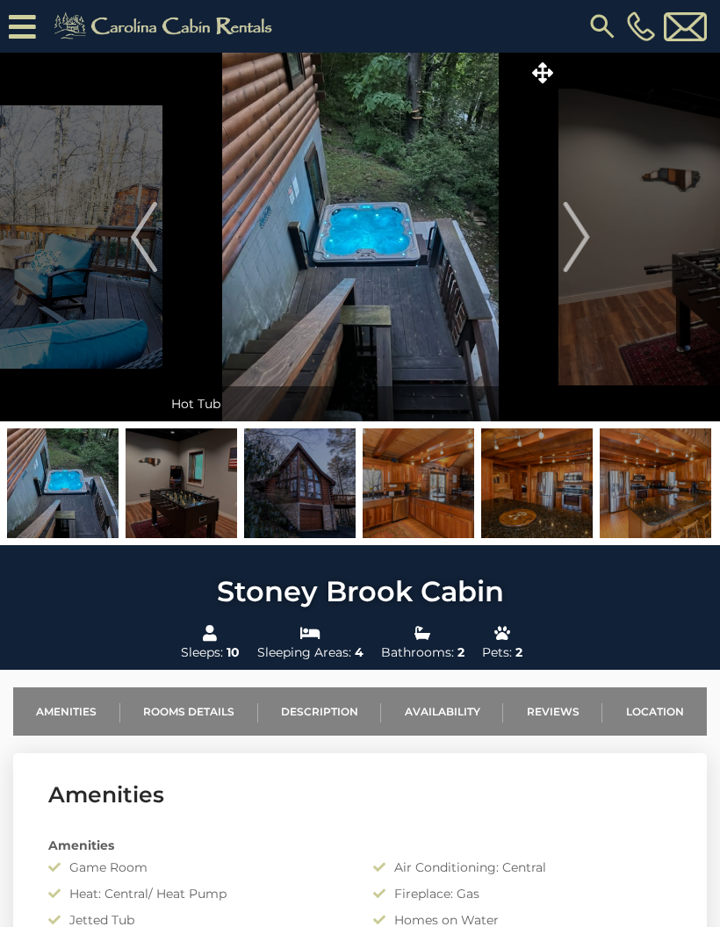
click at [590, 242] on button "Next" at bounding box center [576, 237] width 36 height 369
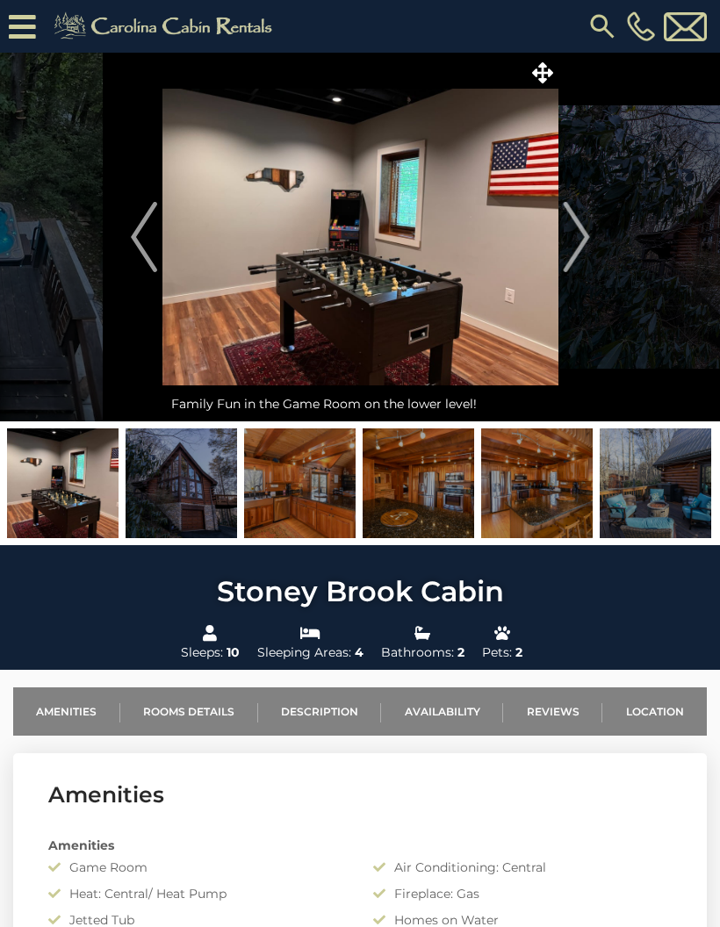
click at [589, 249] on img "Next" at bounding box center [576, 237] width 26 height 70
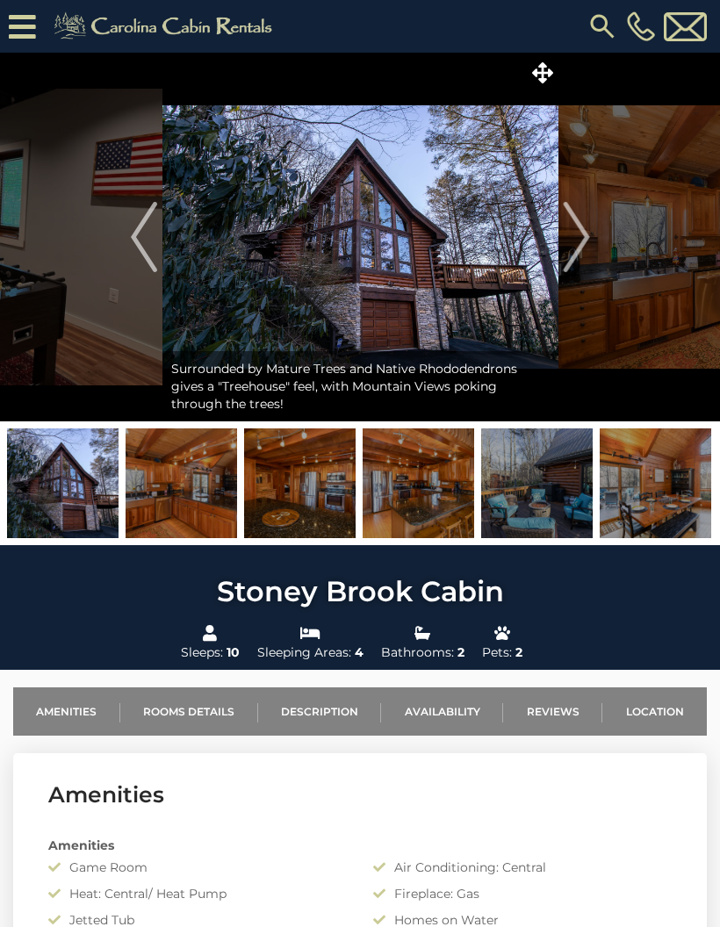
click at [583, 242] on img "Next" at bounding box center [576, 237] width 26 height 70
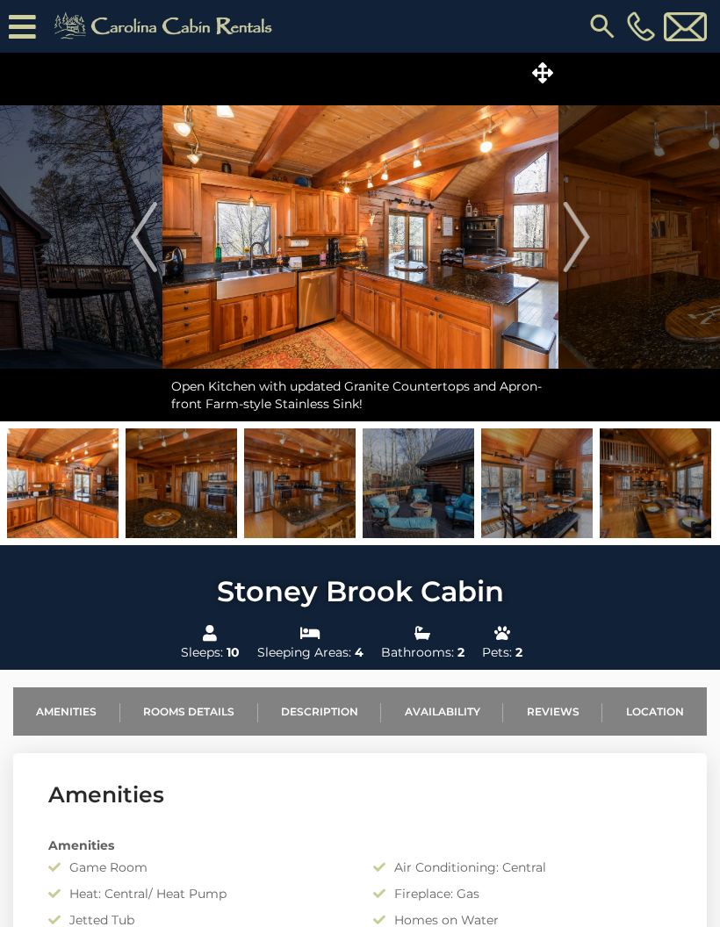
click at [572, 249] on img "Next" at bounding box center [576, 237] width 26 height 70
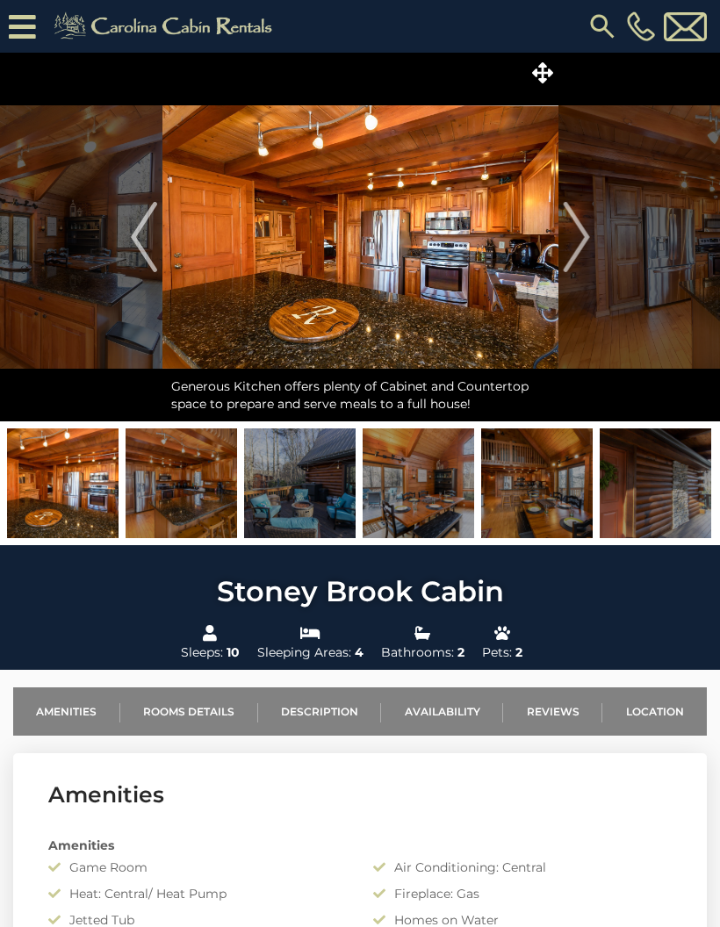
click at [579, 242] on img "Next" at bounding box center [576, 237] width 26 height 70
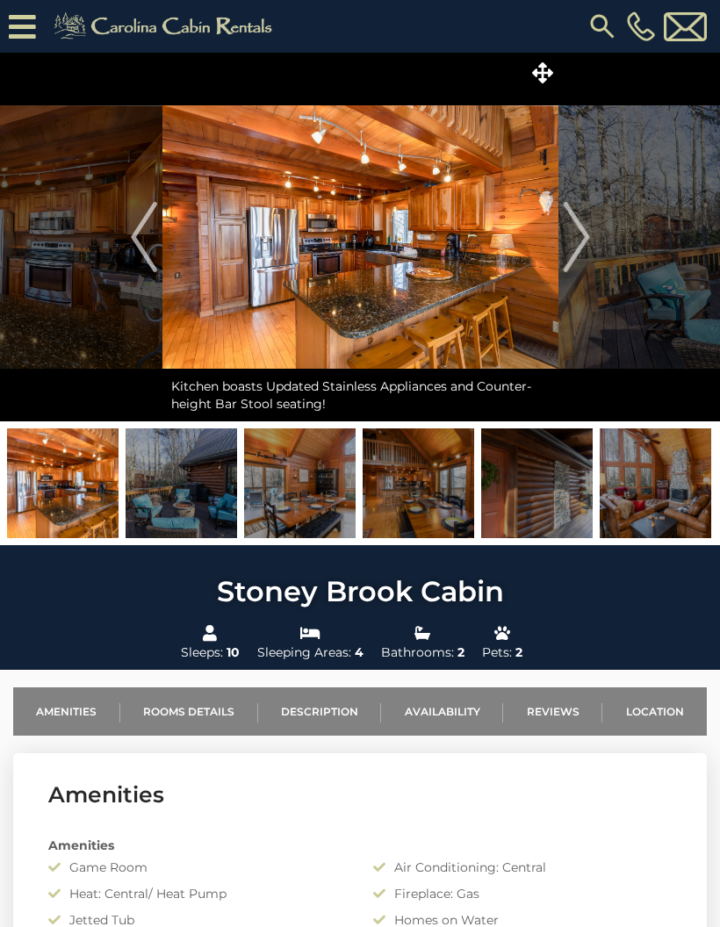
click at [577, 240] on img "Next" at bounding box center [576, 237] width 26 height 70
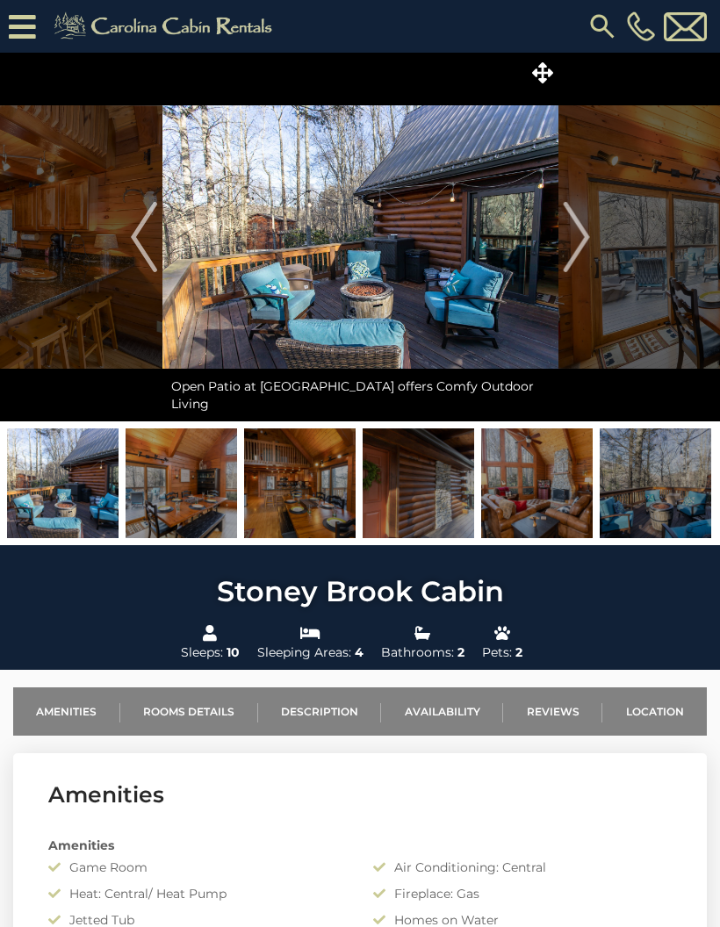
click at [589, 241] on img "Next" at bounding box center [576, 237] width 26 height 70
click at [581, 244] on img "Next" at bounding box center [576, 237] width 26 height 70
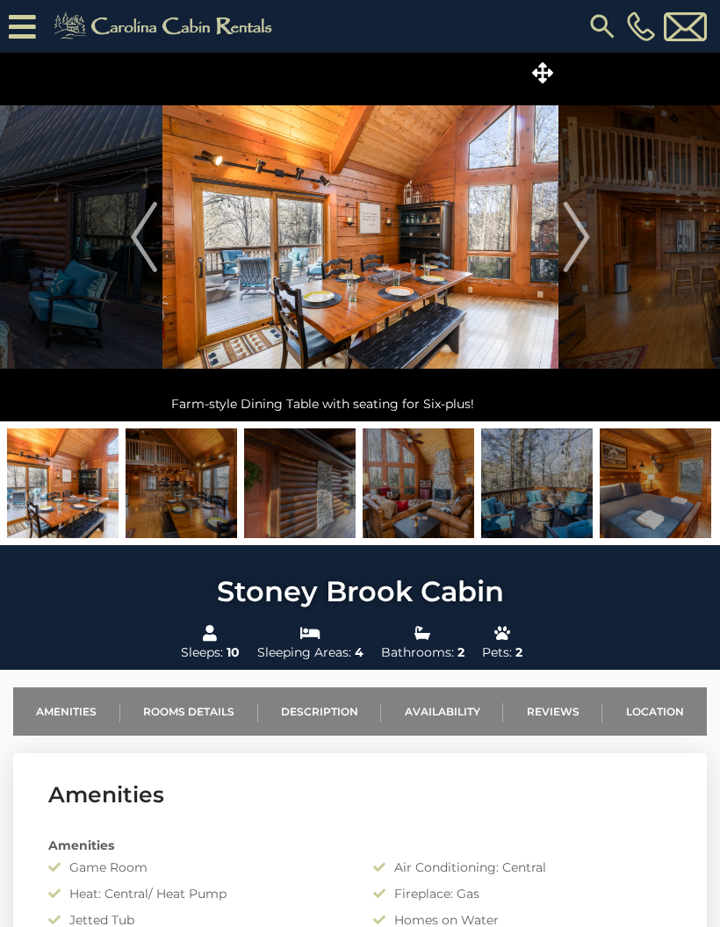
click at [580, 248] on img "Next" at bounding box center [576, 237] width 26 height 70
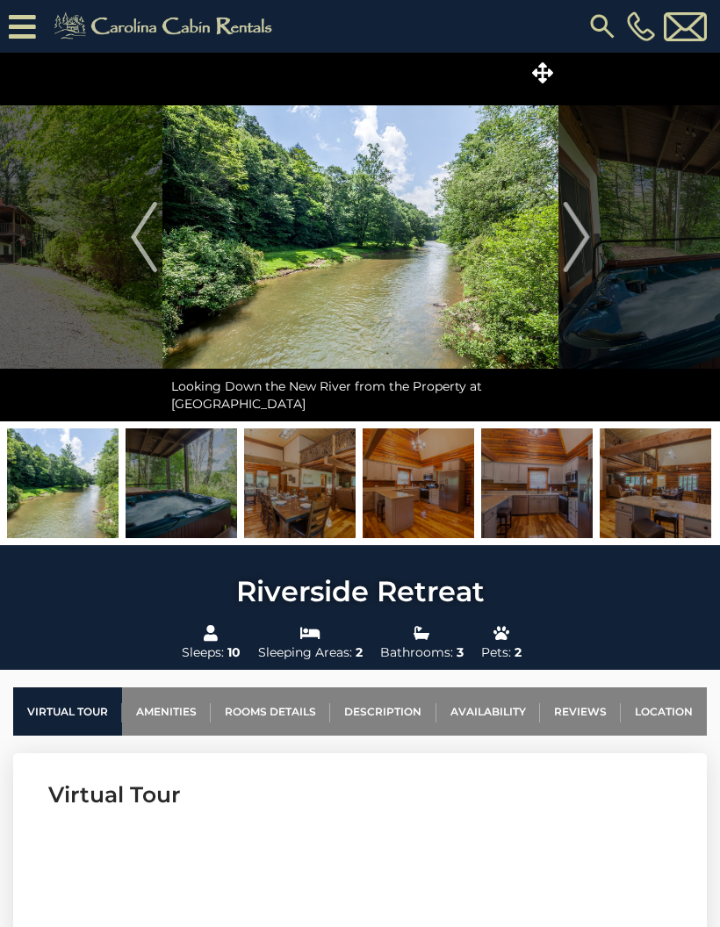
click at [591, 237] on button "Next" at bounding box center [576, 237] width 36 height 369
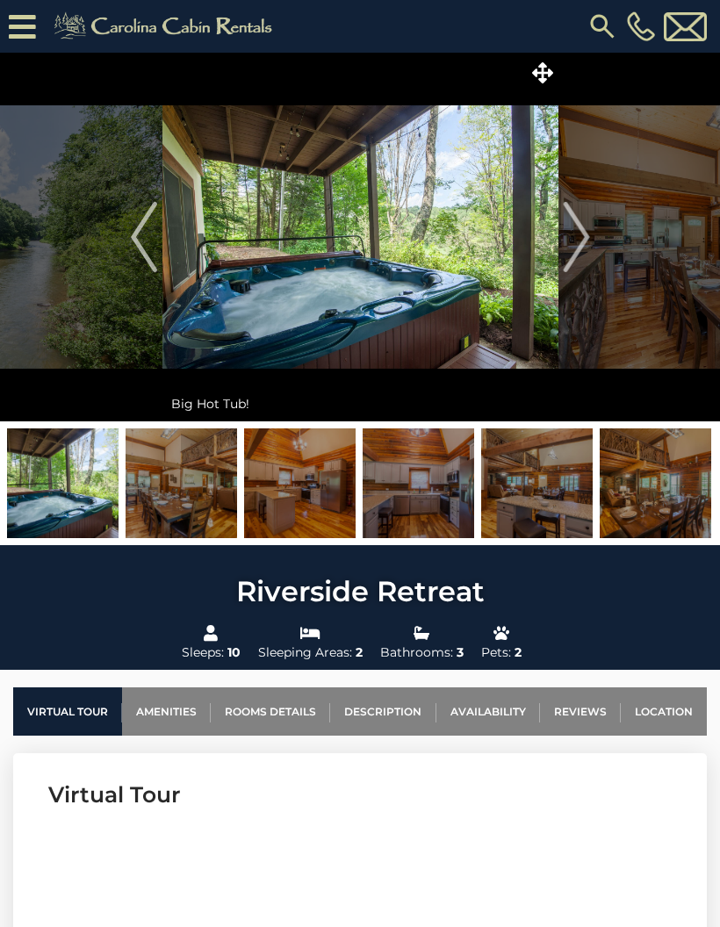
click at [590, 232] on button "Next" at bounding box center [576, 237] width 36 height 369
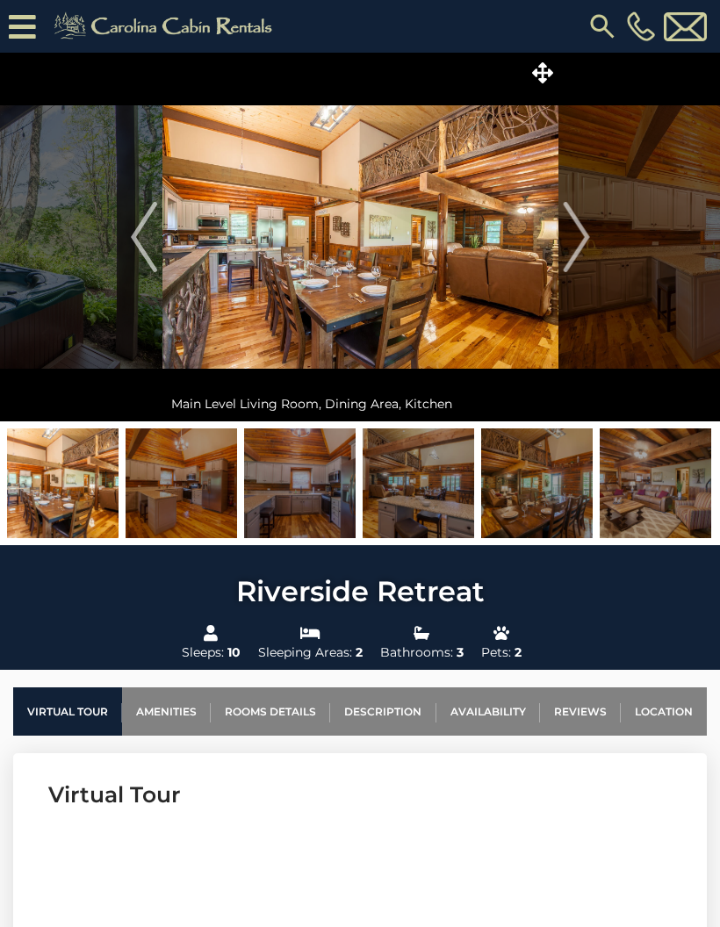
click at [586, 238] on img "Next" at bounding box center [576, 237] width 26 height 70
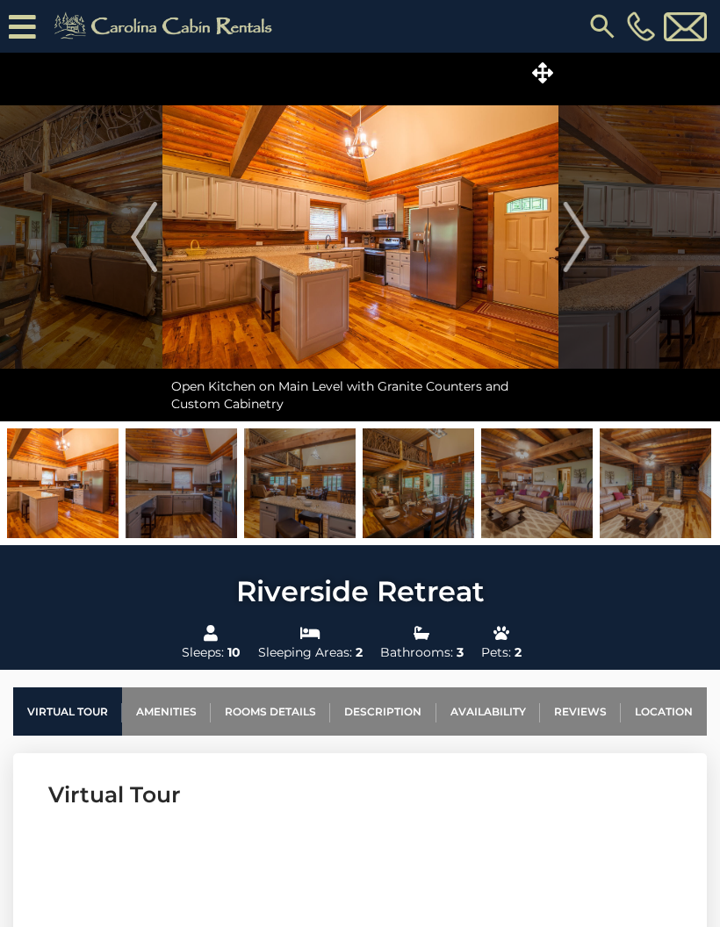
click at [585, 243] on img "Next" at bounding box center [576, 237] width 26 height 70
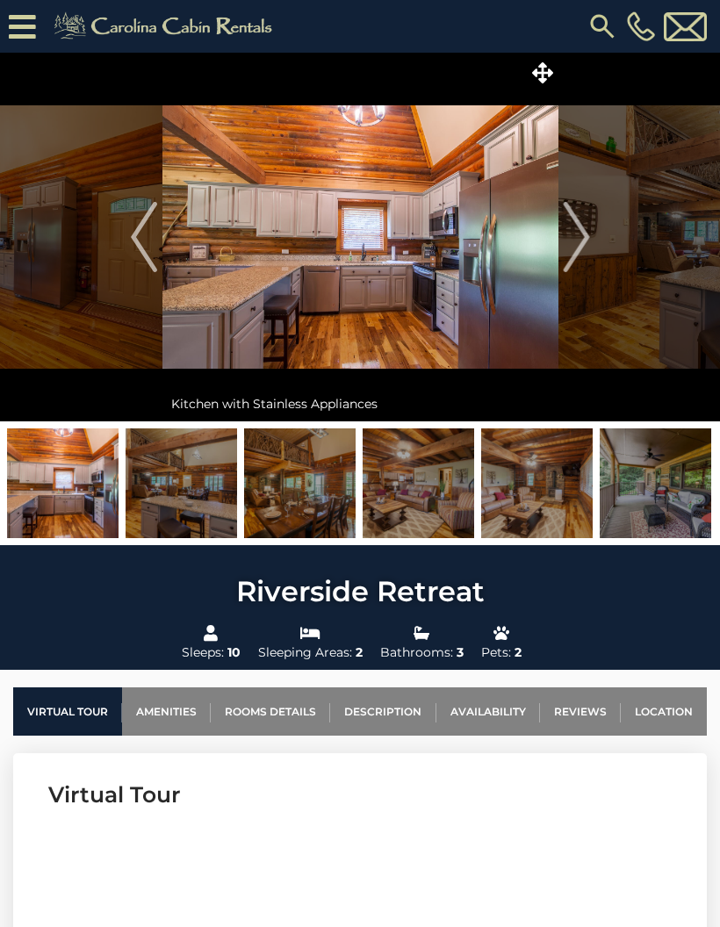
click at [586, 243] on img "Next" at bounding box center [576, 237] width 26 height 70
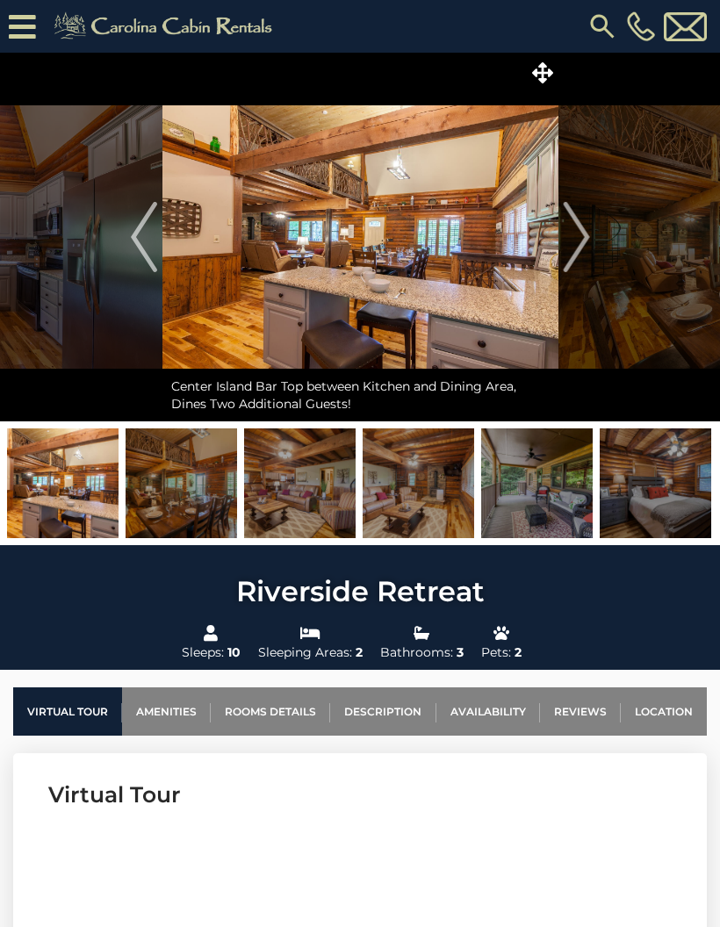
click at [576, 244] on img "Next" at bounding box center [576, 237] width 26 height 70
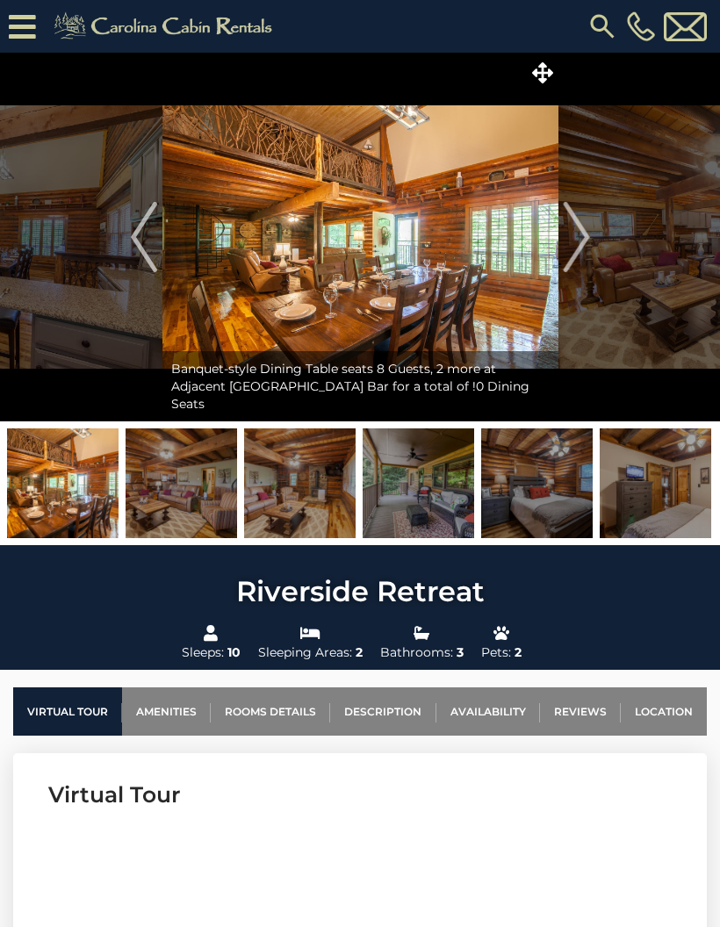
click at [579, 240] on img "Next" at bounding box center [576, 237] width 26 height 70
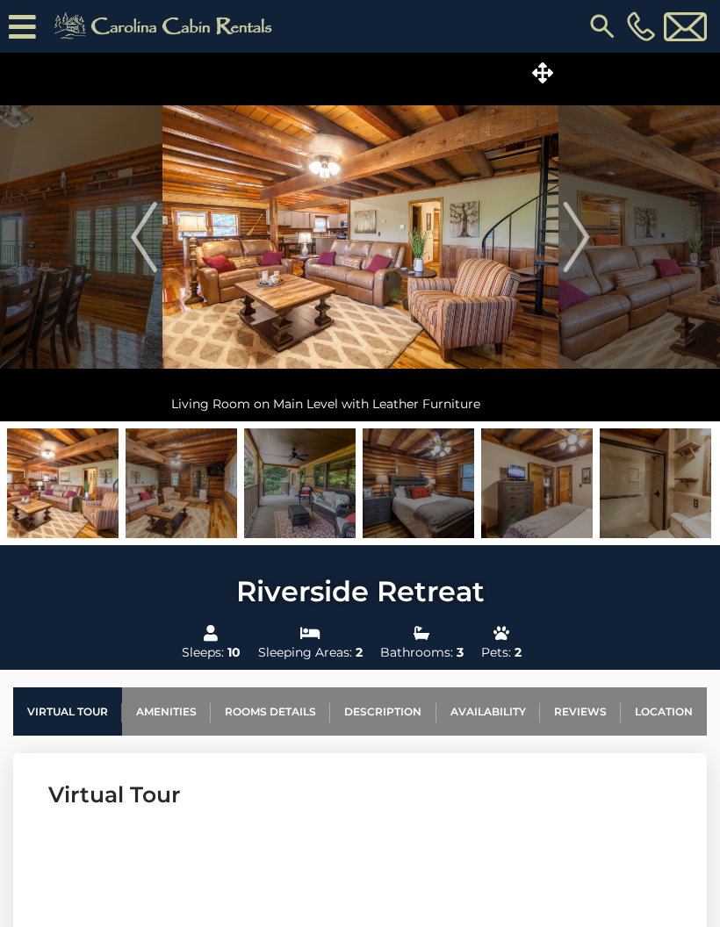
click at [579, 241] on img "Next" at bounding box center [576, 237] width 26 height 70
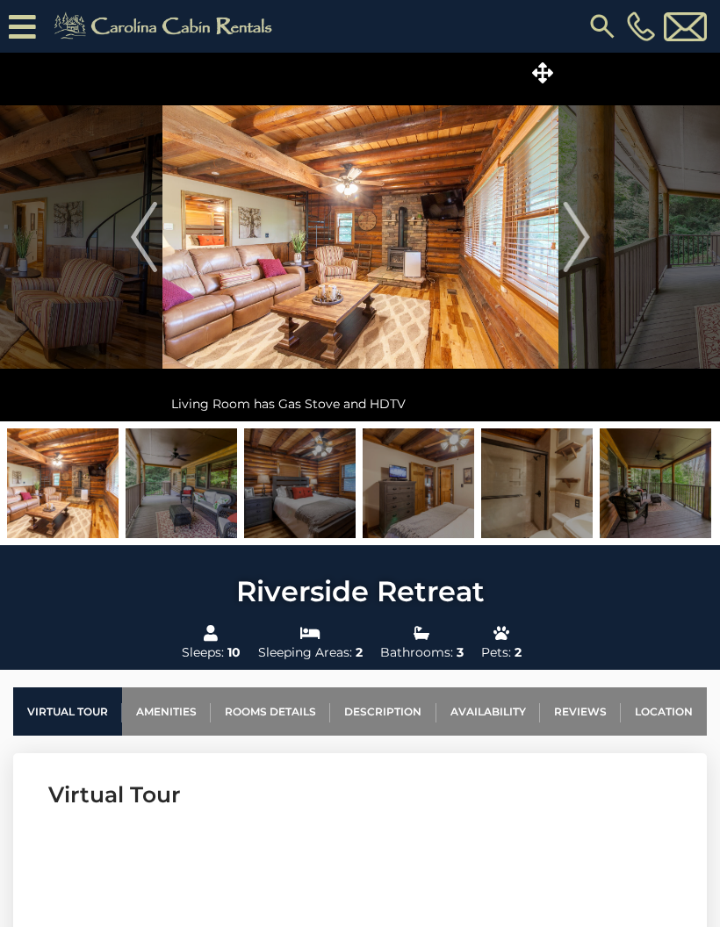
click at [582, 238] on img "Next" at bounding box center [576, 237] width 26 height 70
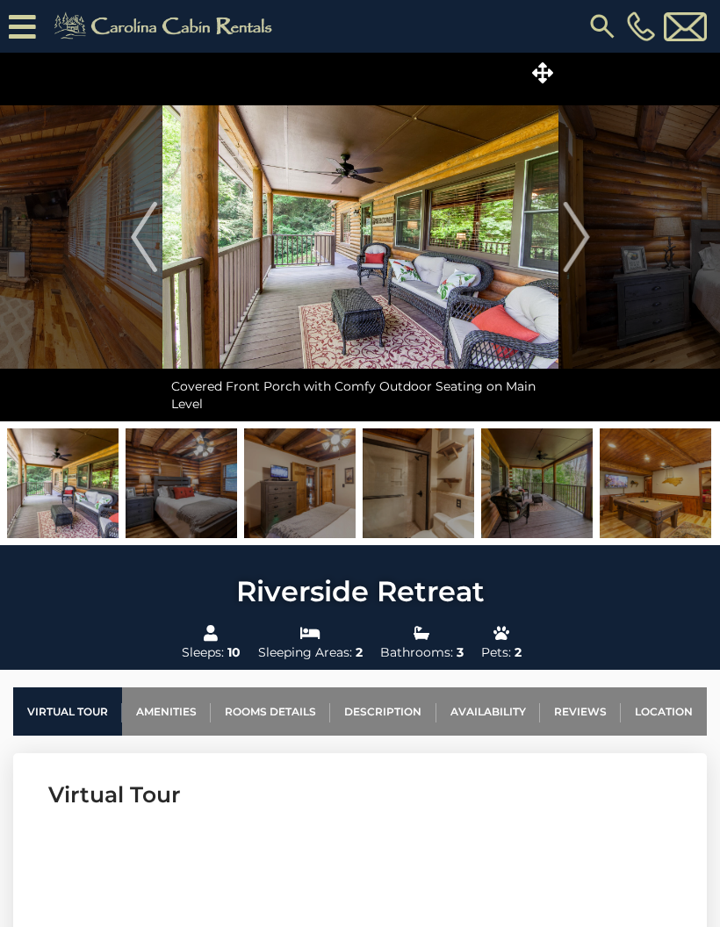
click at [586, 236] on img "Next" at bounding box center [576, 237] width 26 height 70
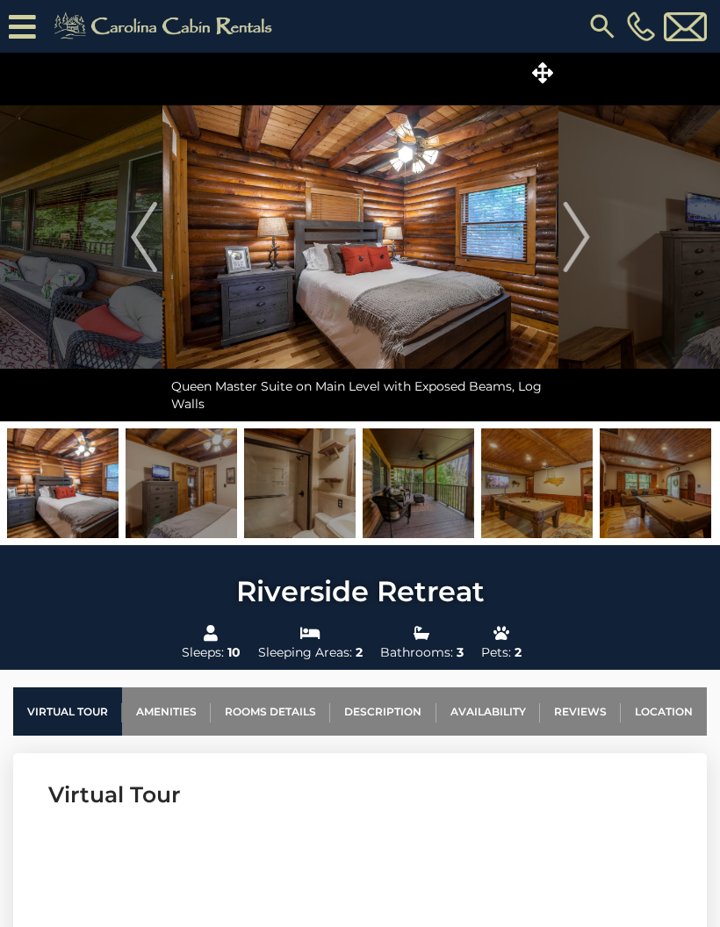
click at [584, 243] on img "Next" at bounding box center [576, 237] width 26 height 70
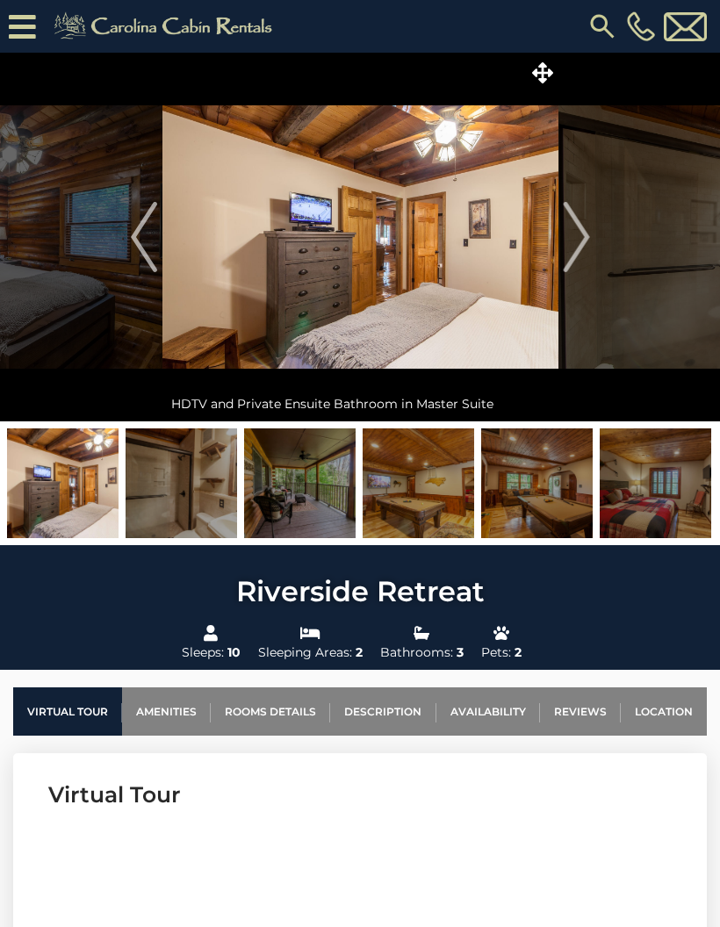
click at [580, 238] on img "Next" at bounding box center [576, 237] width 26 height 70
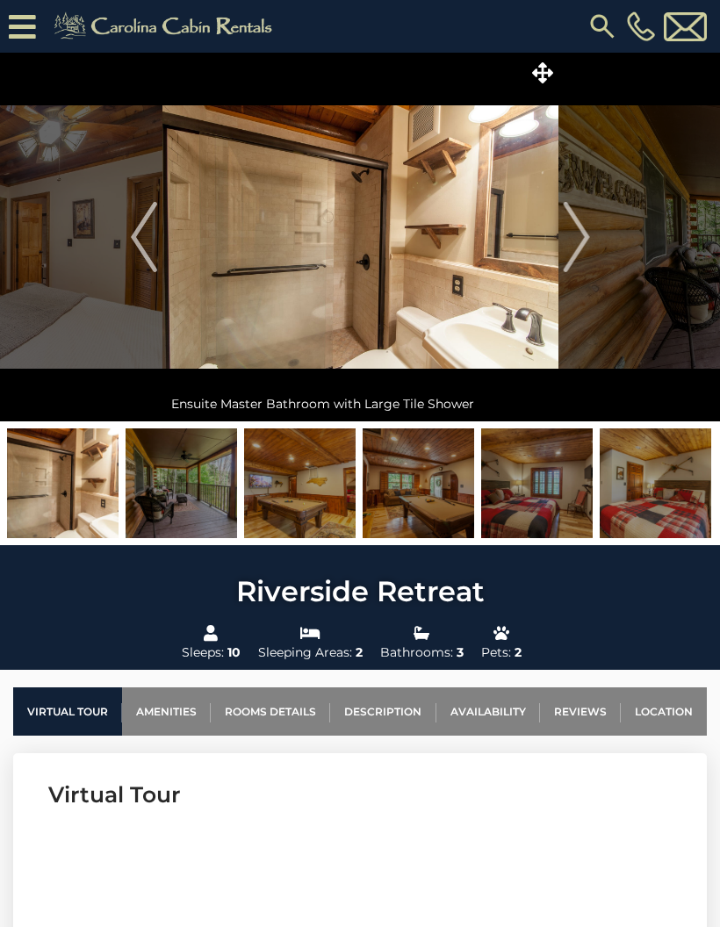
click at [583, 235] on img "Next" at bounding box center [576, 237] width 26 height 70
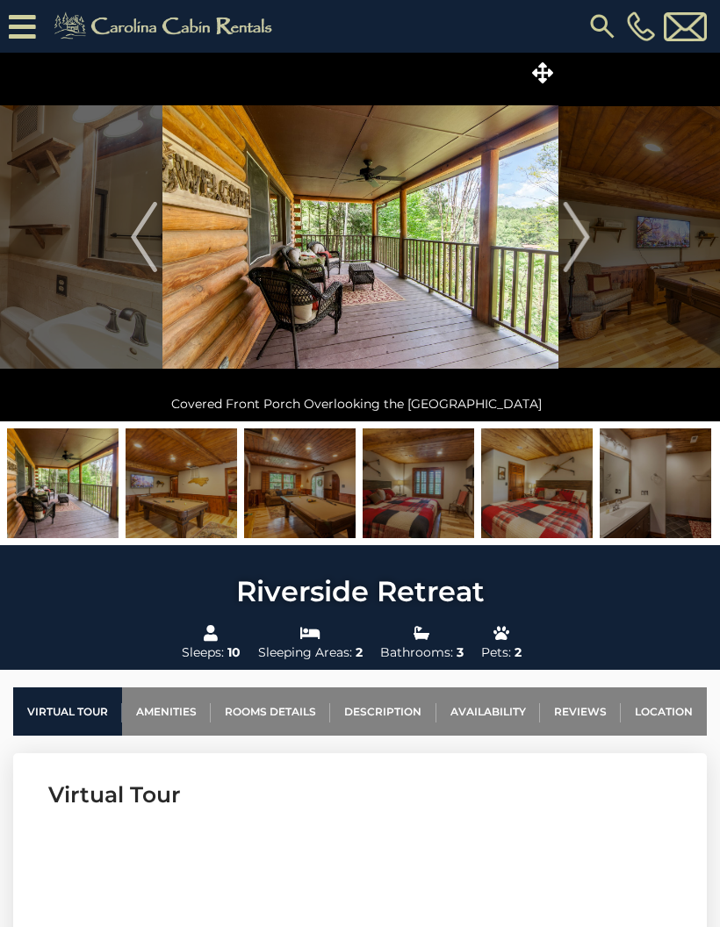
click at [588, 231] on img "Next" at bounding box center [576, 237] width 26 height 70
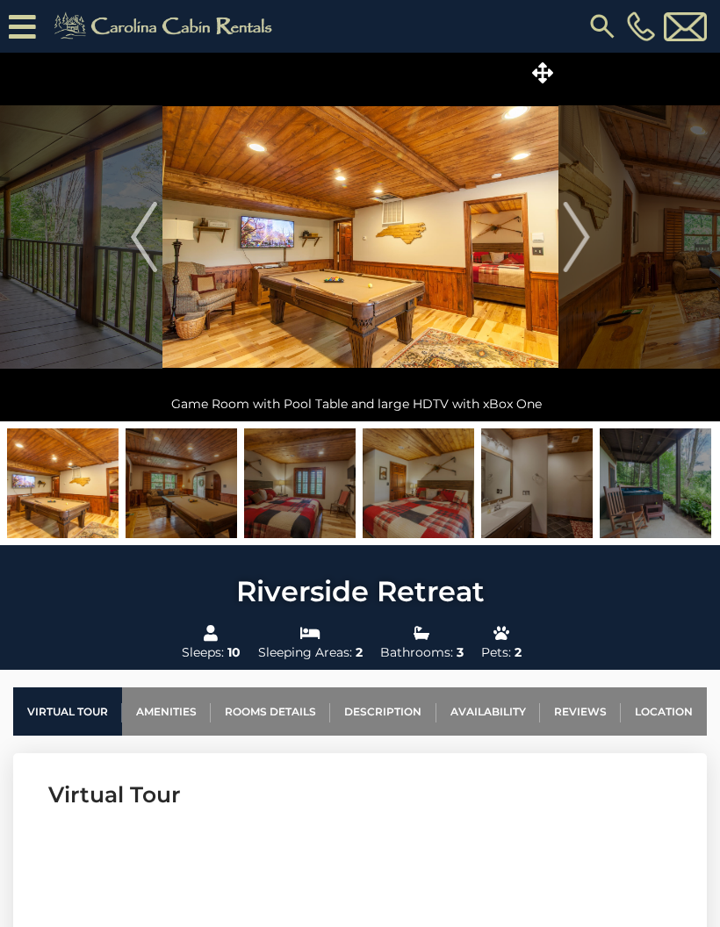
click at [579, 244] on img "Next" at bounding box center [576, 237] width 26 height 70
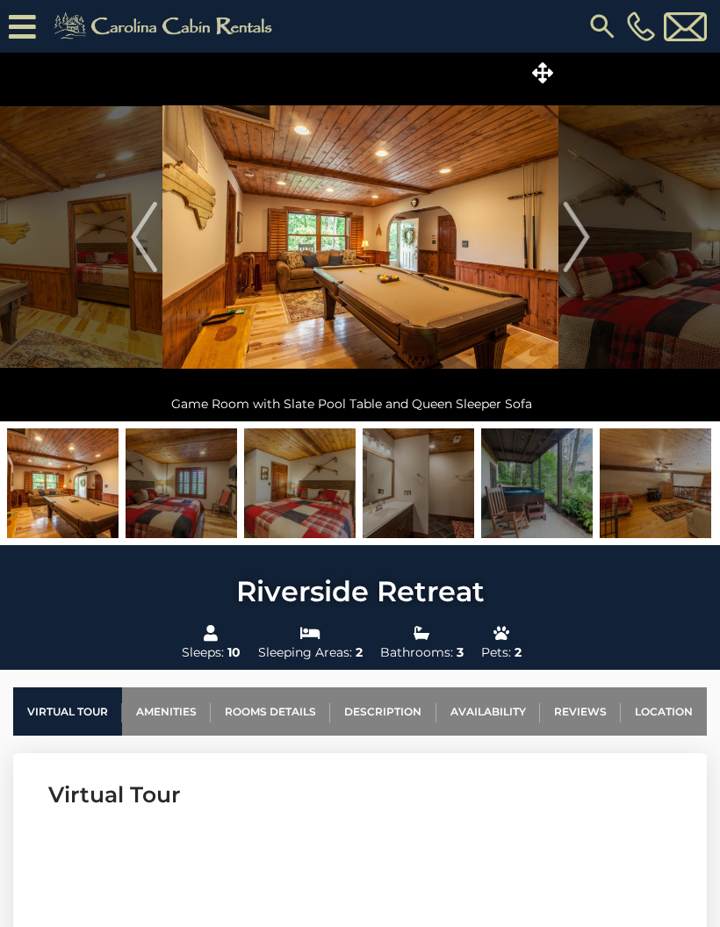
click at [578, 243] on img "Next" at bounding box center [576, 237] width 26 height 70
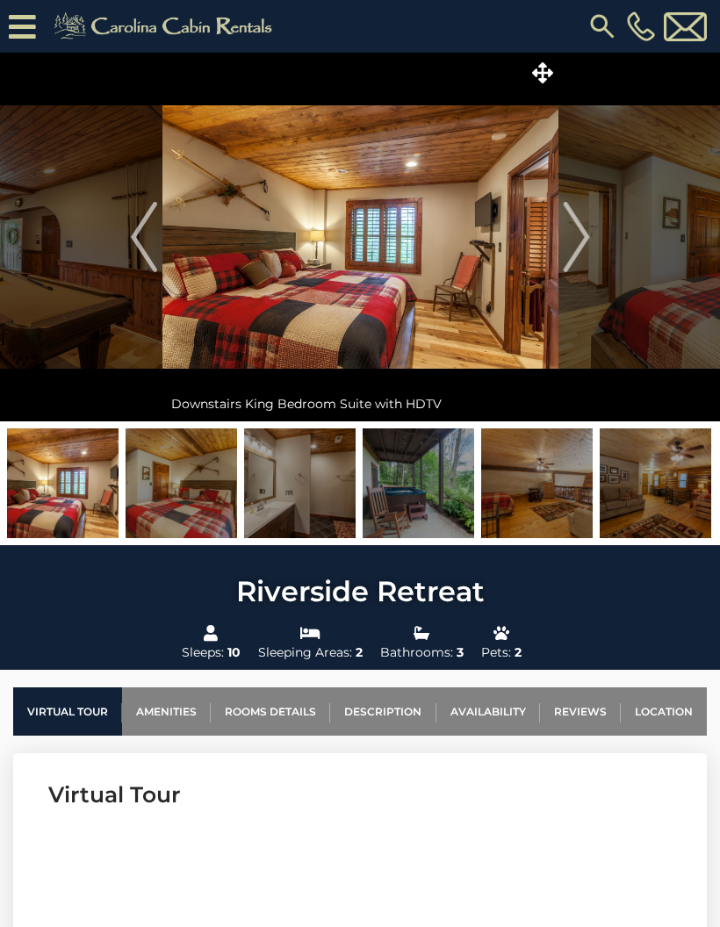
click at [577, 240] on img "Next" at bounding box center [576, 237] width 26 height 70
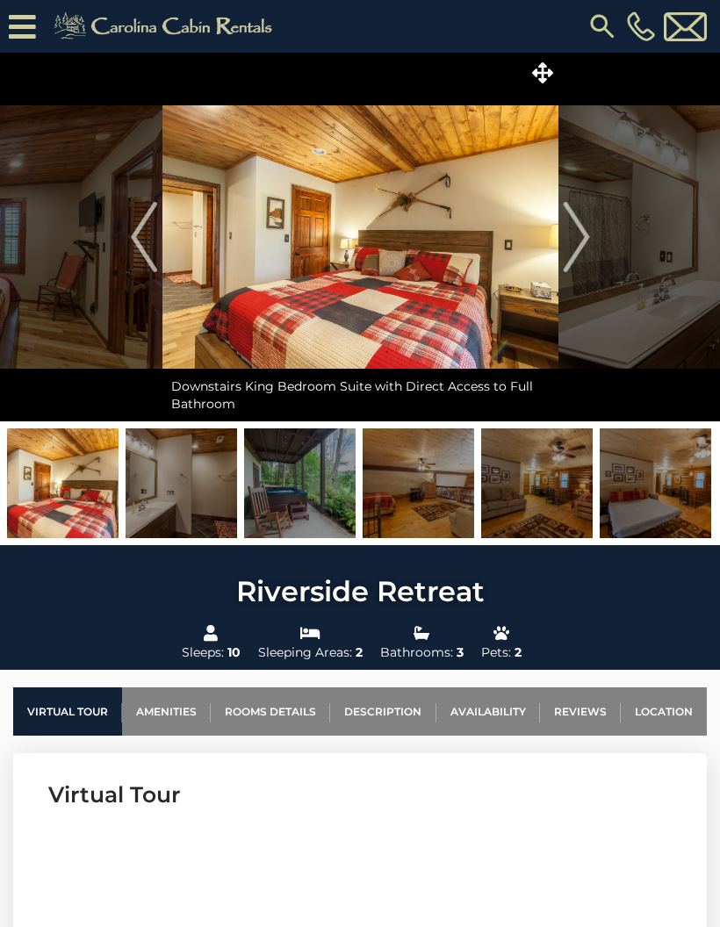
click at [571, 240] on img "Next" at bounding box center [576, 237] width 26 height 70
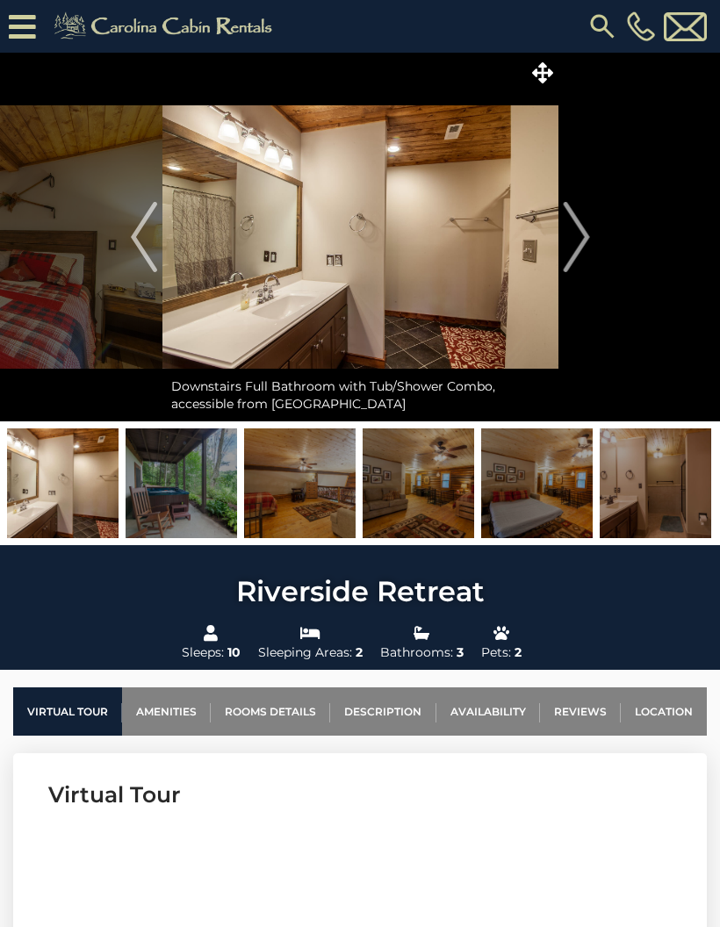
click at [588, 230] on img "Next" at bounding box center [576, 237] width 26 height 70
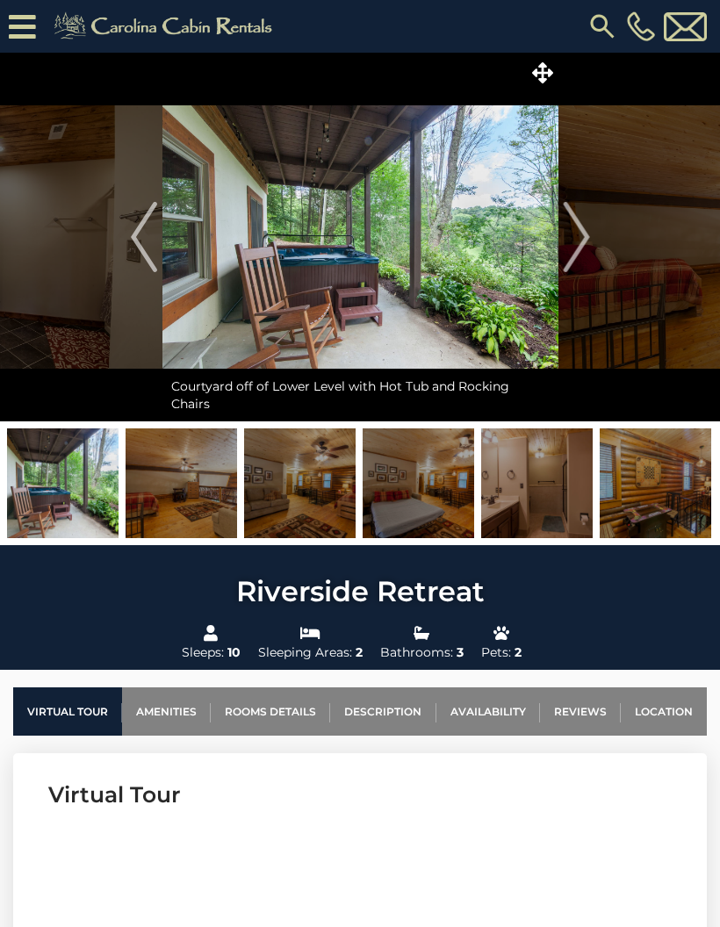
click at [585, 230] on img "Next" at bounding box center [576, 237] width 26 height 70
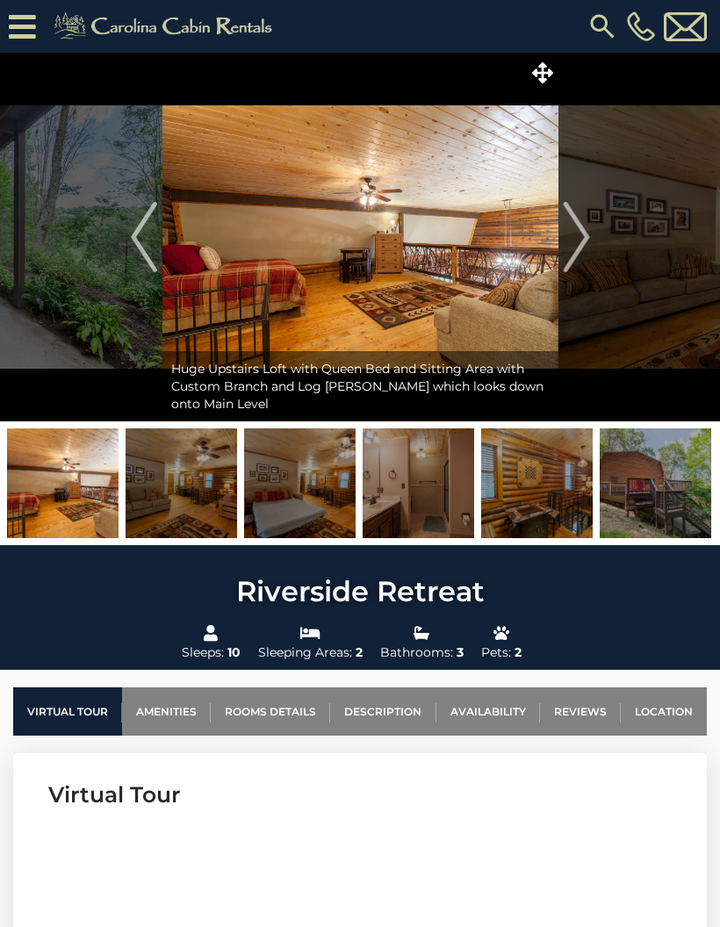
click at [586, 238] on img "Next" at bounding box center [576, 237] width 26 height 70
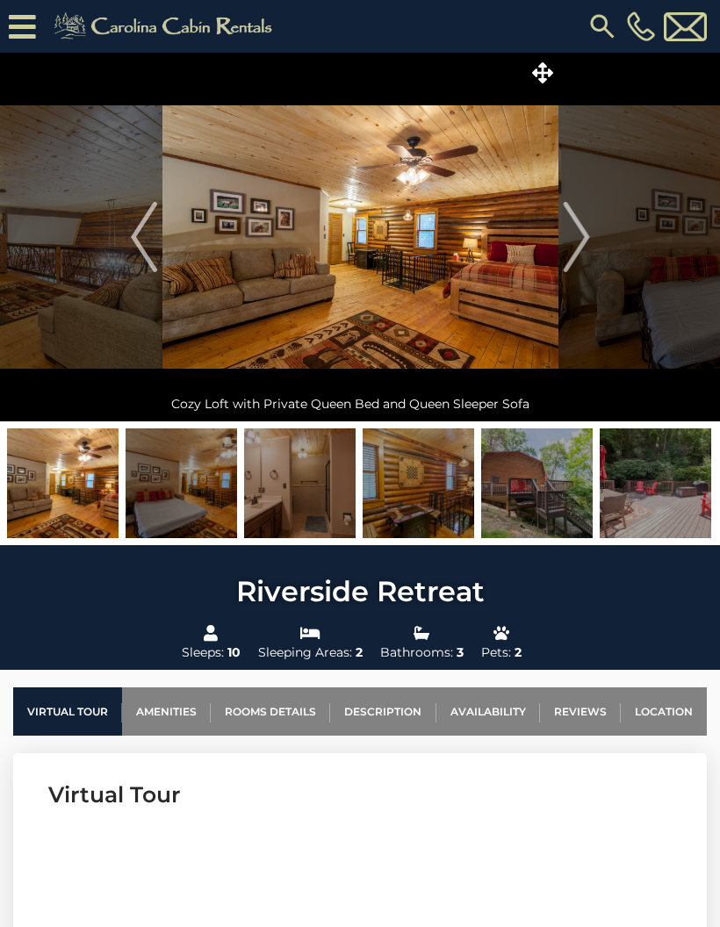
click at [587, 235] on img "Next" at bounding box center [576, 237] width 26 height 70
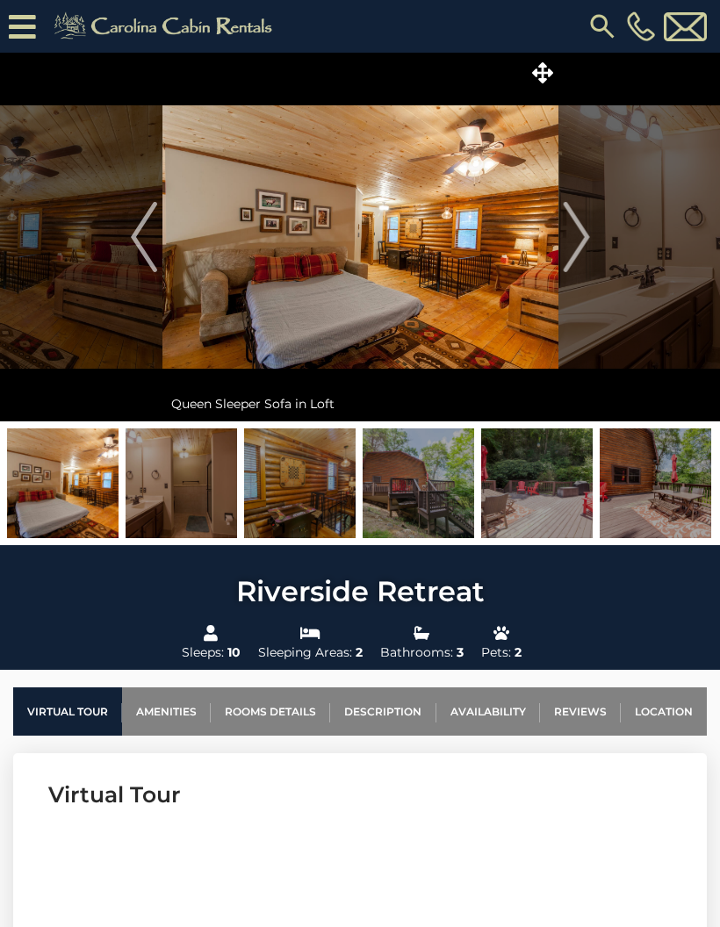
click at [587, 238] on img "Next" at bounding box center [576, 237] width 26 height 70
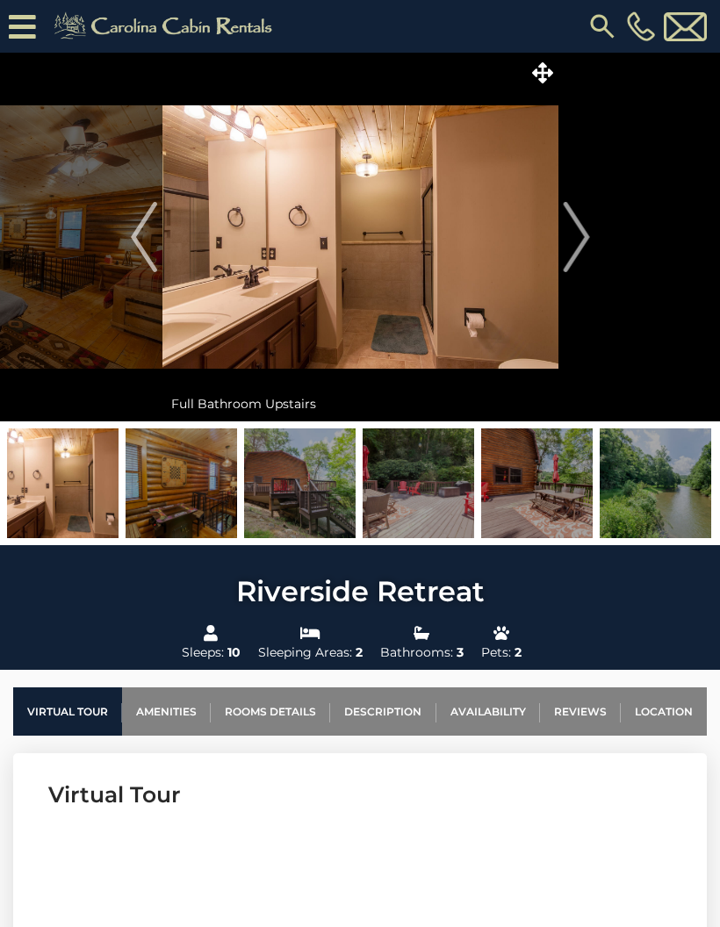
click at [579, 247] on img "Next" at bounding box center [576, 237] width 26 height 70
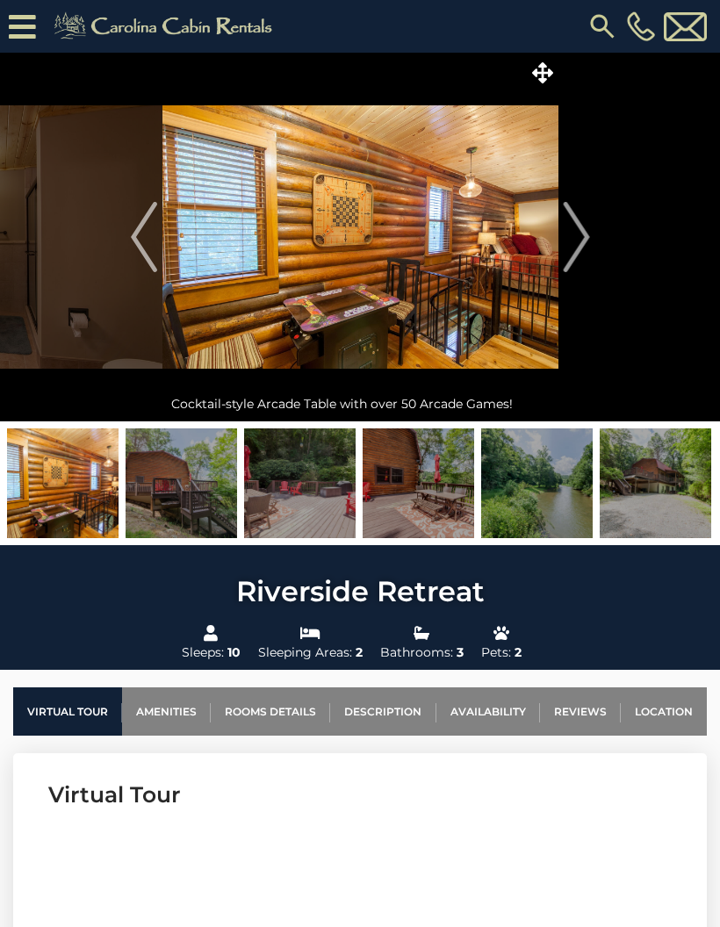
click at [573, 245] on img "Next" at bounding box center [576, 237] width 26 height 70
